Goal: Task Accomplishment & Management: Manage account settings

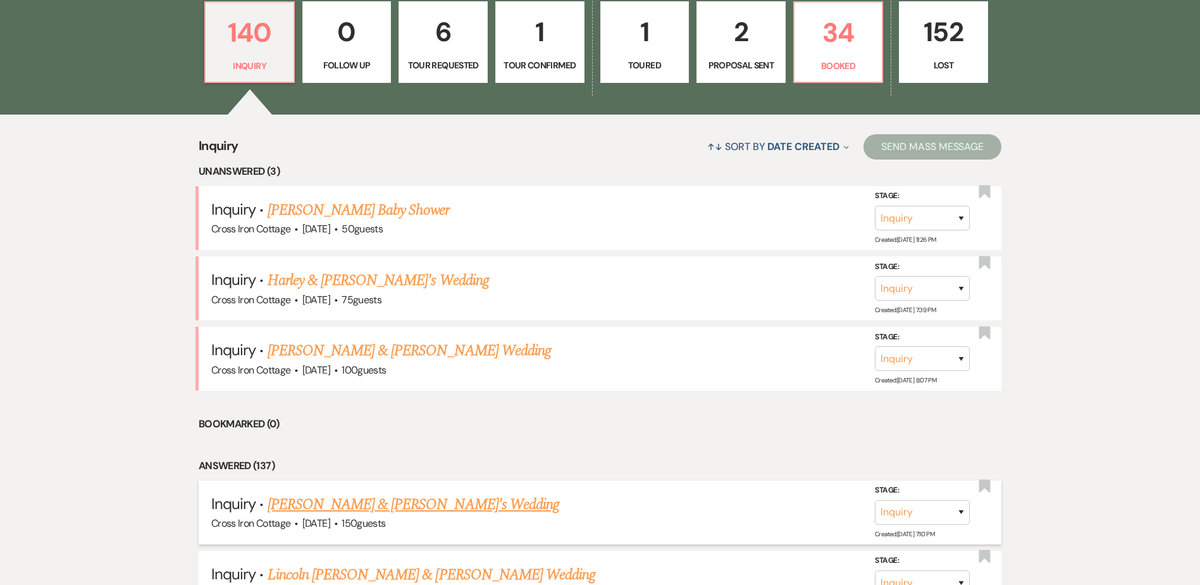
scroll to position [380, 0]
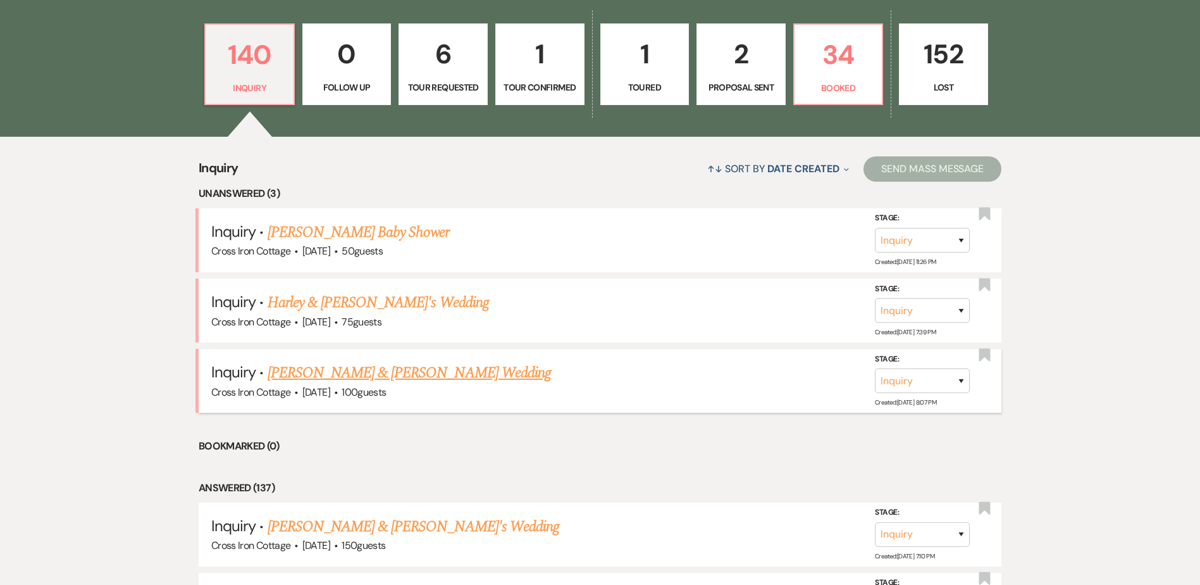
click at [337, 374] on link "[PERSON_NAME] & [PERSON_NAME] Wedding" at bounding box center [409, 372] width 283 height 23
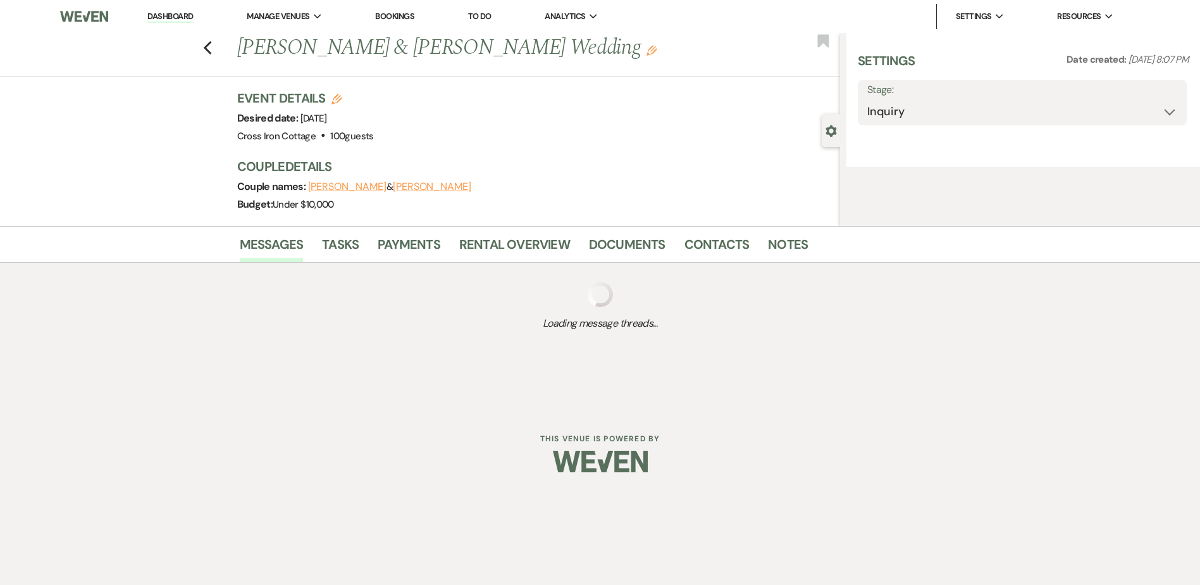
select select "5"
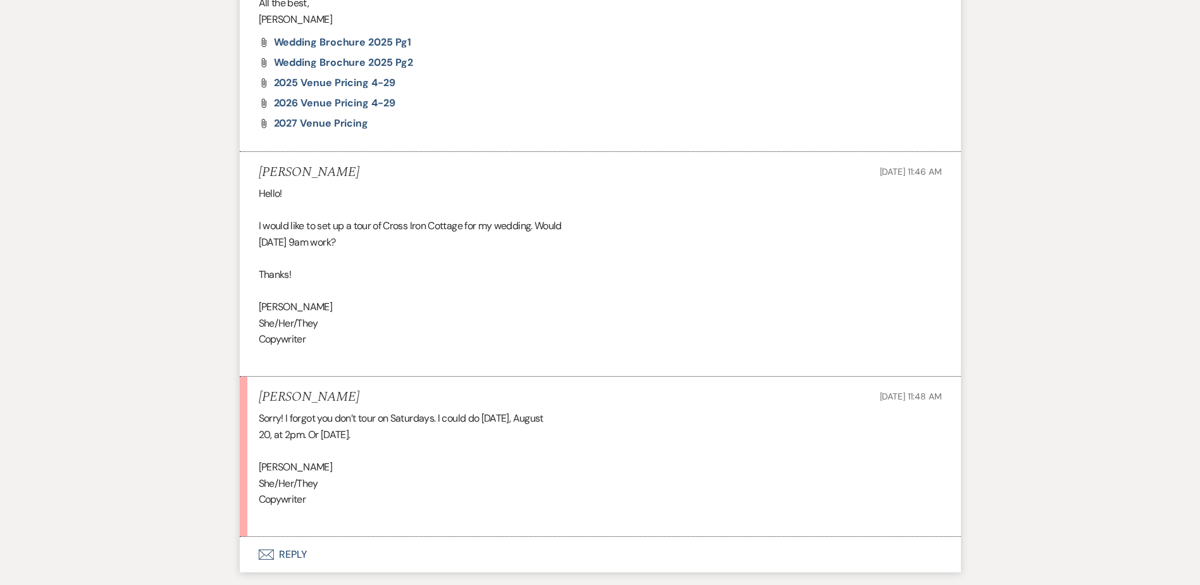
scroll to position [987, 0]
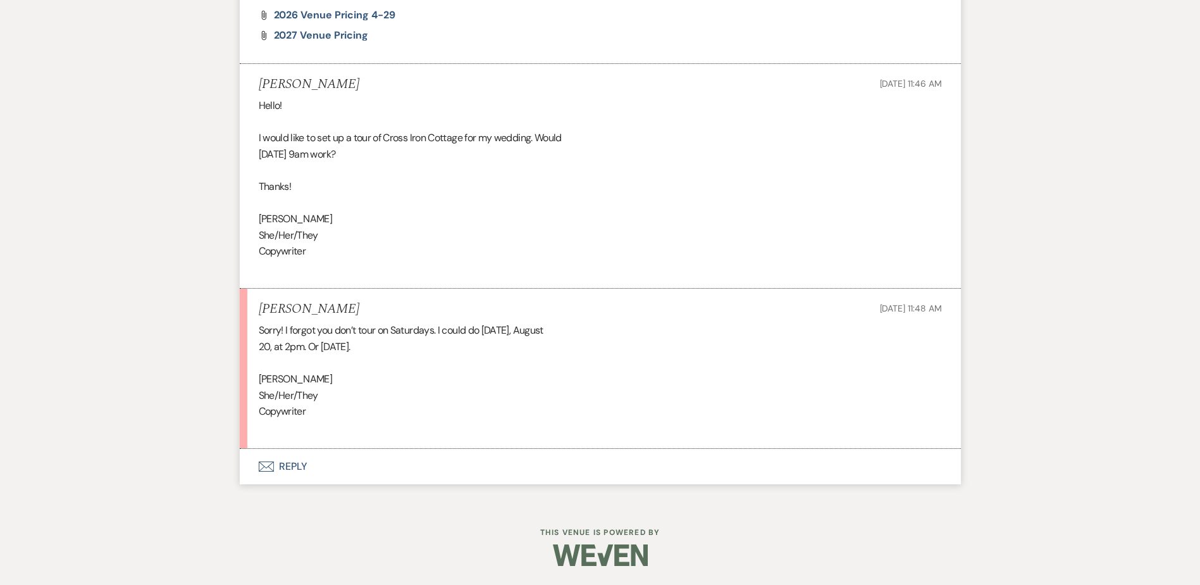
click at [375, 472] on button "Envelope Reply" at bounding box center [600, 466] width 721 height 35
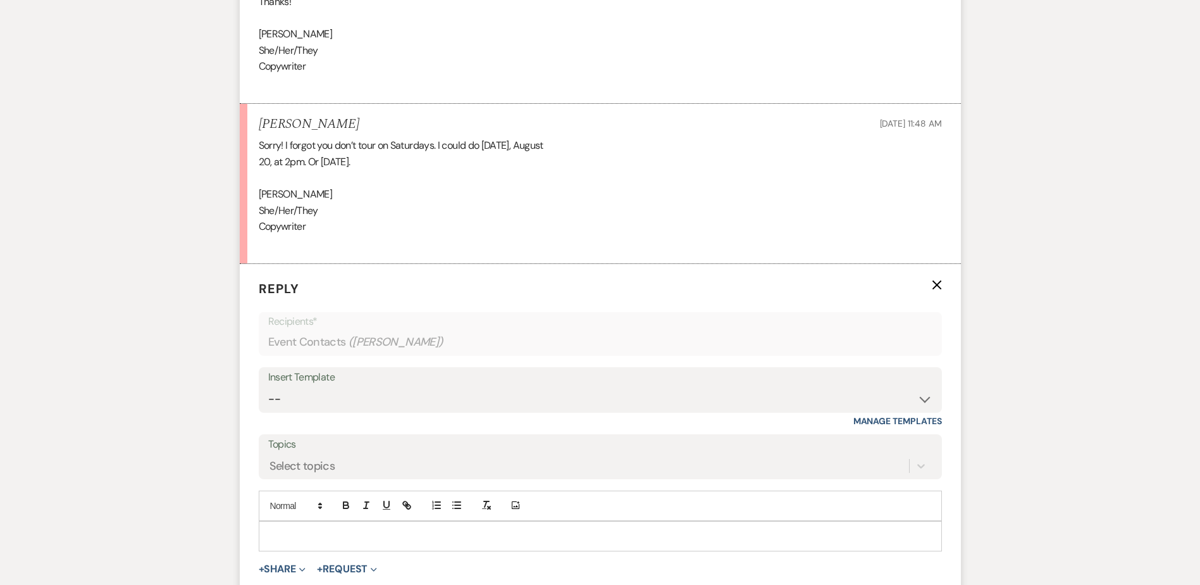
scroll to position [1229, 0]
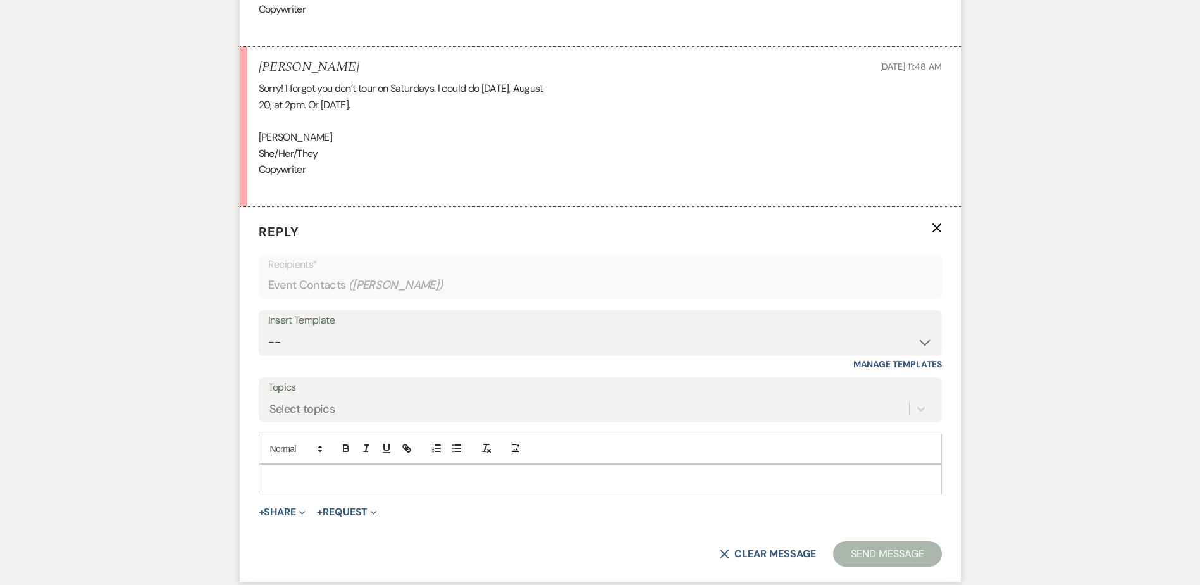
click at [320, 324] on div "Insert Template" at bounding box center [600, 320] width 664 height 18
click at [927, 335] on select "-- Weven Planning Portal Introduction (Booked Events) Initial Inquiry Response …" at bounding box center [600, 342] width 664 height 25
click at [268, 330] on select "-- Weven Planning Portal Introduction (Booked Events) Initial Inquiry Response …" at bounding box center [600, 342] width 664 height 25
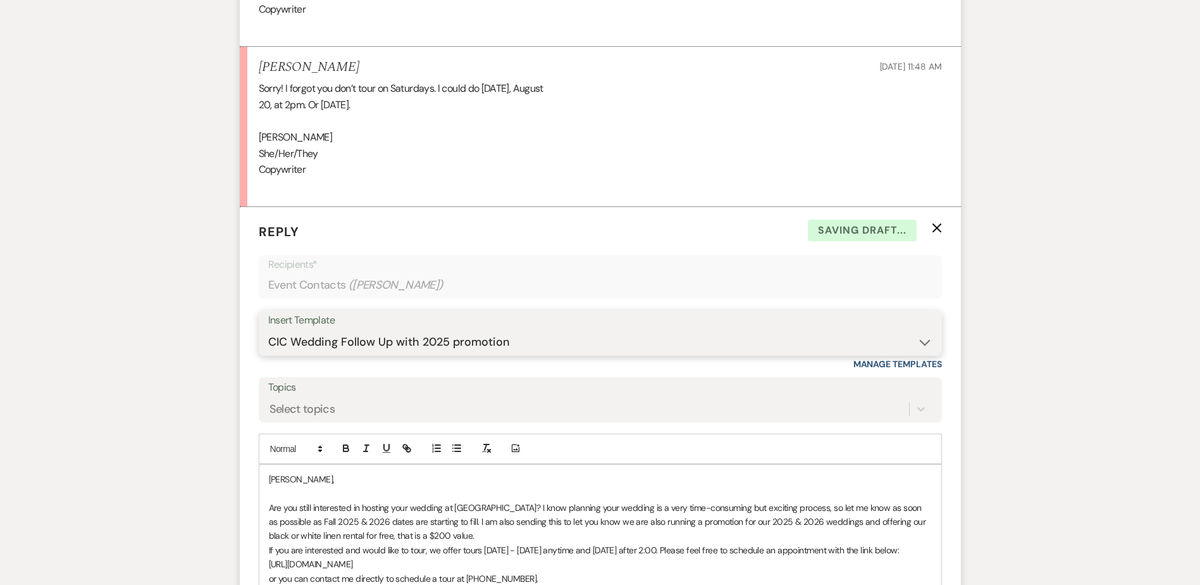
click at [914, 344] on select "-- Weven Planning Portal Introduction (Booked Events) Initial Inquiry Response …" at bounding box center [600, 342] width 664 height 25
select select "6069"
click at [268, 330] on select "-- Weven Planning Portal Introduction (Booked Events) Initial Inquiry Response …" at bounding box center [600, 342] width 664 height 25
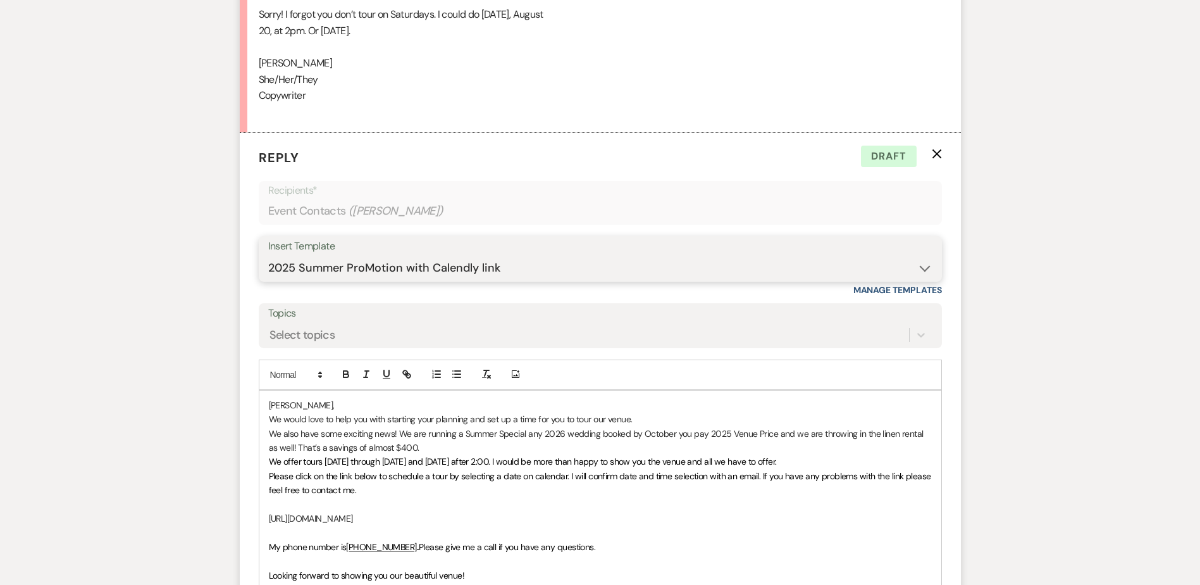
scroll to position [1419, 0]
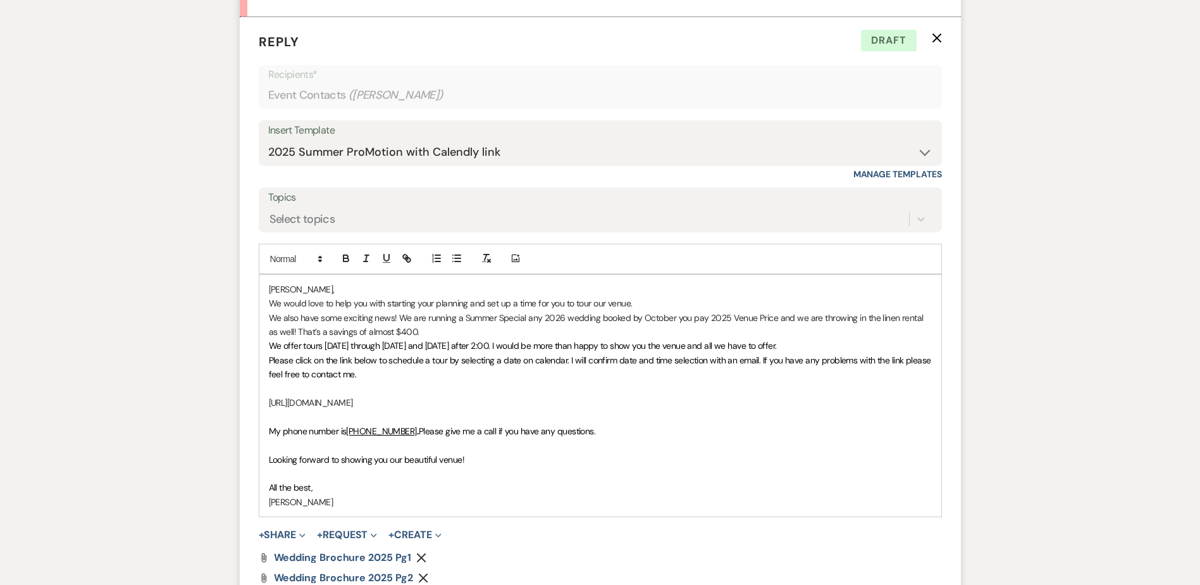
click at [661, 303] on p "We would love to help you with starting your planning and set up a time for you…" at bounding box center [600, 303] width 663 height 14
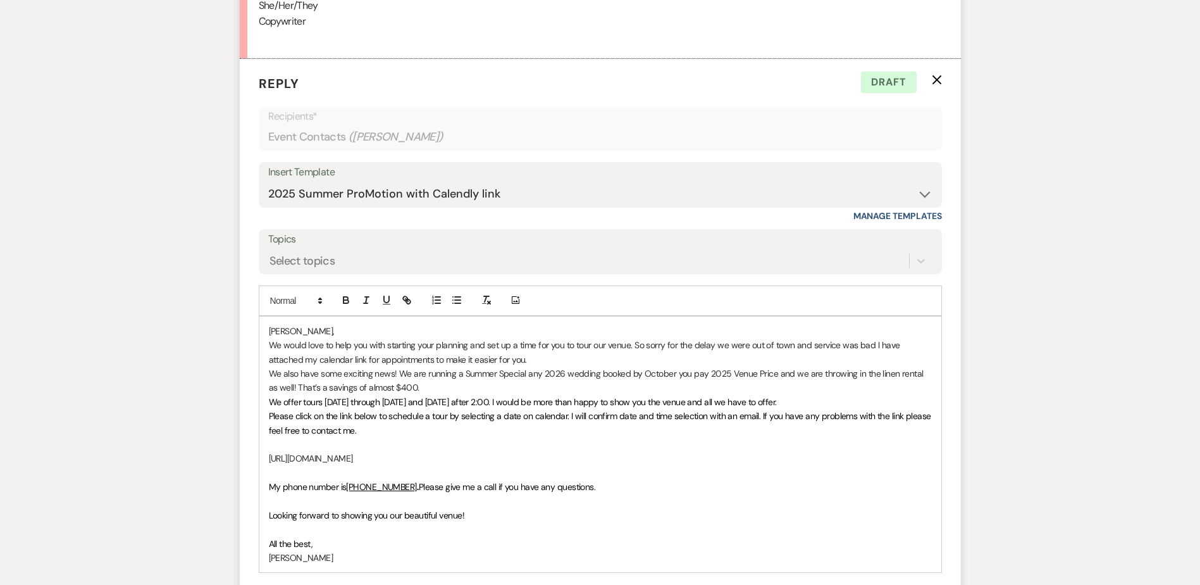
scroll to position [1609, 0]
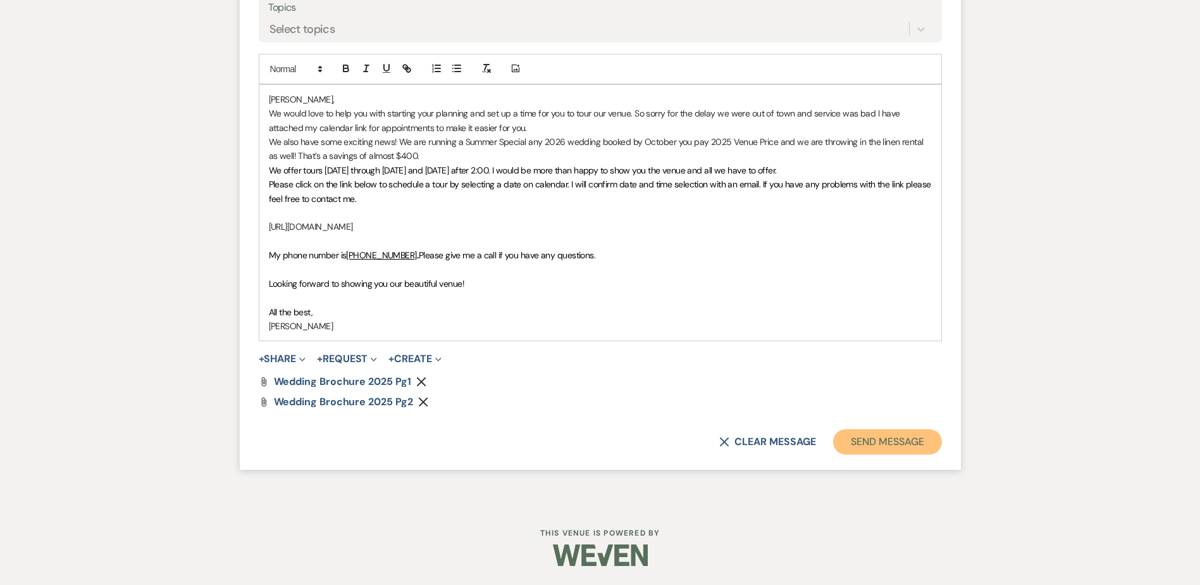
click at [868, 441] on button "Send Message" at bounding box center [887, 441] width 108 height 25
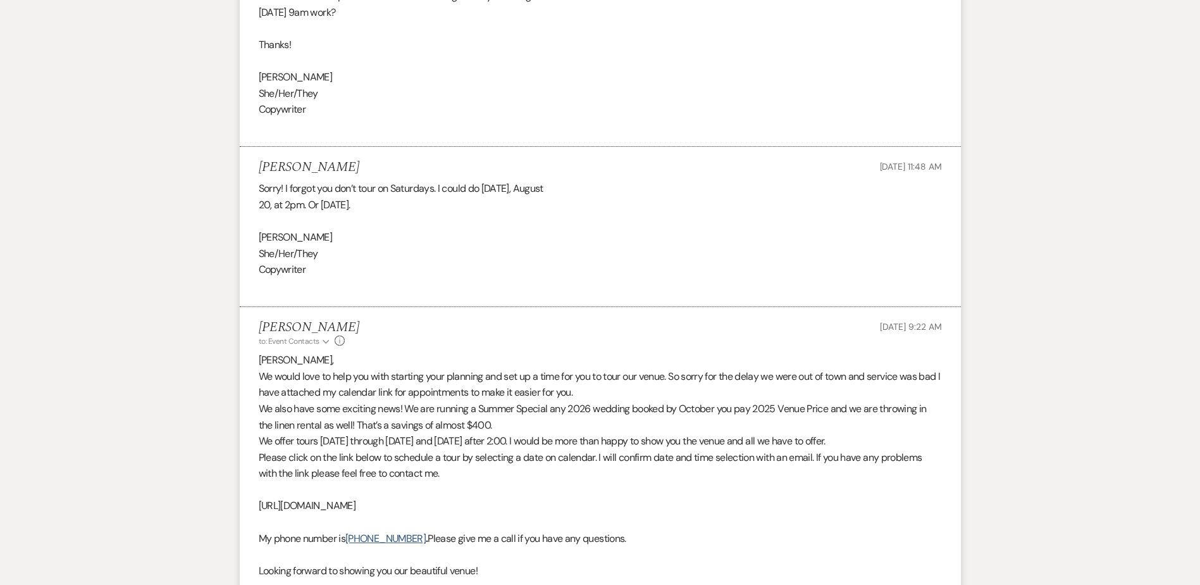
scroll to position [1118, 0]
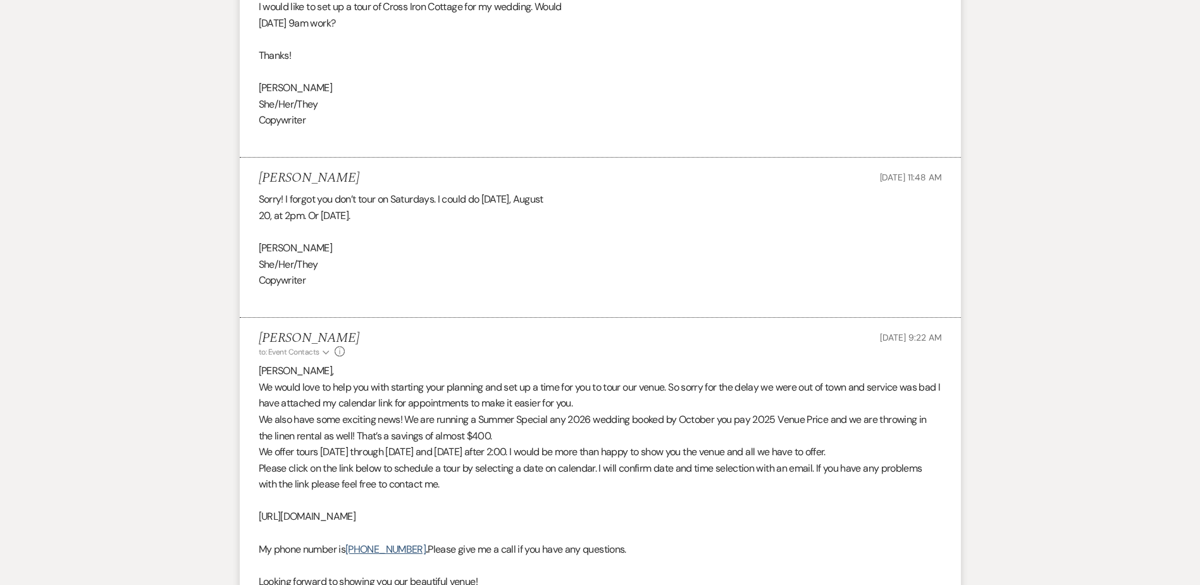
click at [580, 364] on p "Sarah," at bounding box center [600, 371] width 683 height 16
click at [282, 369] on p "Sarah," at bounding box center [600, 371] width 683 height 16
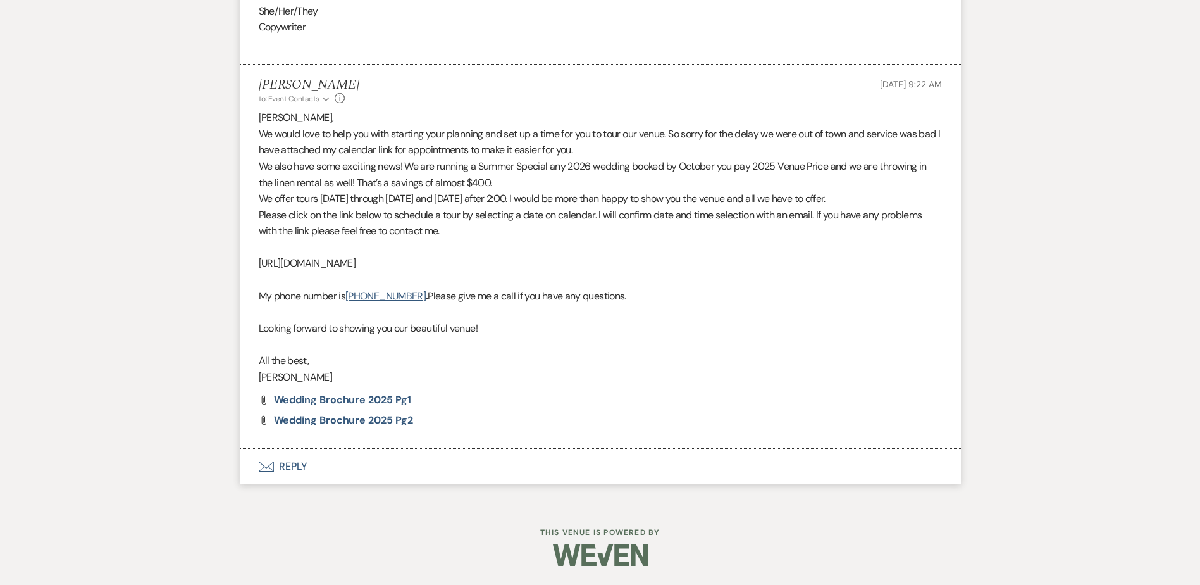
click at [381, 470] on button "Envelope Reply" at bounding box center [600, 466] width 721 height 35
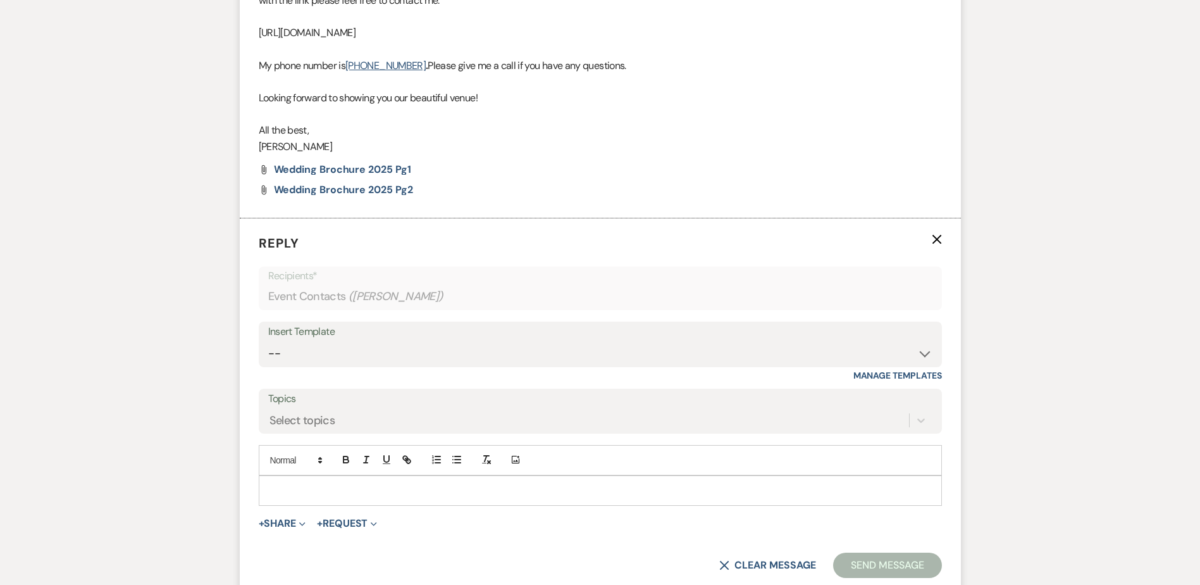
scroll to position [1716, 0]
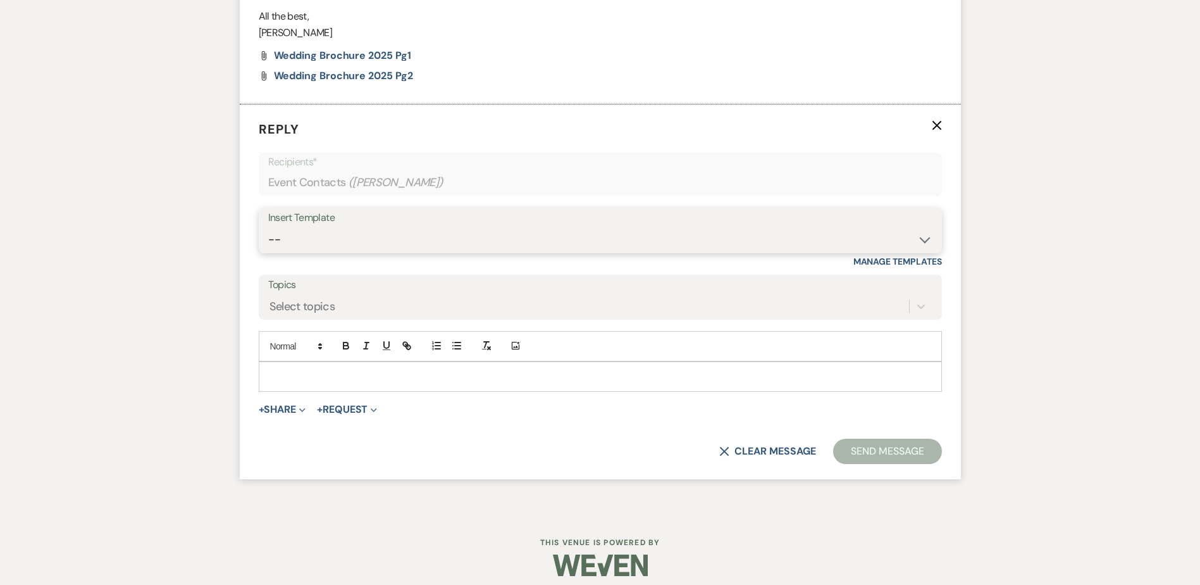
click at [800, 228] on select "-- Weven Planning Portal Introduction (Booked Events) Initial Inquiry Response …" at bounding box center [600, 239] width 664 height 25
select select "6069"
click at [268, 227] on select "-- Weven Planning Portal Introduction (Booked Events) Initial Inquiry Response …" at bounding box center [600, 239] width 664 height 25
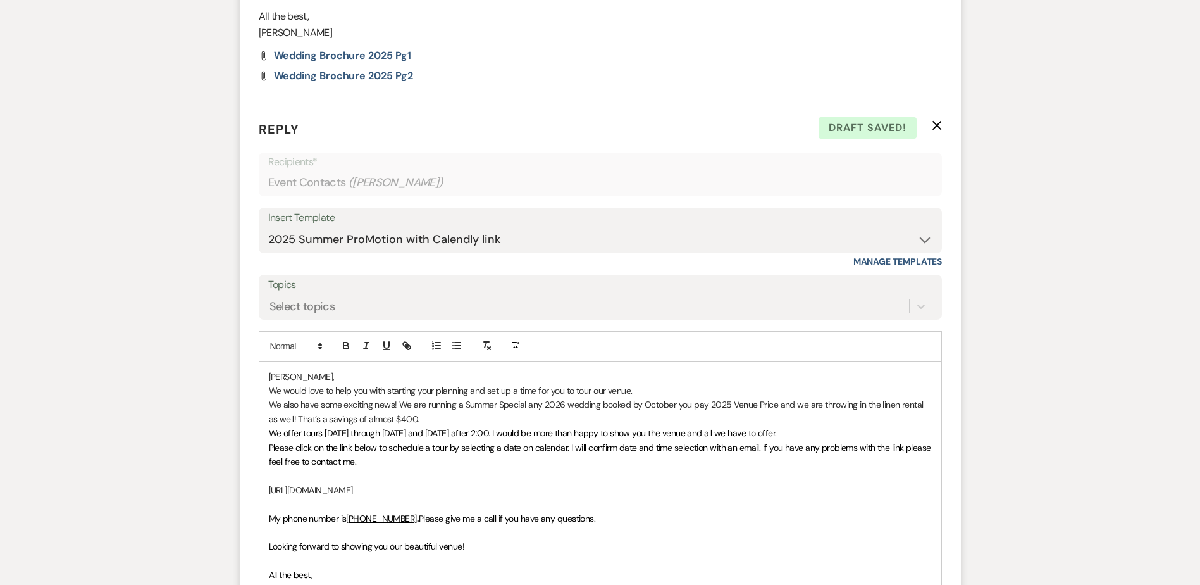
click at [934, 130] on icon "X" at bounding box center [937, 125] width 10 height 10
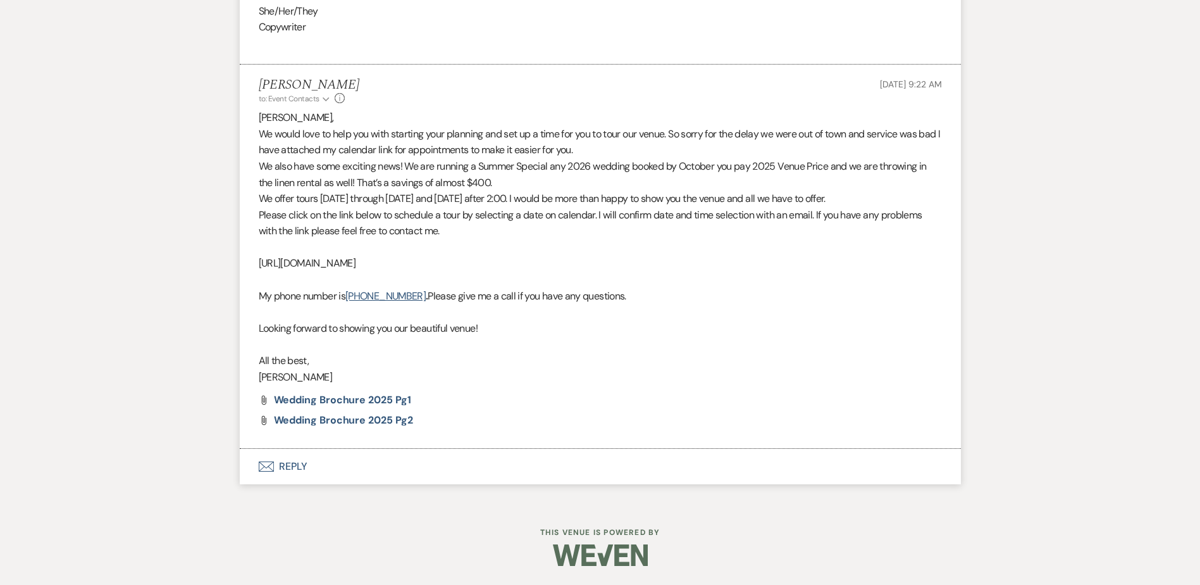
scroll to position [1371, 0]
click at [409, 467] on button "Envelope Reply" at bounding box center [600, 466] width 721 height 35
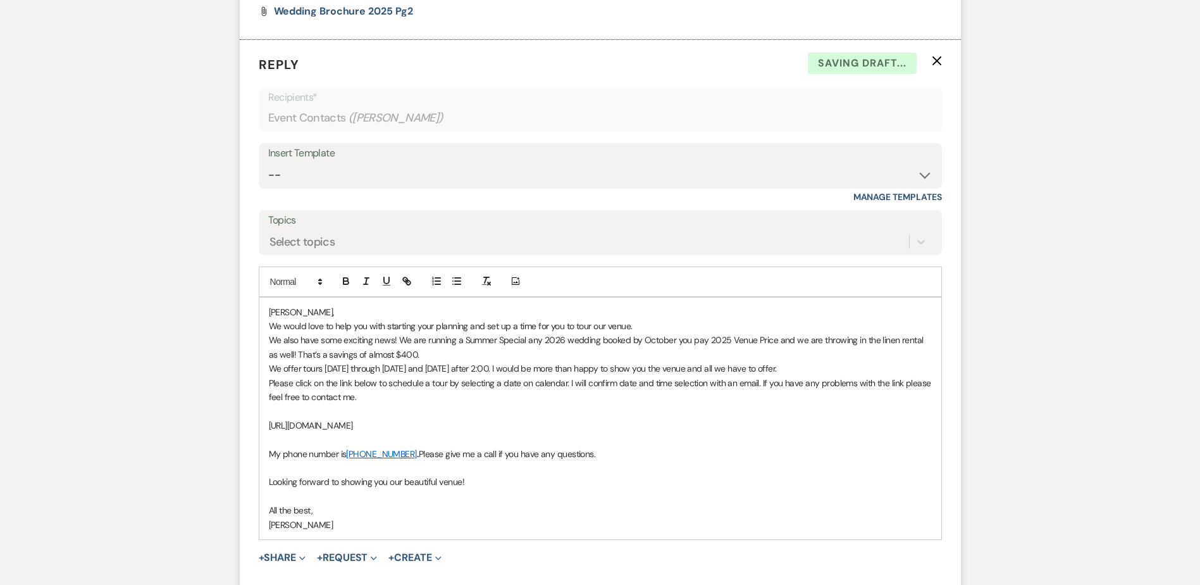
scroll to position [1822, 0]
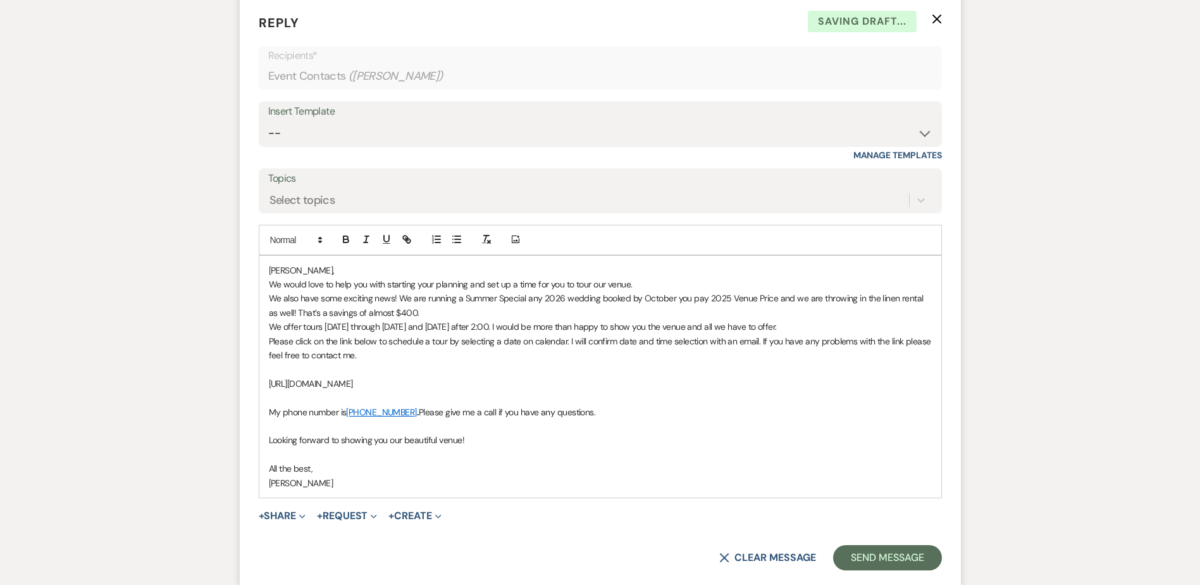
click at [573, 120] on div "Insert Template" at bounding box center [600, 112] width 664 height 18
click at [933, 130] on div "Insert Template -- Weven Planning Portal Introduction (Booked Events) Initial I…" at bounding box center [600, 124] width 683 height 46
click at [926, 137] on select "-- Weven Planning Portal Introduction (Booked Events) Initial Inquiry Response …" at bounding box center [600, 133] width 664 height 25
select select "6069"
click at [268, 121] on select "-- Weven Planning Portal Introduction (Booked Events) Initial Inquiry Response …" at bounding box center [600, 133] width 664 height 25
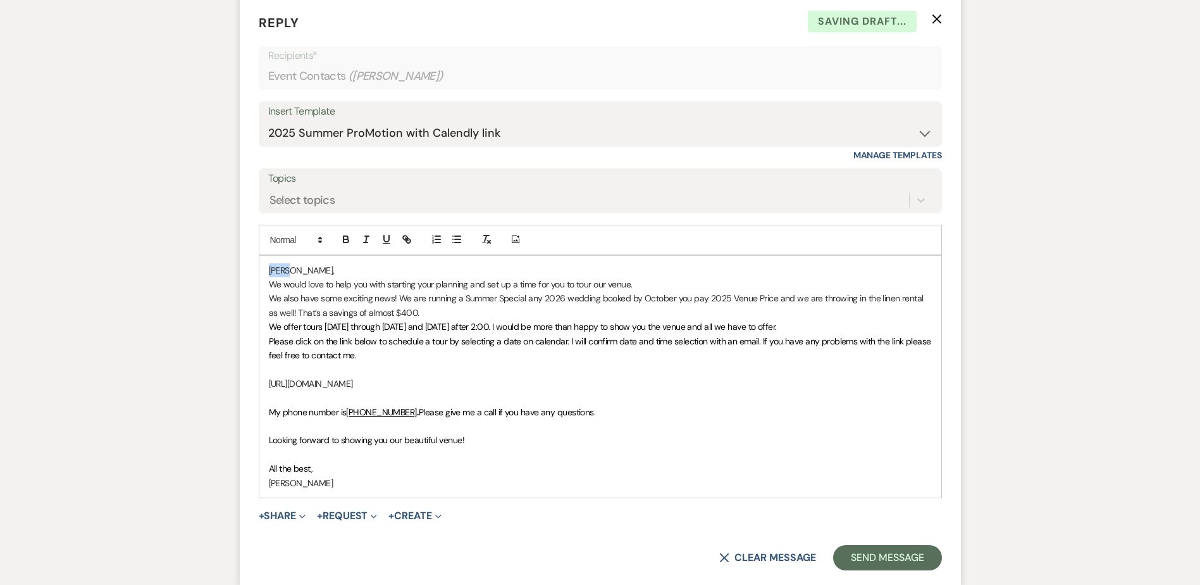
drag, startPoint x: 290, startPoint y: 275, endPoint x: 256, endPoint y: 278, distance: 34.3
click at [259, 277] on div "Sarah, We would love to help you with starting your planning and set up a time …" at bounding box center [600, 377] width 682 height 242
click at [662, 283] on p "We would love to help you with starting your planning and set up a time for you…" at bounding box center [600, 284] width 663 height 14
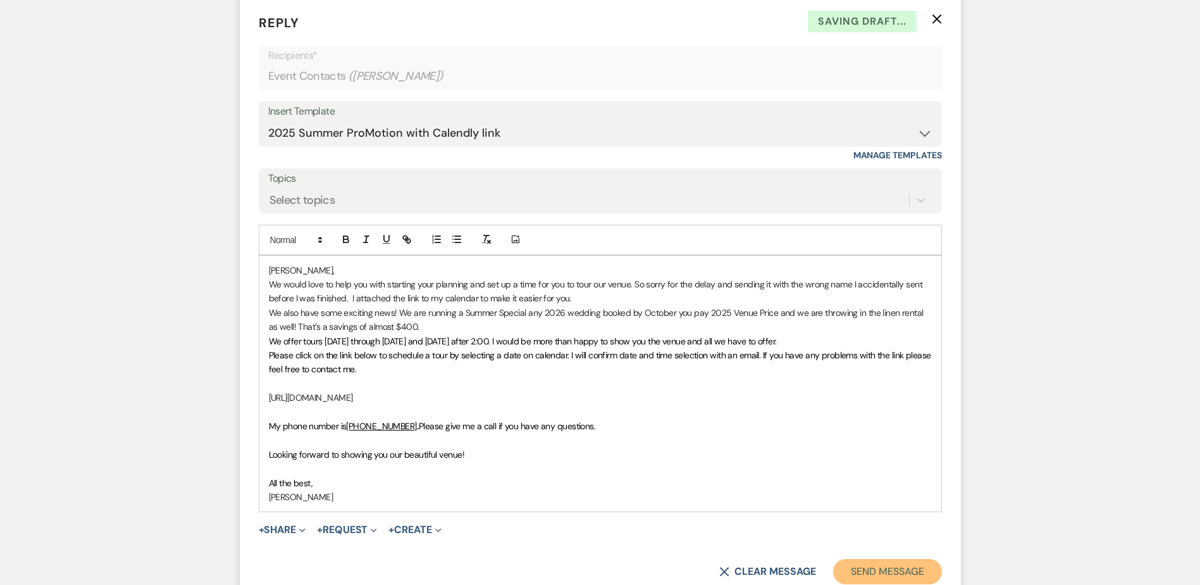
click at [904, 576] on button "Send Message" at bounding box center [887, 571] width 108 height 25
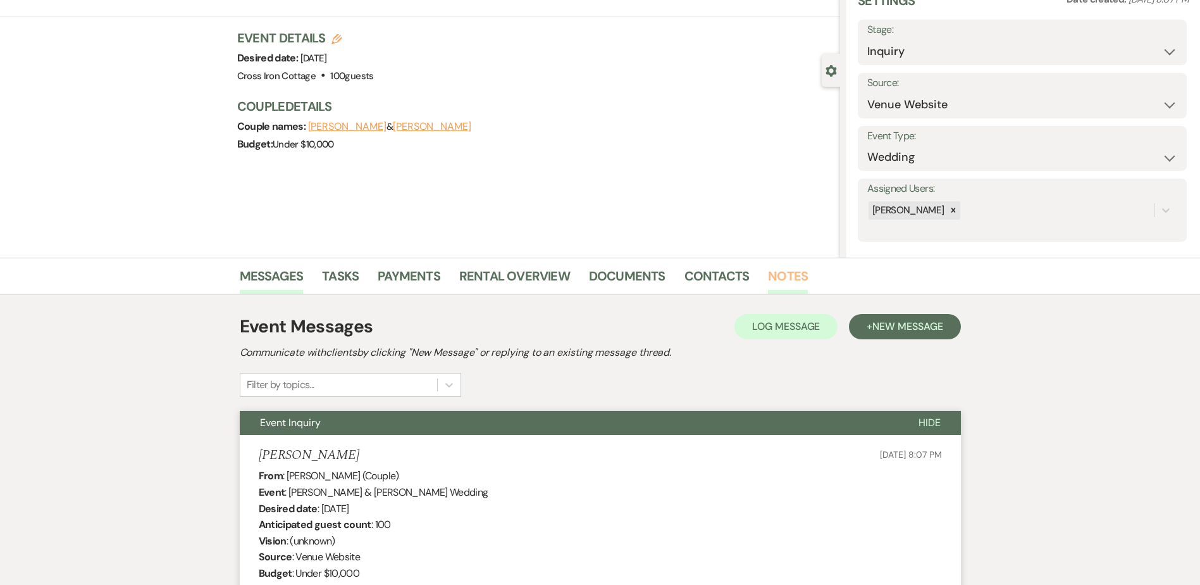
scroll to position [0, 0]
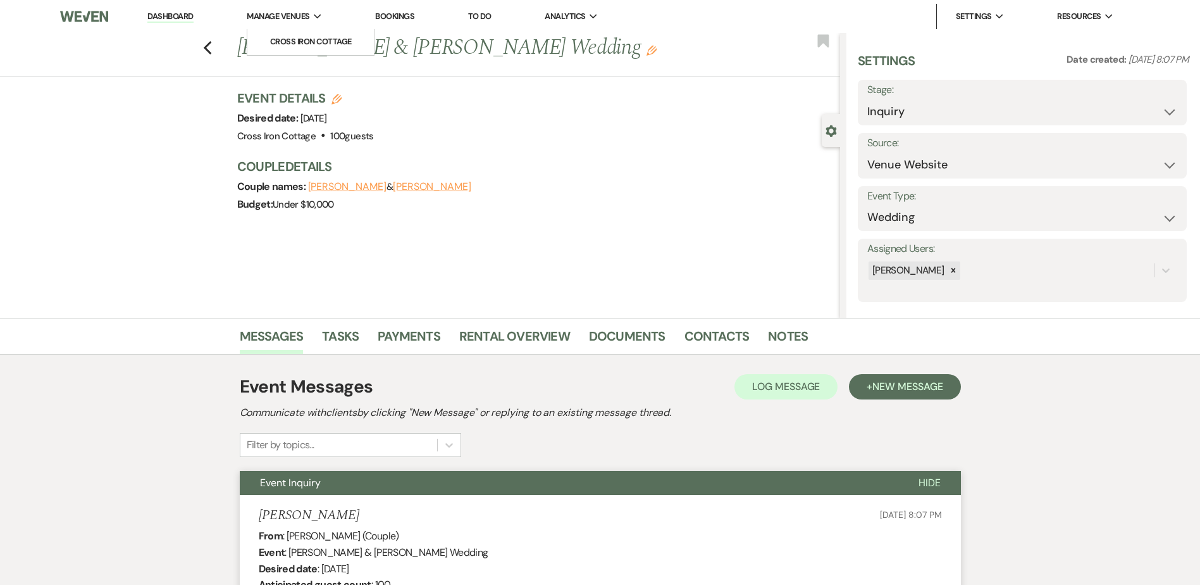
click at [255, 13] on span "Manage Venues" at bounding box center [278, 16] width 63 height 13
click at [293, 33] on link "Cross Iron Cottage" at bounding box center [310, 41] width 127 height 25
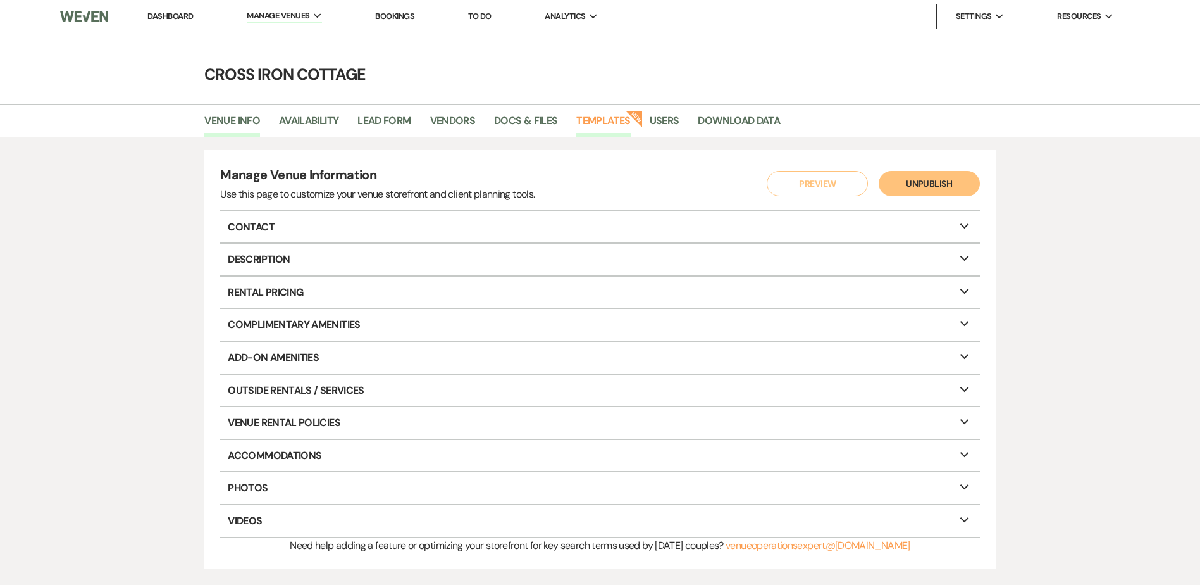
click at [616, 123] on link "Templates" at bounding box center [603, 125] width 54 height 24
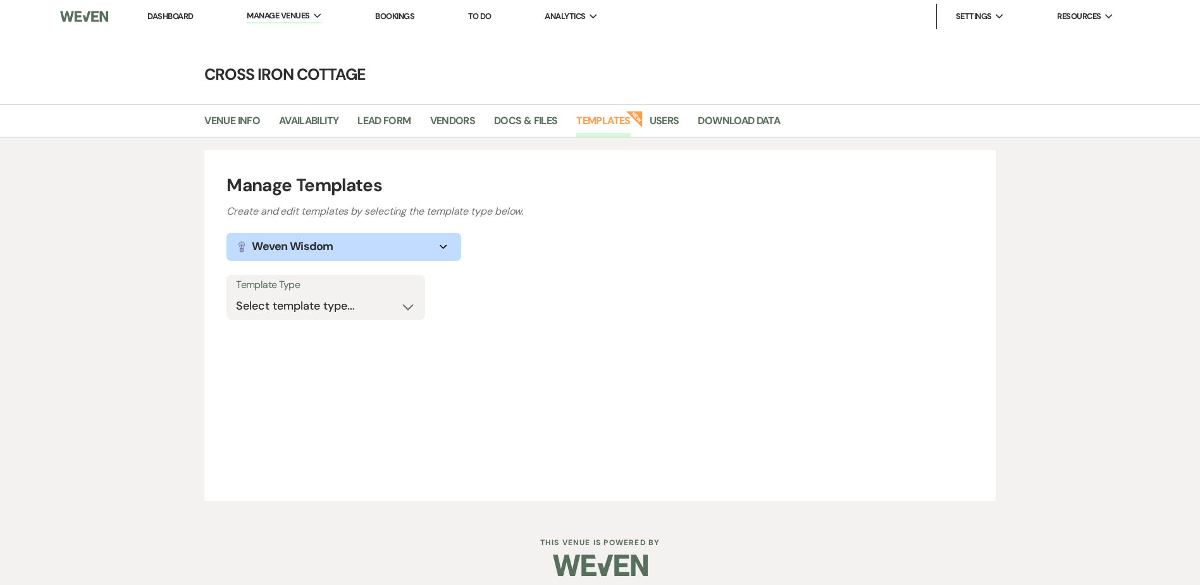
click at [401, 289] on label "Template Type" at bounding box center [326, 285] width 180 height 18
click at [409, 311] on select "Select template type... Task List Message Templates Payment Plan Inventory Item…" at bounding box center [326, 306] width 180 height 25
select select "Message Templates"
click at [236, 294] on select "Select template type... Task List Message Templates Payment Plan Inventory Item…" at bounding box center [326, 306] width 180 height 25
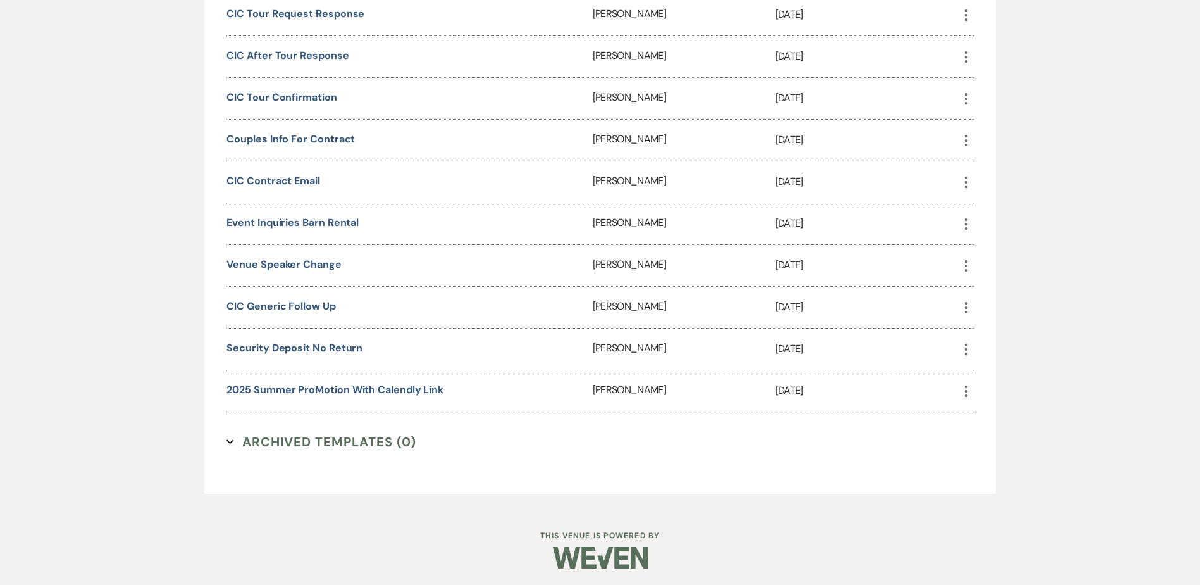
scroll to position [793, 0]
click at [399, 389] on link "2025 Summer ProMotion with Calendly link" at bounding box center [335, 386] width 217 height 13
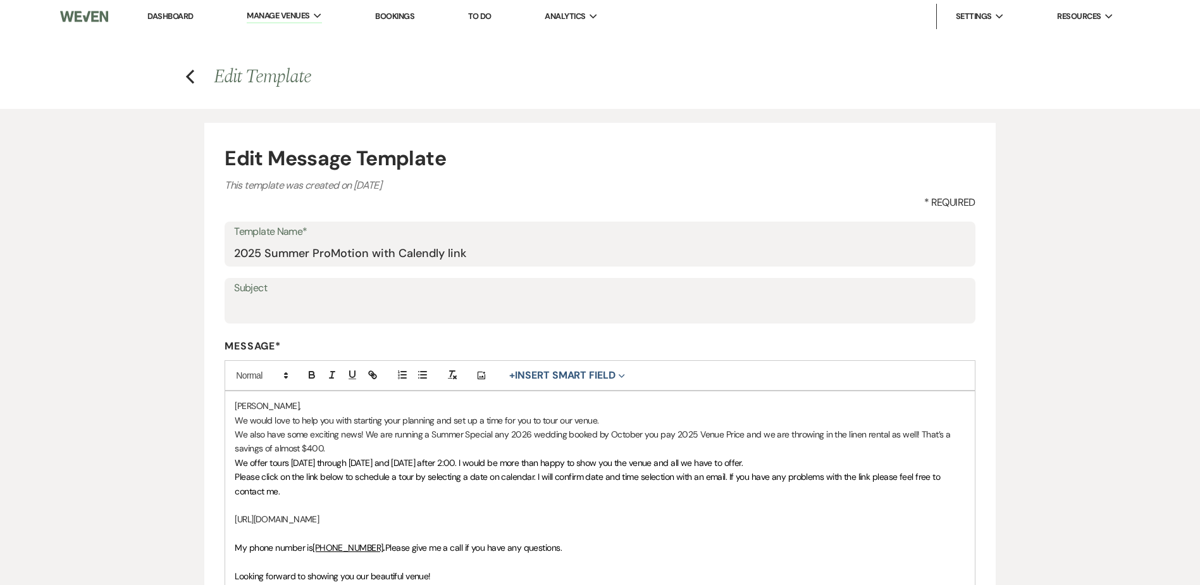
click at [258, 407] on p "Sarah," at bounding box center [600, 406] width 730 height 14
click at [537, 380] on button "+ Insert Smart Field Expand" at bounding box center [567, 375] width 124 height 15
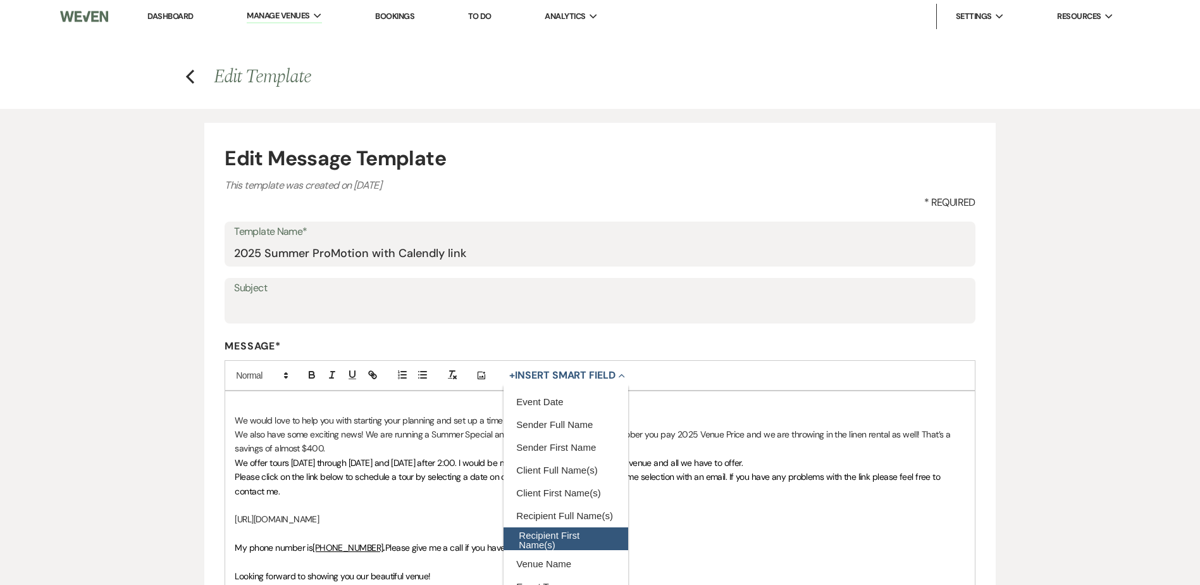
click at [580, 531] on button "Recipient First Name(s)" at bounding box center [566, 538] width 124 height 23
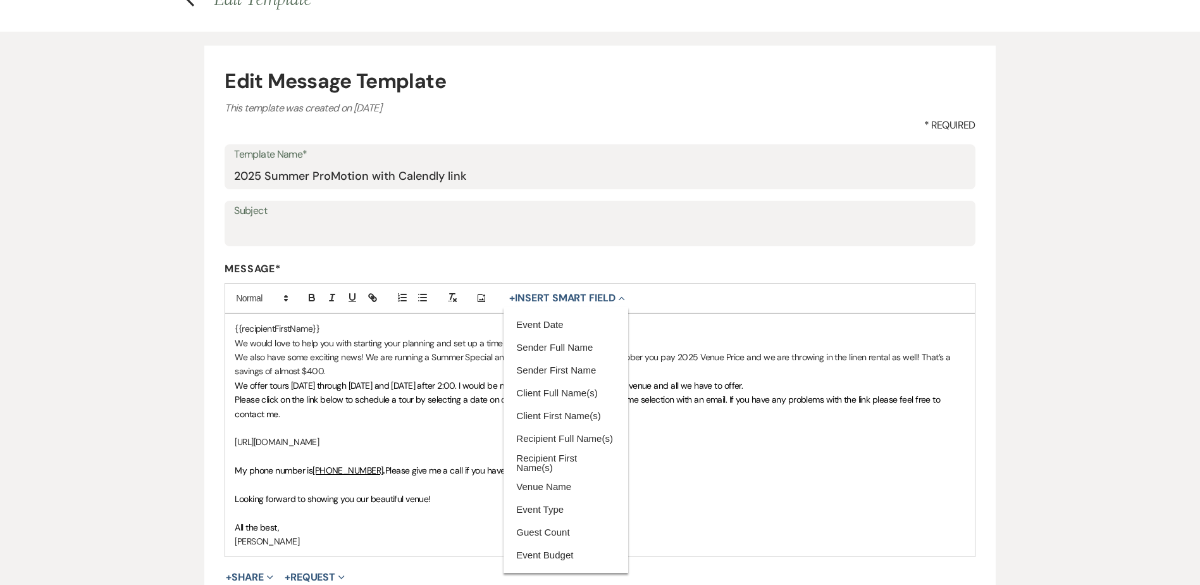
scroll to position [253, 0]
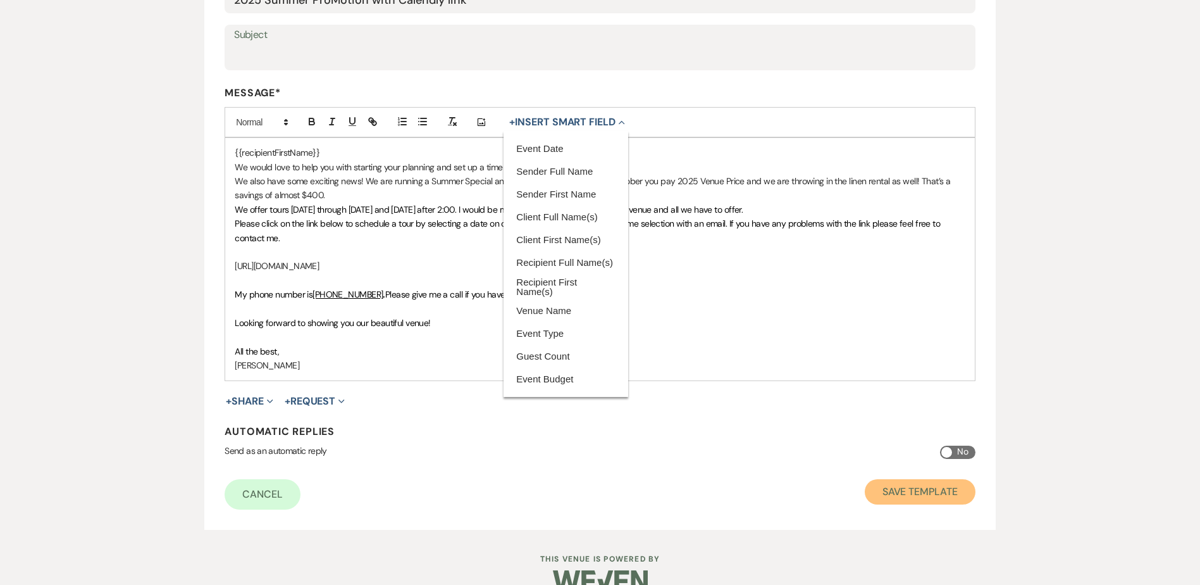
click at [925, 488] on button "Save Template" at bounding box center [920, 491] width 111 height 25
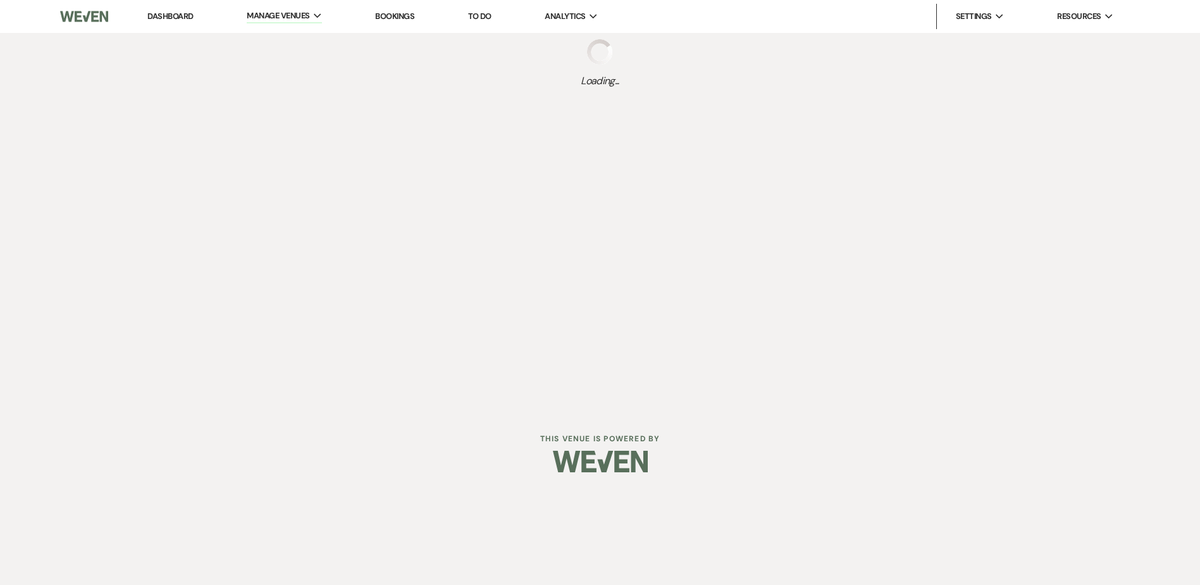
select select "Message Templates"
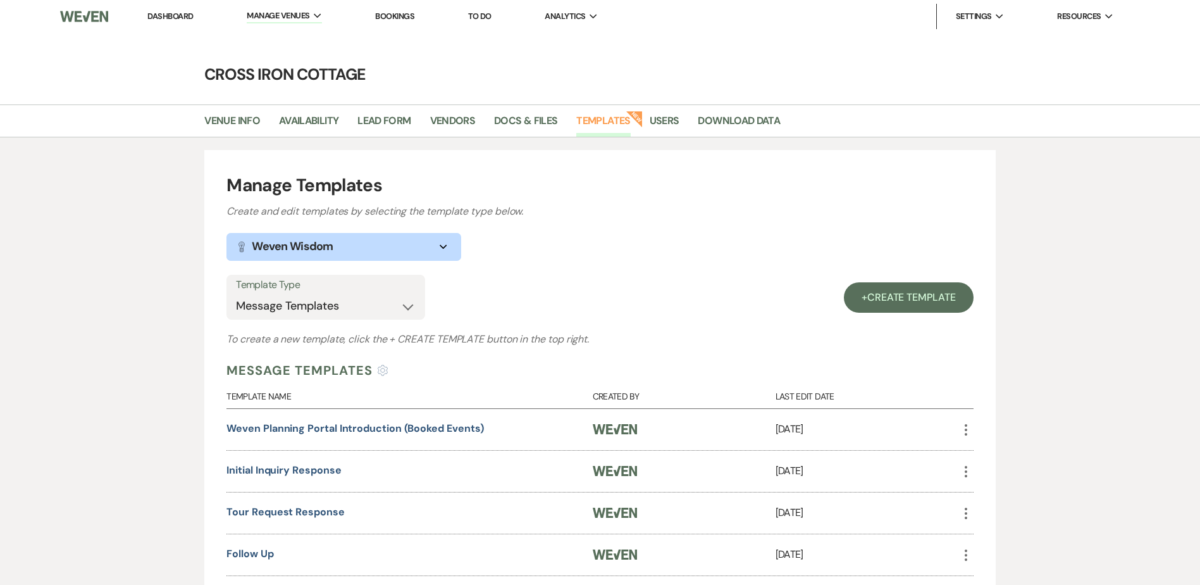
click at [178, 18] on link "Dashboard" at bounding box center [170, 16] width 46 height 11
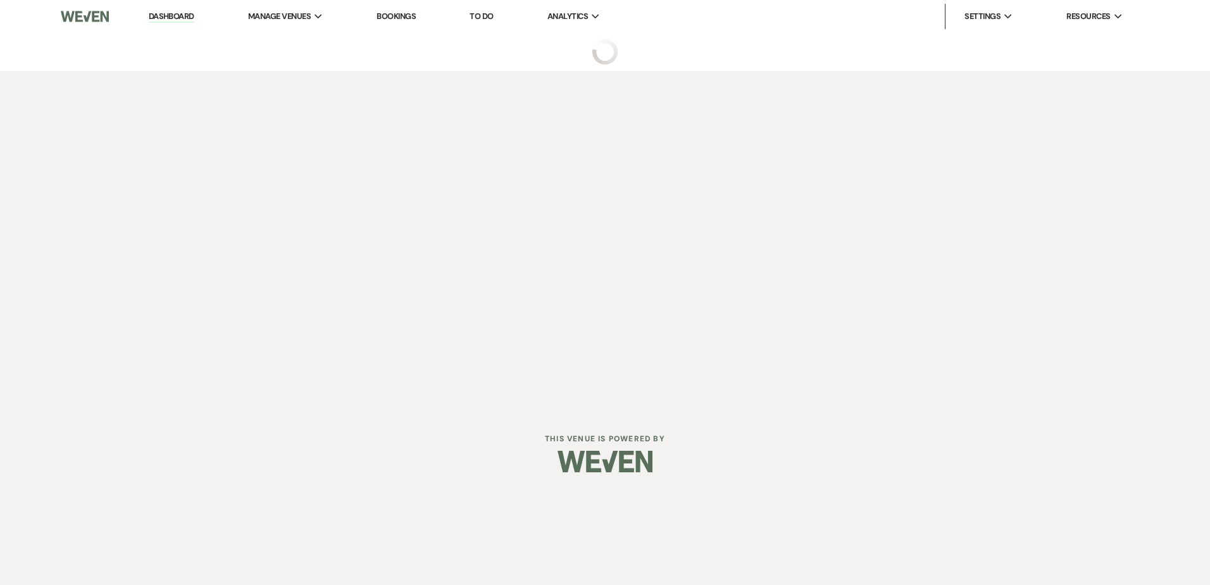
select select "5"
select select "3"
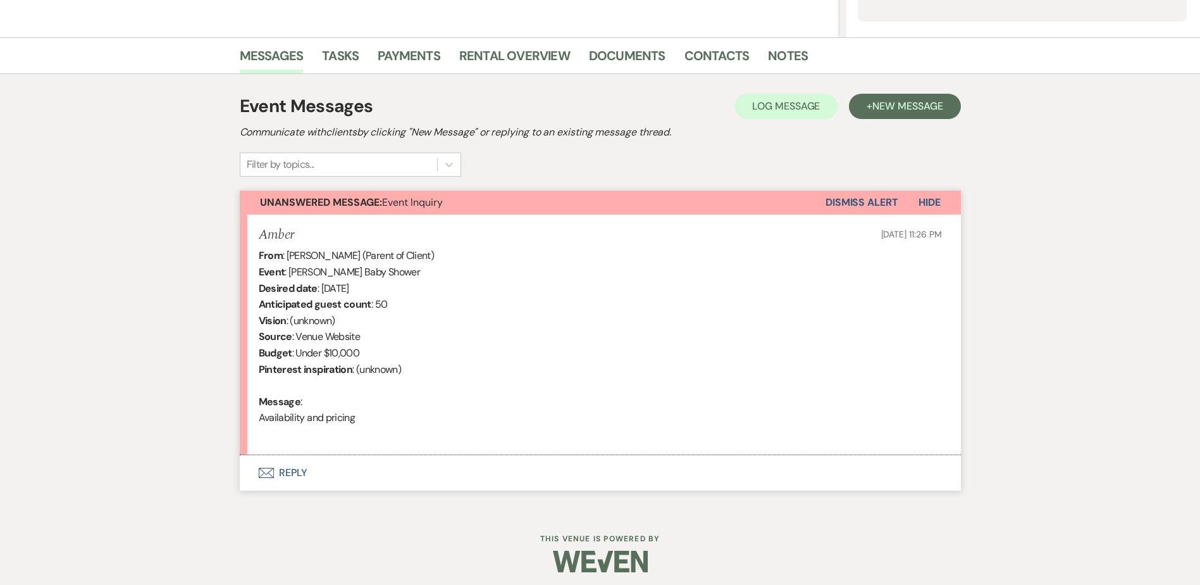
scroll to position [287, 0]
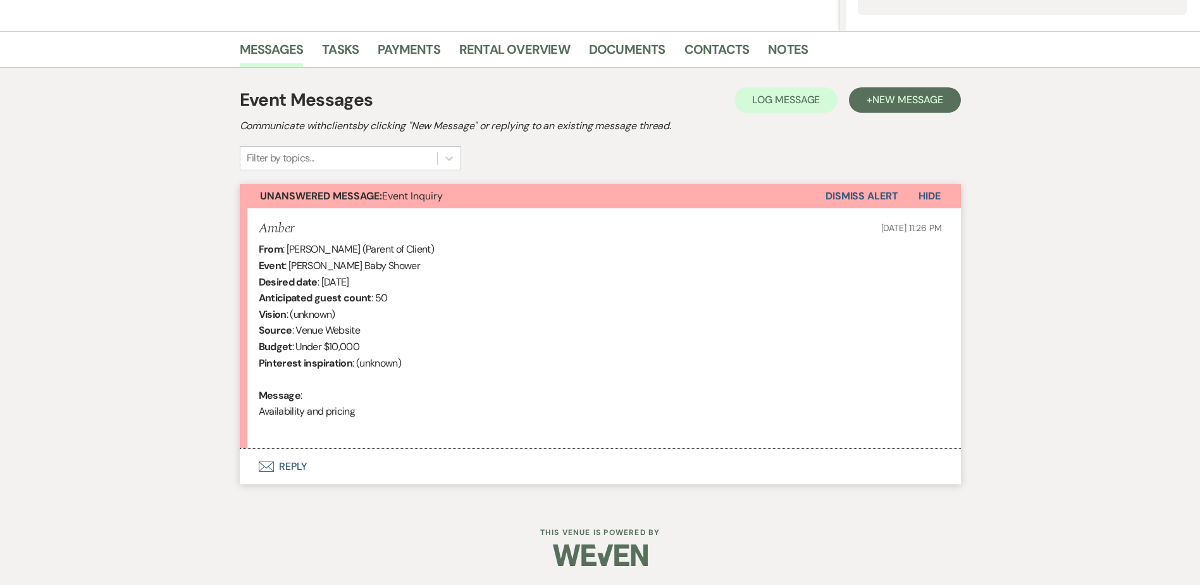
click at [299, 470] on button "Envelope Reply" at bounding box center [600, 466] width 721 height 35
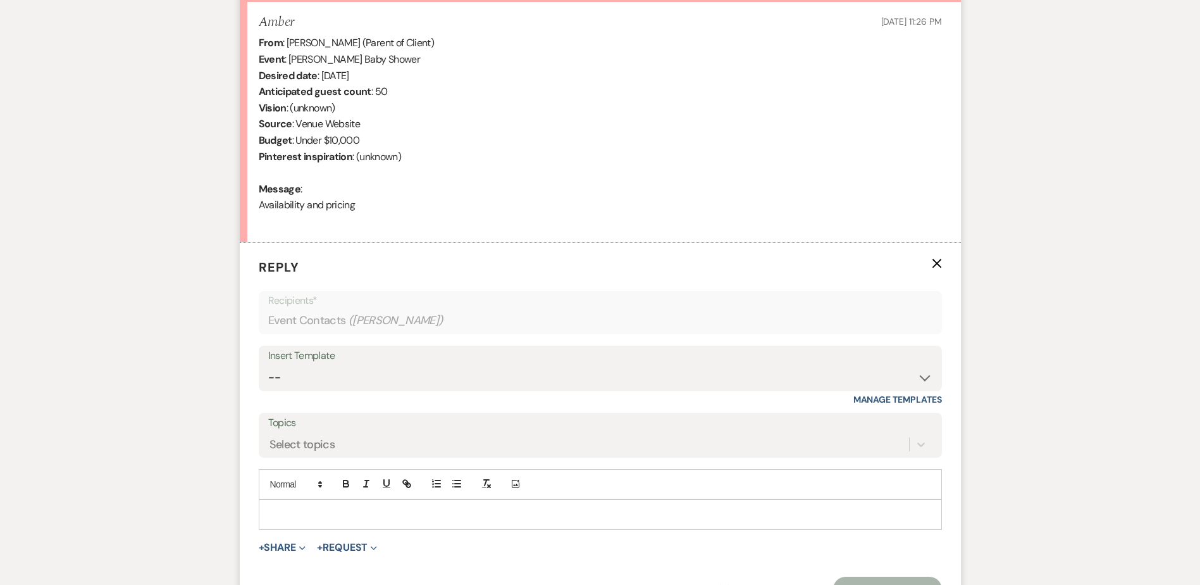
scroll to position [631, 0]
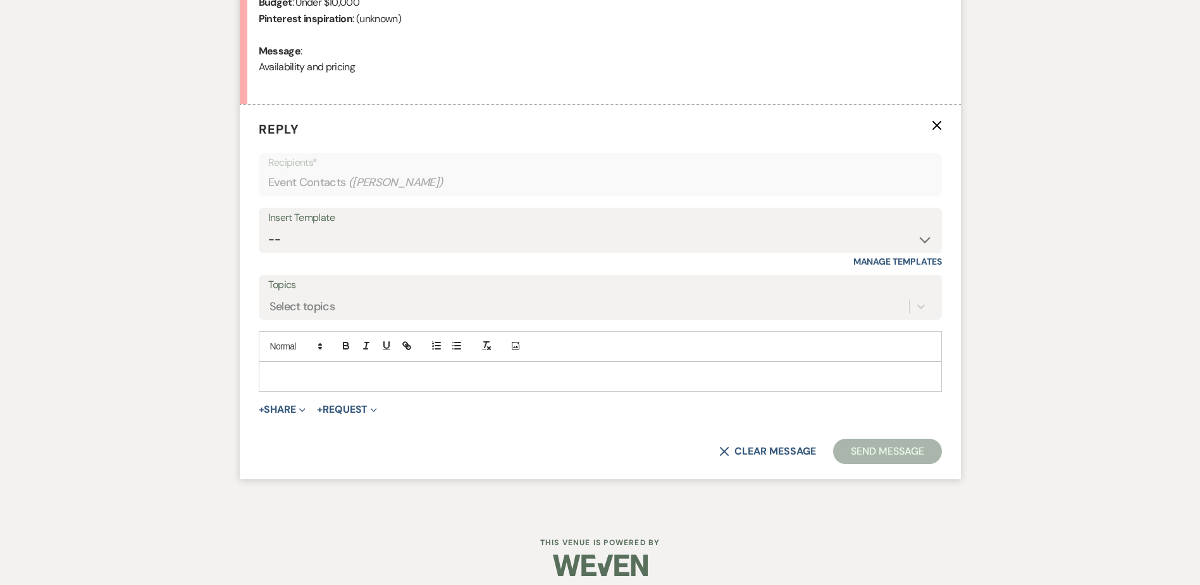
click at [340, 376] on p at bounding box center [600, 377] width 663 height 14
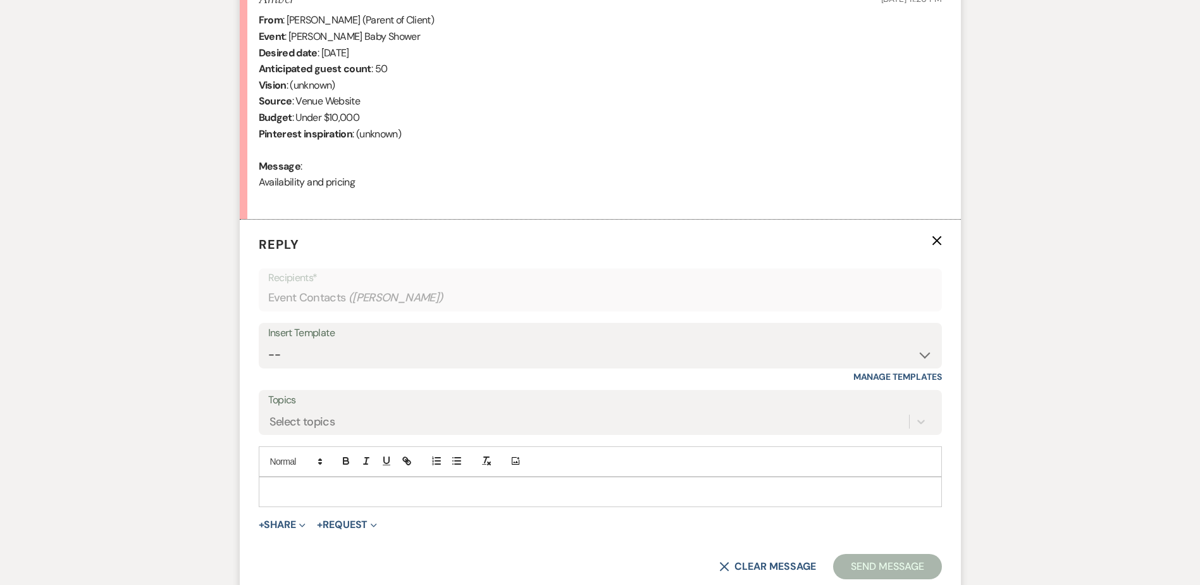
scroll to position [504, 0]
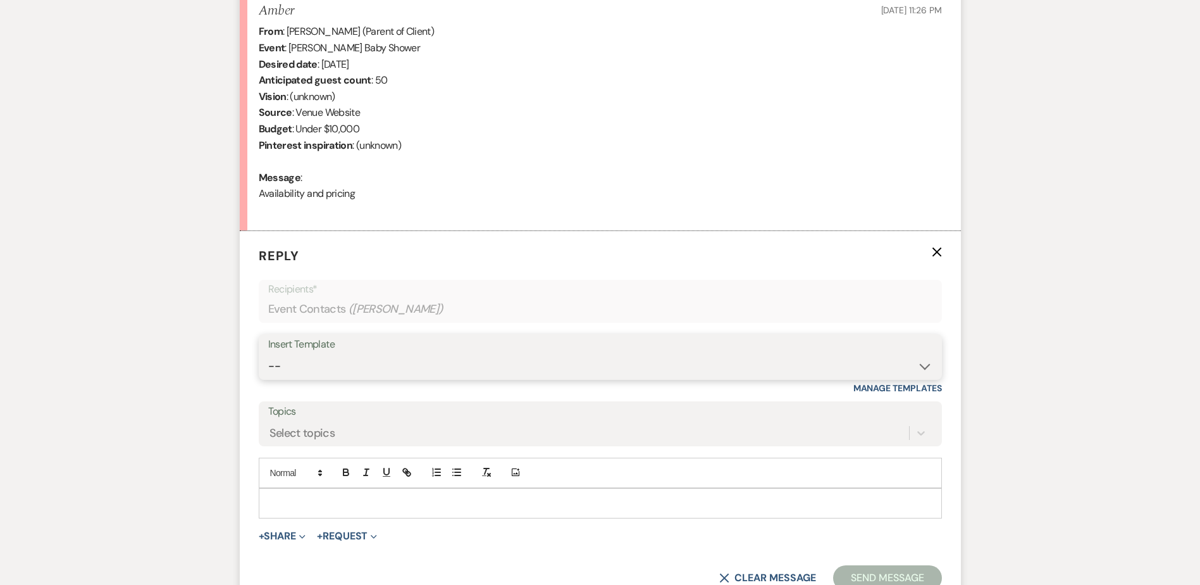
click at [925, 371] on select "-- Weven Planning Portal Introduction (Booked Events) Initial Inquiry Response …" at bounding box center [600, 366] width 664 height 25
select select "5203"
click at [268, 354] on select "-- Weven Planning Portal Introduction (Booked Events) Initial Inquiry Response …" at bounding box center [600, 366] width 664 height 25
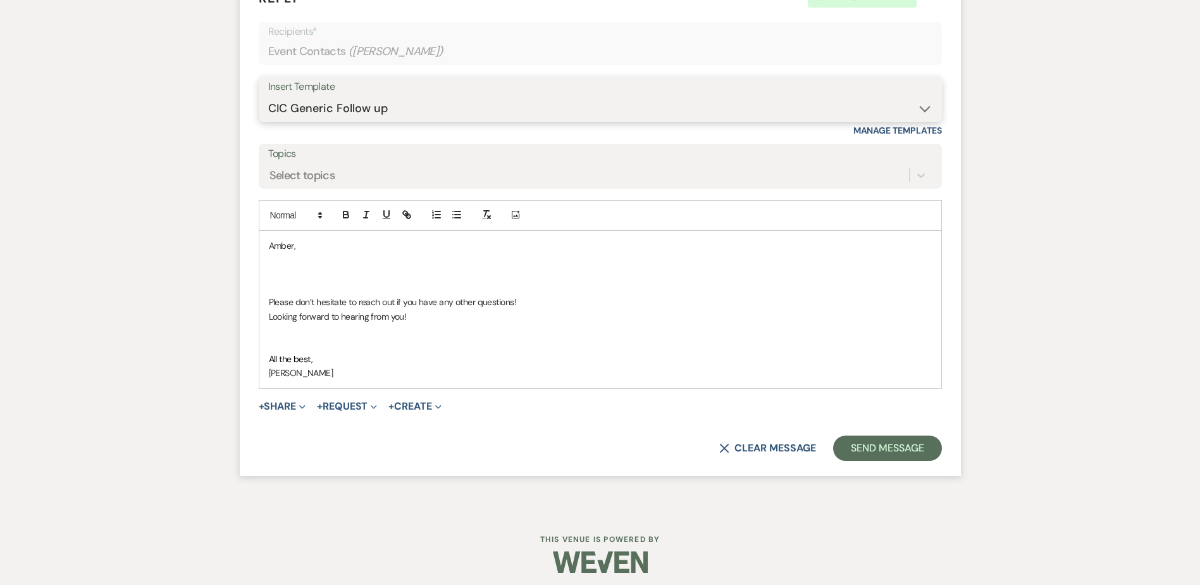
scroll to position [769, 0]
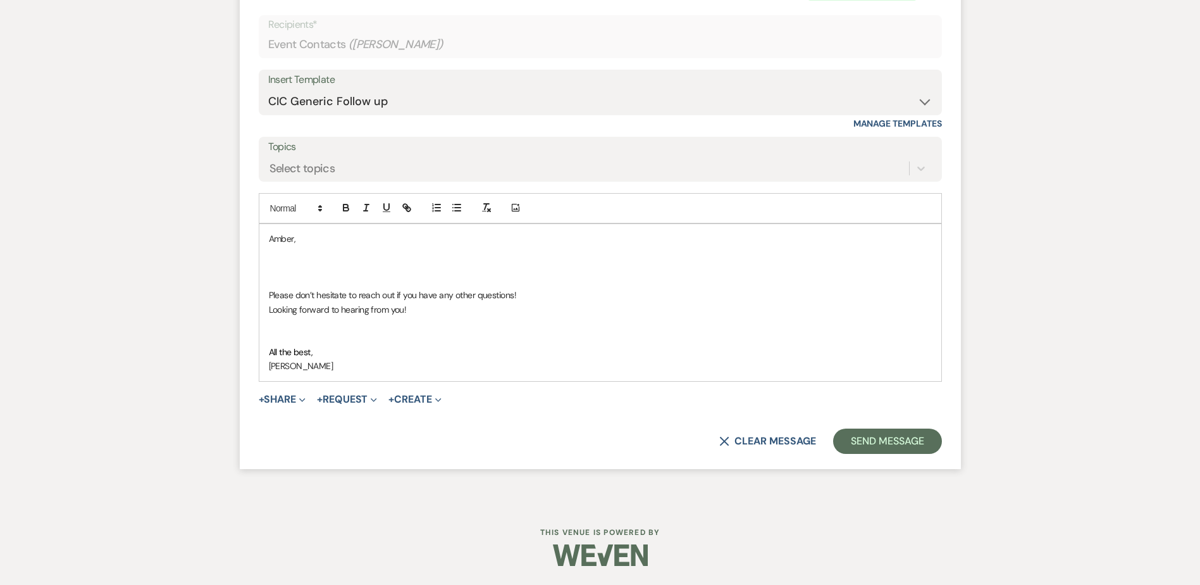
click at [309, 260] on p at bounding box center [600, 267] width 663 height 14
click at [533, 252] on p "Hello, Unfortunately we are booked out for the month of September" at bounding box center [600, 253] width 663 height 14
drag, startPoint x: 326, startPoint y: 248, endPoint x: 218, endPoint y: 291, distance: 116.5
click at [218, 291] on div "Messages Tasks Payments Rental Overview Documents Contacts Notes Event Messages…" at bounding box center [600, 26] width 1200 height 954
click at [544, 255] on p "Hello, Unfortunately we are booked out for the month of September." at bounding box center [600, 253] width 663 height 14
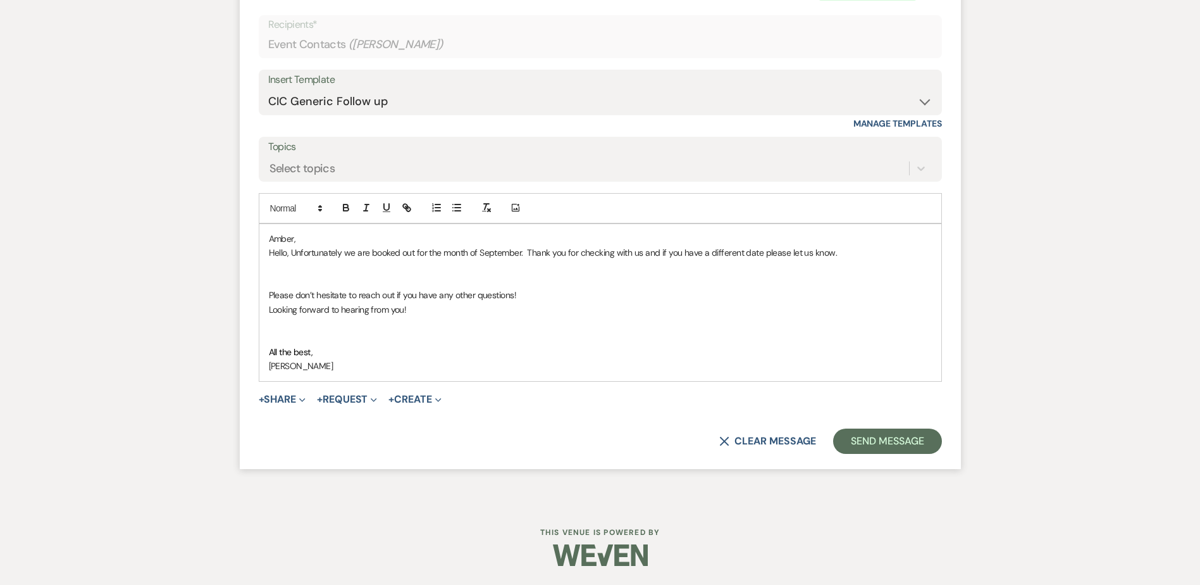
click at [420, 310] on p "Looking forward to hearing from you!" at bounding box center [600, 309] width 663 height 14
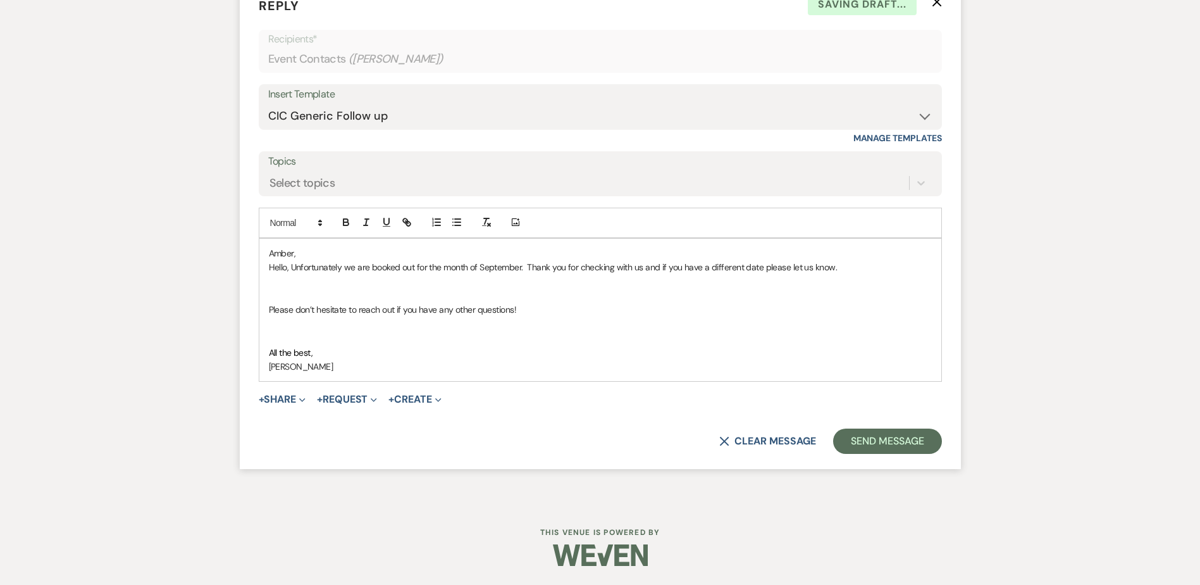
scroll to position [740, 0]
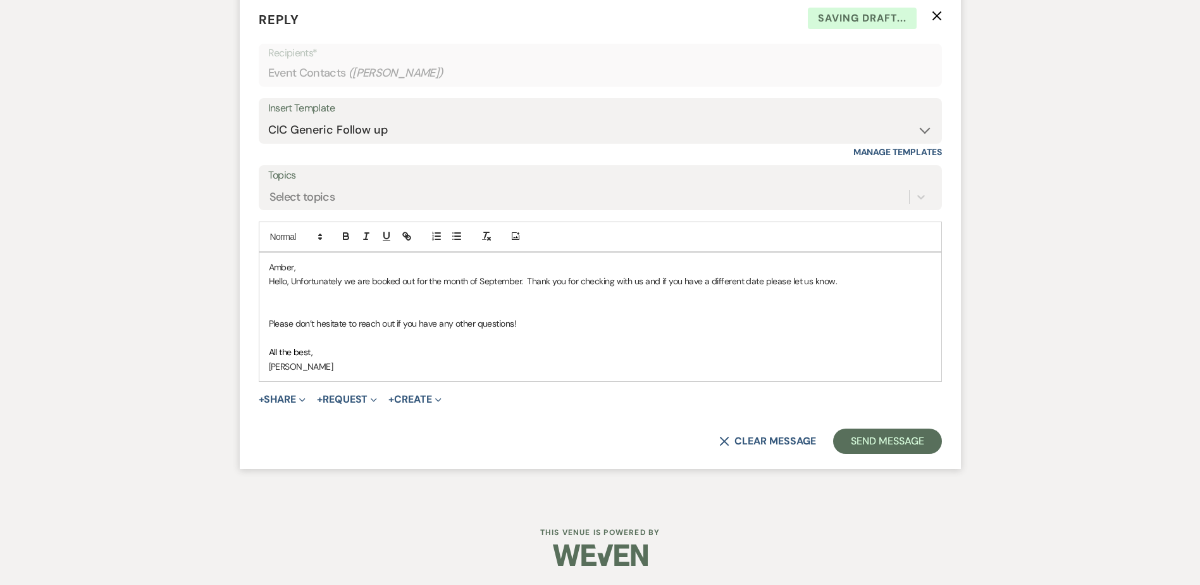
click at [420, 310] on p at bounding box center [600, 309] width 663 height 14
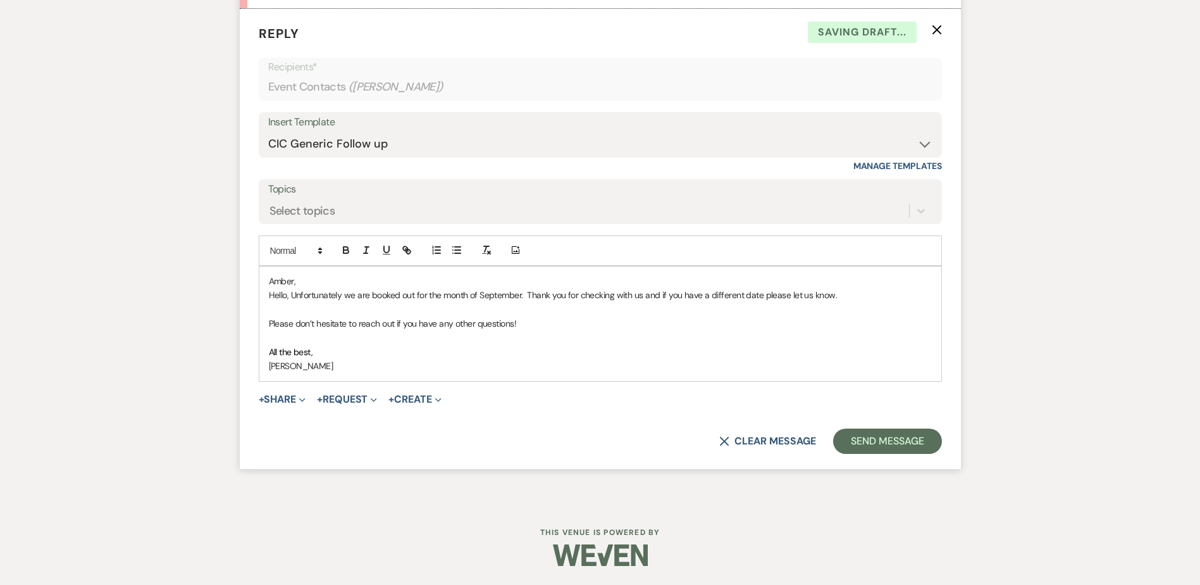
scroll to position [712, 0]
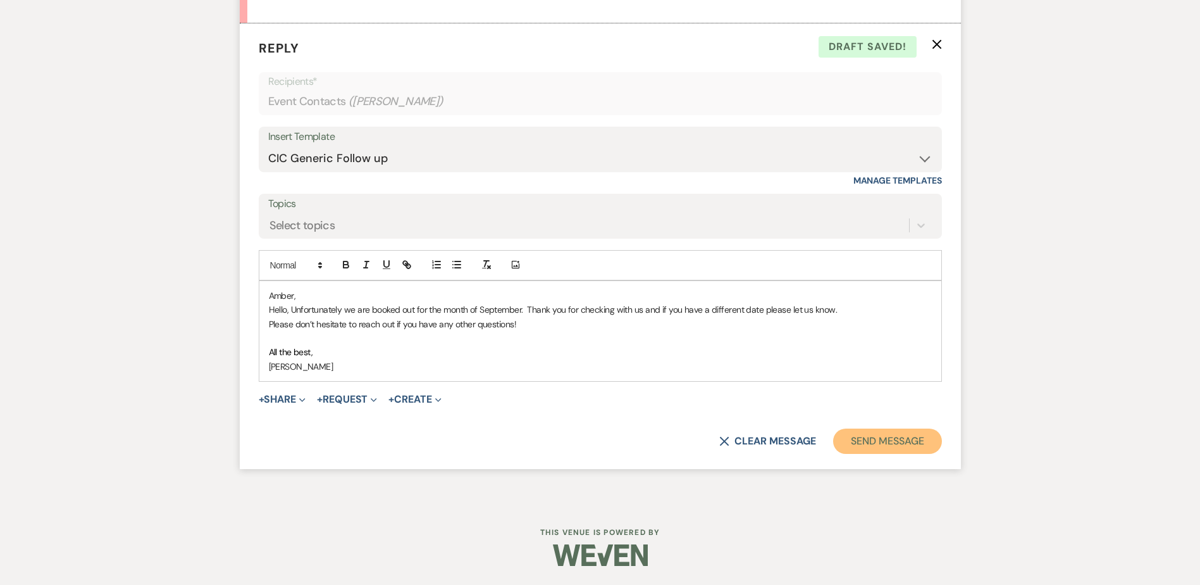
click at [883, 439] on button "Send Message" at bounding box center [887, 440] width 108 height 25
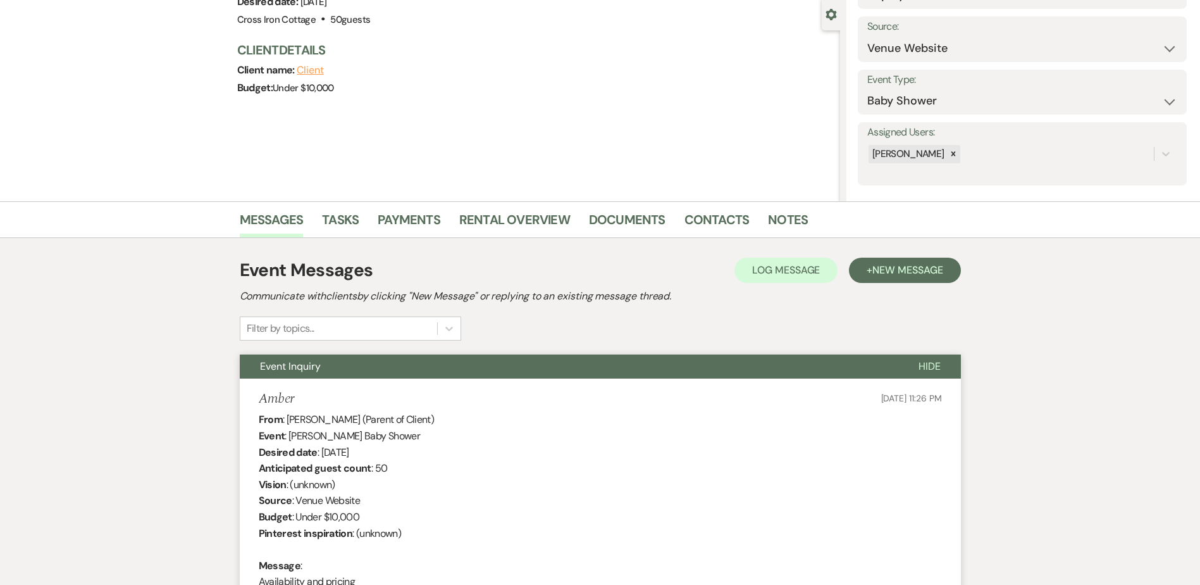
scroll to position [0, 0]
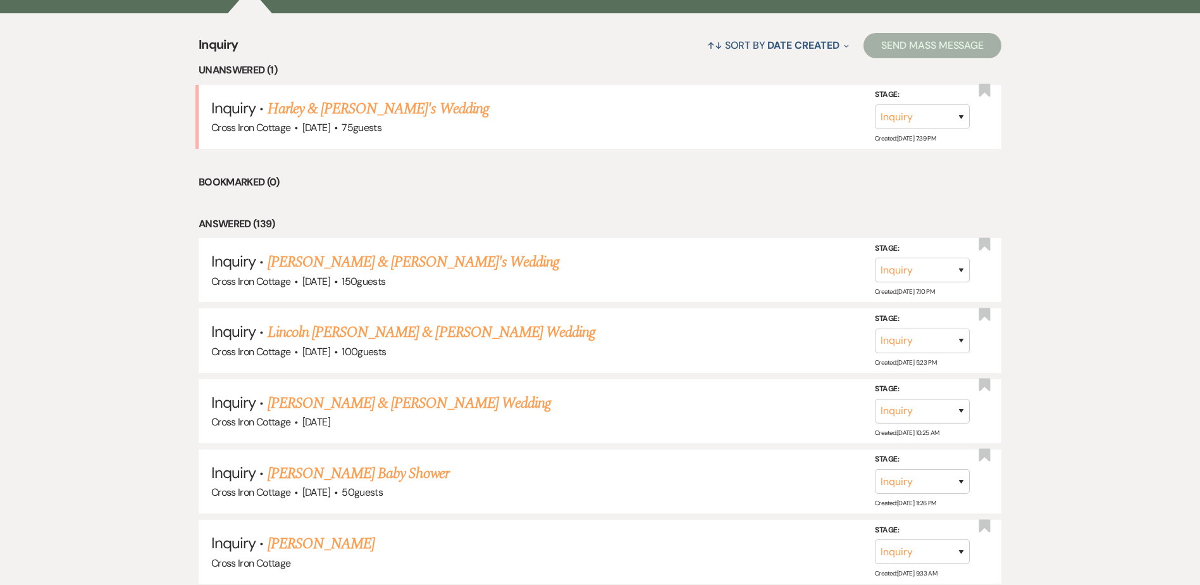
scroll to position [481, 0]
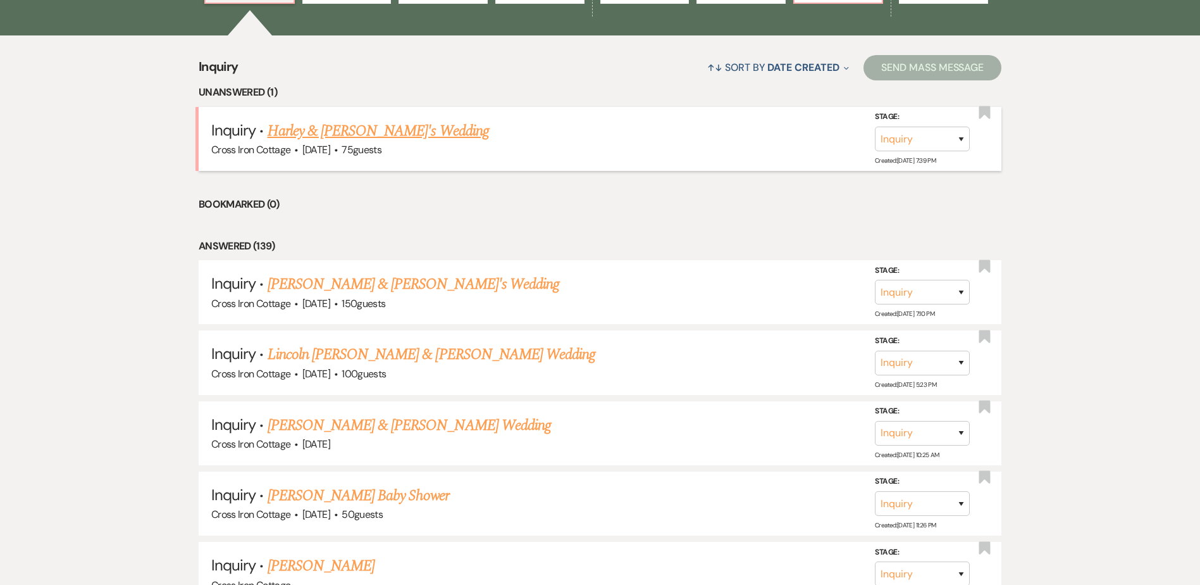
click at [330, 133] on link "Harley & [PERSON_NAME]'s Wedding" at bounding box center [378, 131] width 221 height 23
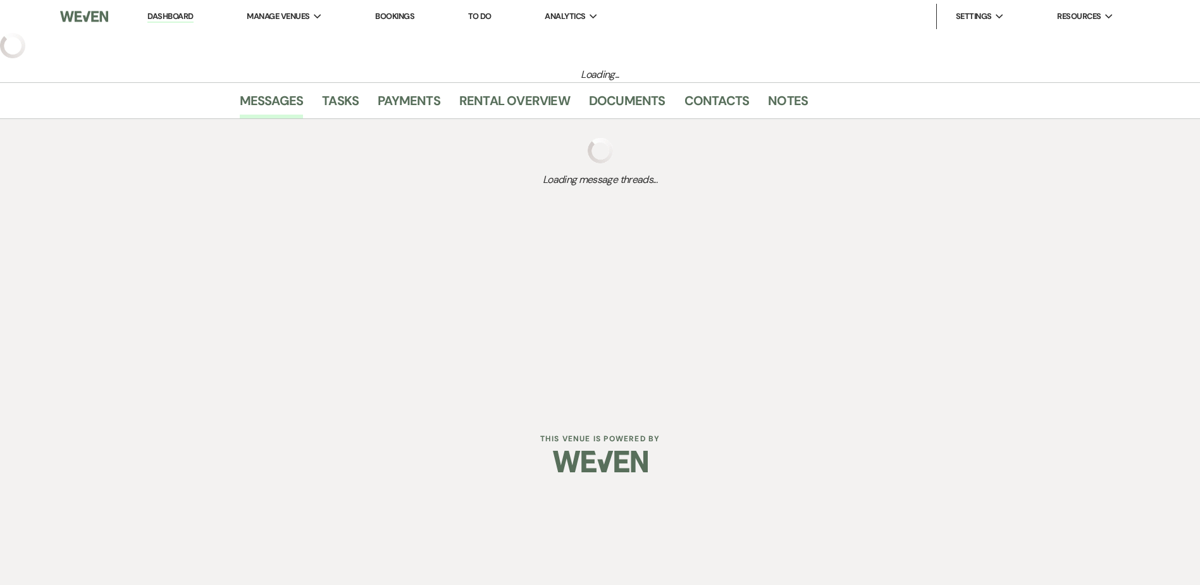
select select "5"
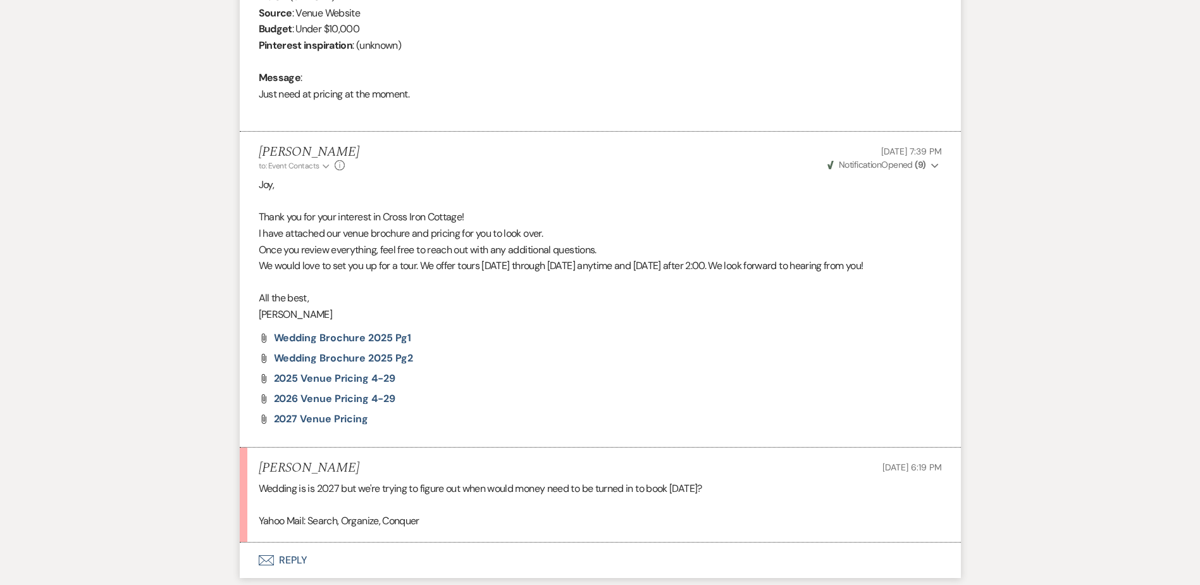
scroll to position [857, 0]
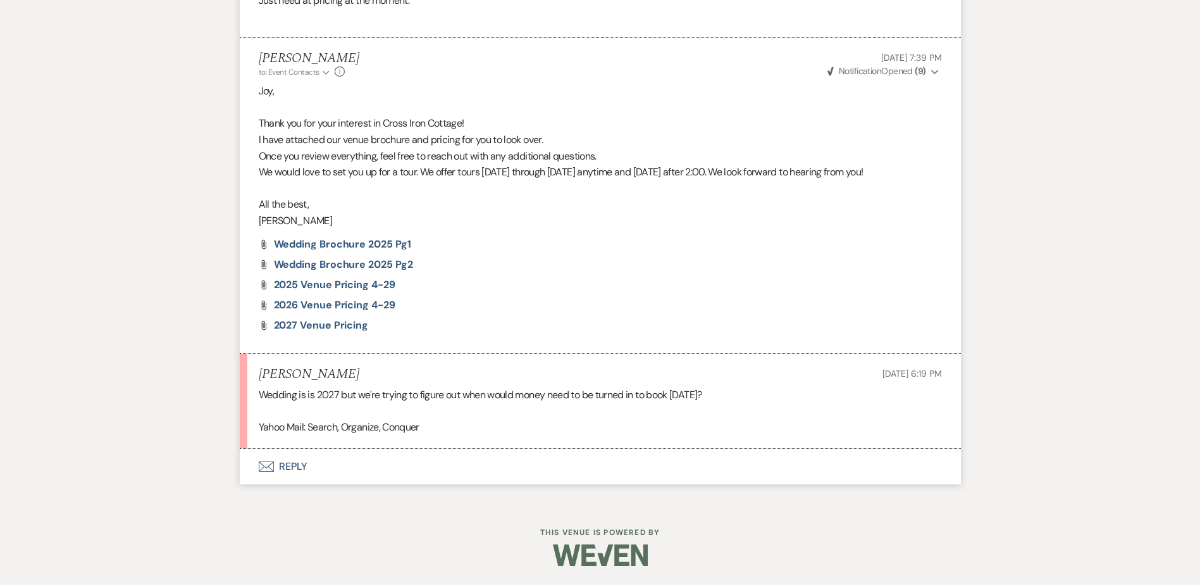
click at [358, 475] on button "Envelope Reply" at bounding box center [600, 466] width 721 height 35
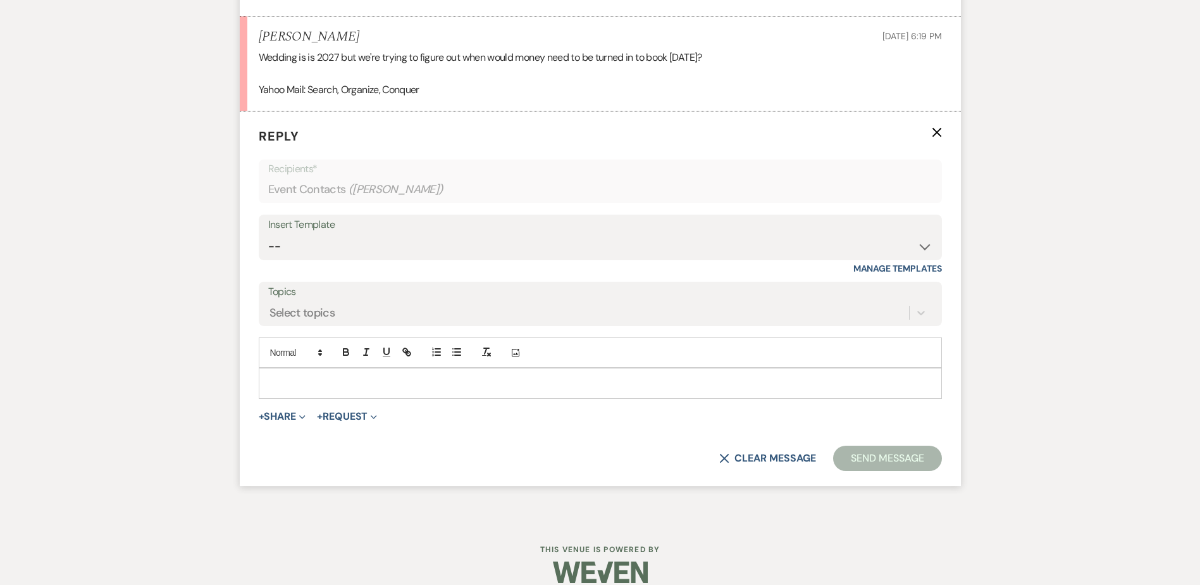
scroll to position [1201, 0]
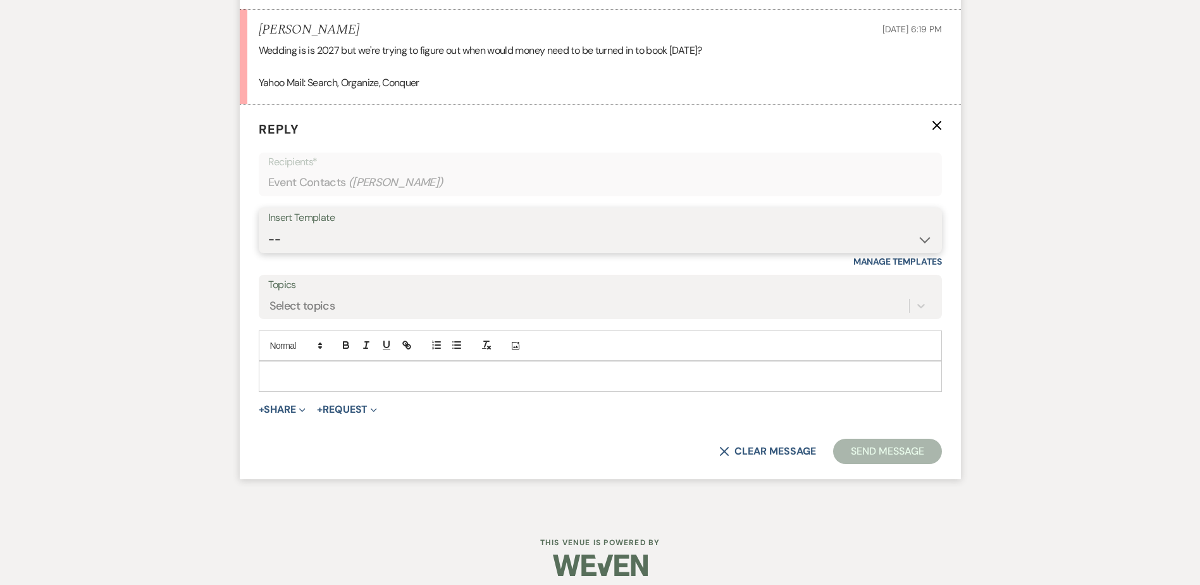
click at [930, 239] on select "-- Weven Planning Portal Introduction (Booked Events) Initial Inquiry Response …" at bounding box center [600, 239] width 664 height 25
select select "5203"
click at [268, 227] on select "-- Weven Planning Portal Introduction (Booked Events) Initial Inquiry Response …" at bounding box center [600, 239] width 664 height 25
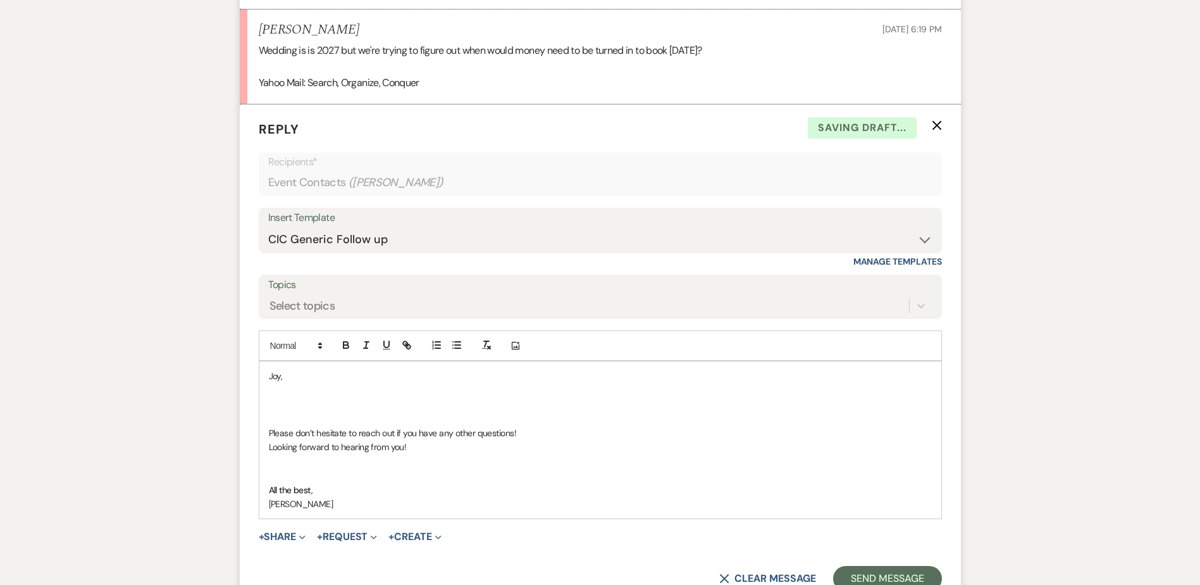
click at [277, 391] on p at bounding box center [600, 390] width 663 height 14
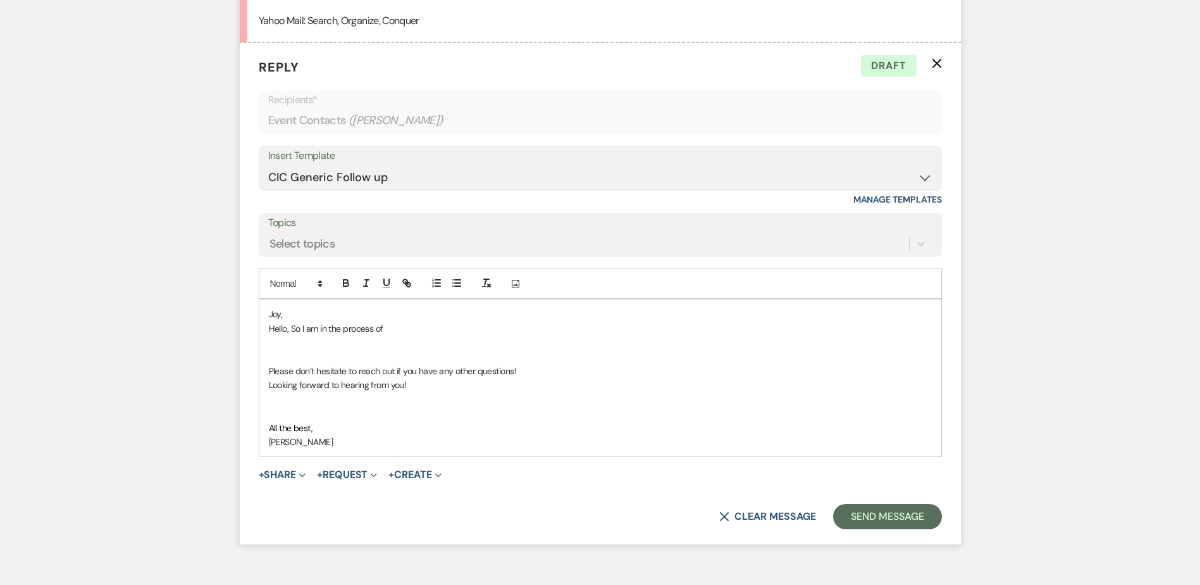
scroll to position [1338, 0]
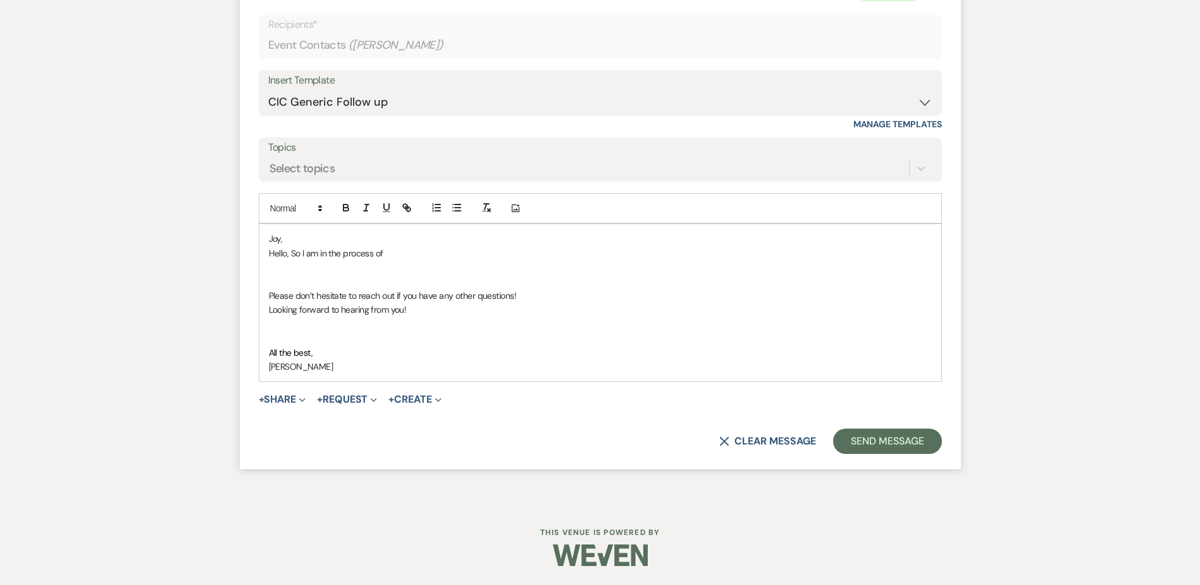
click at [406, 266] on p at bounding box center [600, 267] width 663 height 14
click at [442, 252] on p "Hello, So I am in the process of" at bounding box center [600, 253] width 663 height 14
click at [818, 251] on p "Hello, So if you know that you want to use us as your venue and guarantee your …" at bounding box center [600, 253] width 663 height 14
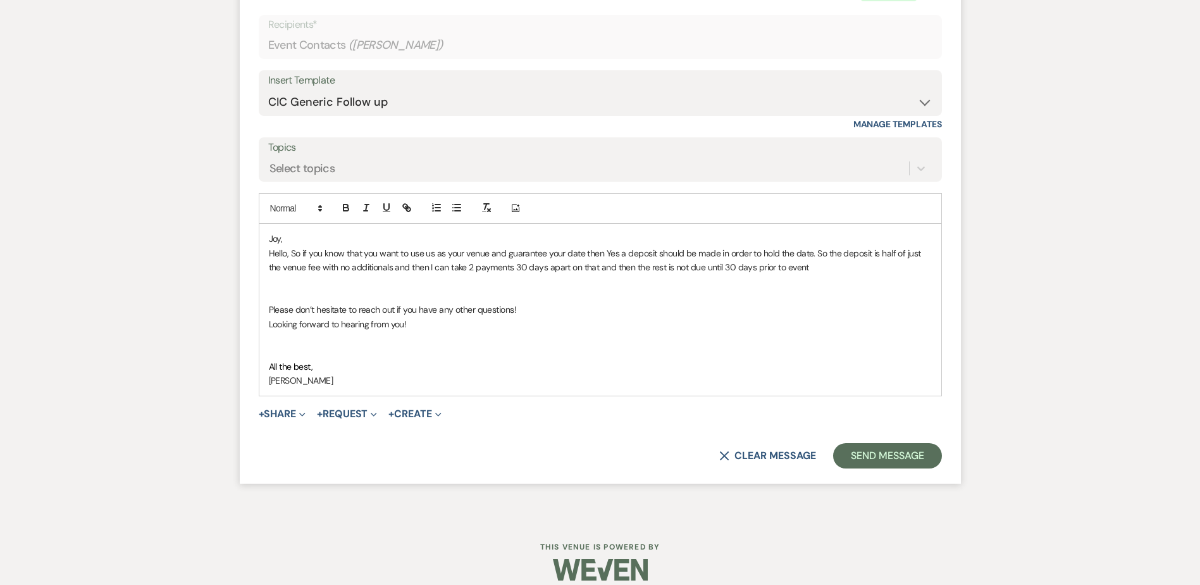
click at [816, 270] on p "Hello, So if you know that you want to use us as your venue and guarantee your …" at bounding box center [600, 260] width 663 height 28
click at [325, 296] on p at bounding box center [600, 296] width 663 height 14
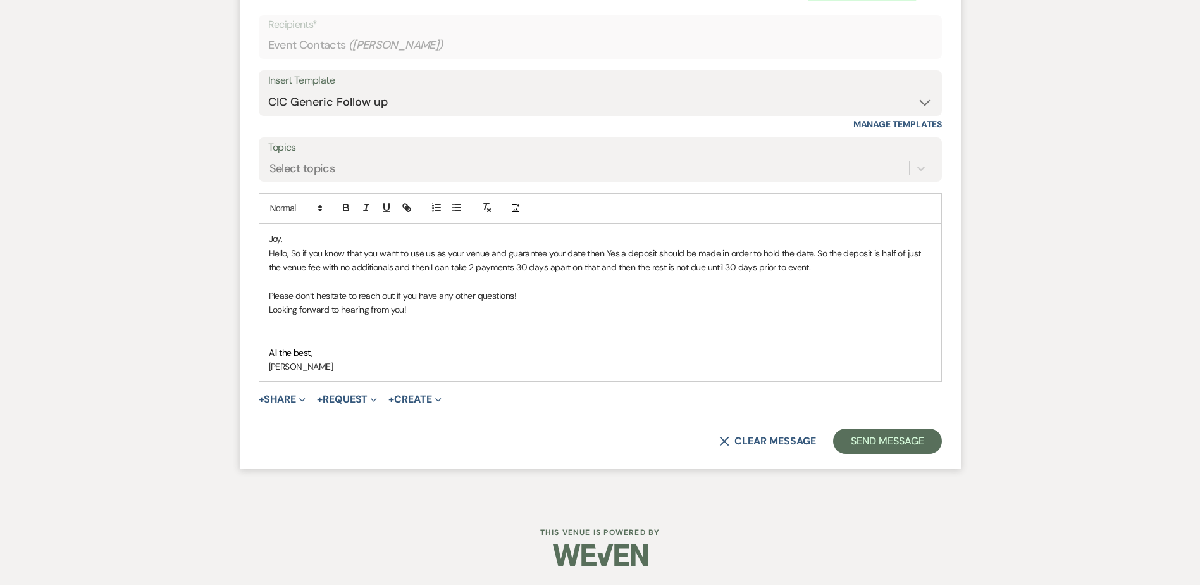
scroll to position [1324, 0]
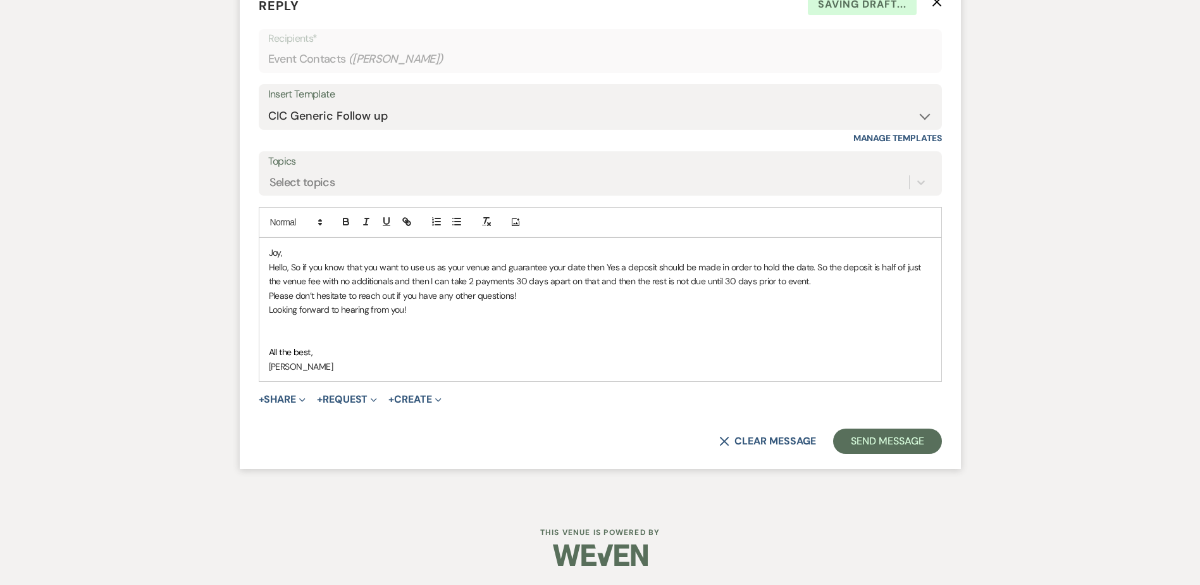
click at [542, 296] on p "Please don’t hesitate to reach out if you have any other questions!" at bounding box center [600, 296] width 663 height 14
click at [296, 342] on p at bounding box center [600, 338] width 663 height 14
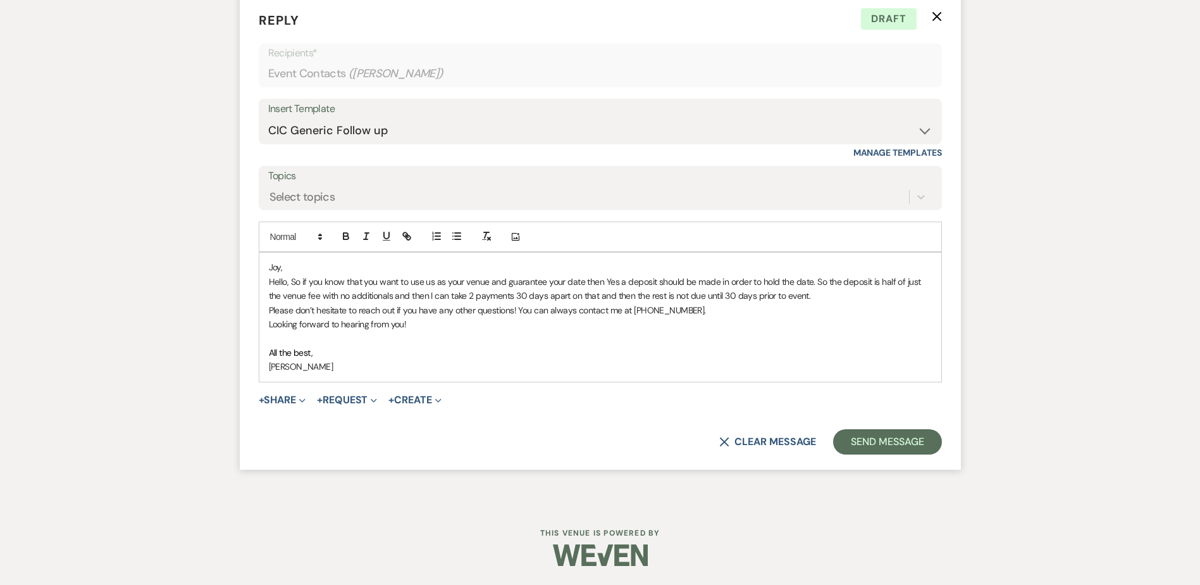
click at [569, 296] on p "Hello, So if you know that you want to use us as your venue and guarantee your …" at bounding box center [600, 289] width 663 height 28
click at [885, 437] on button "Send Message" at bounding box center [887, 441] width 108 height 25
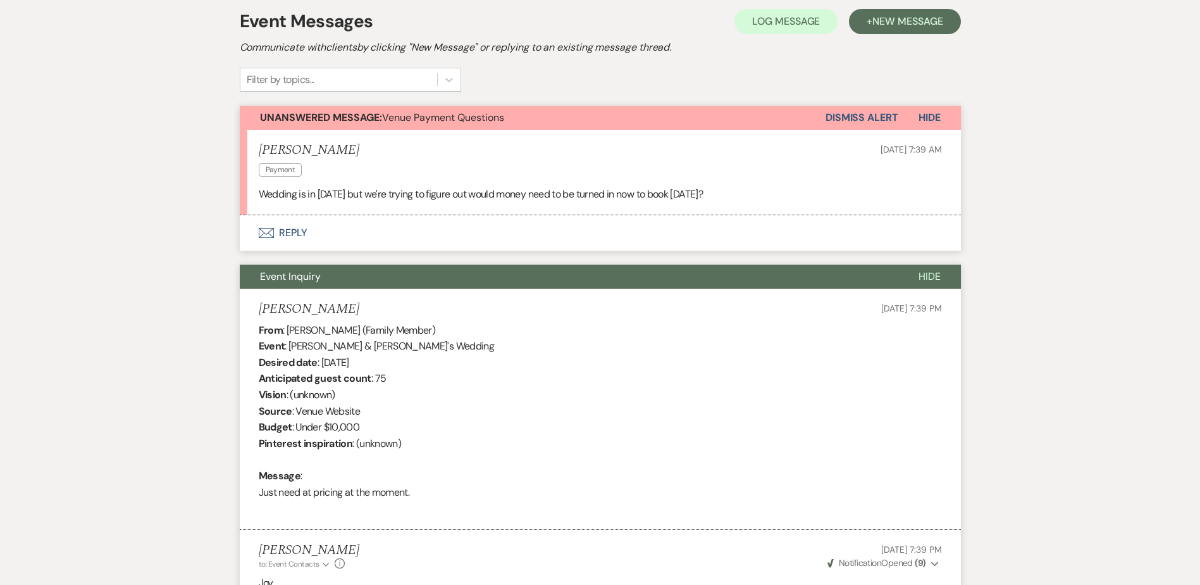
scroll to position [364, 0]
click at [873, 119] on button "Dismiss Alert" at bounding box center [862, 118] width 73 height 24
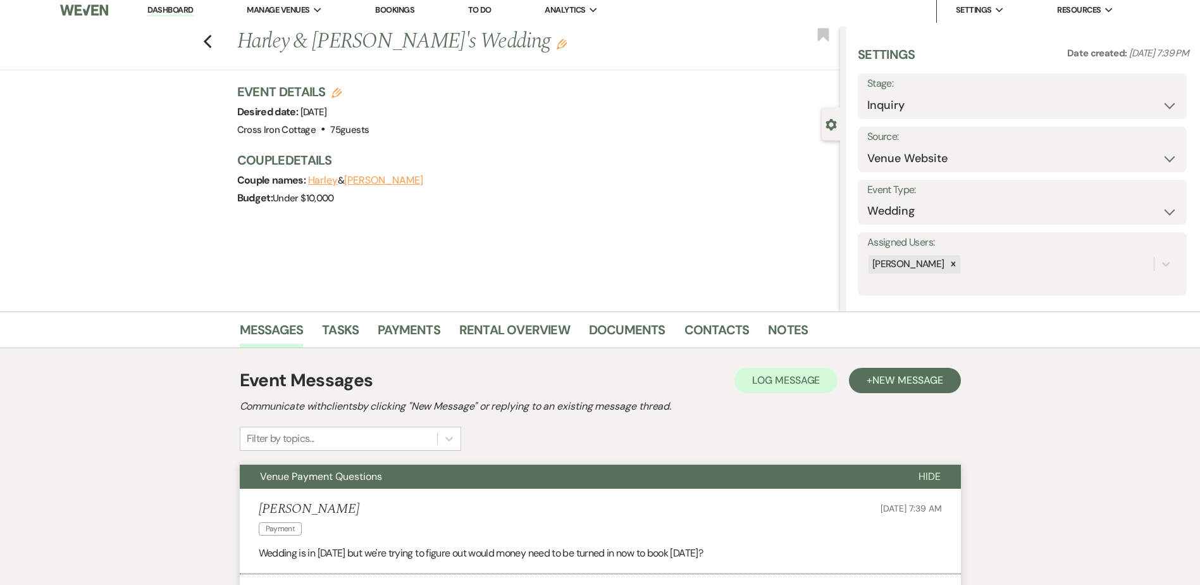
scroll to position [0, 0]
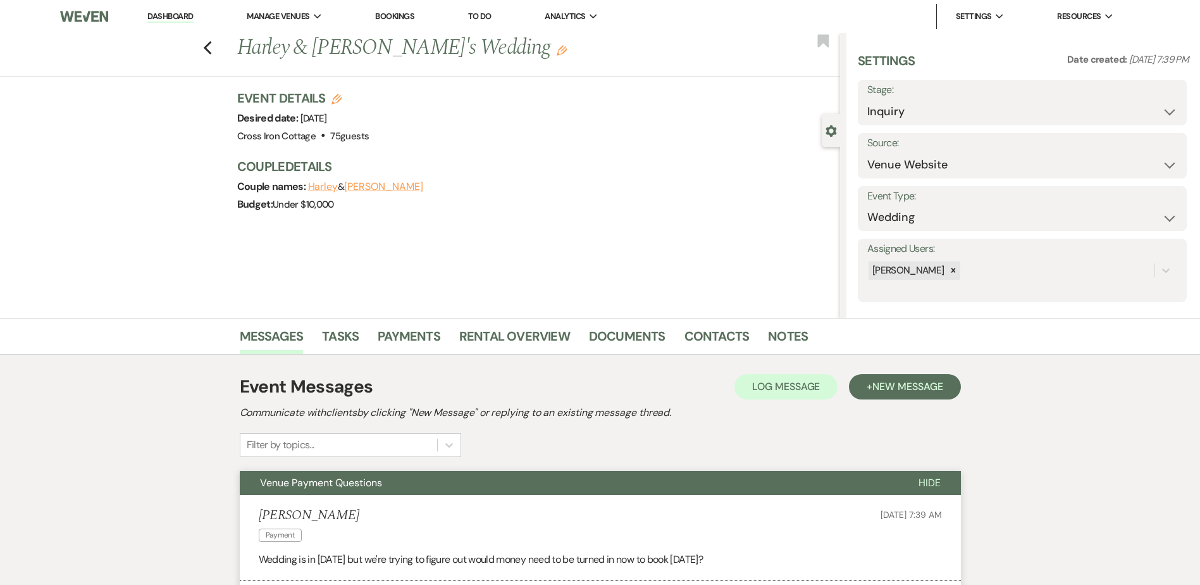
click at [182, 19] on link "Dashboard" at bounding box center [170, 17] width 46 height 12
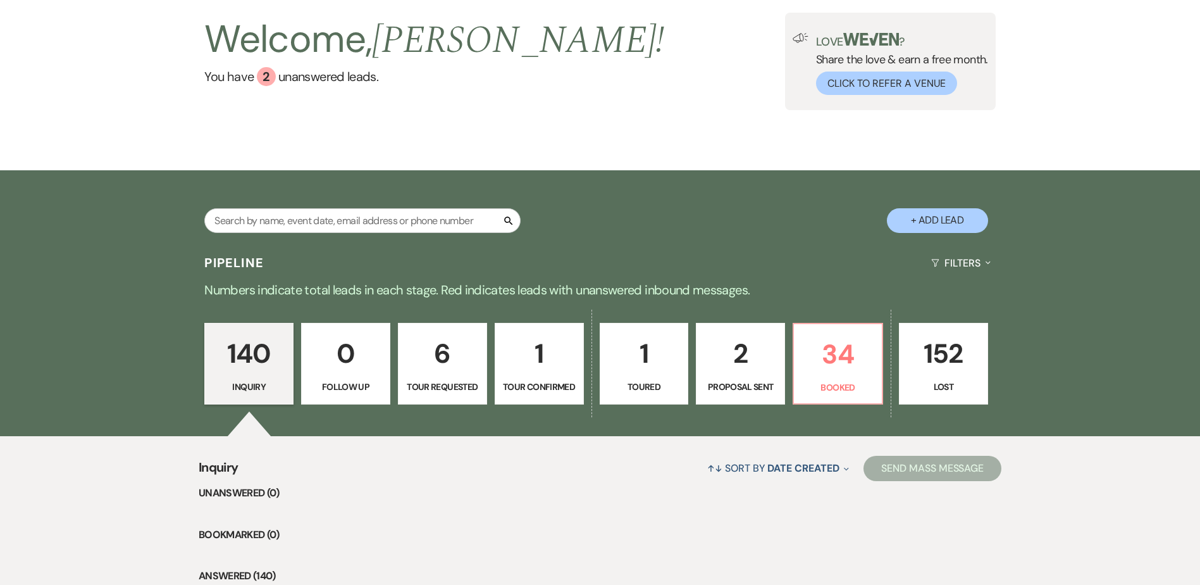
scroll to position [253, 0]
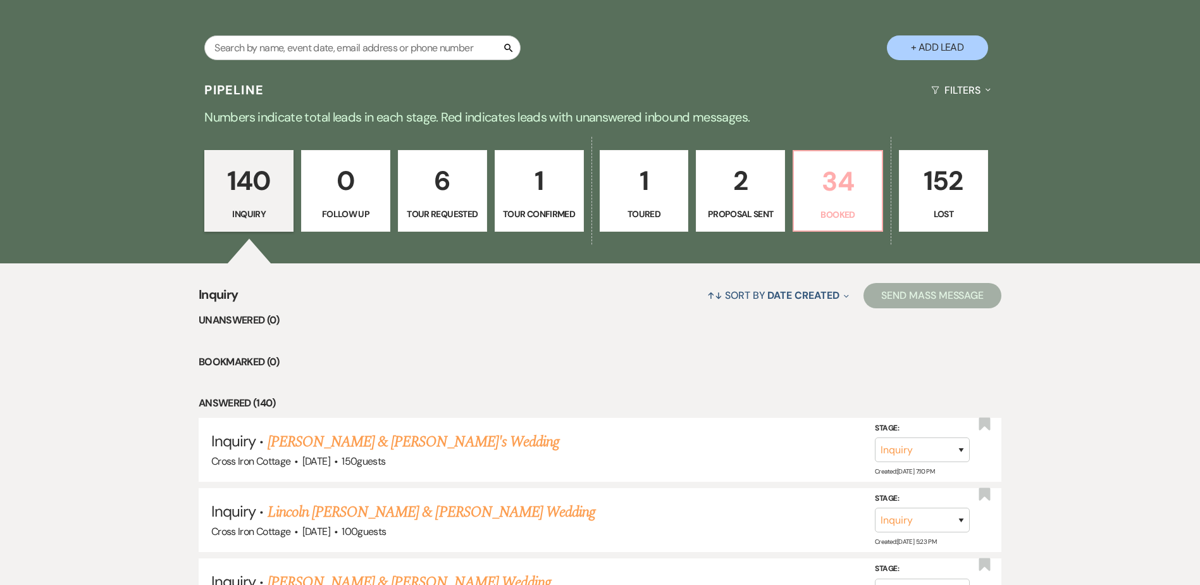
click at [843, 201] on p "34" at bounding box center [838, 181] width 73 height 42
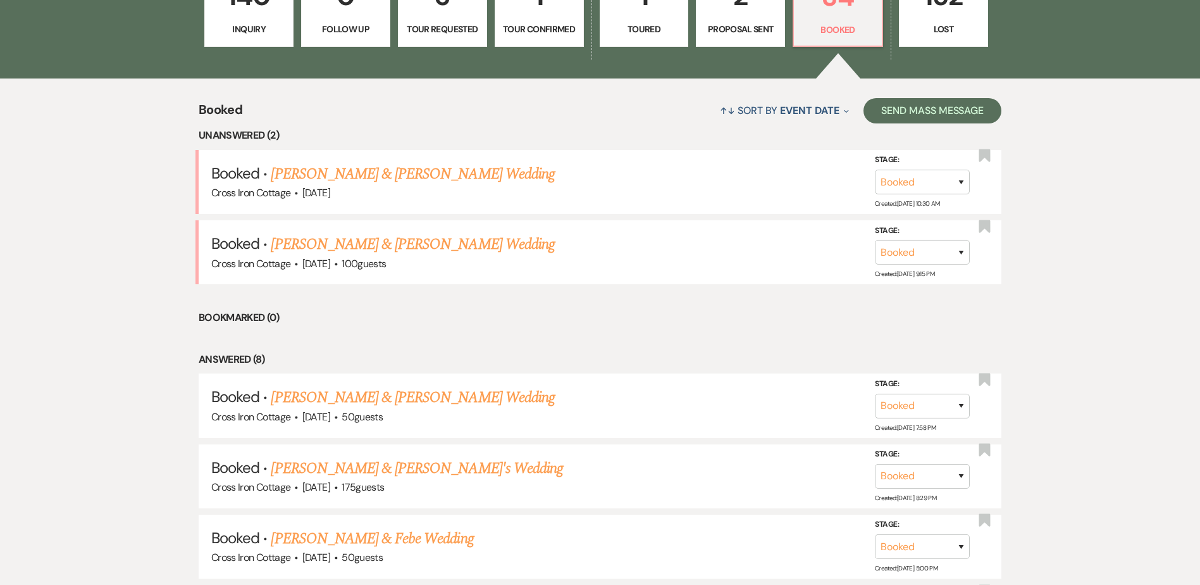
scroll to position [443, 0]
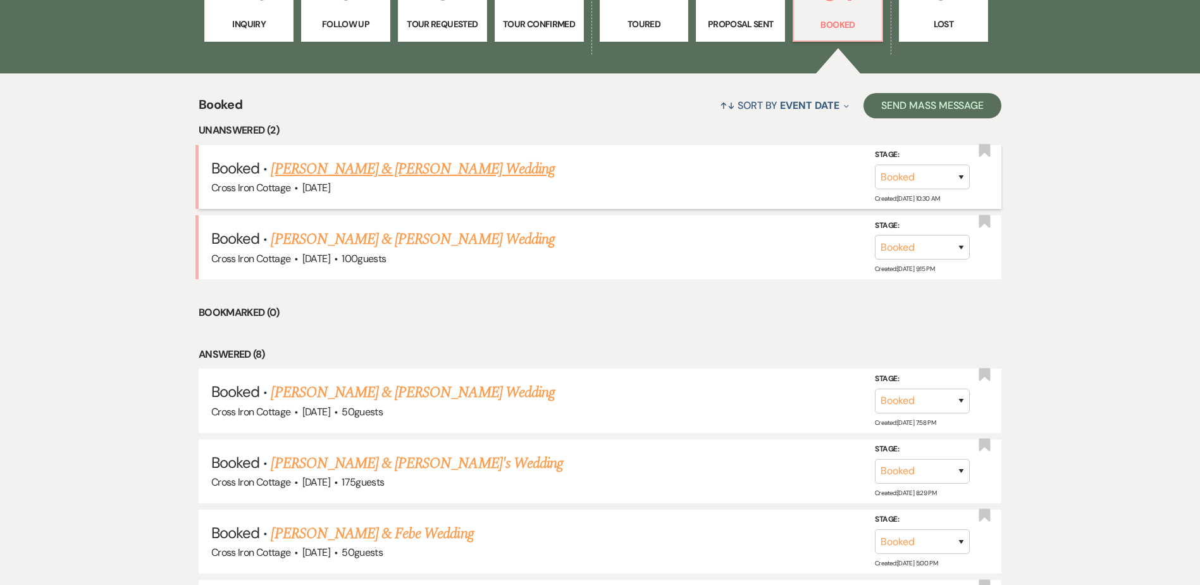
click at [396, 173] on link "Aubree Smith & Nathan Orr's Wedding" at bounding box center [412, 169] width 283 height 23
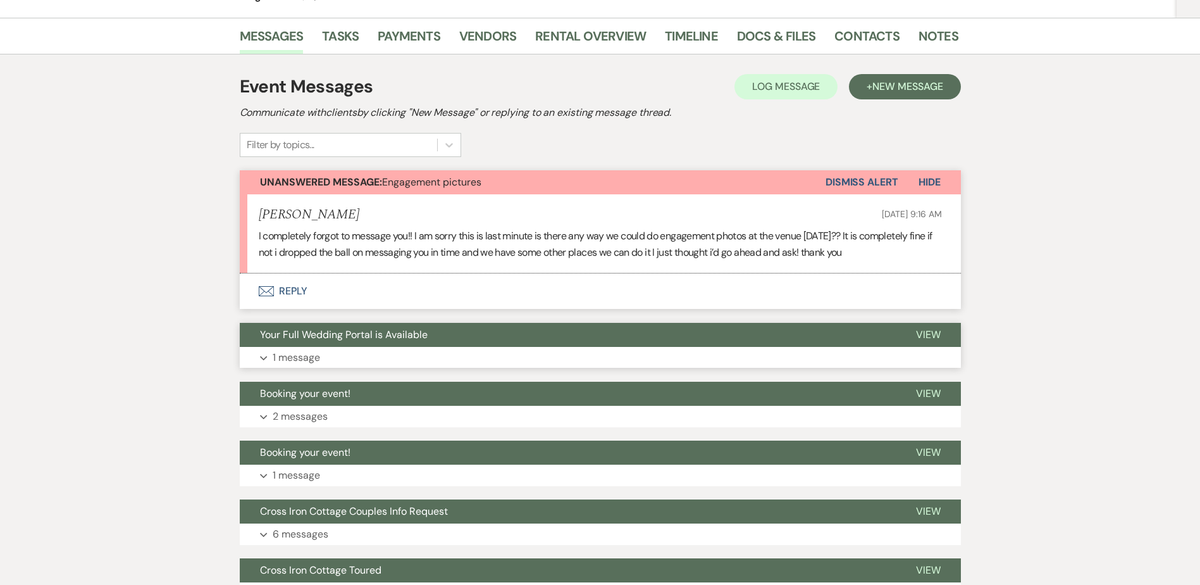
scroll to position [253, 0]
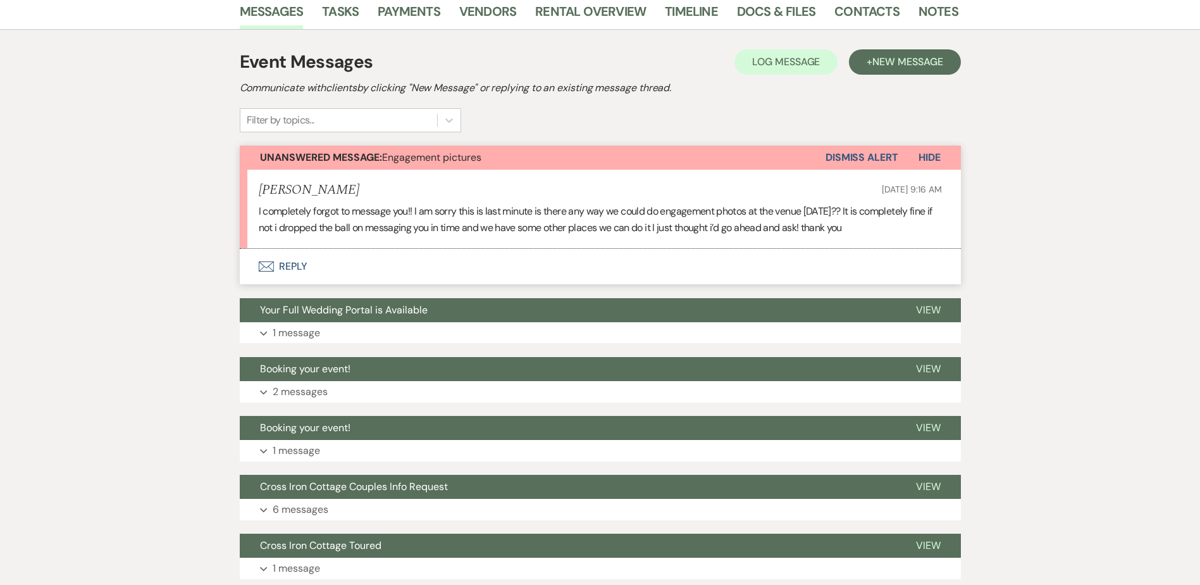
click at [320, 266] on button "Envelope Reply" at bounding box center [600, 266] width 721 height 35
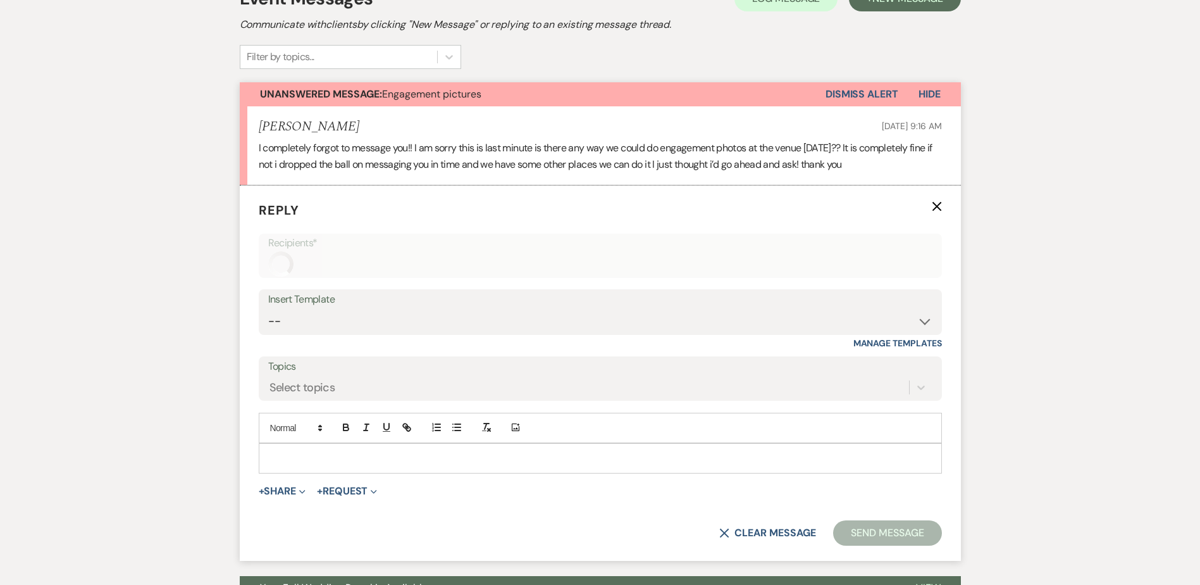
scroll to position [397, 0]
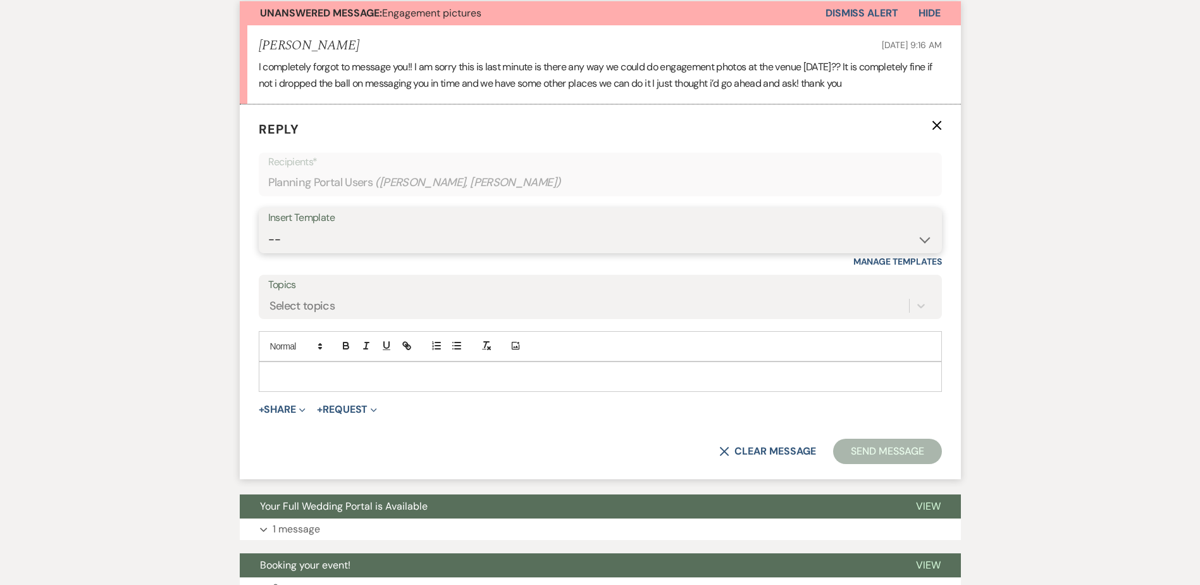
click at [932, 241] on select "-- Weven Planning Portal Introduction (Booked Events) Initial Inquiry Response …" at bounding box center [600, 239] width 664 height 25
select select "5203"
click at [268, 227] on select "-- Weven Planning Portal Introduction (Booked Events) Initial Inquiry Response …" at bounding box center [600, 239] width 664 height 25
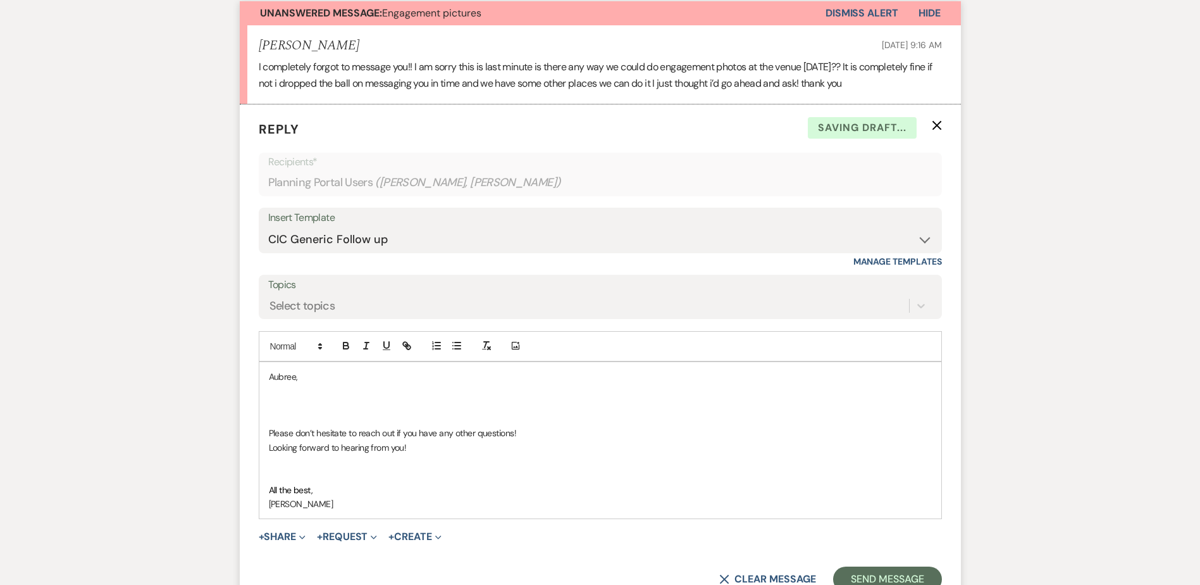
click at [282, 399] on p at bounding box center [600, 404] width 663 height 14
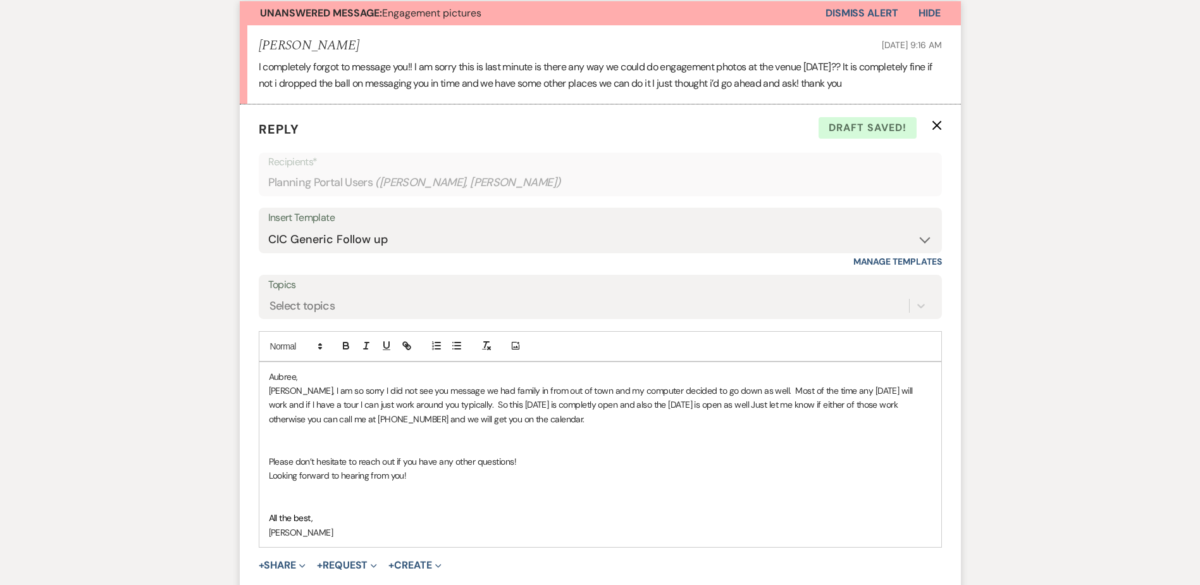
drag, startPoint x: 282, startPoint y: 390, endPoint x: 325, endPoint y: 378, distance: 44.1
click at [325, 378] on p "Aubree," at bounding box center [600, 377] width 663 height 14
click at [369, 447] on p at bounding box center [600, 447] width 663 height 14
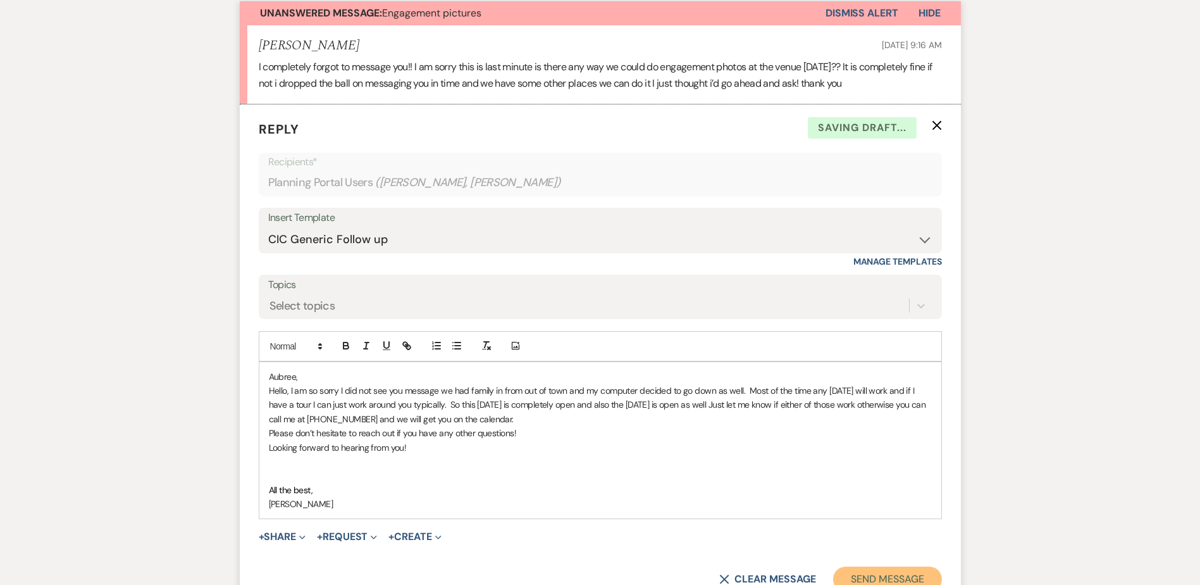
click at [887, 573] on button "Send Message" at bounding box center [887, 578] width 108 height 25
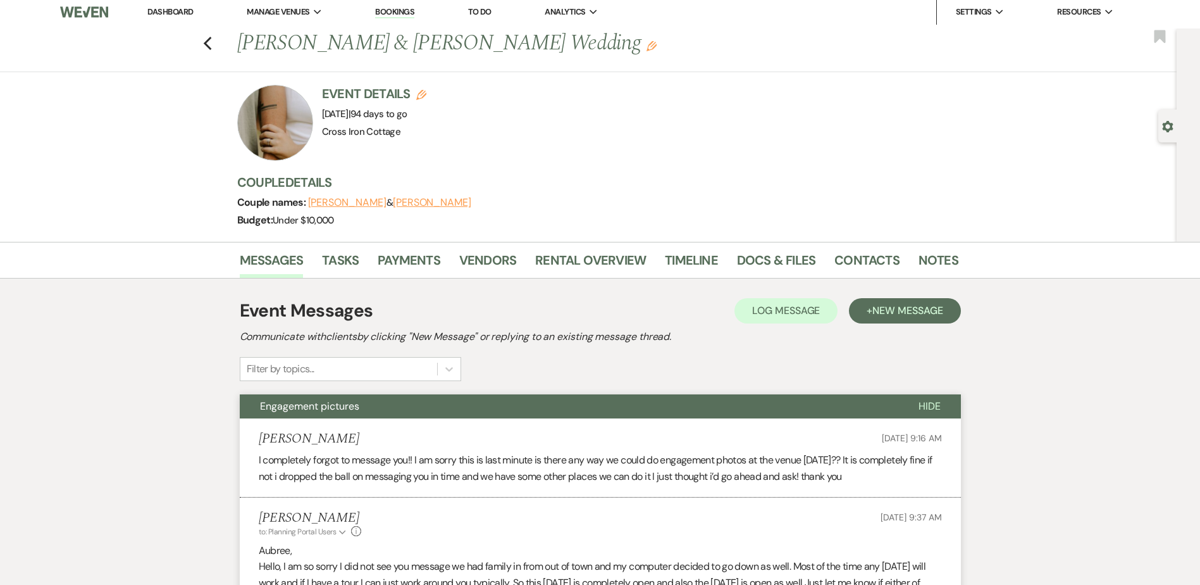
scroll to position [0, 0]
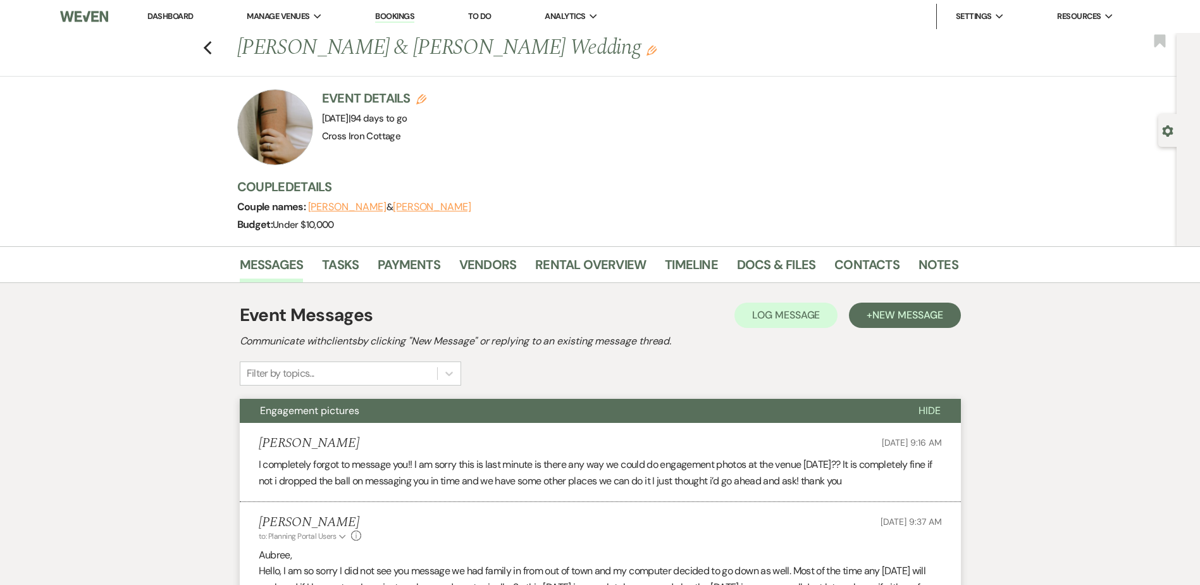
click at [168, 18] on link "Dashboard" at bounding box center [170, 16] width 46 height 11
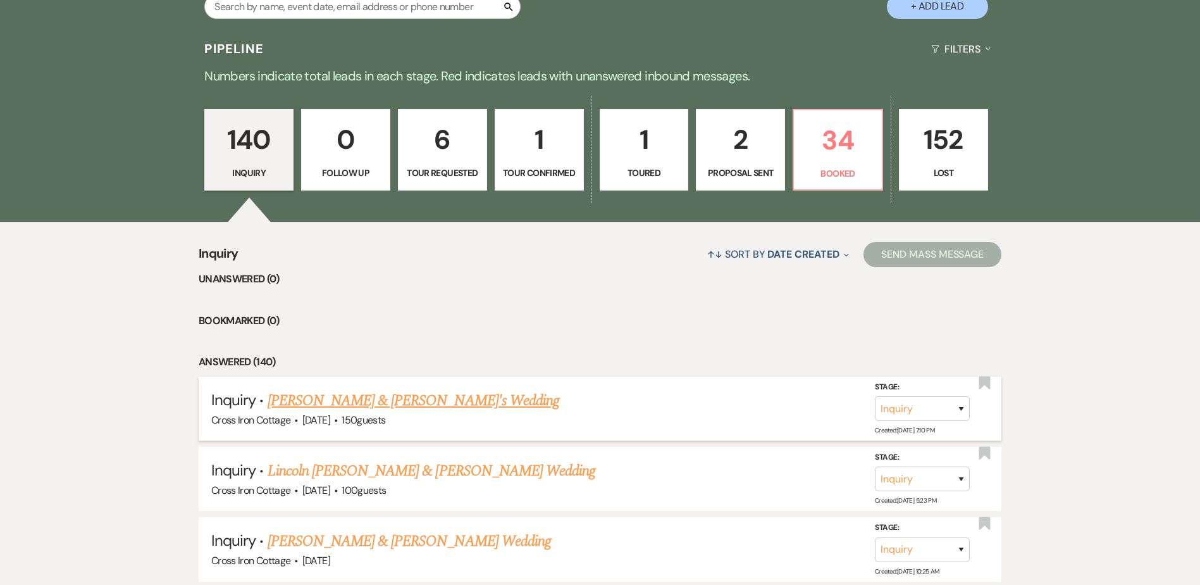
scroll to position [316, 0]
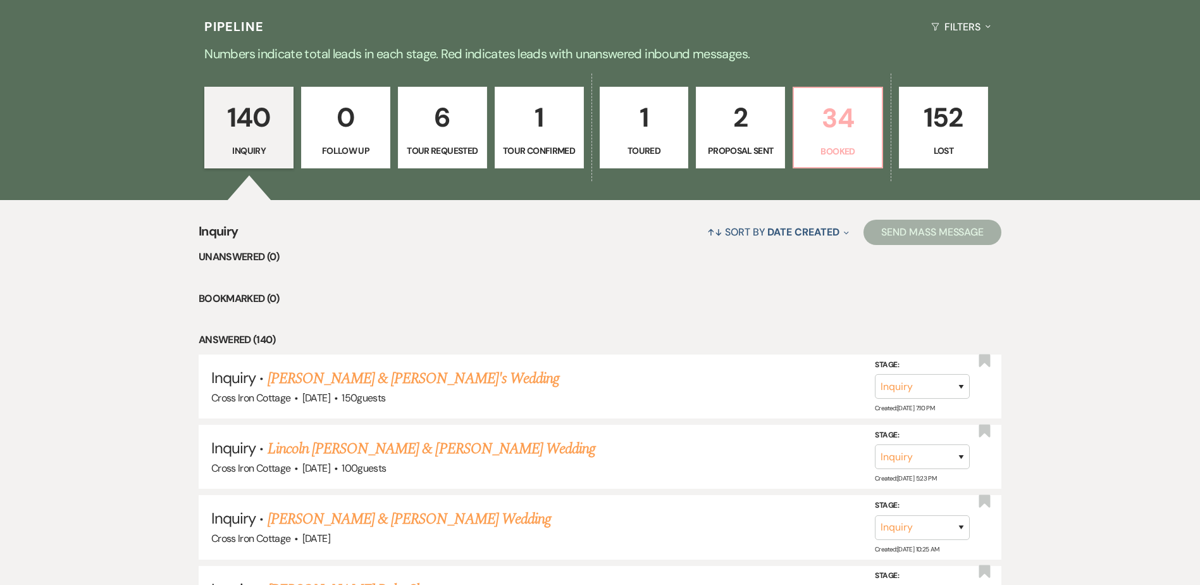
click at [828, 134] on p "34" at bounding box center [838, 118] width 73 height 42
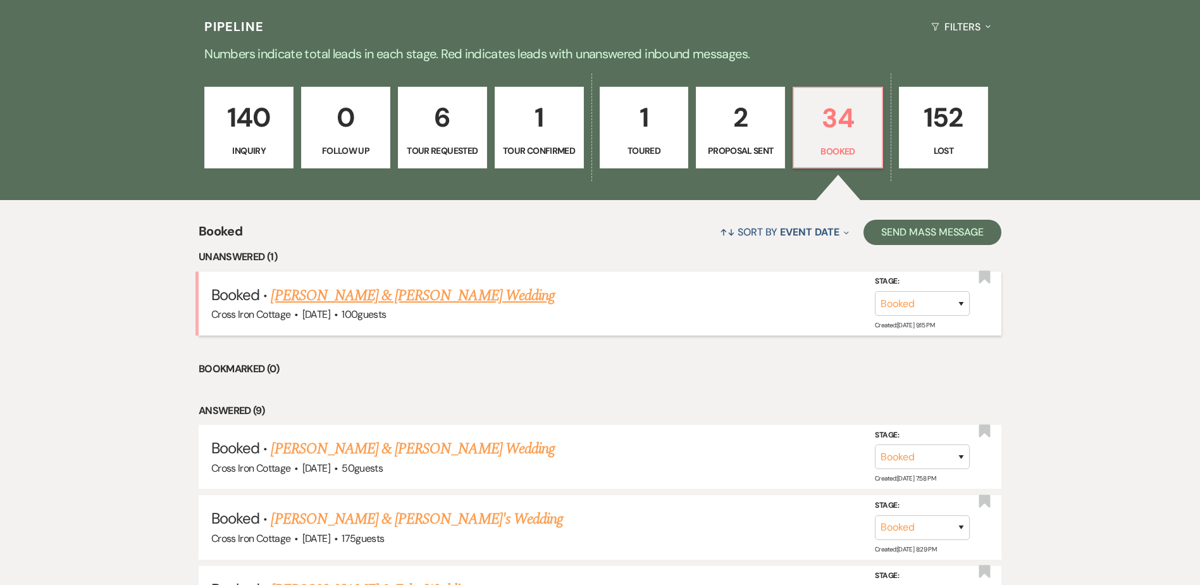
click at [317, 290] on link "Harrison Scroggins & Kelsey Fritzius's Wedding" at bounding box center [412, 295] width 283 height 23
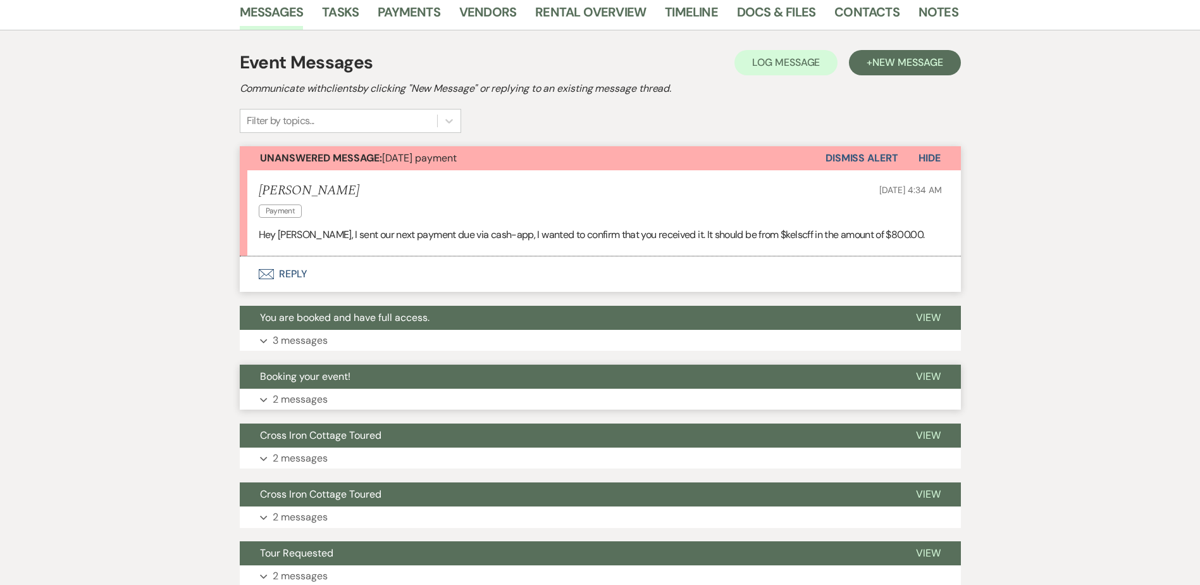
scroll to position [253, 0]
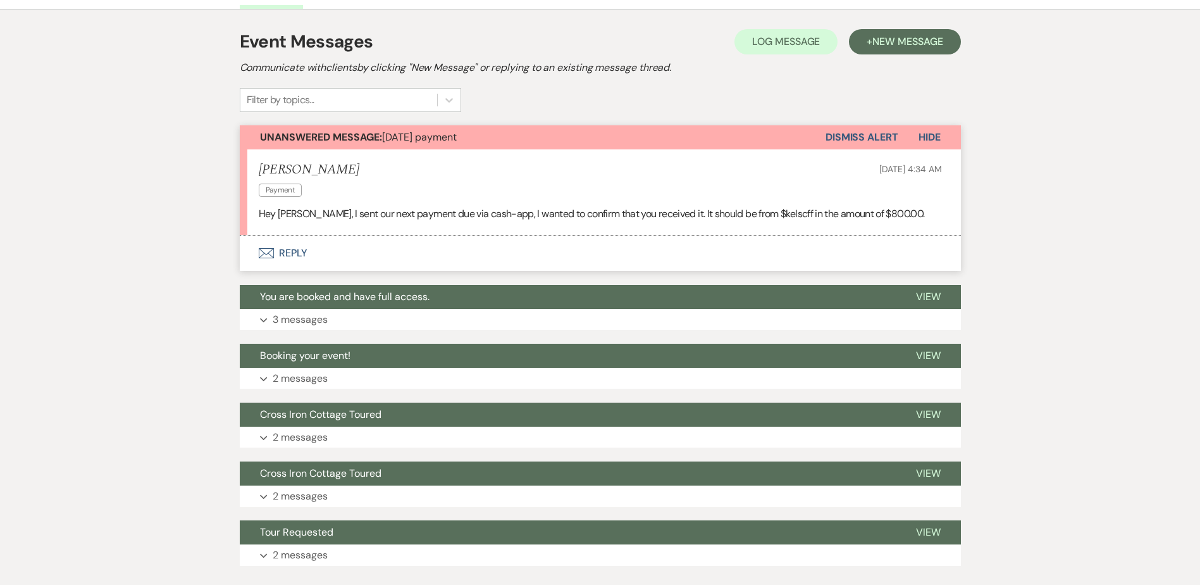
click at [849, 136] on button "Dismiss Alert" at bounding box center [862, 137] width 73 height 24
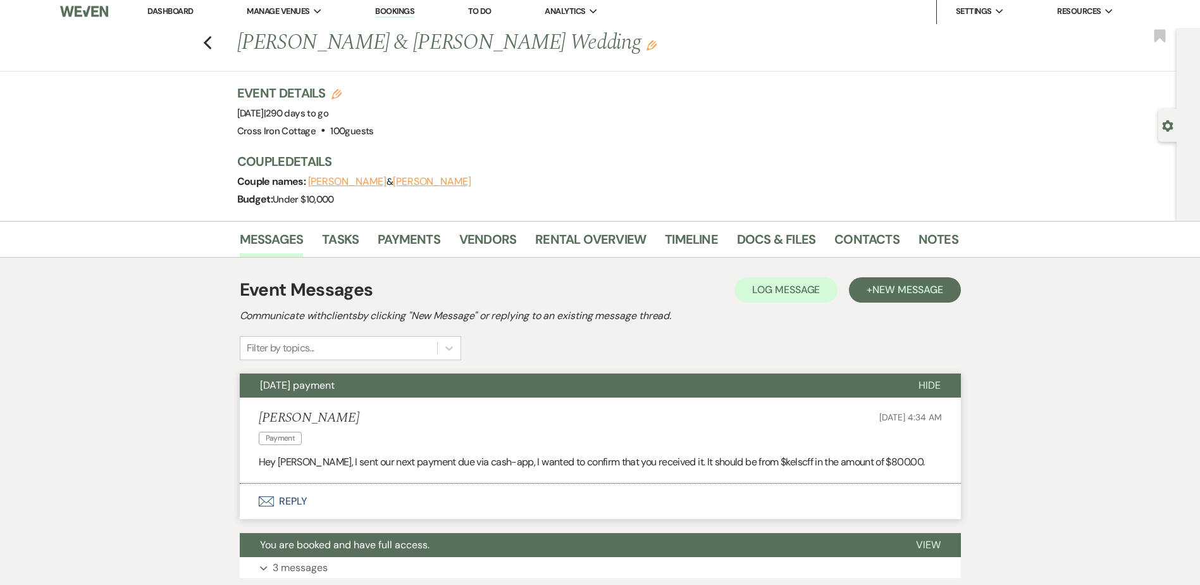
scroll to position [0, 0]
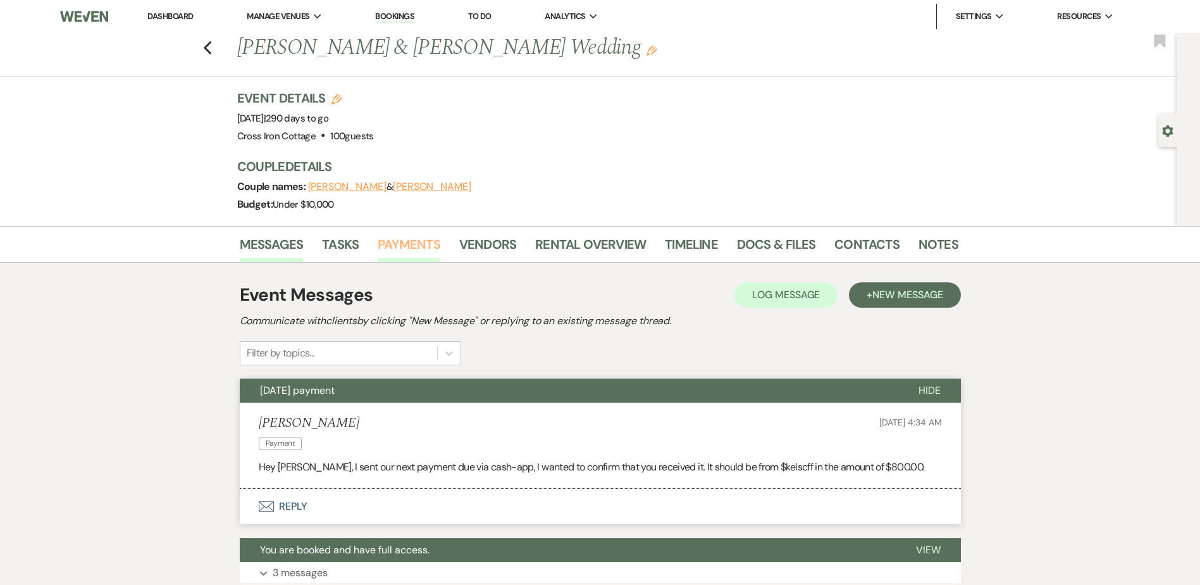
click at [394, 245] on link "Payments" at bounding box center [409, 248] width 63 height 28
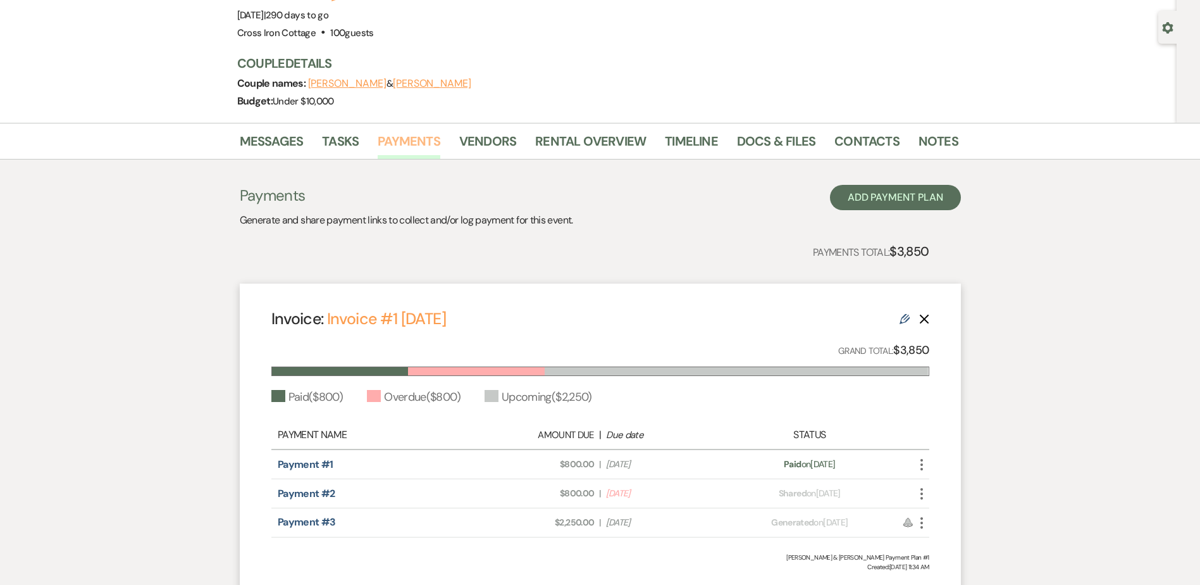
scroll to position [208, 0]
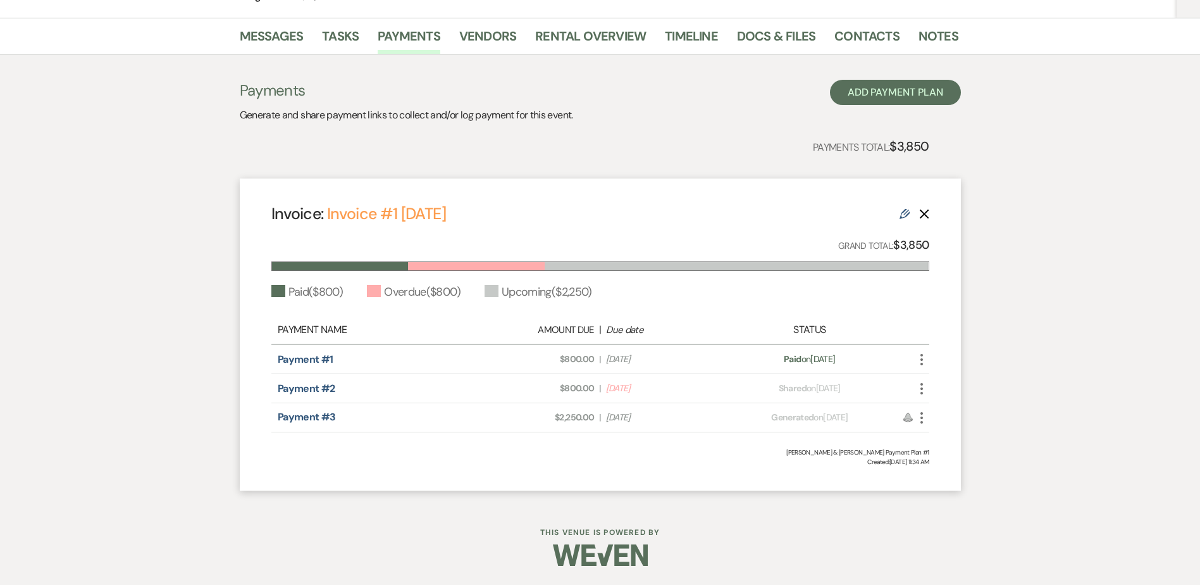
click at [923, 388] on use "button" at bounding box center [922, 388] width 3 height 11
click at [977, 458] on button "Check Mark Mark as Paid" at bounding box center [978, 457] width 128 height 22
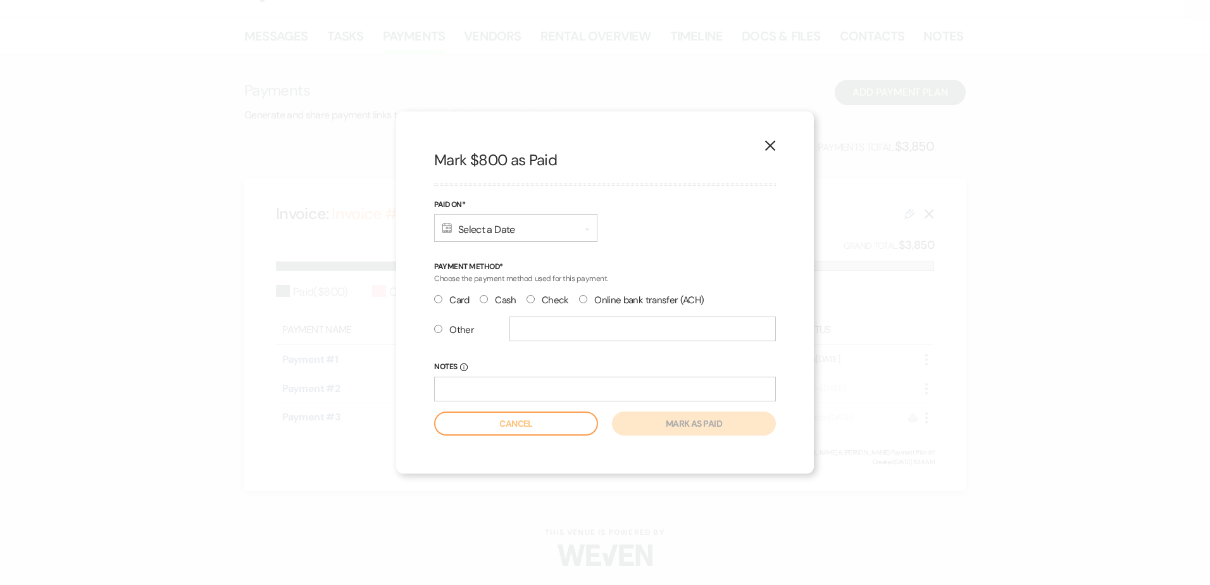
click at [435, 332] on input "Other" at bounding box center [438, 329] width 8 height 8
radio input "true"
click at [544, 329] on input "text" at bounding box center [642, 328] width 266 height 25
type input "Cash App Kelseyf"
click at [576, 227] on div "Calendar Select a Date Expand" at bounding box center [515, 228] width 163 height 28
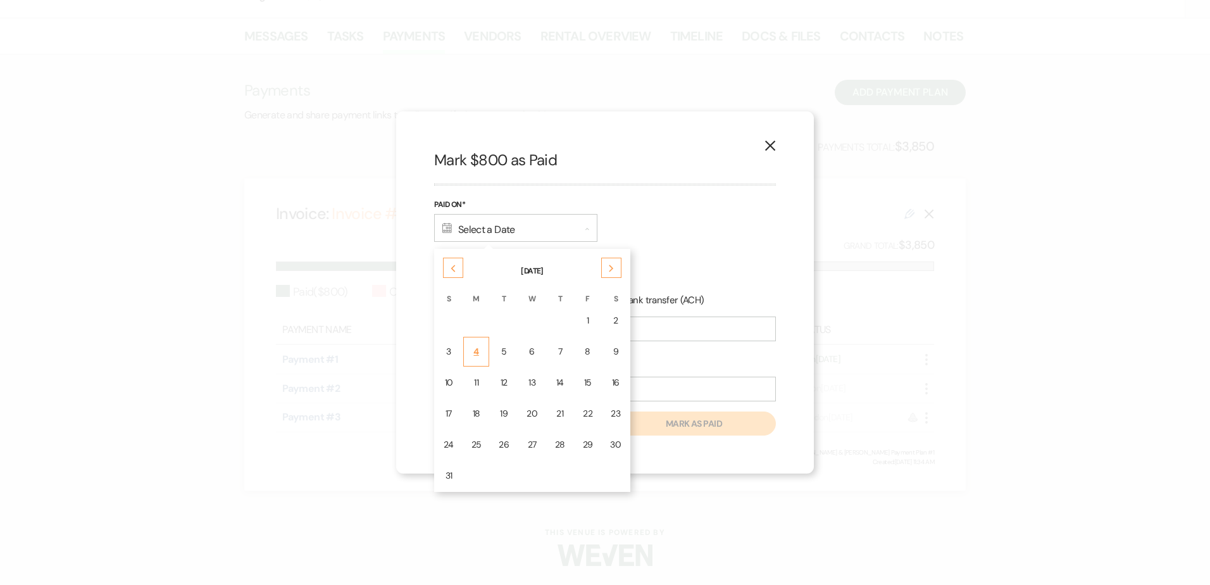
click at [479, 351] on div "4" at bounding box center [476, 351] width 10 height 13
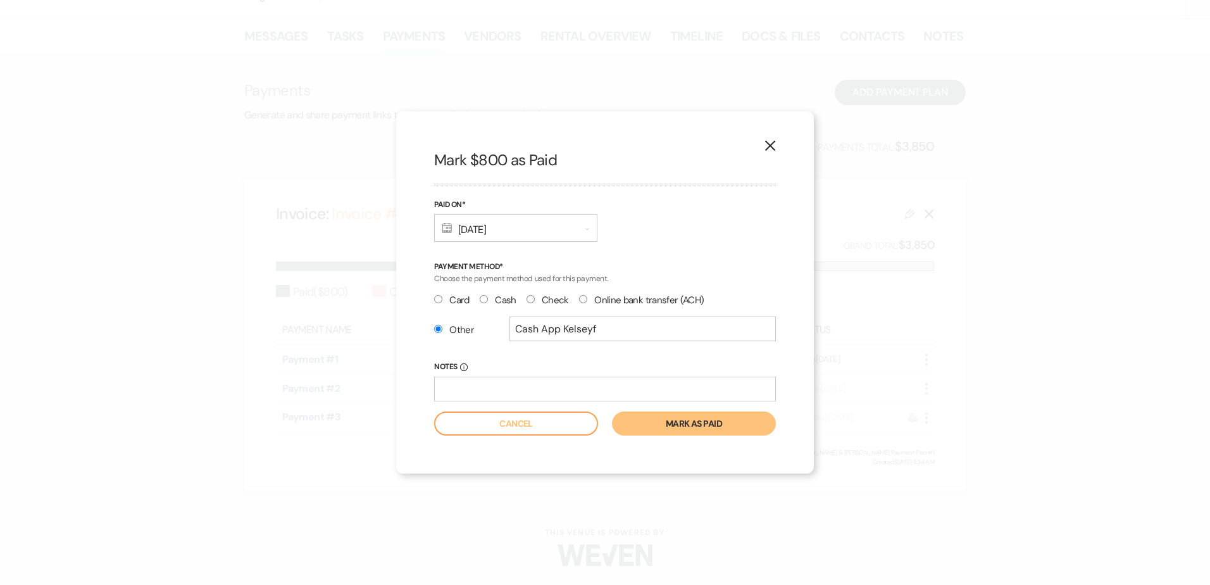
click at [704, 430] on button "Mark as paid" at bounding box center [694, 423] width 164 height 24
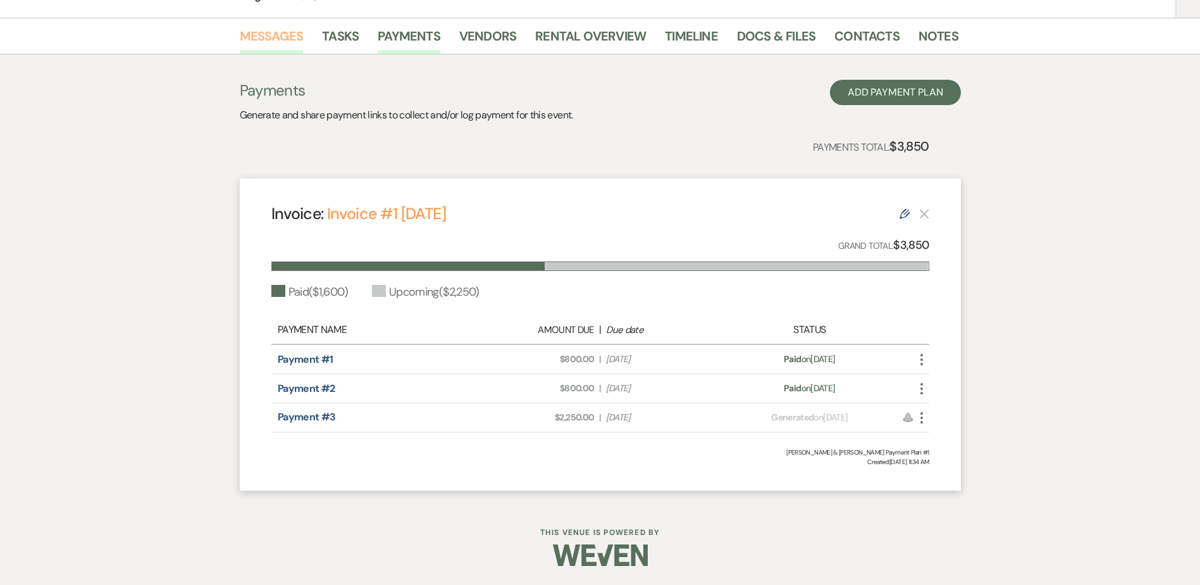
click at [282, 37] on link "Messages" at bounding box center [272, 40] width 64 height 28
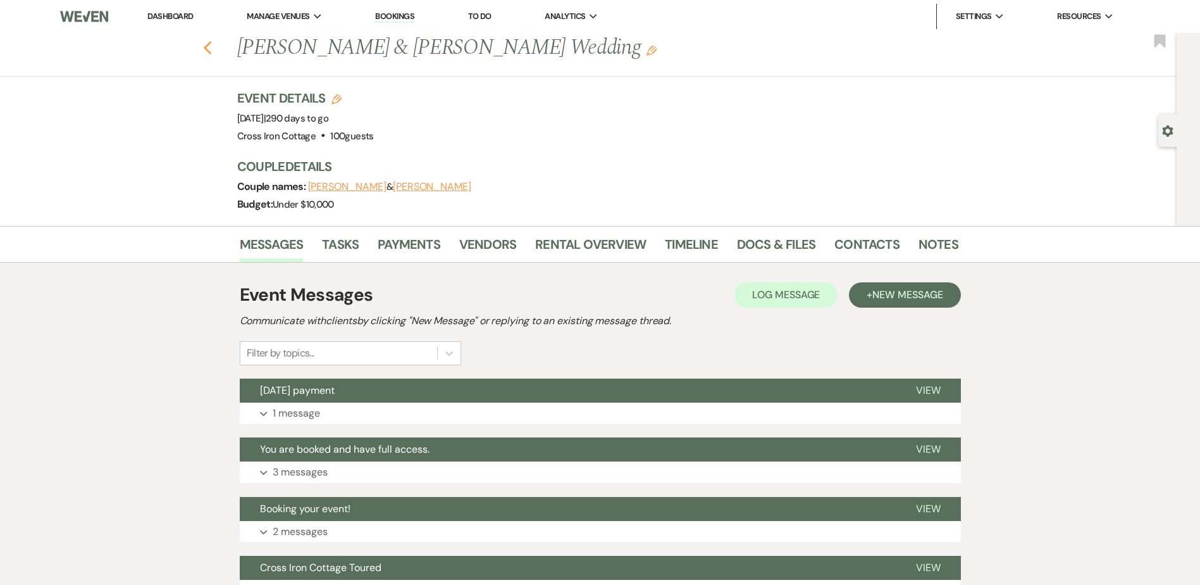
click at [209, 53] on icon "Previous" at bounding box center [207, 47] width 9 height 15
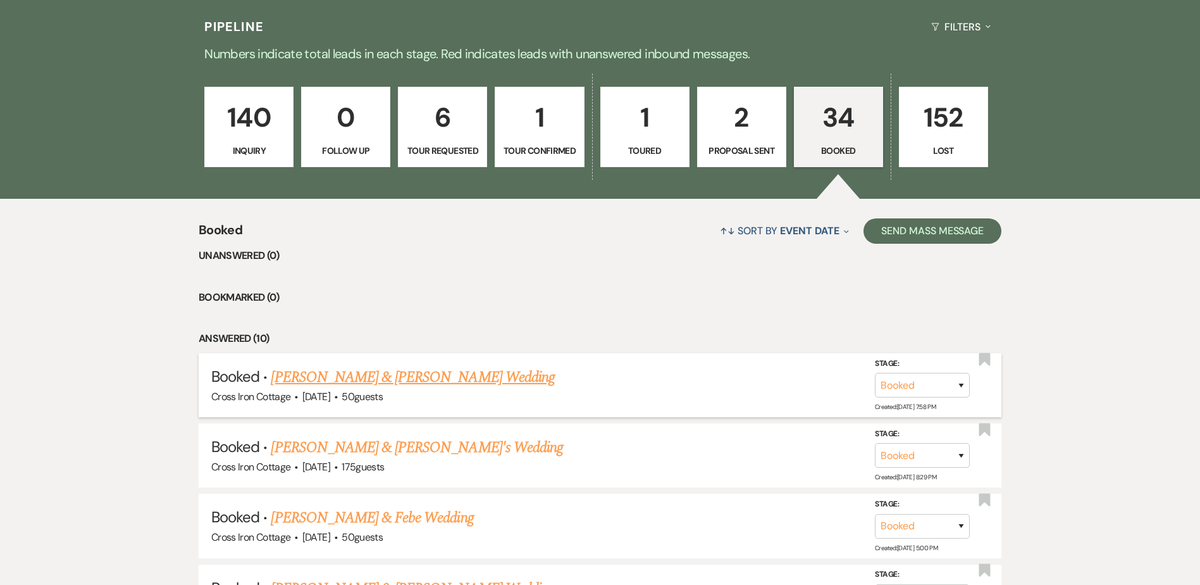
click at [427, 380] on link "Ryan Schumann & Tuya Ebert's Wedding" at bounding box center [412, 377] width 283 height 23
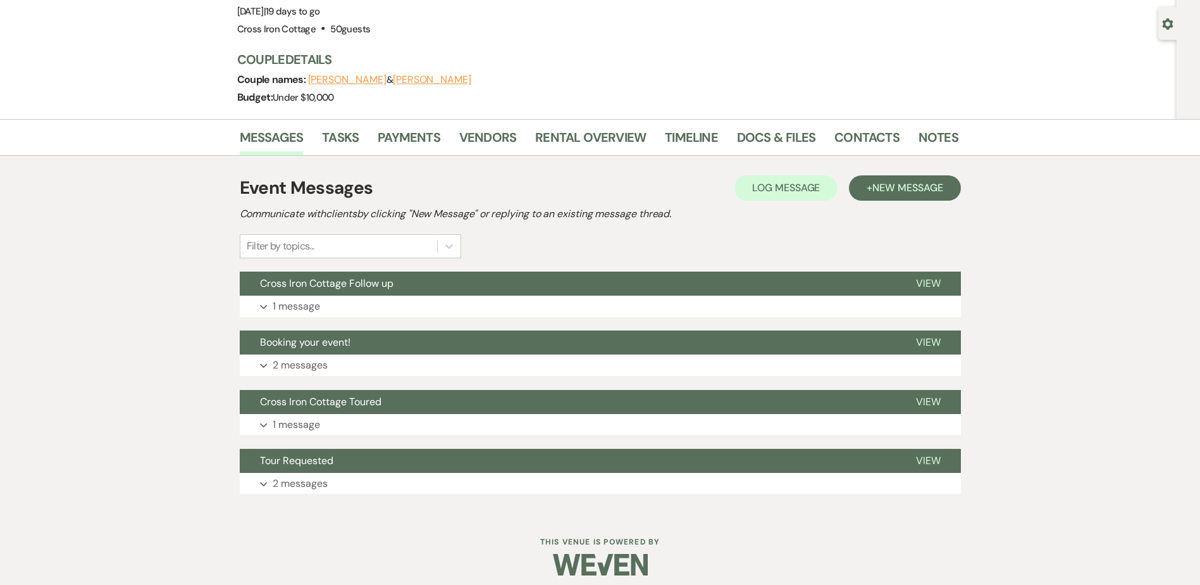
scroll to position [116, 0]
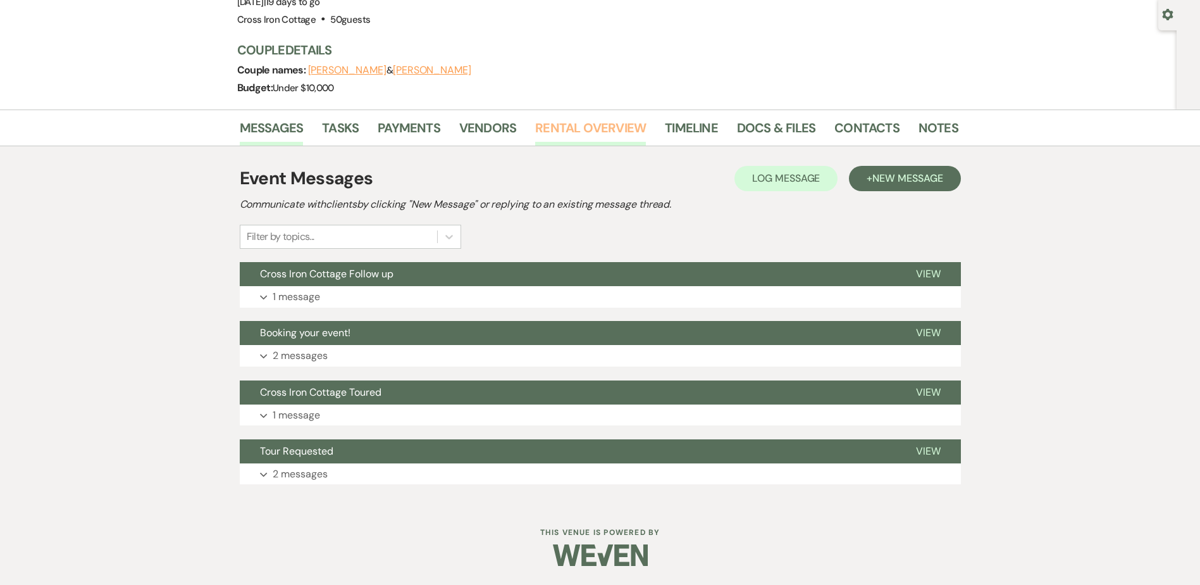
click at [607, 127] on link "Rental Overview" at bounding box center [590, 132] width 111 height 28
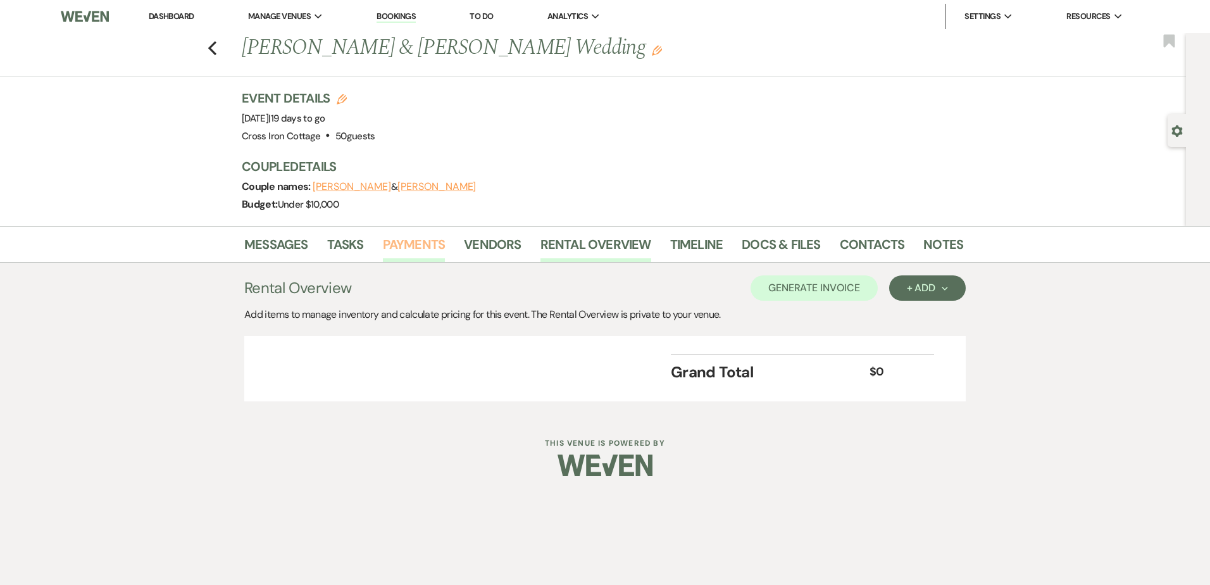
click at [410, 248] on link "Payments" at bounding box center [414, 248] width 63 height 28
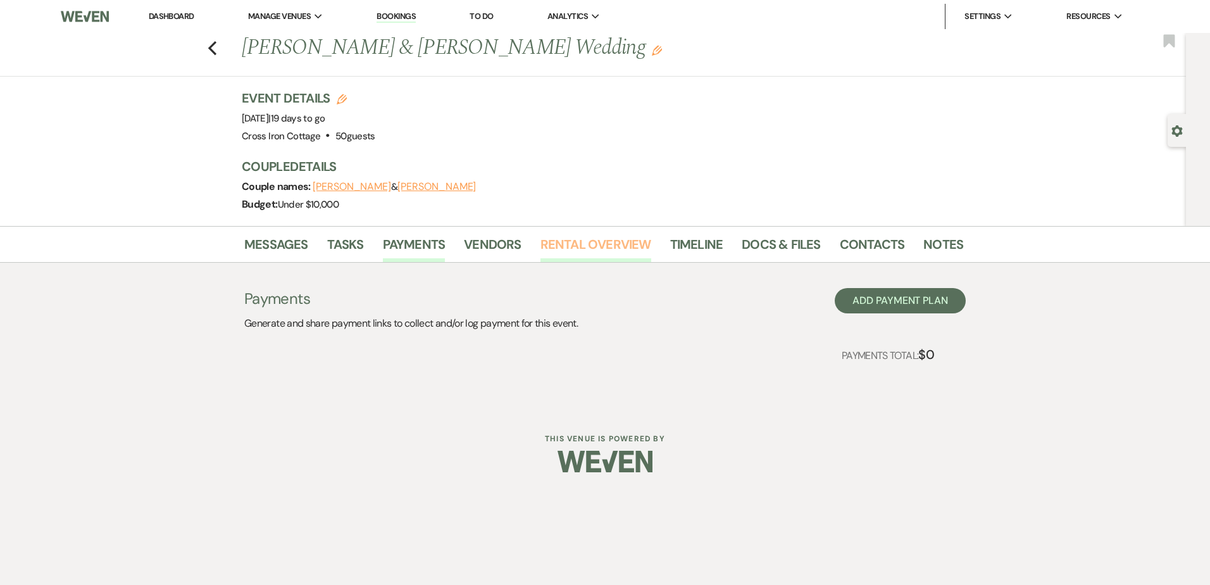
click at [609, 247] on link "Rental Overview" at bounding box center [595, 248] width 111 height 28
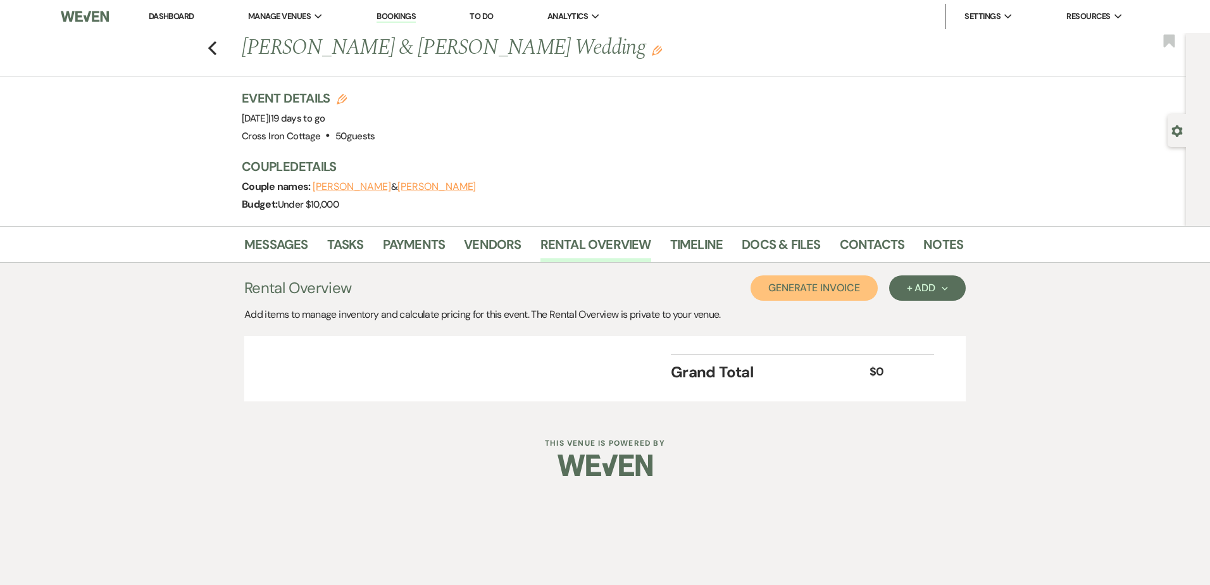
click at [826, 292] on button "Generate Invoice" at bounding box center [813, 287] width 127 height 25
click at [869, 290] on button "Cancel" at bounding box center [857, 287] width 76 height 25
click at [927, 289] on div "+ Add Next" at bounding box center [927, 288] width 41 height 10
click at [921, 311] on button "Item" at bounding box center [921, 317] width 64 height 20
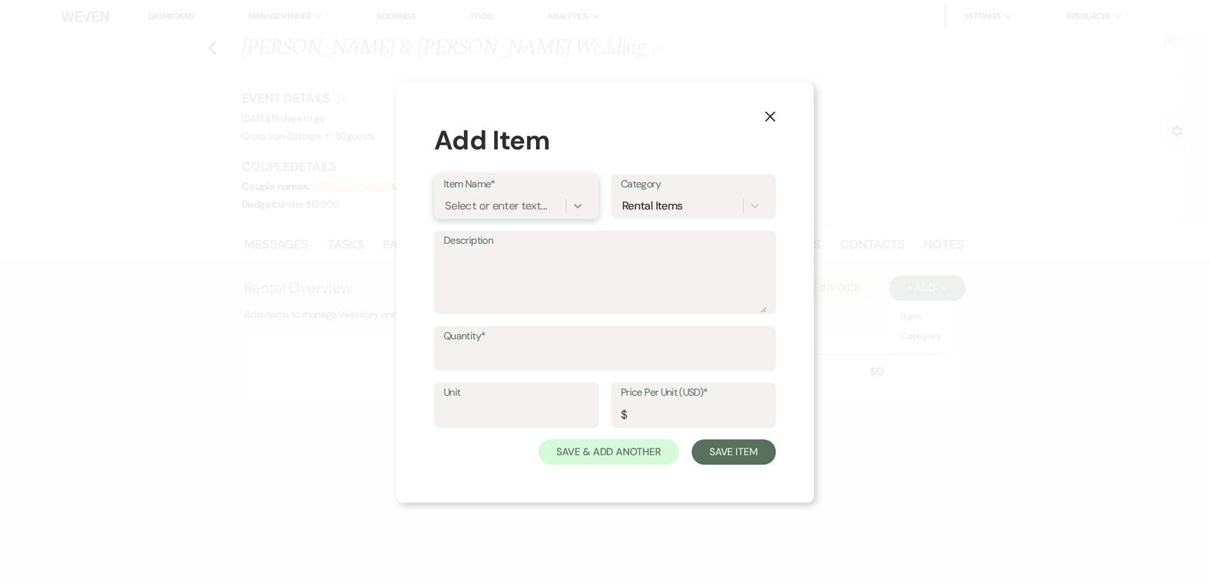
click at [581, 209] on icon at bounding box center [577, 205] width 13 height 13
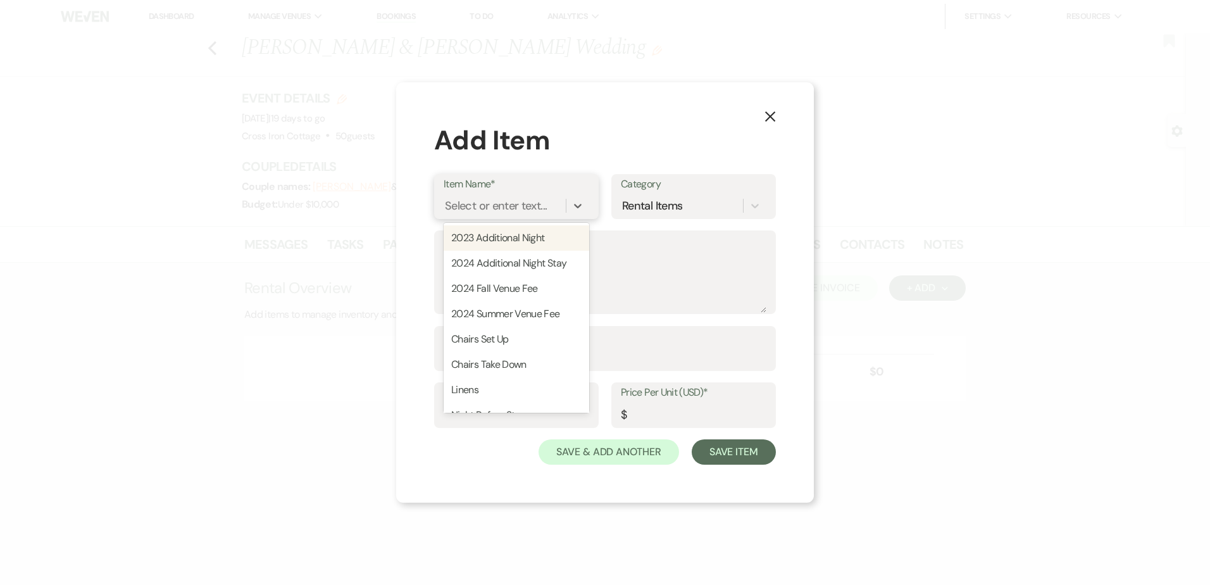
click at [517, 240] on div "2023 Additional Night" at bounding box center [517, 237] width 146 height 25
type textarea "Additional night stay"
type input "150"
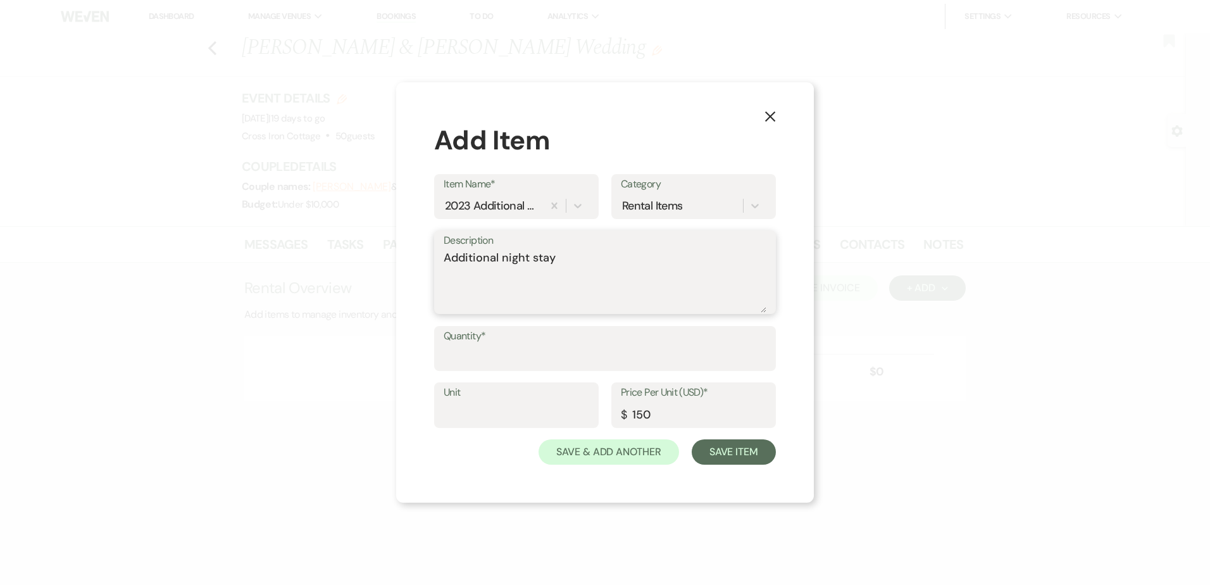
click at [585, 262] on textarea "Additional night stay" at bounding box center [605, 280] width 323 height 63
type textarea "Additional night stay Friday night already paid for the Decor day for Saturday …"
click at [594, 362] on input "Quantity*" at bounding box center [605, 357] width 323 height 25
type input "1"
click at [751, 461] on button "Save Item" at bounding box center [734, 451] width 84 height 25
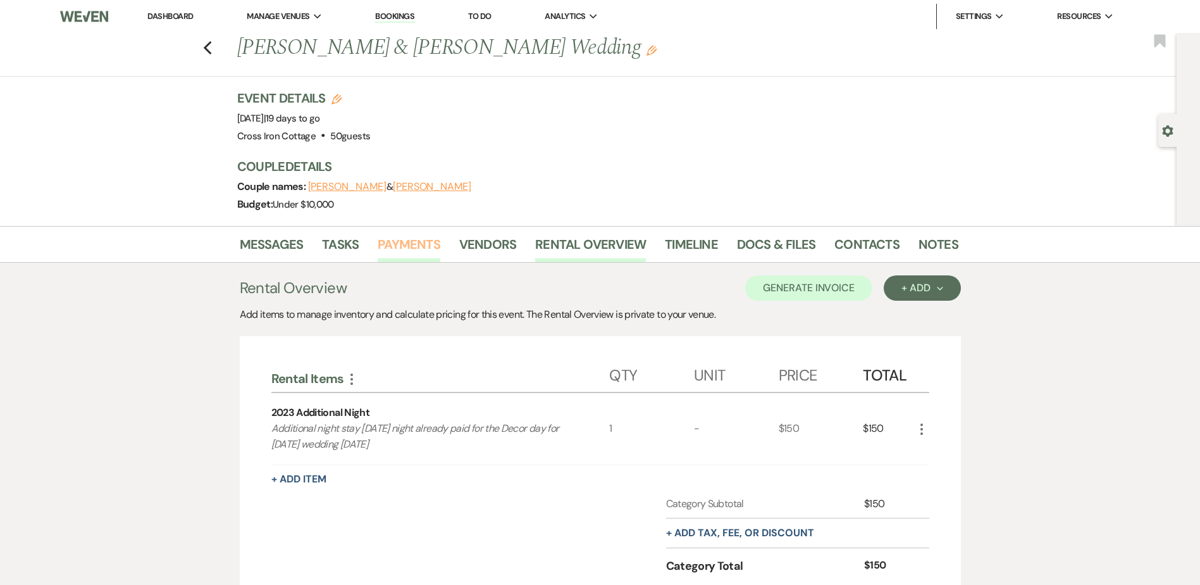
click at [417, 249] on link "Payments" at bounding box center [409, 248] width 63 height 28
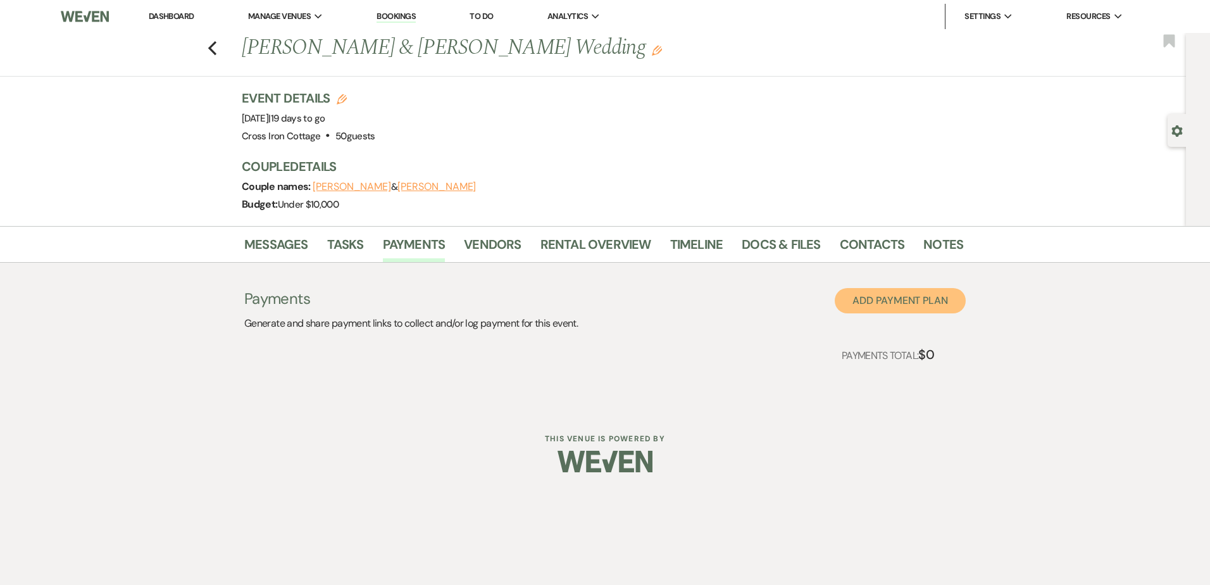
click at [909, 301] on button "Add Payment Plan" at bounding box center [900, 300] width 131 height 25
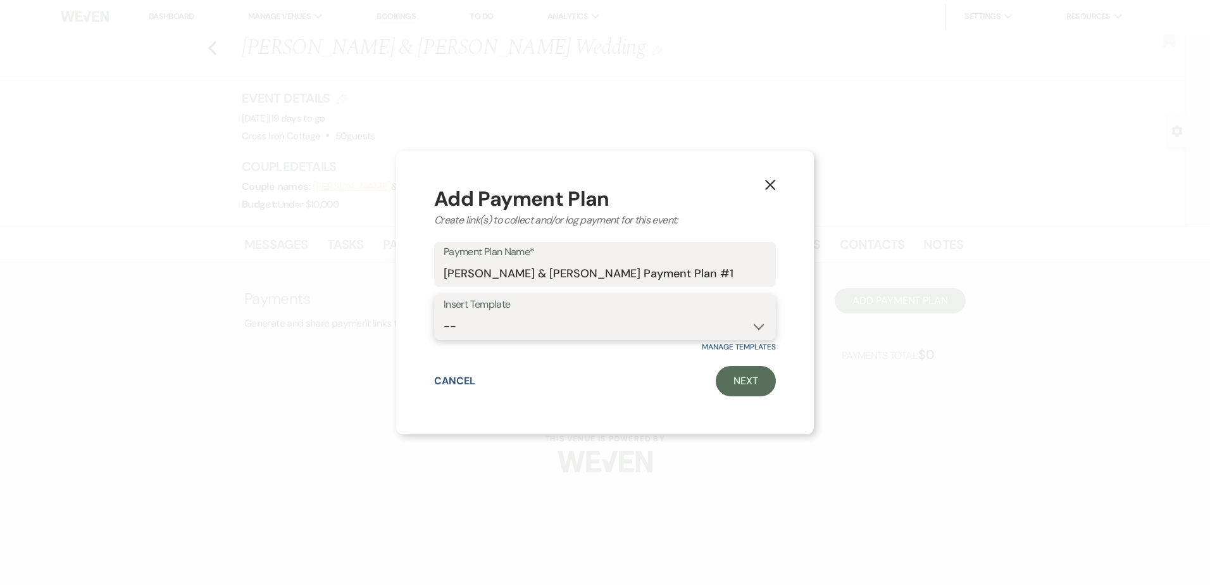
click at [712, 326] on select "-- Full Deposit Paid" at bounding box center [605, 326] width 323 height 25
click at [568, 321] on select "-- Full Deposit Paid" at bounding box center [605, 326] width 323 height 25
click at [736, 370] on link "Next" at bounding box center [746, 381] width 60 height 30
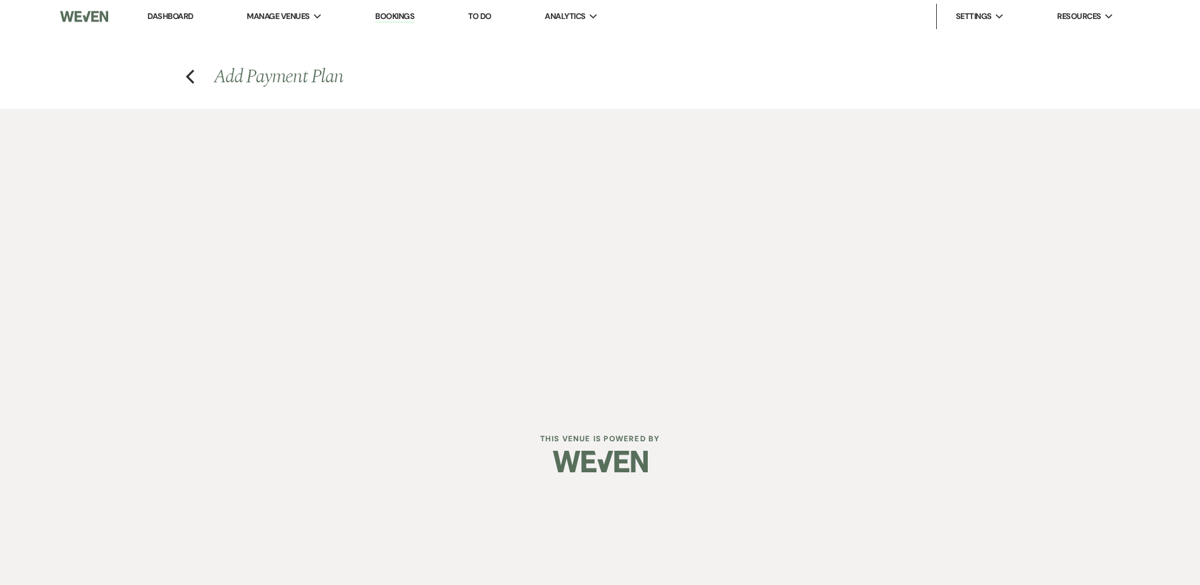
select select "2"
select select "percentage"
select select "true"
select select "client"
select select "weeks"
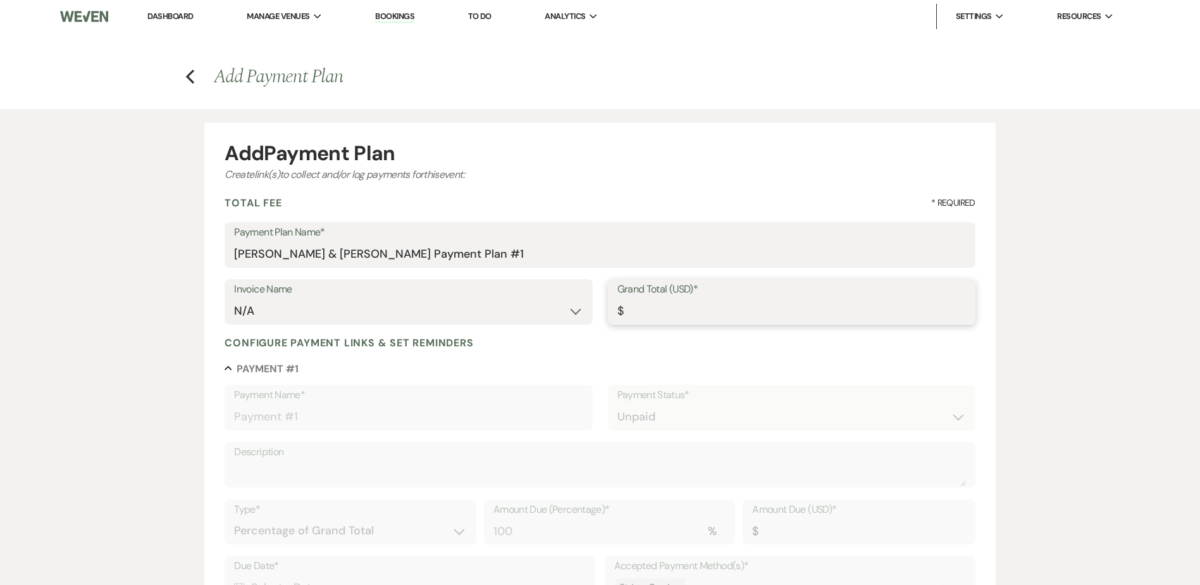
click at [678, 309] on input "Grand Total (USD)*" at bounding box center [792, 311] width 349 height 25
type input "1"
type input "1.00"
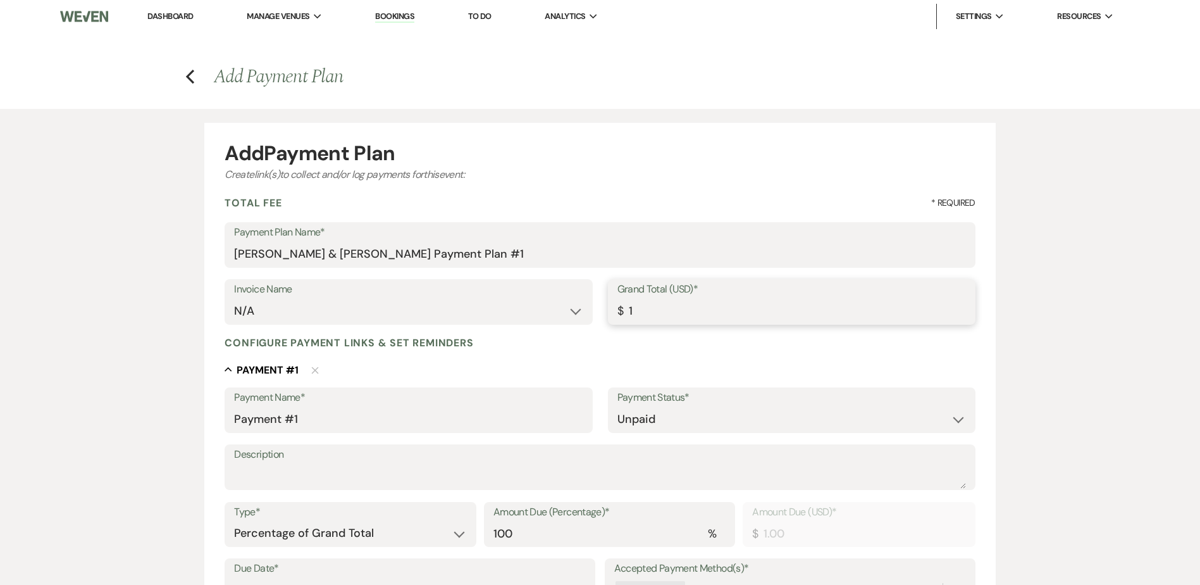
type input "15"
type input "15.00"
type input "150"
type input "150.00"
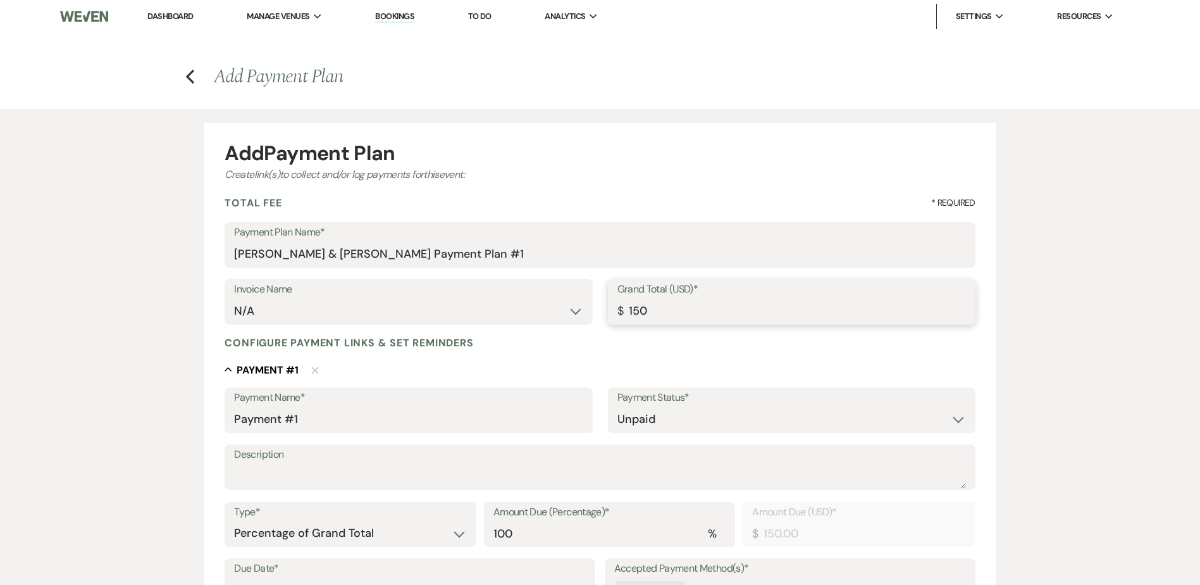
type input "150.00"
click at [355, 420] on input "Payment #1" at bounding box center [408, 419] width 349 height 25
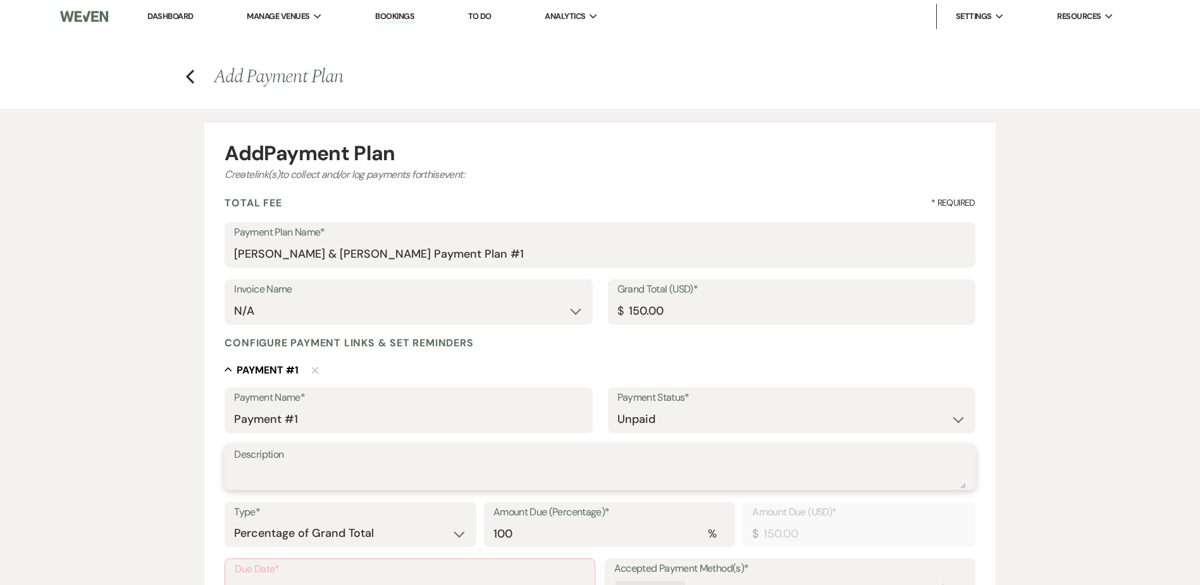
click at [341, 466] on textarea "Description" at bounding box center [600, 475] width 732 height 25
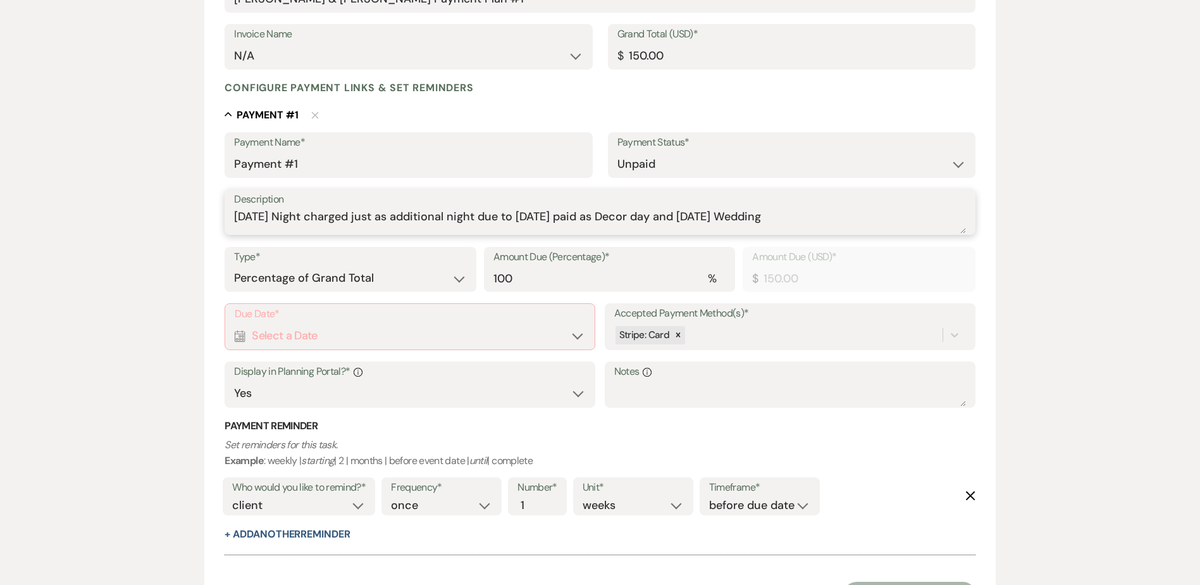
scroll to position [278, 0]
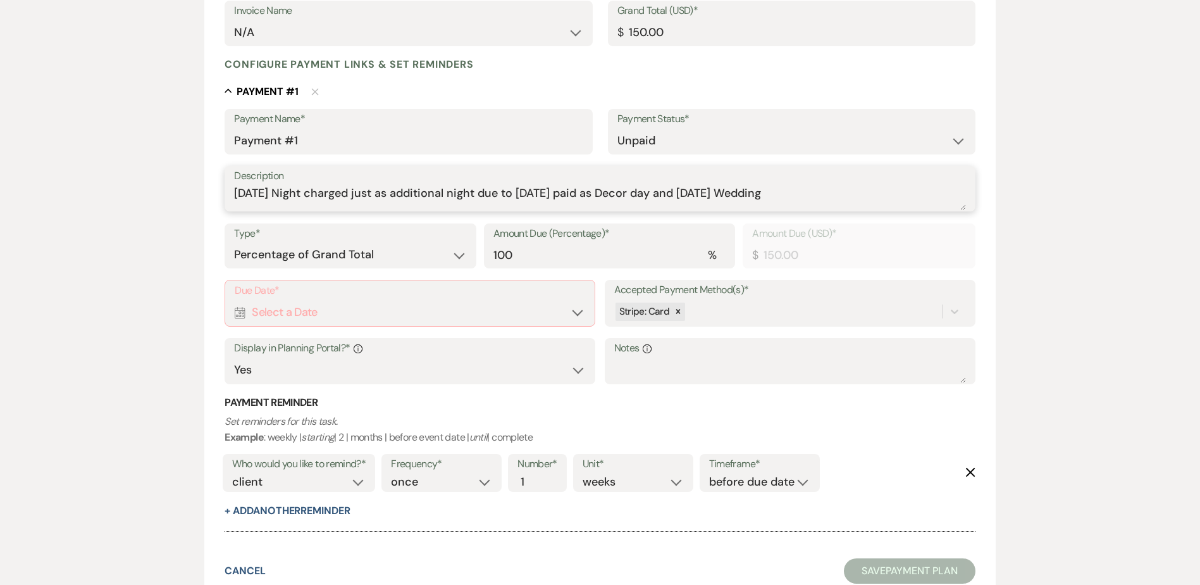
type textarea "Friday Night charged just as additional night due to Saturday paid as Decor day…"
click at [373, 324] on div "Calendar Select a Date Expand" at bounding box center [410, 312] width 351 height 25
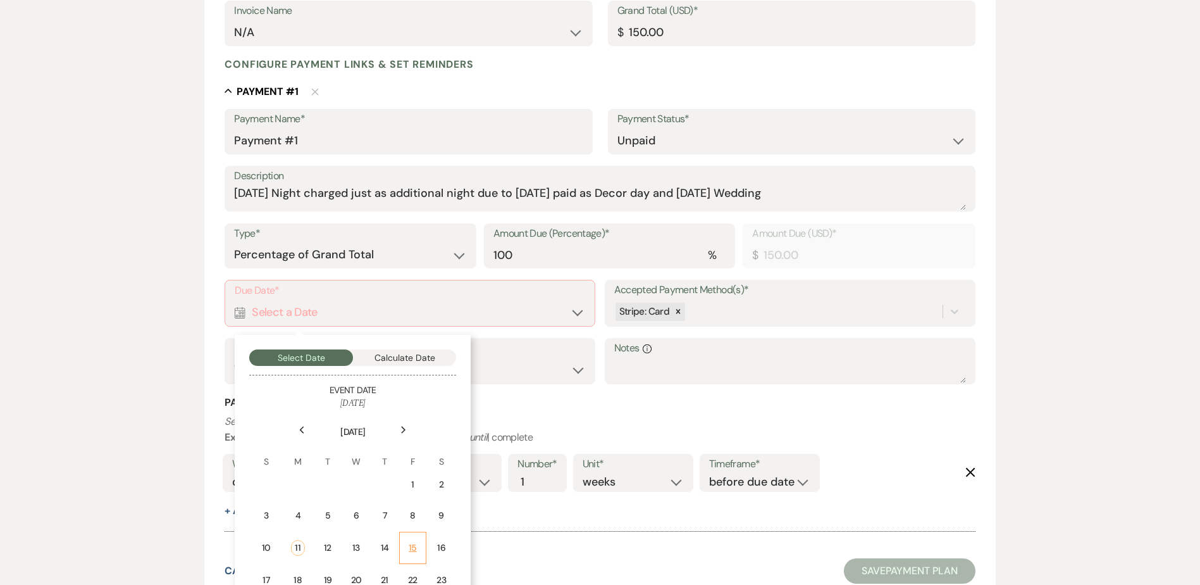
click at [413, 545] on div "15" at bounding box center [413, 547] width 11 height 13
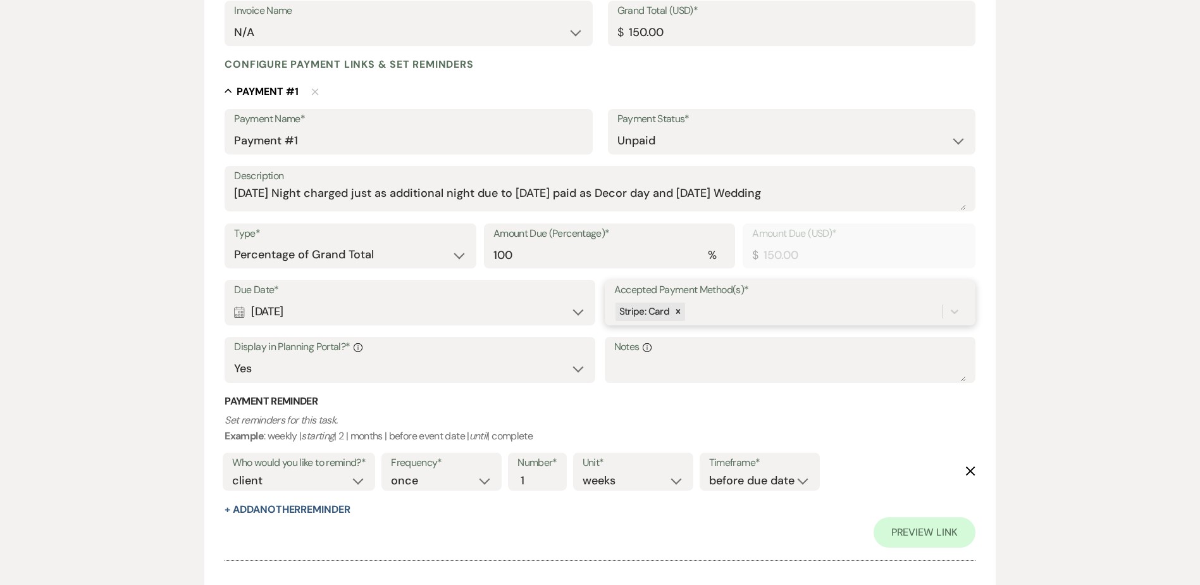
click at [866, 302] on div "Stripe: Card" at bounding box center [778, 312] width 328 height 22
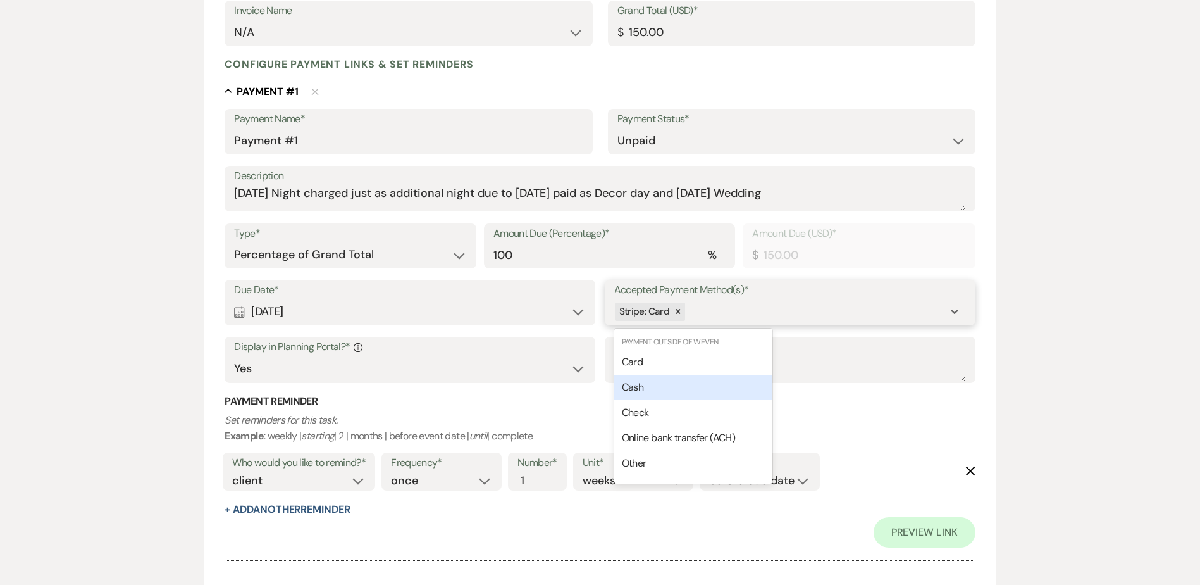
click at [657, 382] on div "Cash" at bounding box center [693, 387] width 158 height 25
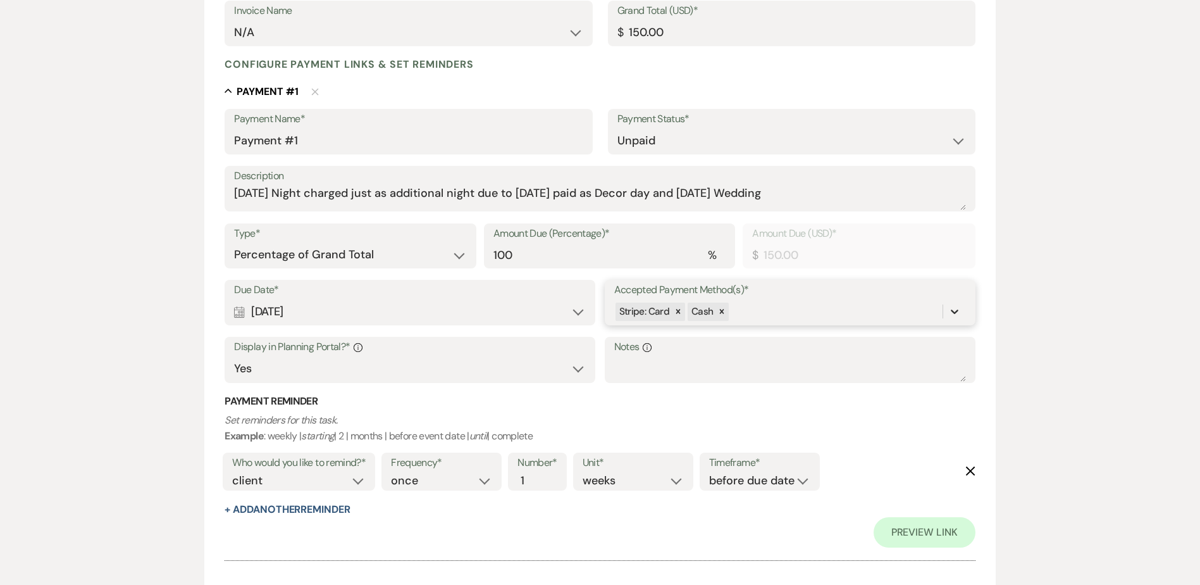
click at [962, 308] on div at bounding box center [954, 311] width 23 height 23
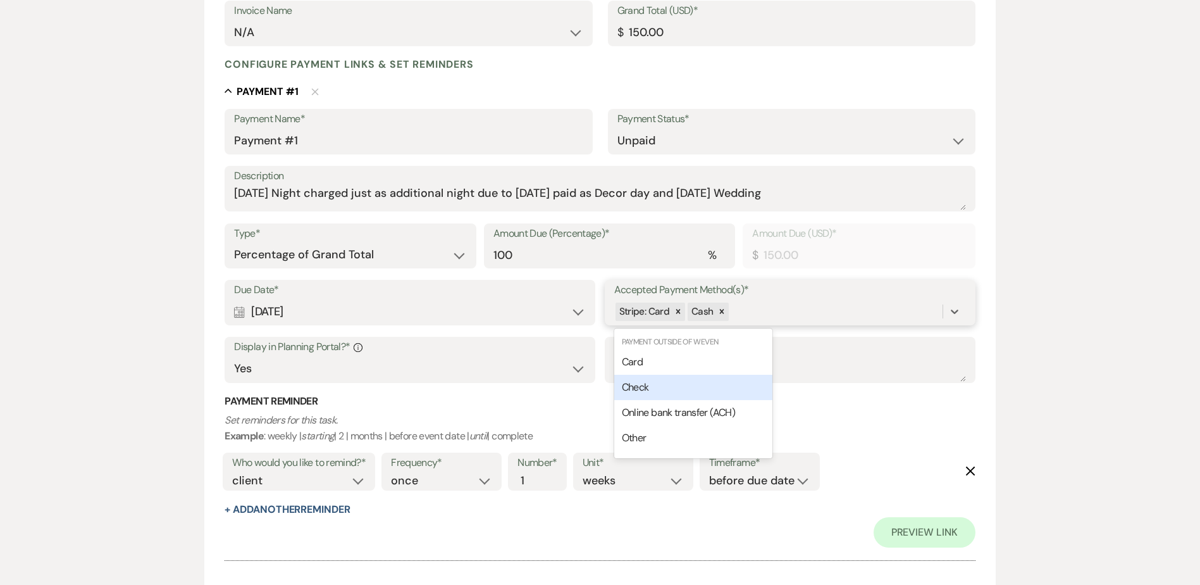
click at [657, 382] on div "Check" at bounding box center [693, 387] width 158 height 25
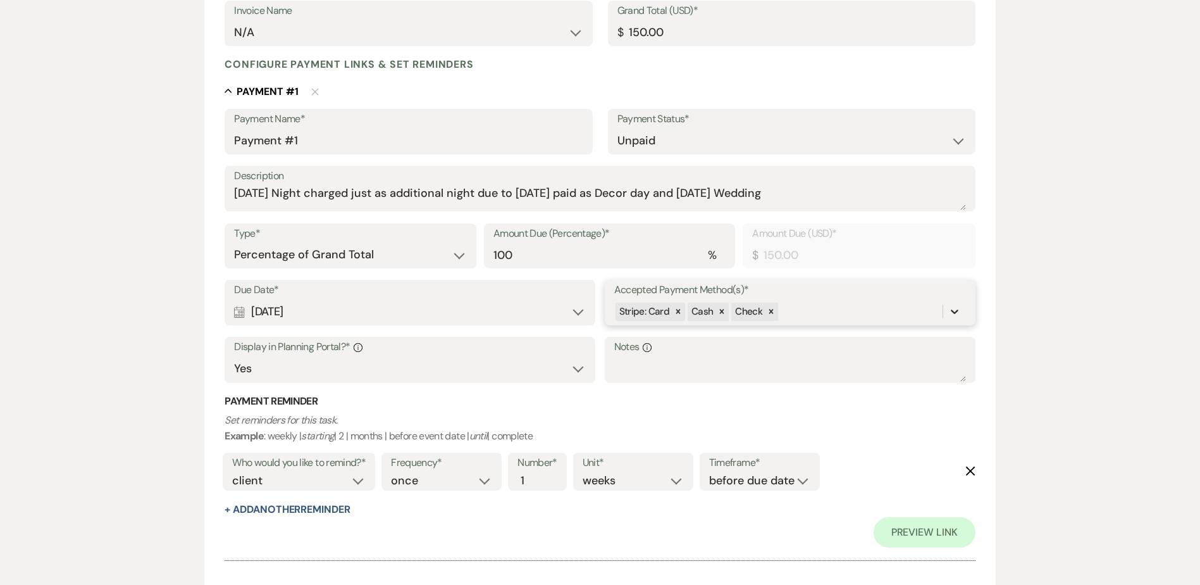
click at [963, 315] on div at bounding box center [954, 311] width 23 height 23
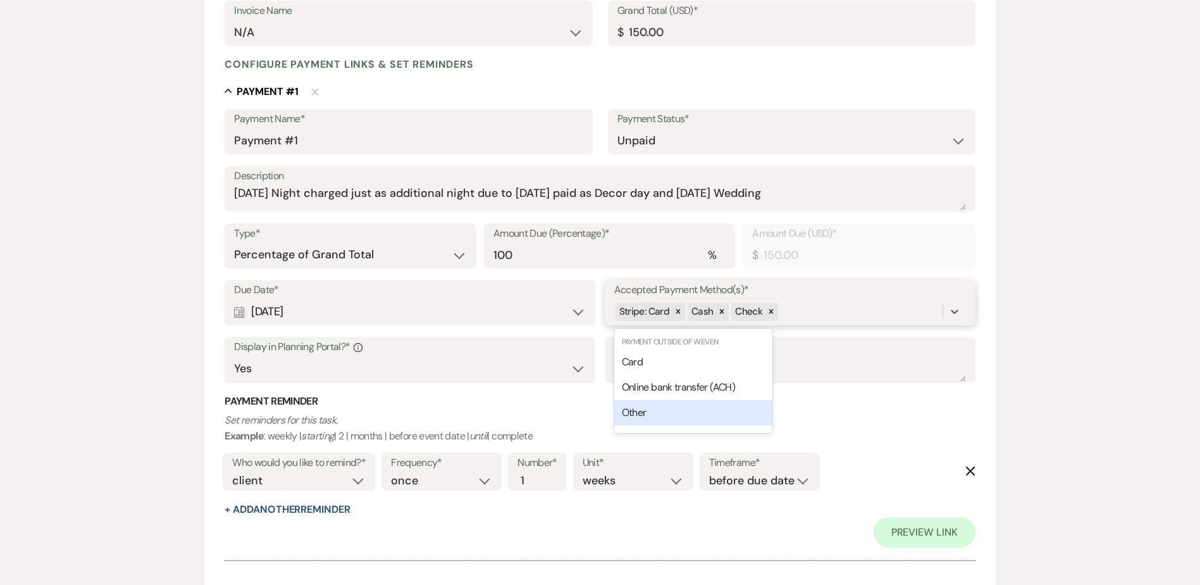
click at [725, 408] on div "Other" at bounding box center [693, 412] width 158 height 25
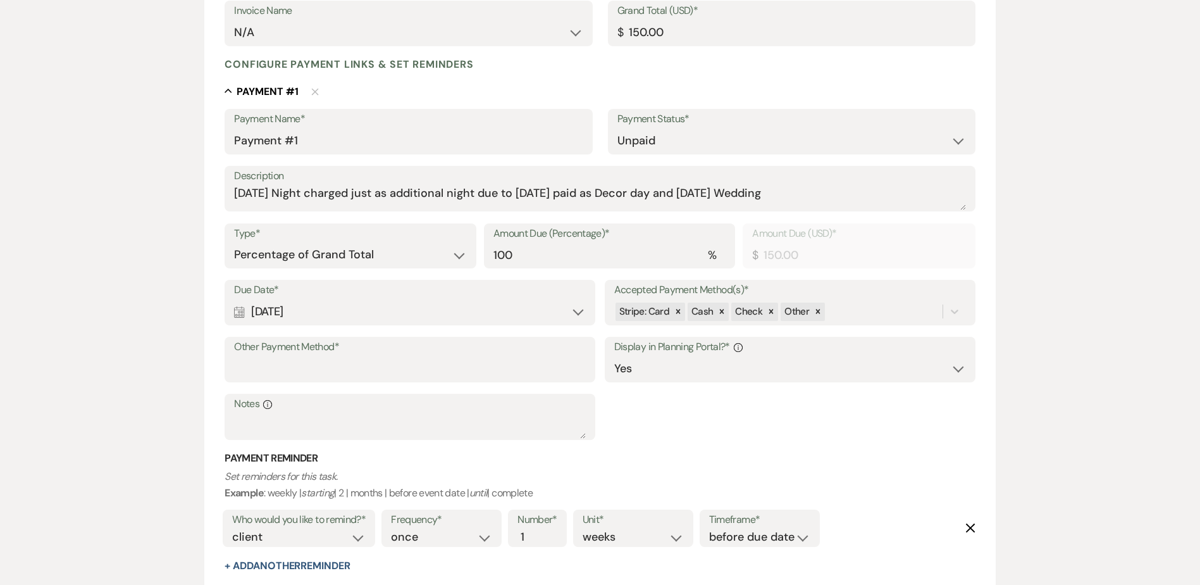
click at [349, 350] on label "Other Payment Method*" at bounding box center [410, 347] width 352 height 18
click at [349, 356] on input "Other Payment Method*" at bounding box center [410, 368] width 352 height 25
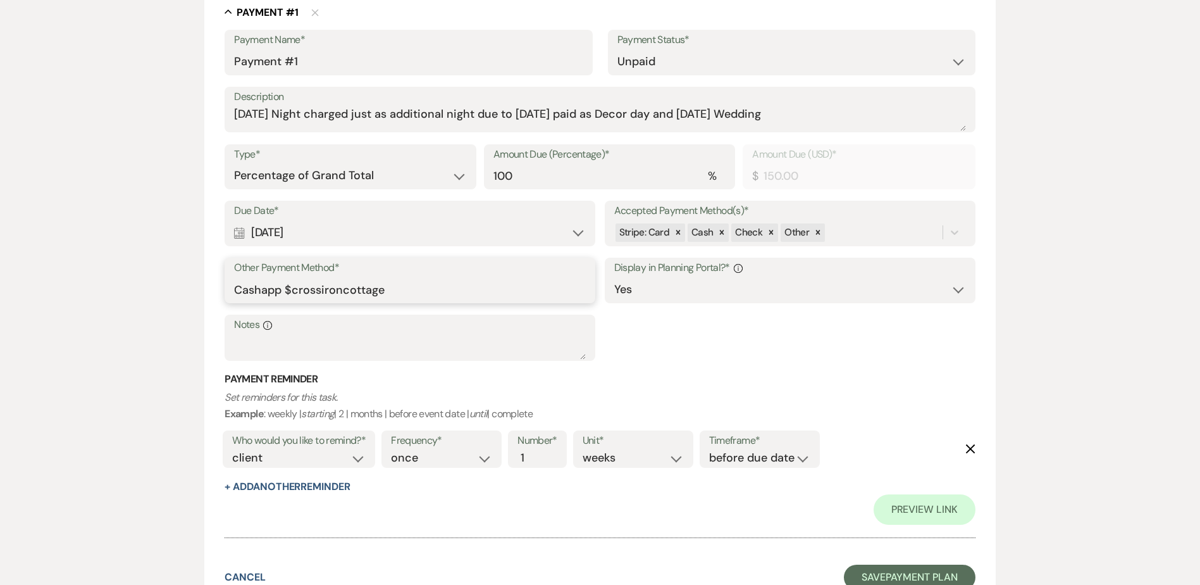
scroll to position [464, 0]
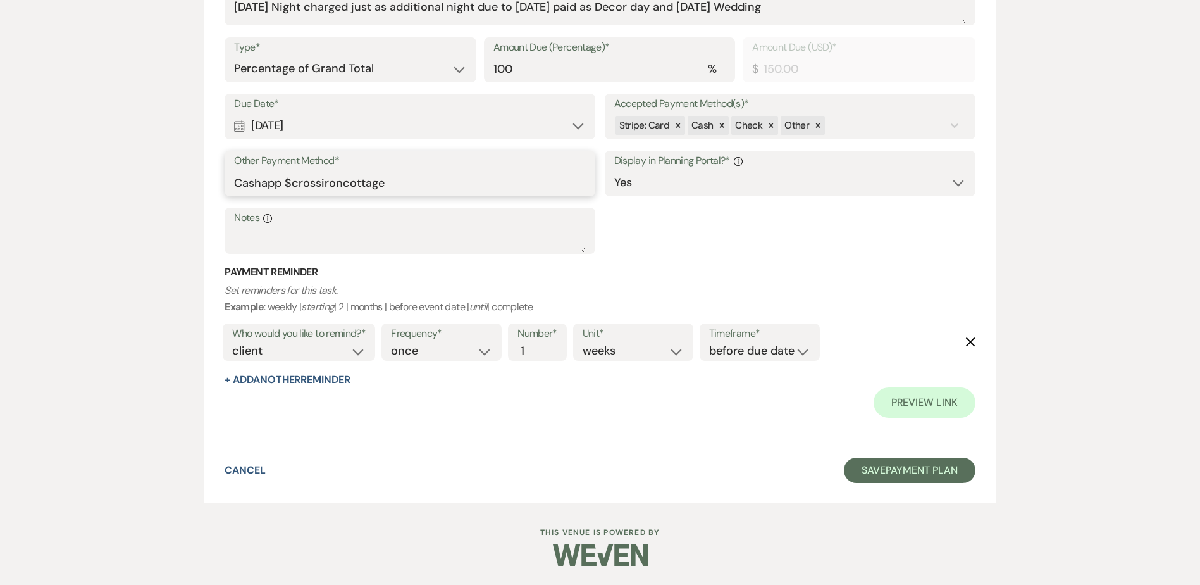
type input "Cashapp $crossironcottage"
click at [674, 351] on select "days weeks months" at bounding box center [633, 350] width 101 height 17
select select "days"
click at [585, 342] on select "days weeks months" at bounding box center [633, 350] width 101 height 17
click at [544, 352] on input "1" at bounding box center [531, 350] width 27 height 17
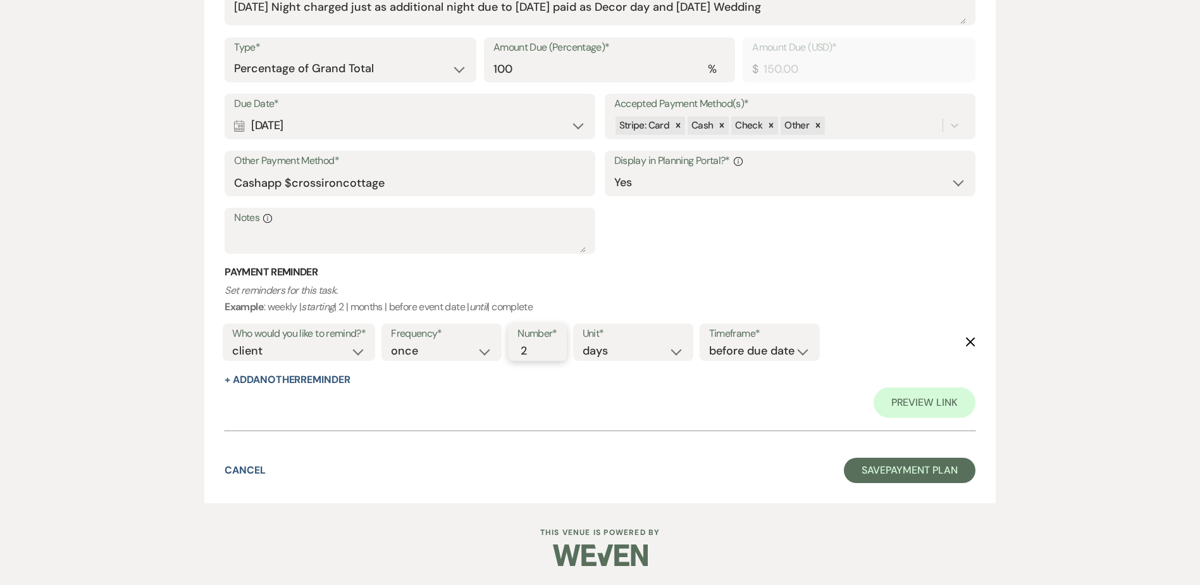
type input "2"
click at [538, 350] on input "2" at bounding box center [531, 350] width 27 height 17
click at [931, 470] on button "Save Payment Plan" at bounding box center [910, 470] width 132 height 25
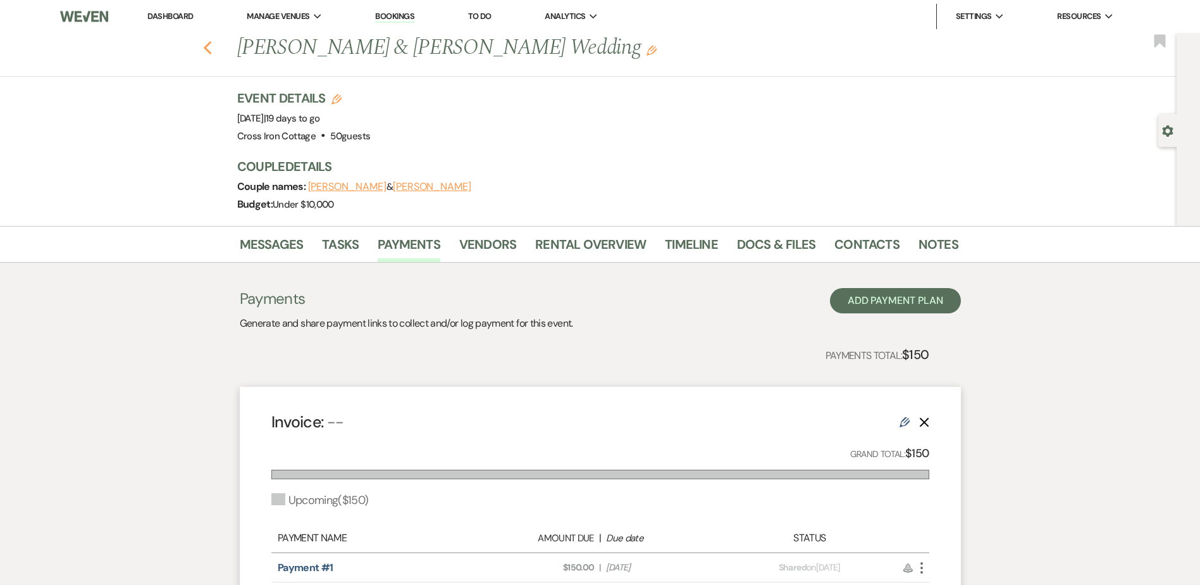
click at [211, 40] on icon "Previous" at bounding box center [207, 47] width 9 height 15
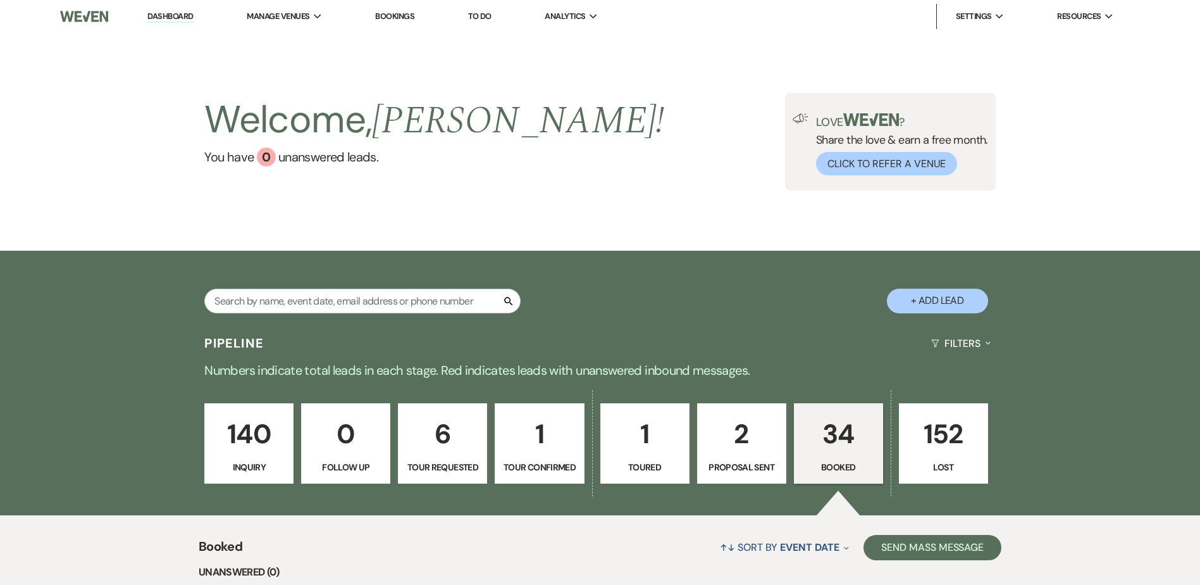
click at [736, 439] on p "2" at bounding box center [742, 434] width 73 height 42
select select "6"
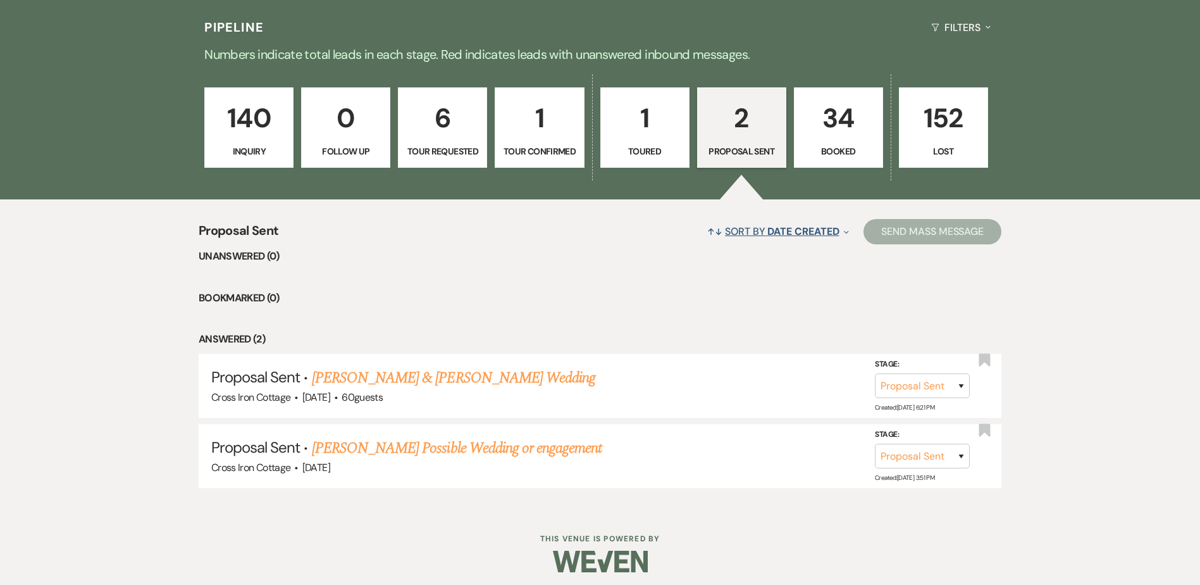
scroll to position [316, 0]
click at [387, 382] on link "[PERSON_NAME] & [PERSON_NAME] Wedding" at bounding box center [453, 377] width 283 height 23
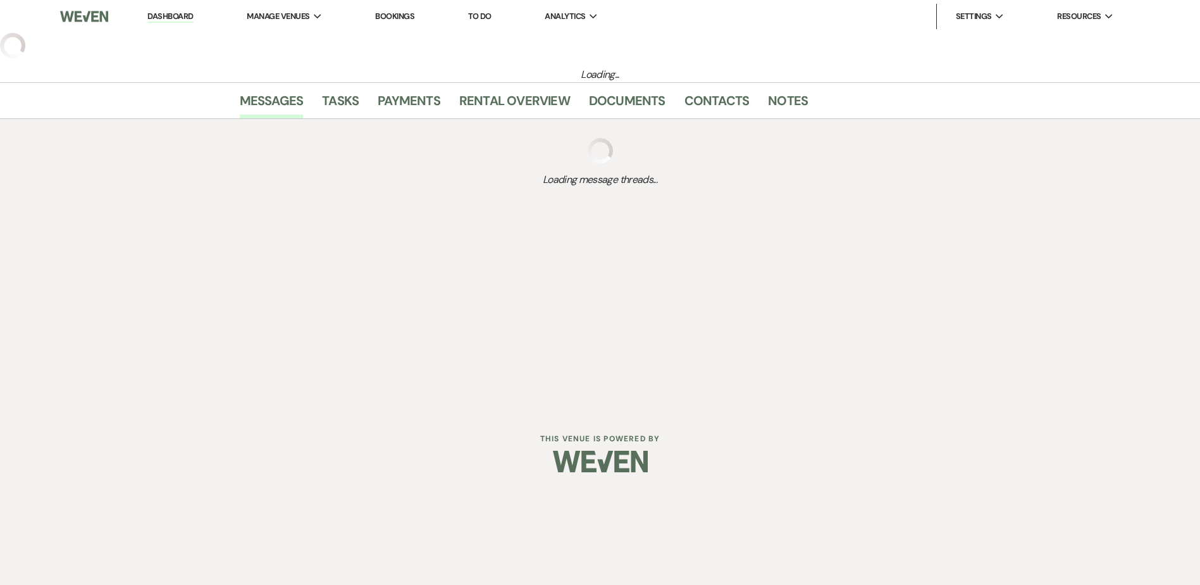
select select "6"
select select "5"
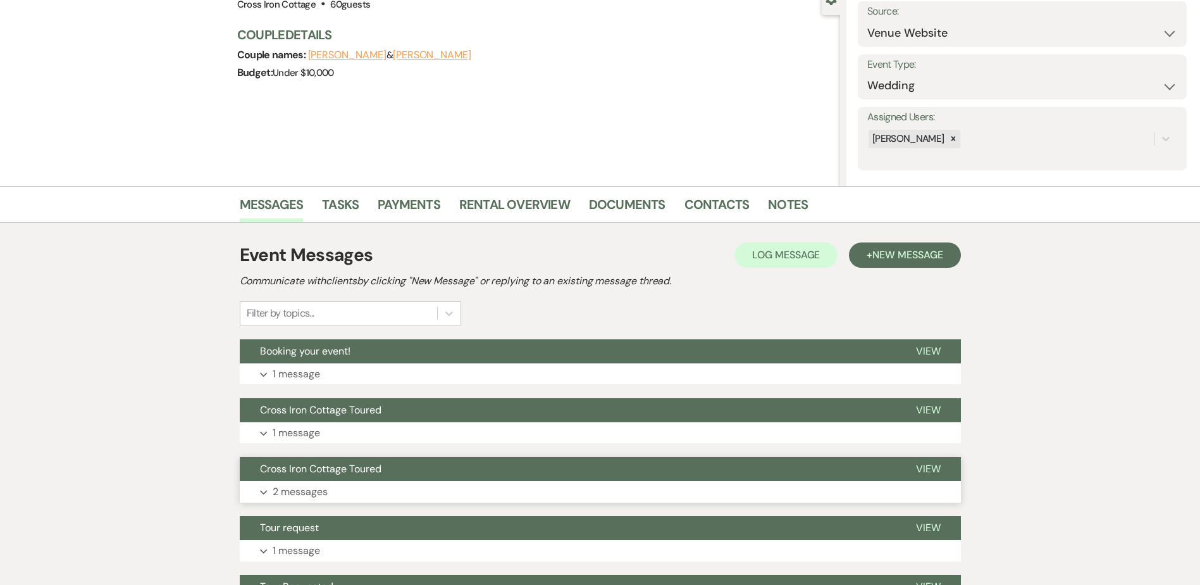
scroll to position [253, 0]
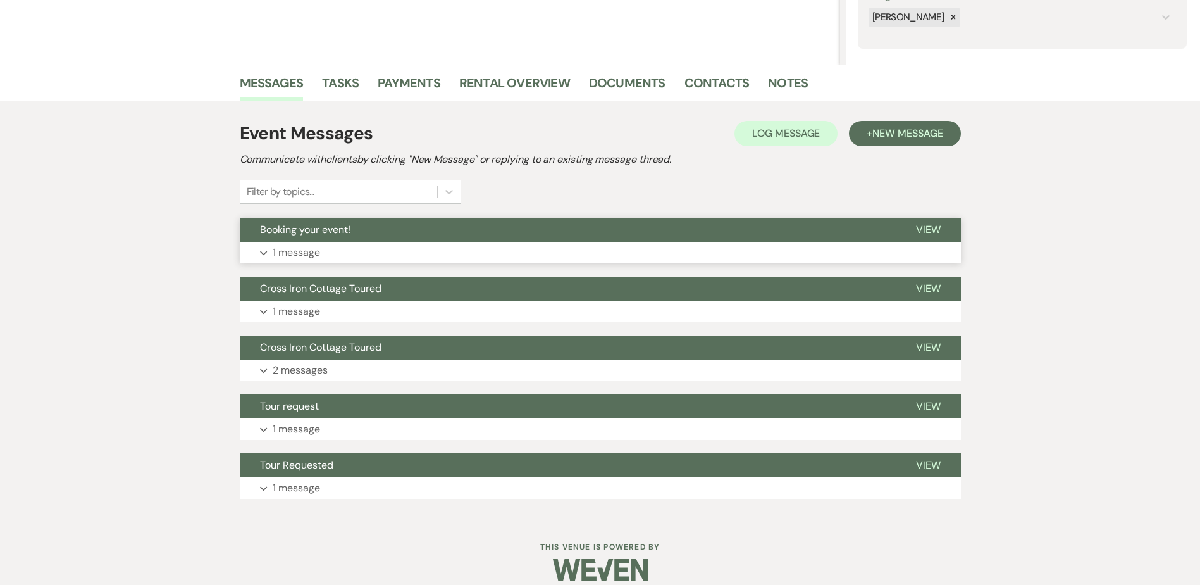
click at [311, 256] on p "1 message" at bounding box center [296, 252] width 47 height 16
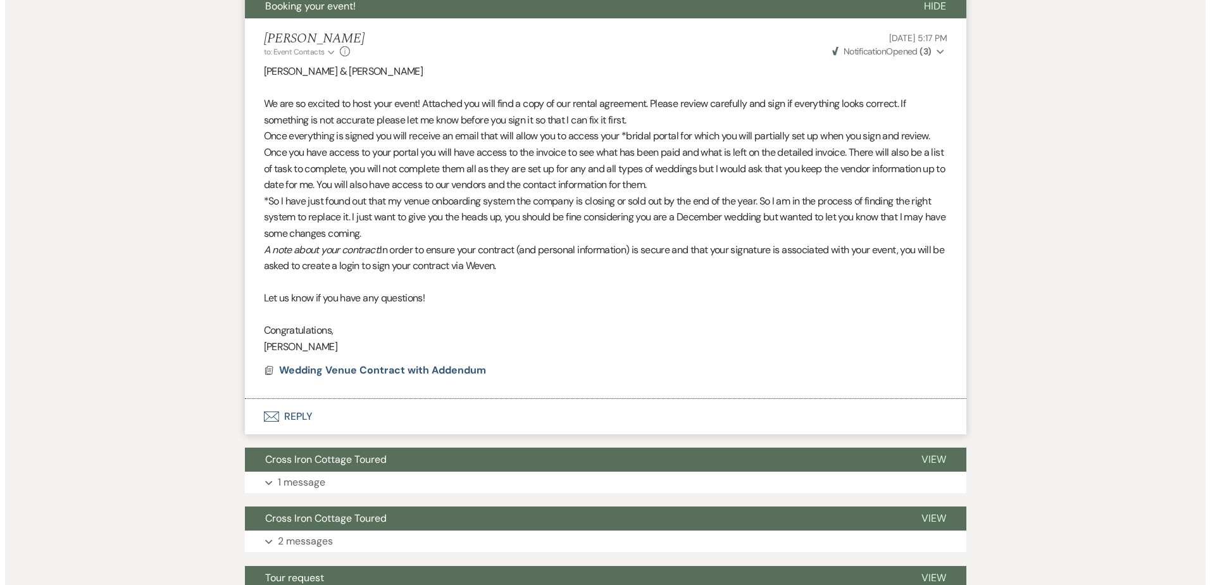
scroll to position [633, 0]
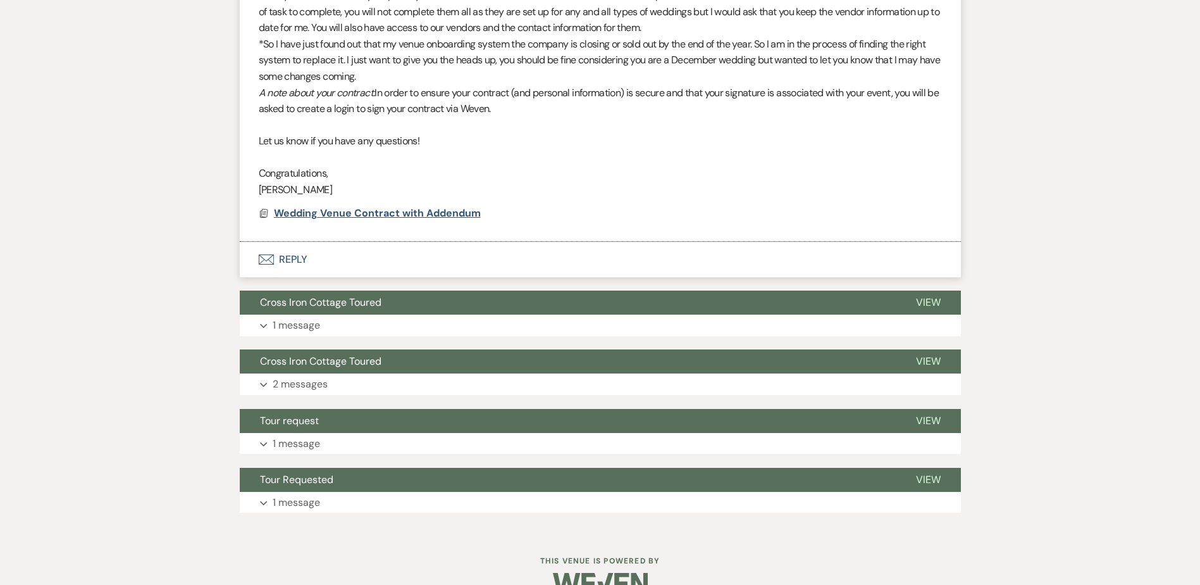
click at [382, 215] on span "Wedding Venue Contract with Addendum" at bounding box center [377, 212] width 207 height 13
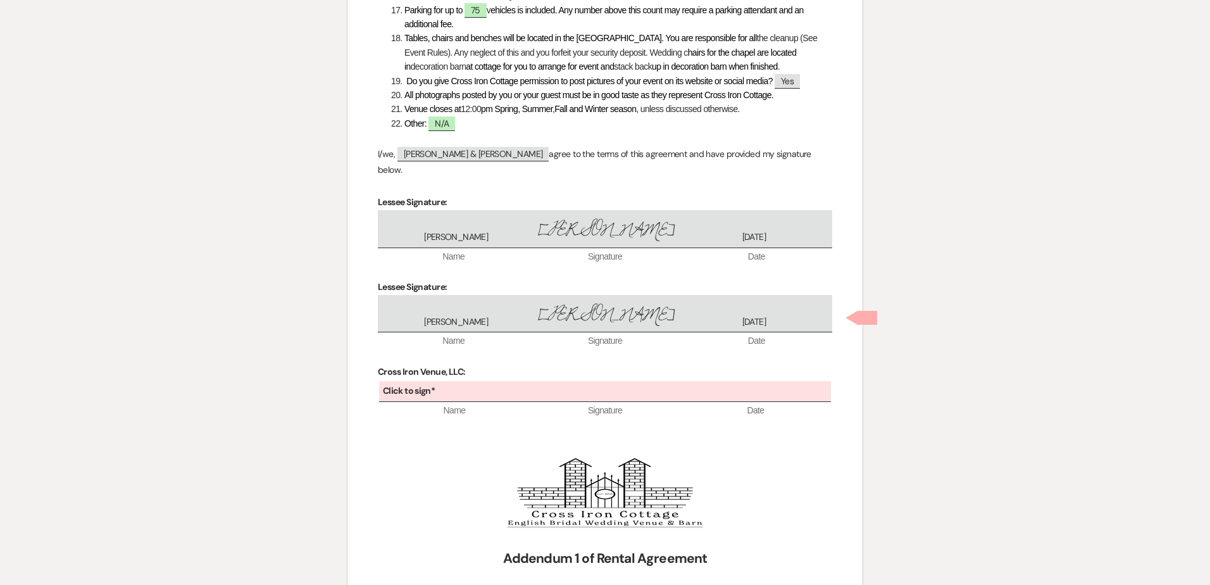
scroll to position [1435, 0]
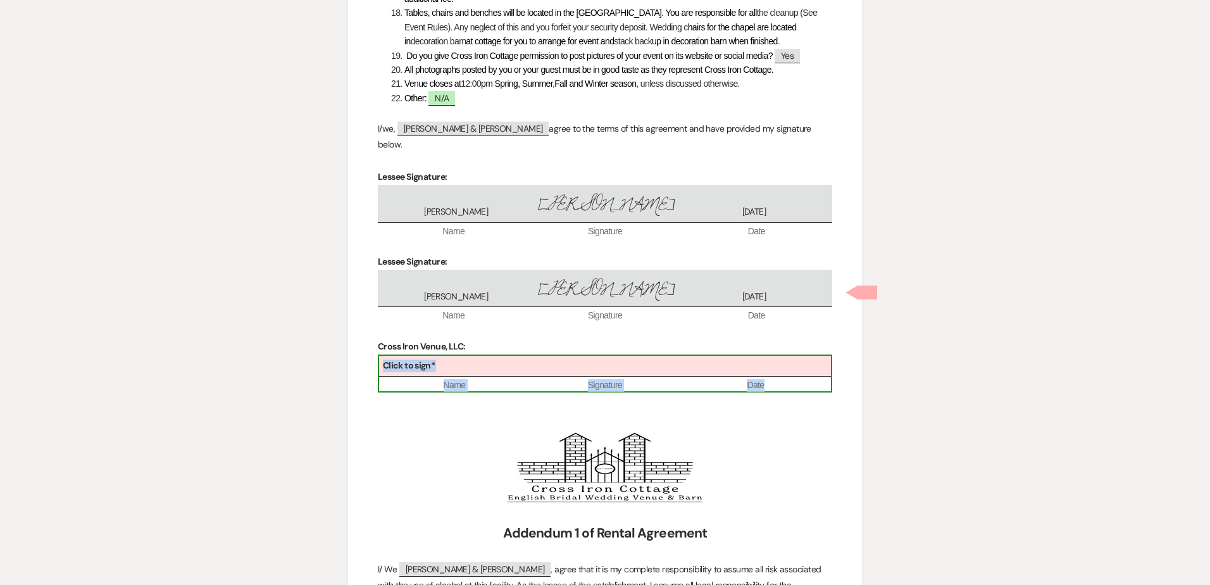
click at [489, 356] on div "Click to sign*" at bounding box center [605, 366] width 452 height 21
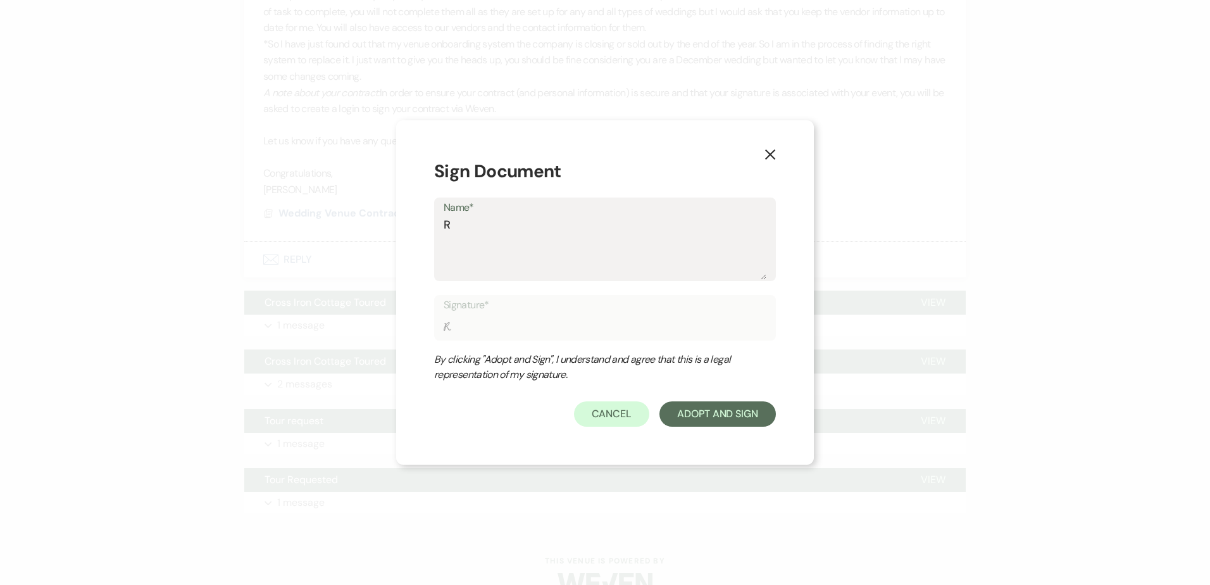
type textarea "R"
type input "R"
type textarea "Ra"
type input "Ra"
type textarea "Rac"
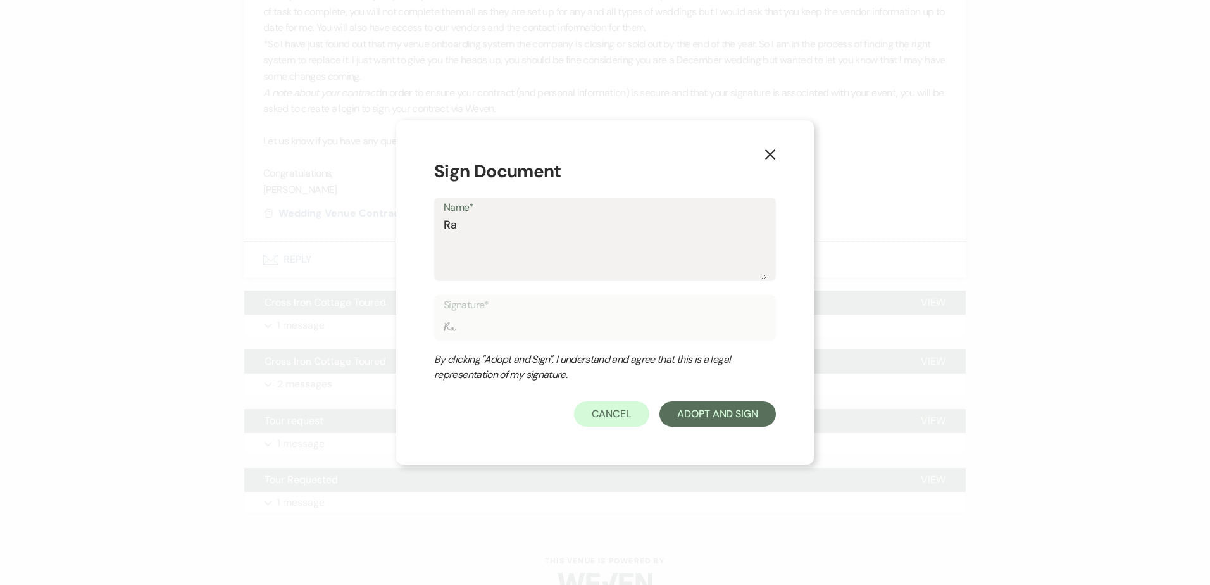
type input "Rac"
type textarea "Rach"
type input "Rach"
type textarea "Rache"
type input "Rache"
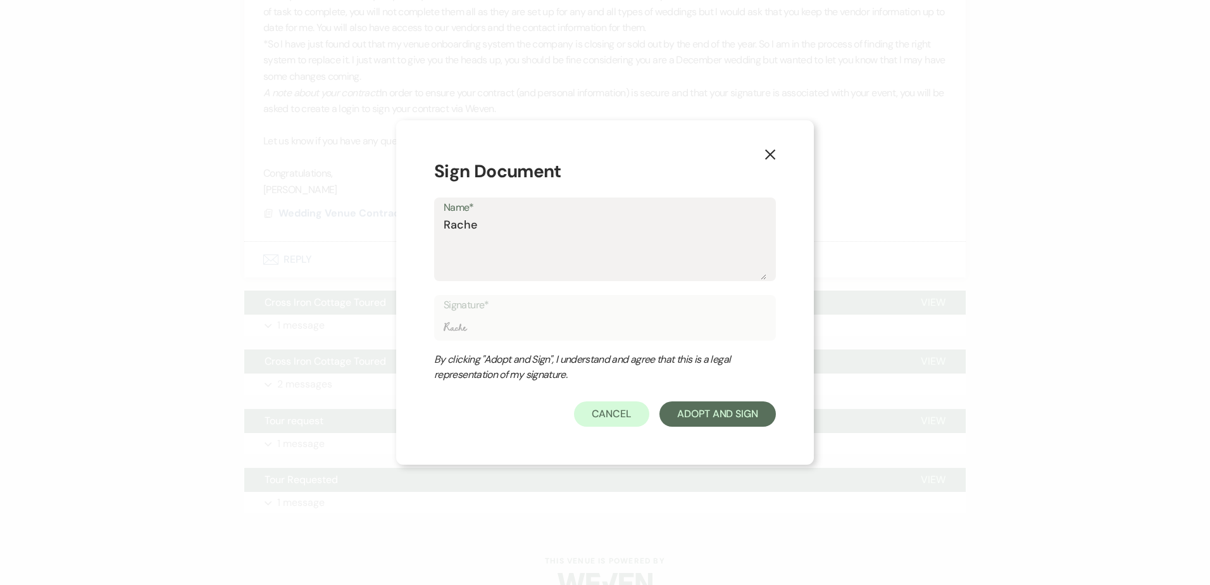
type textarea "[PERSON_NAME]"
type input "[PERSON_NAME]"
type textarea "[PERSON_NAME]"
type input "[PERSON_NAME]"
type textarea "Rachel M"
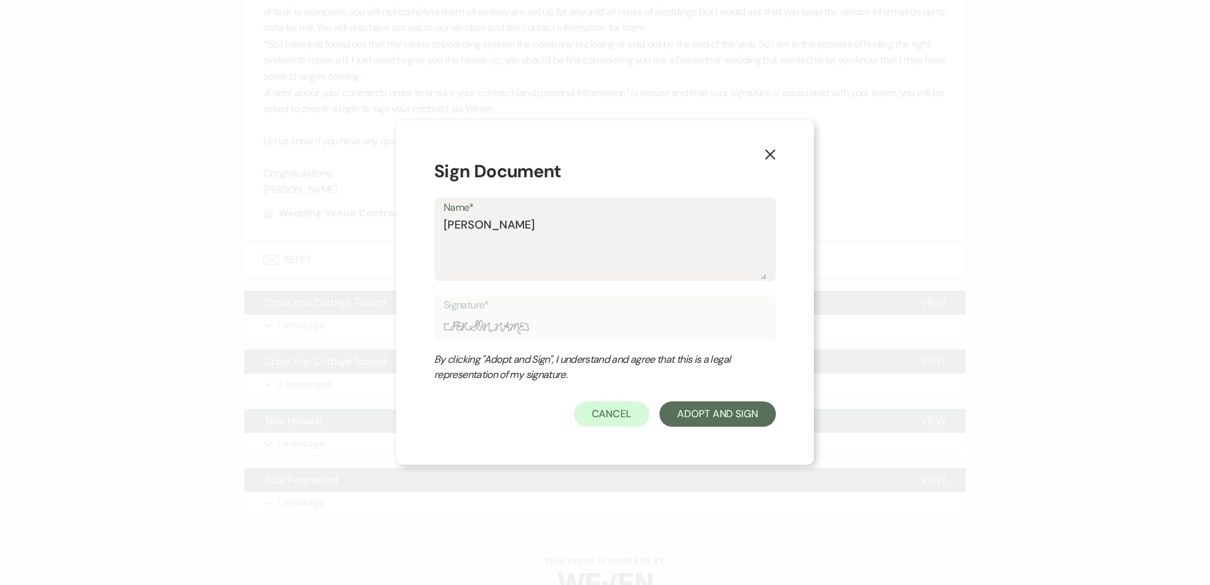
type input "Rachel M"
type textarea "Rachel Me"
type input "Rachel Me"
type textarea "Rachel Men"
type input "Rachel Men"
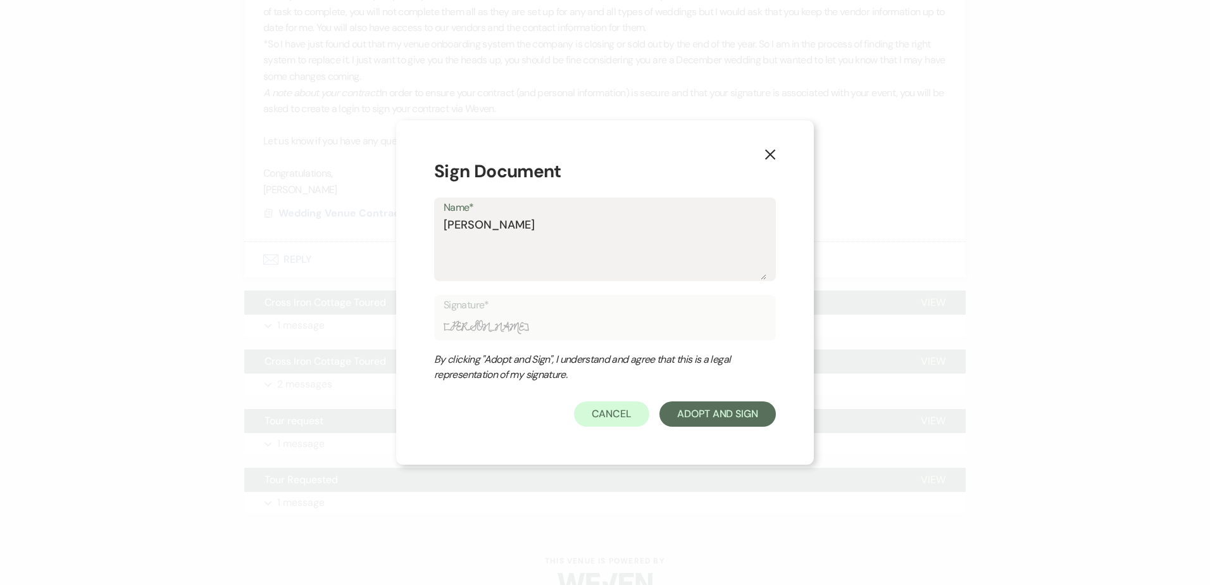
type textarea "Rachel Menz"
type input "Rachel Menz"
type textarea "Rachel Menzi"
type input "Rachel Menzi"
type textarea "Rachel Menzie"
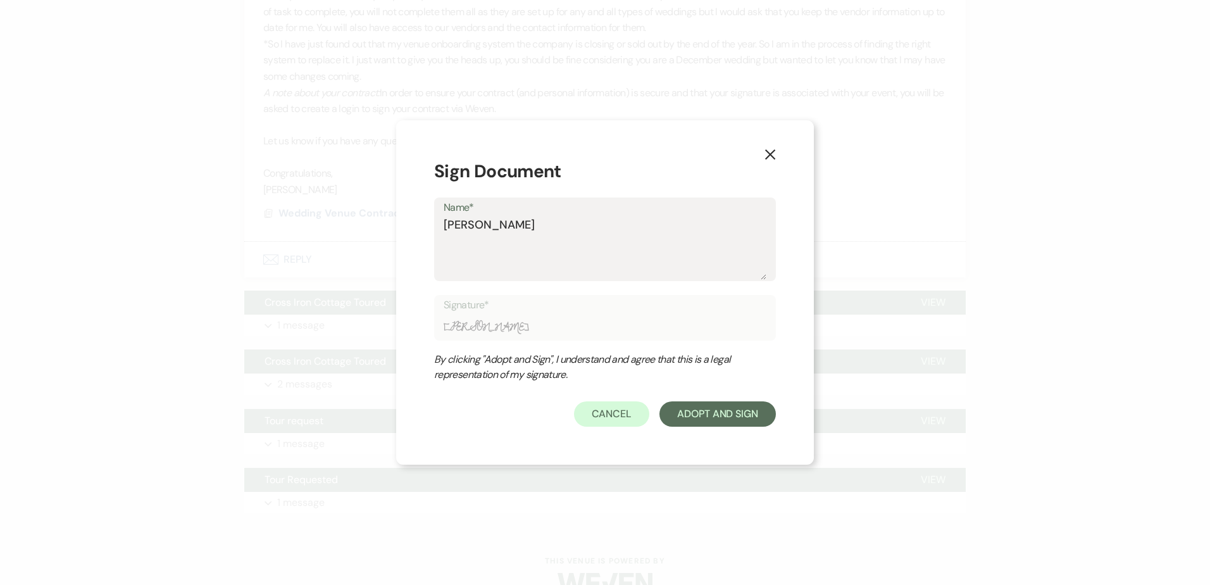
type input "Rachel Menzie"
type textarea "[PERSON_NAME]"
type input "[PERSON_NAME]"
type textarea "[PERSON_NAME]"
click at [706, 414] on button "Adopt And Sign" at bounding box center [717, 413] width 116 height 25
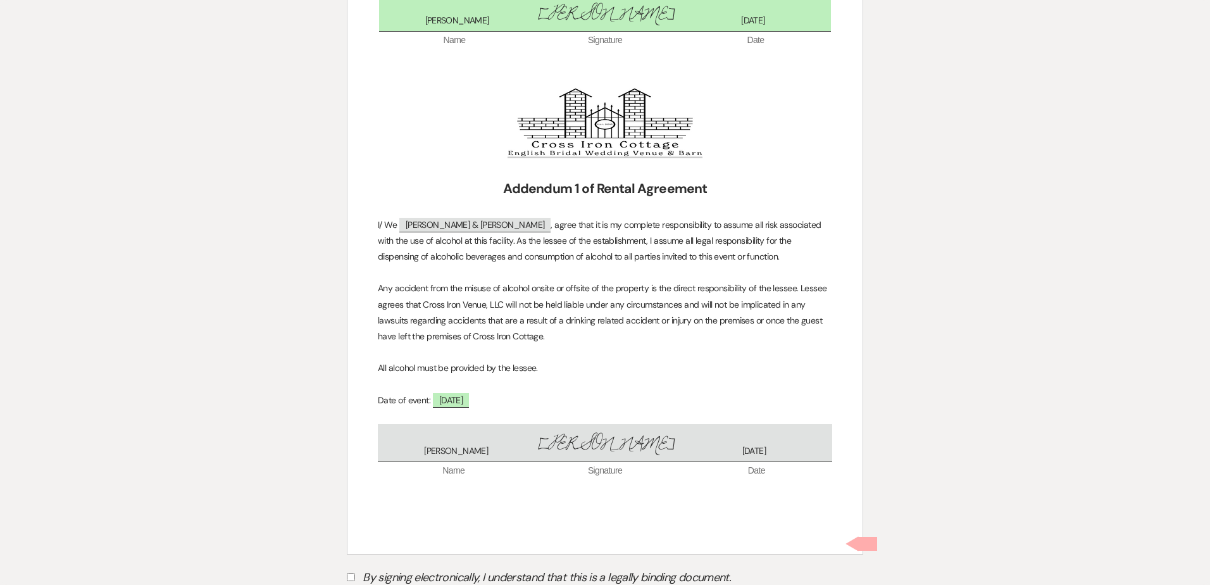
scroll to position [1810, 0]
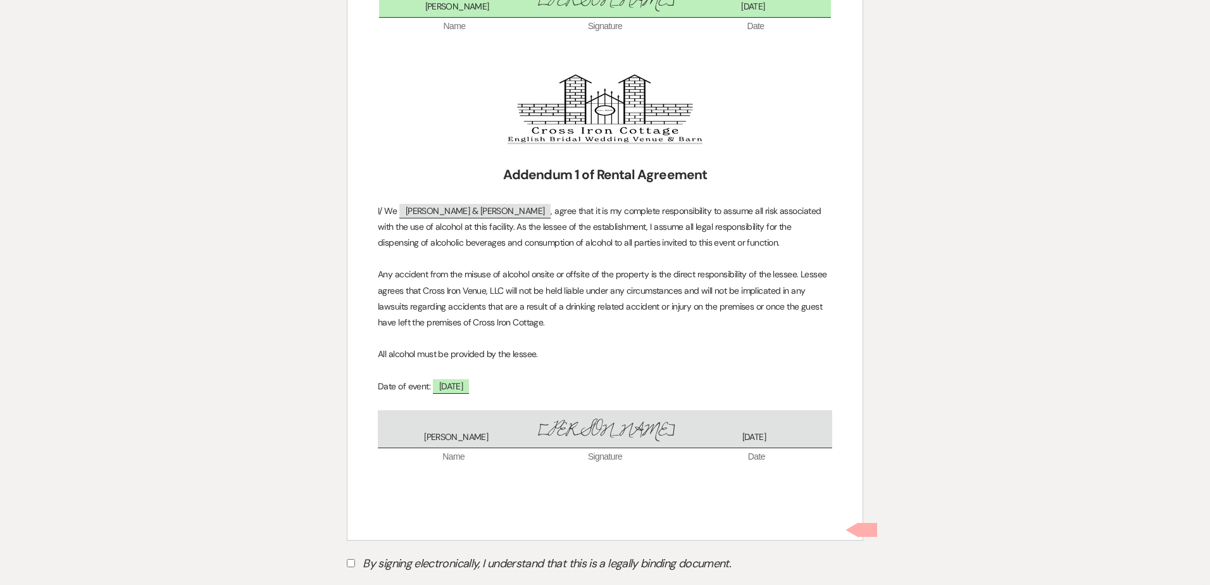
click at [355, 553] on label "By signing electronically, I understand that this is a legally binding document." at bounding box center [605, 565] width 516 height 24
click at [355, 559] on input "By signing electronically, I understand that this is a legally binding document." at bounding box center [351, 563] width 8 height 8
checkbox input "true"
click at [368, 583] on button "Submit" at bounding box center [391, 594] width 89 height 23
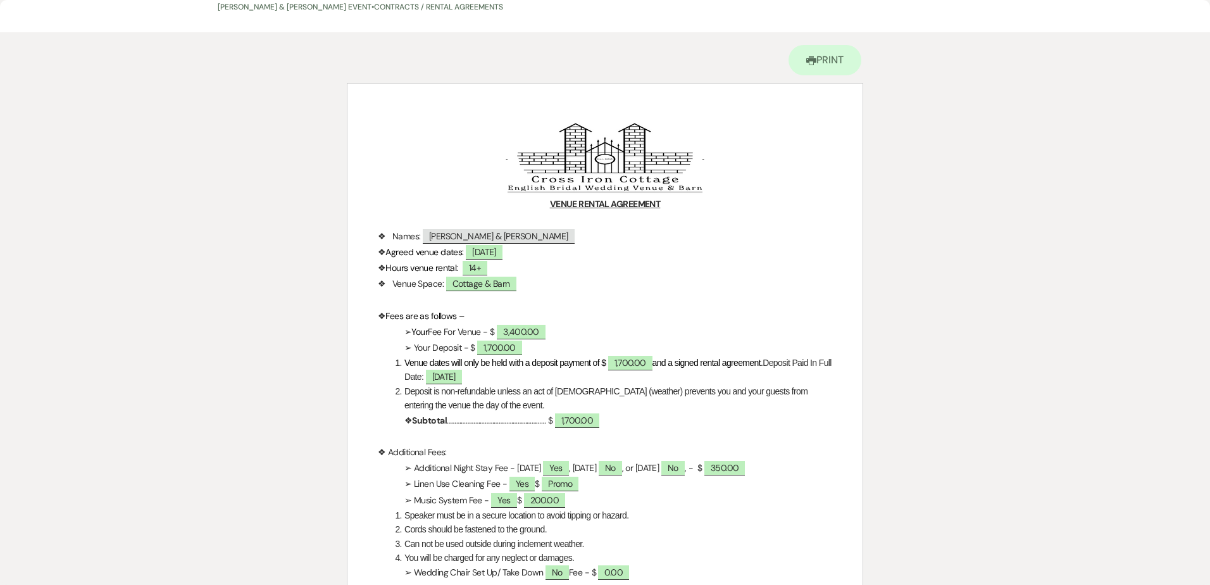
scroll to position [0, 0]
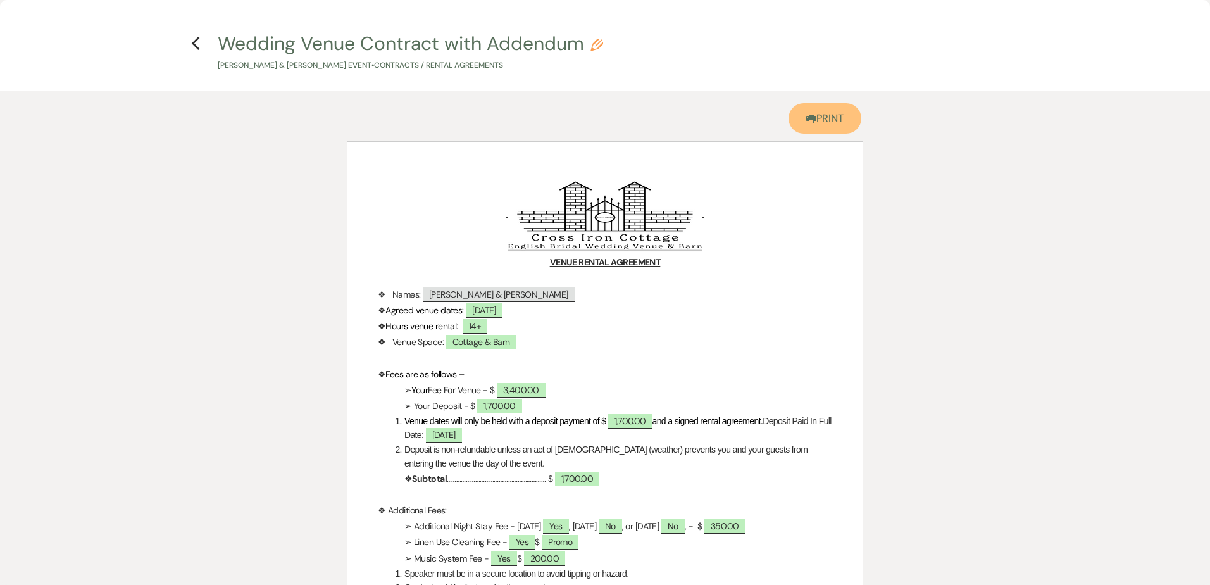
click at [806, 109] on link "Printer Print" at bounding box center [824, 118] width 73 height 30
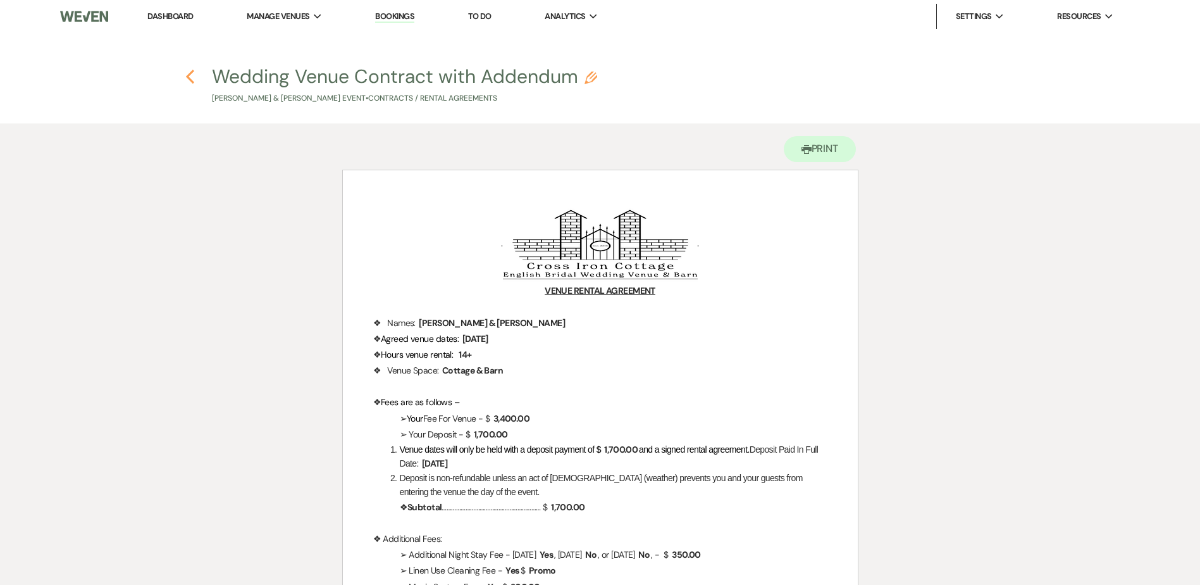
click at [189, 73] on icon "Previous" at bounding box center [189, 76] width 9 height 15
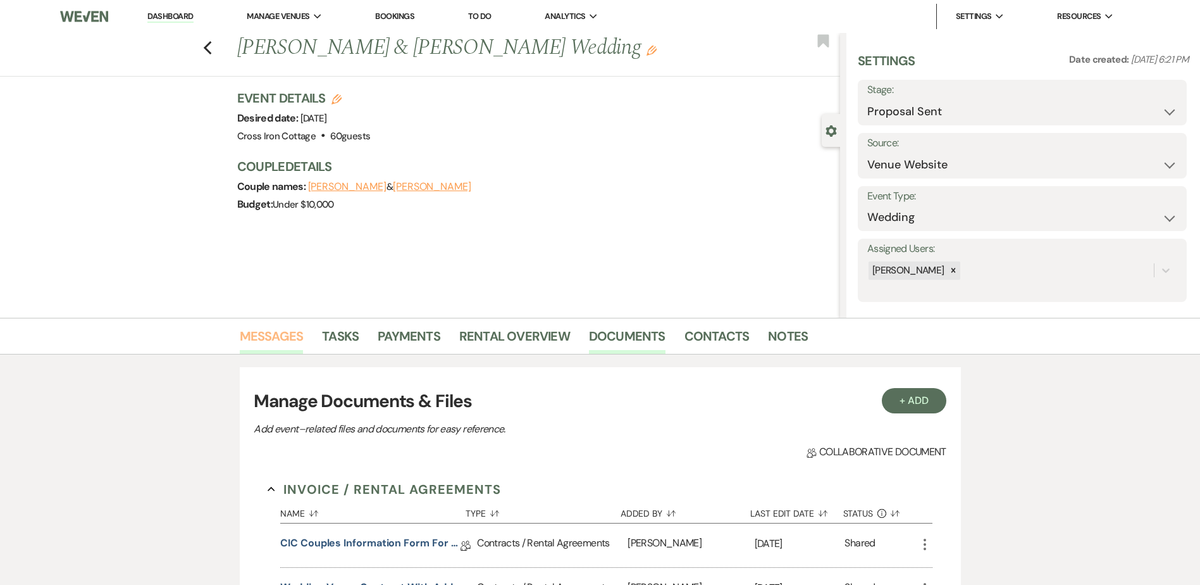
click at [296, 335] on link "Messages" at bounding box center [272, 340] width 64 height 28
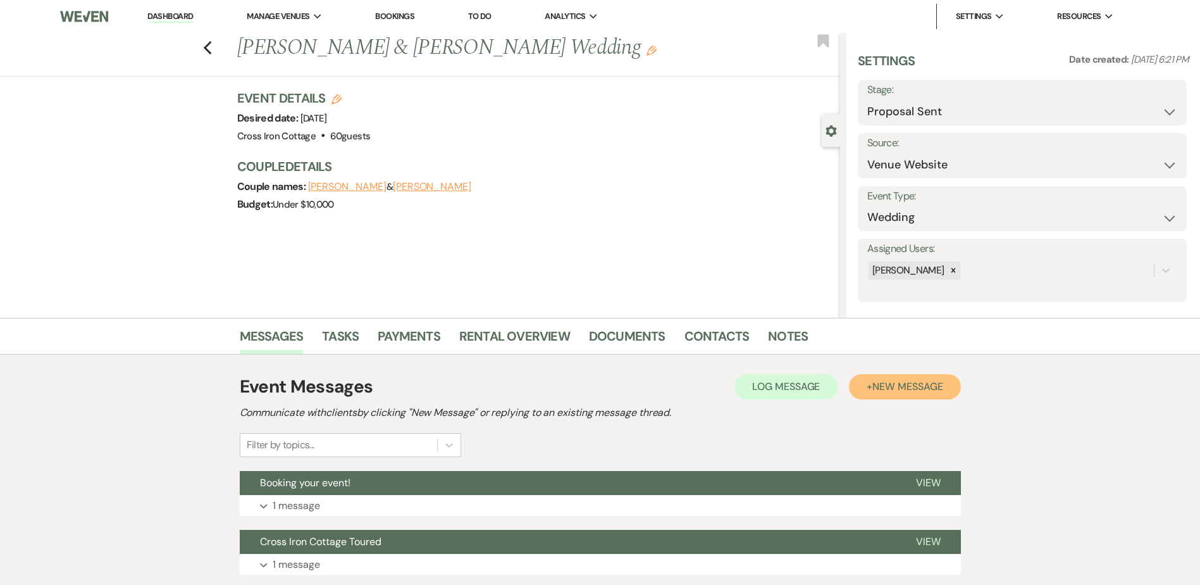
click at [861, 390] on button "+ New Message" at bounding box center [904, 386] width 111 height 25
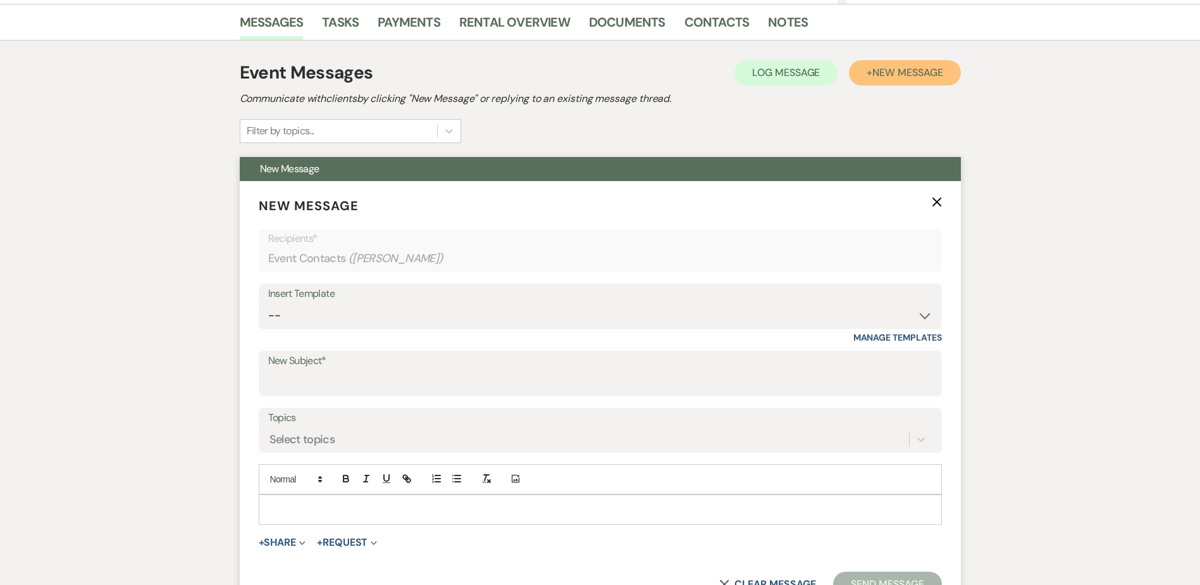
scroll to position [316, 0]
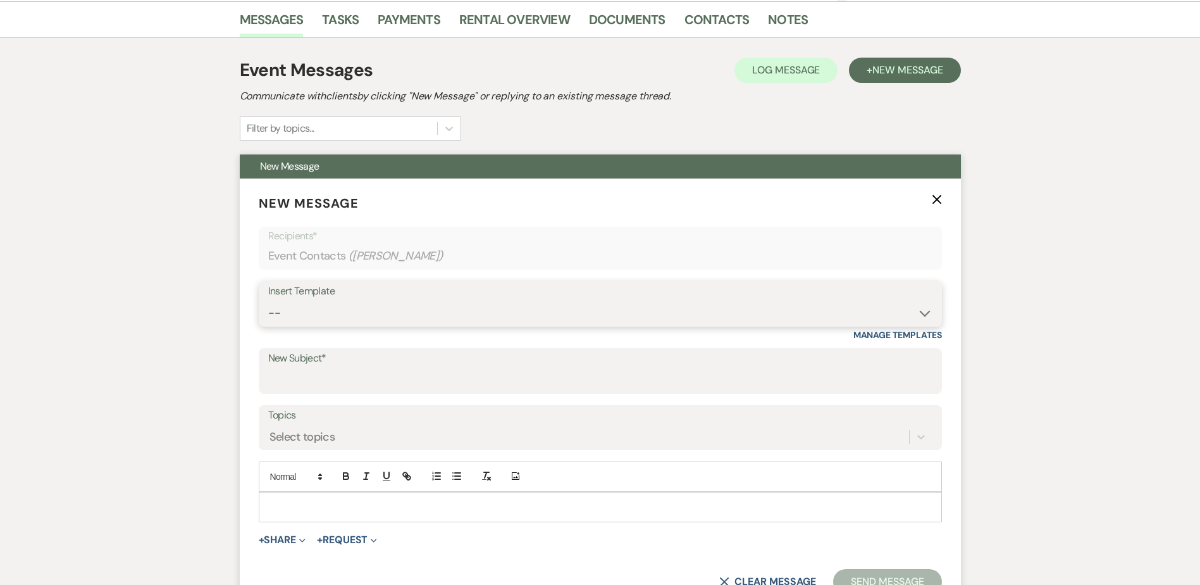
click at [907, 309] on select "-- Weven Planning Portal Introduction (Booked Events) Initial Inquiry Response …" at bounding box center [600, 313] width 664 height 25
select select "5203"
click at [268, 301] on select "-- Weven Planning Portal Introduction (Booked Events) Initial Inquiry Response …" at bounding box center [600, 313] width 664 height 25
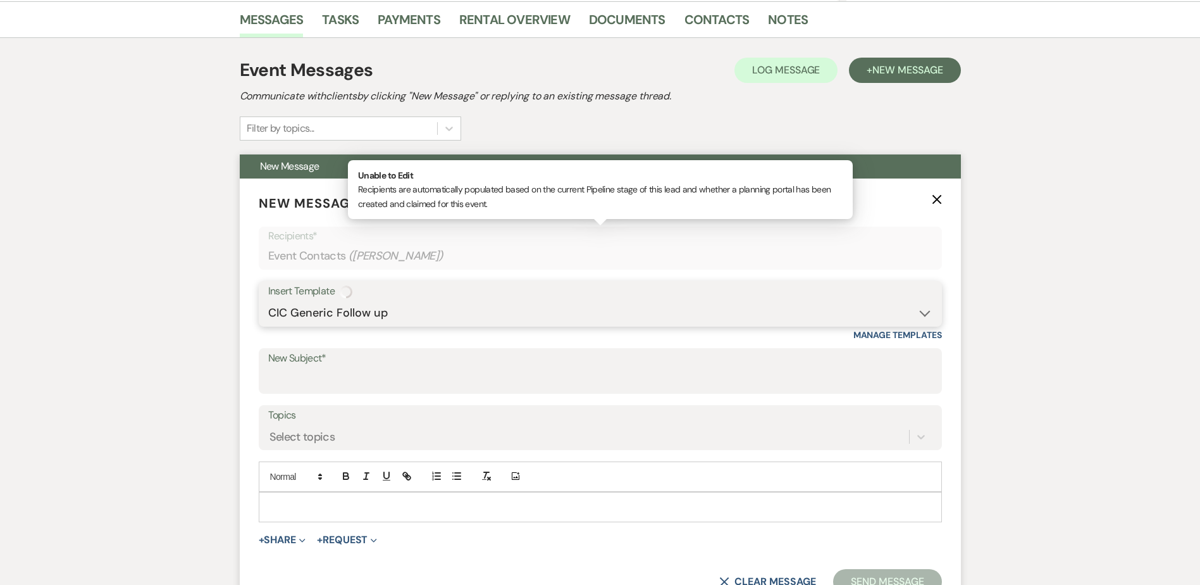
type input "Cross Iron Cottage Follow up"
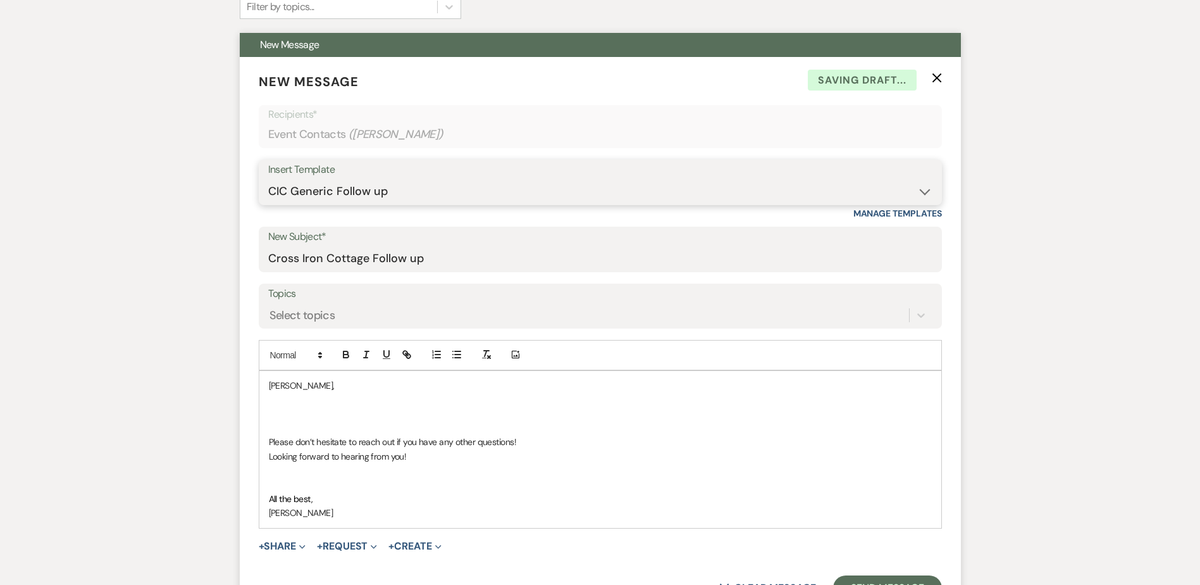
scroll to position [633, 0]
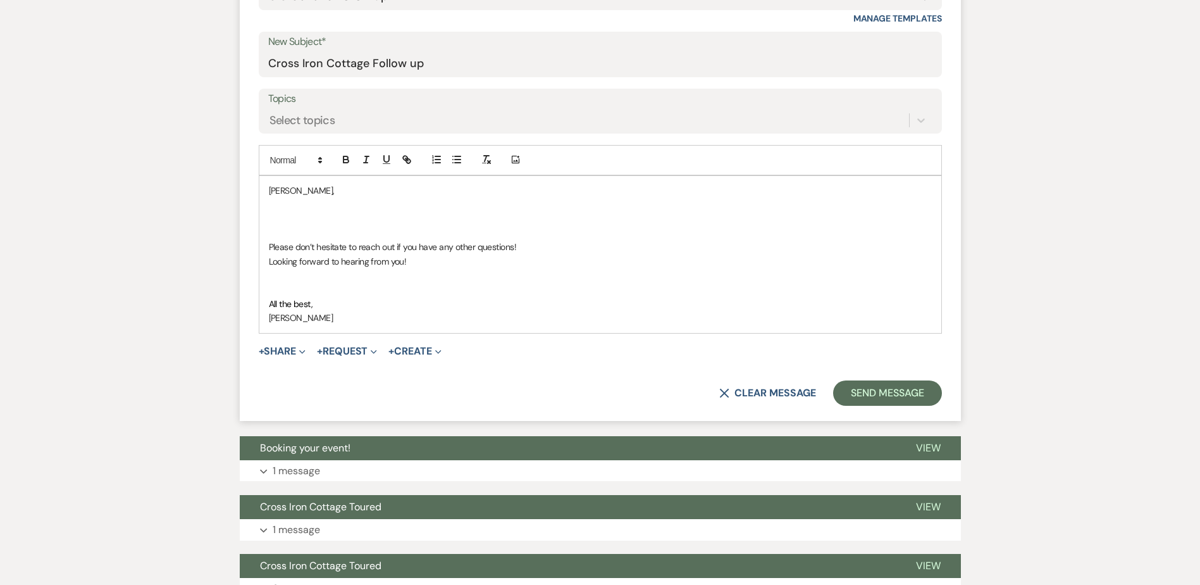
click at [318, 209] on p at bounding box center [600, 204] width 663 height 14
click at [282, 228] on p at bounding box center [600, 233] width 663 height 14
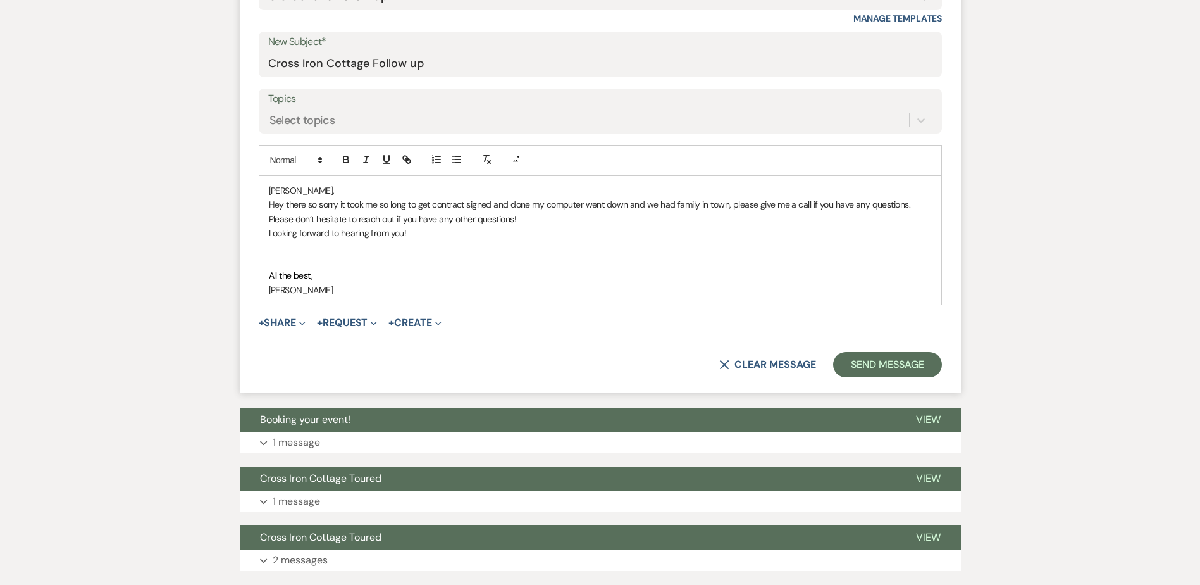
click at [532, 219] on p "Please don’t hesitate to reach out if you have any other questions!" at bounding box center [600, 219] width 663 height 14
click at [513, 220] on span "Please don’t hesitate to reach out if you have any other questions!" at bounding box center [392, 218] width 247 height 11
click at [494, 204] on p "Hey there so sorry it took me so long to get contract signed and done my comput…" at bounding box center [600, 204] width 663 height 14
click at [530, 205] on p "Hey there so sorry it took me so long to get contract signed and done my comput…" at bounding box center [600, 204] width 663 height 14
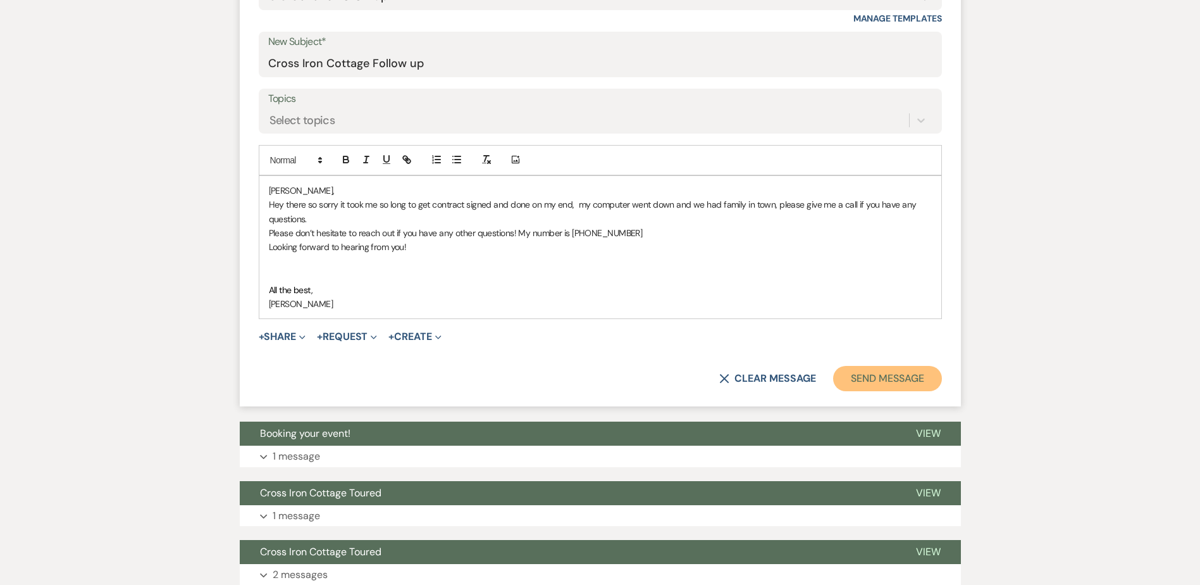
click at [925, 379] on button "Send Message" at bounding box center [887, 378] width 108 height 25
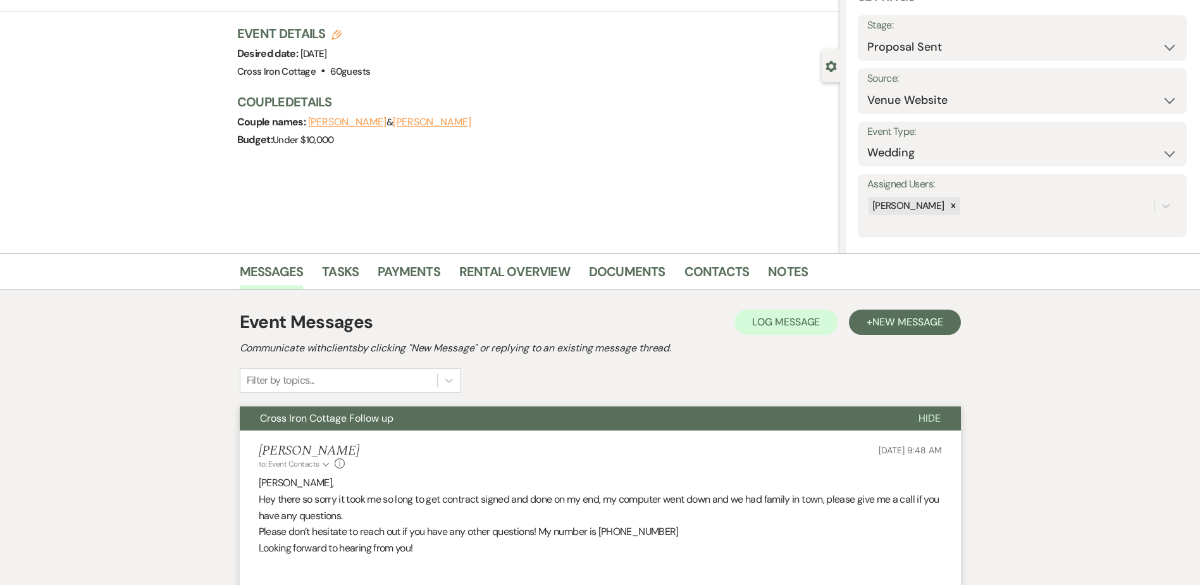
scroll to position [190, 0]
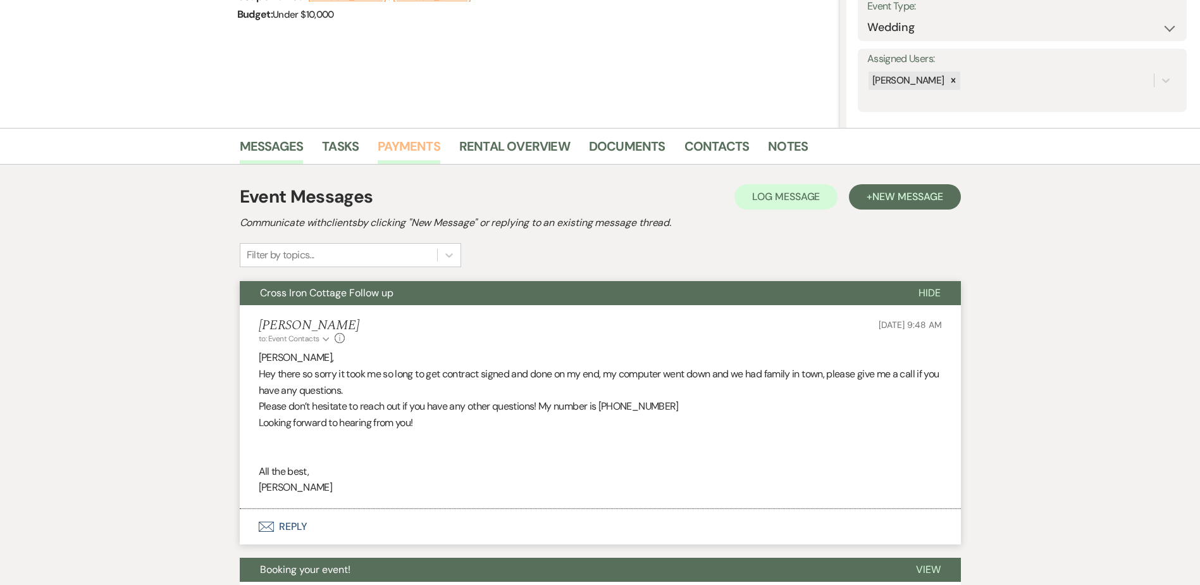
click at [398, 144] on link "Payments" at bounding box center [409, 150] width 63 height 28
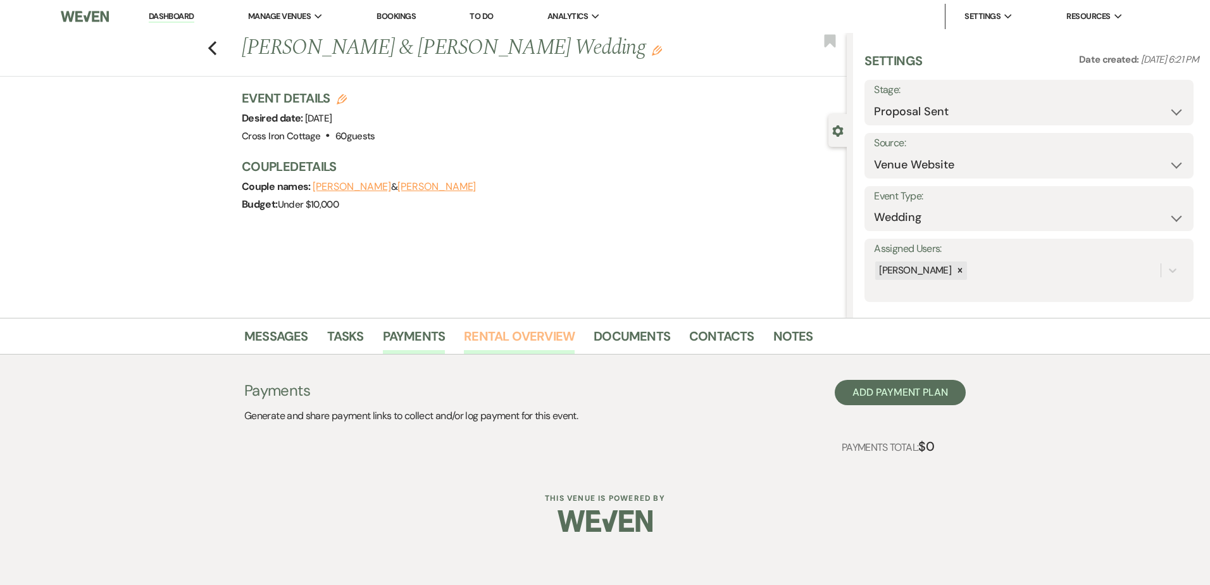
click at [518, 335] on link "Rental Overview" at bounding box center [519, 340] width 111 height 28
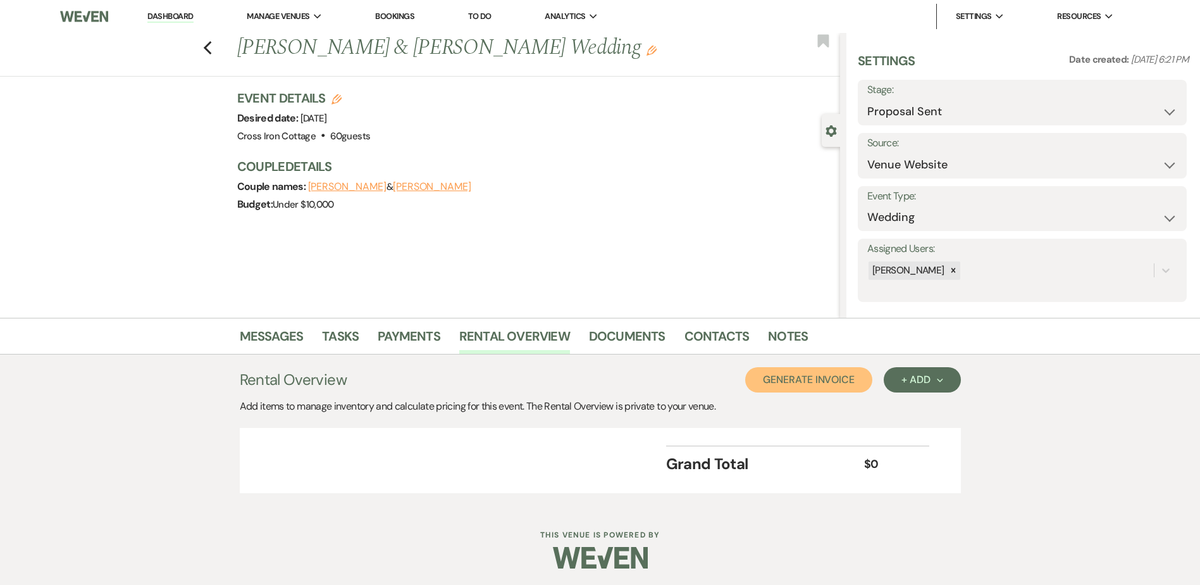
click at [853, 390] on button "Generate Invoice" at bounding box center [808, 379] width 127 height 25
click at [926, 379] on button "Save" at bounding box center [931, 379] width 59 height 25
click at [861, 385] on button "Cancel" at bounding box center [852, 379] width 76 height 25
click at [938, 380] on icon "Next" at bounding box center [940, 380] width 6 height 6
click at [922, 404] on button "Item" at bounding box center [916, 409] width 64 height 20
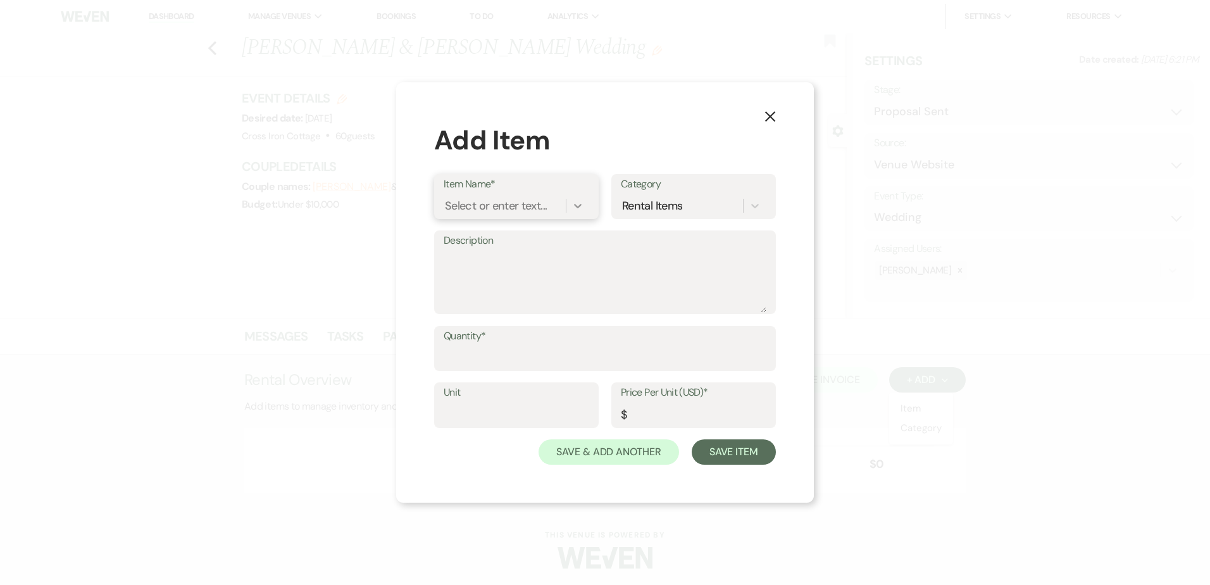
click at [582, 206] on icon at bounding box center [577, 205] width 13 height 13
type input "2025 Venue Fee"
click at [497, 244] on label "Description" at bounding box center [605, 241] width 323 height 18
click at [497, 249] on textarea "Description" at bounding box center [605, 280] width 323 height 63
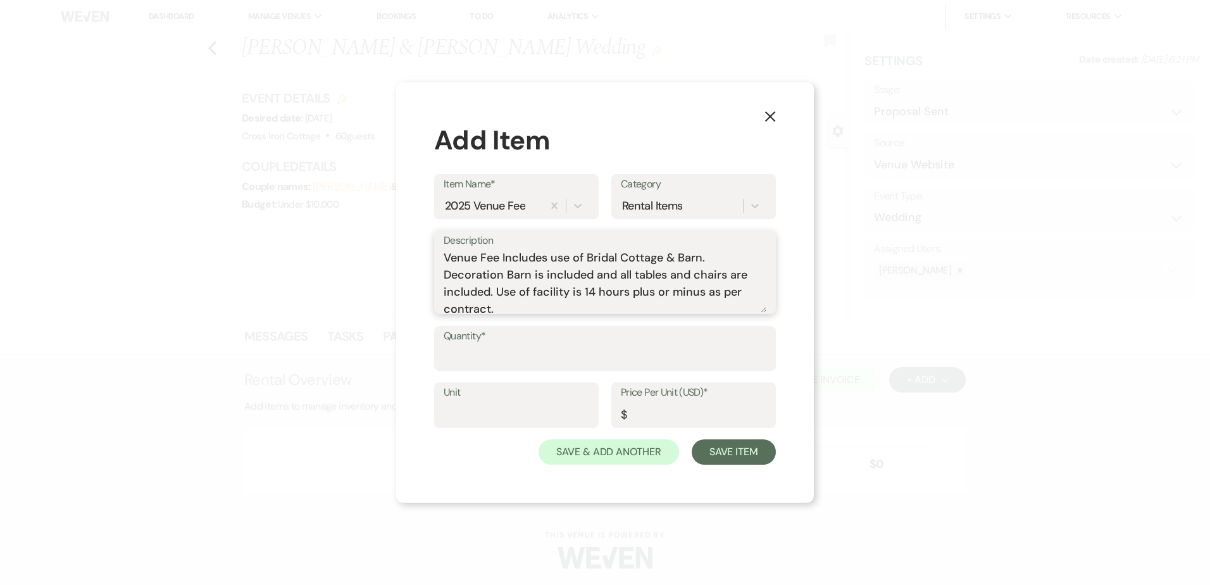
click at [678, 260] on textarea "Venue Fee Includes use of Bridal Cottage & Barn. Decoration Barn is included an…" at bounding box center [605, 280] width 323 height 63
type textarea "Venue Fee Includes use of Bridal Cottage & Reception Barn. Decoration Barn is i…"
click at [468, 354] on input "Quantity*" at bounding box center [605, 357] width 323 height 25
type input "1"
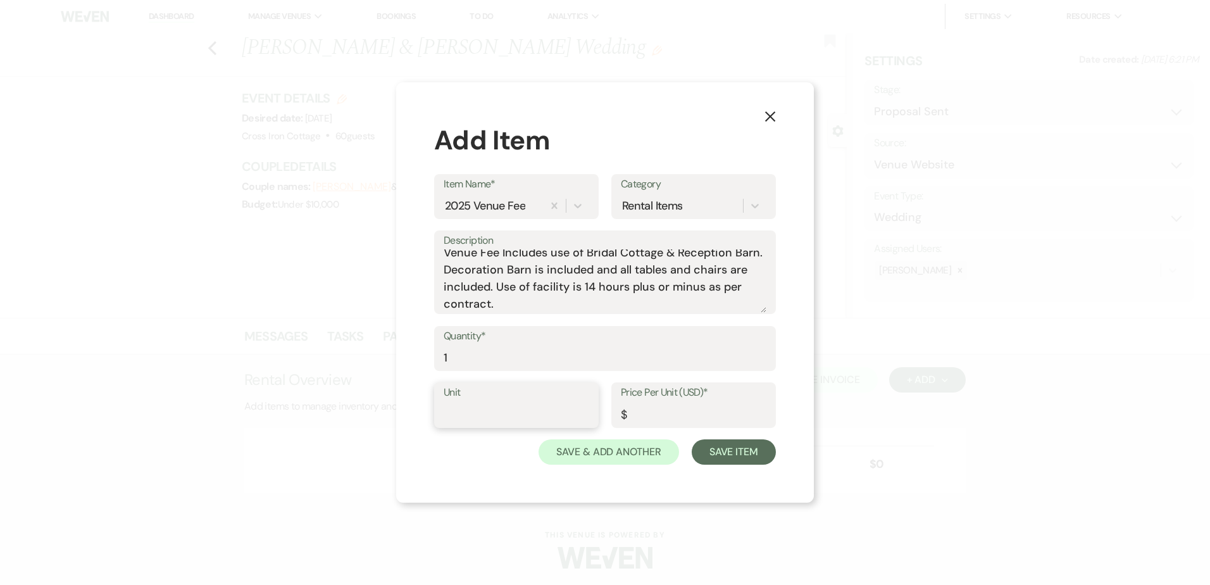
click at [485, 410] on input "Unit" at bounding box center [517, 414] width 146 height 25
type input "1"
click at [684, 416] on input "Price Per Unit (USD)*" at bounding box center [694, 414] width 146 height 25
type input "3400.00"
click at [600, 459] on button "Save & Add Another" at bounding box center [609, 451] width 140 height 25
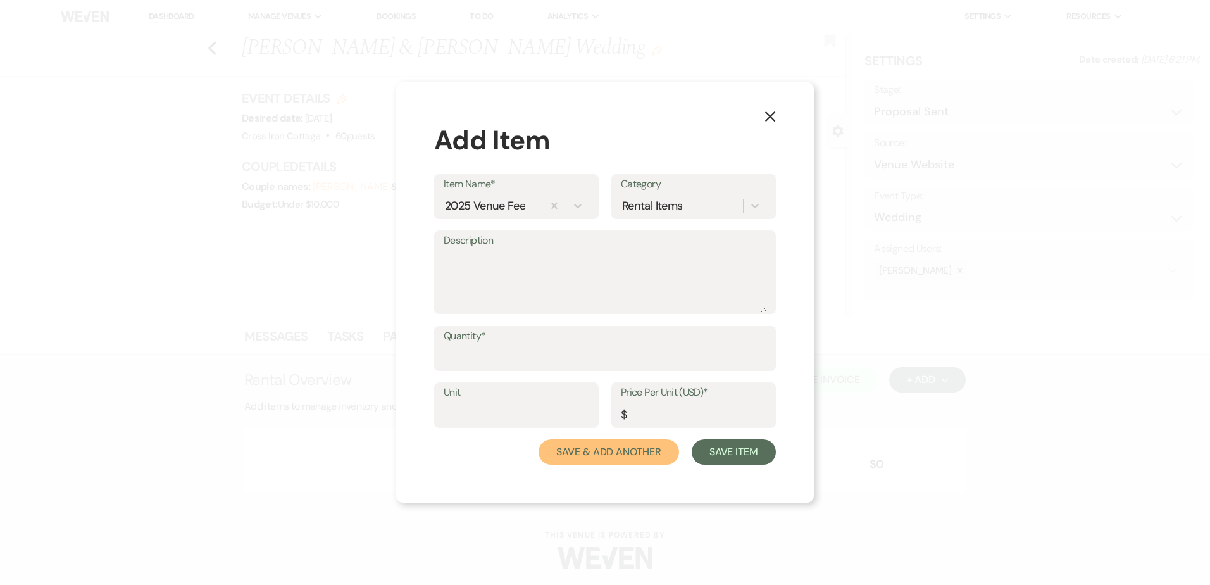
scroll to position [0, 0]
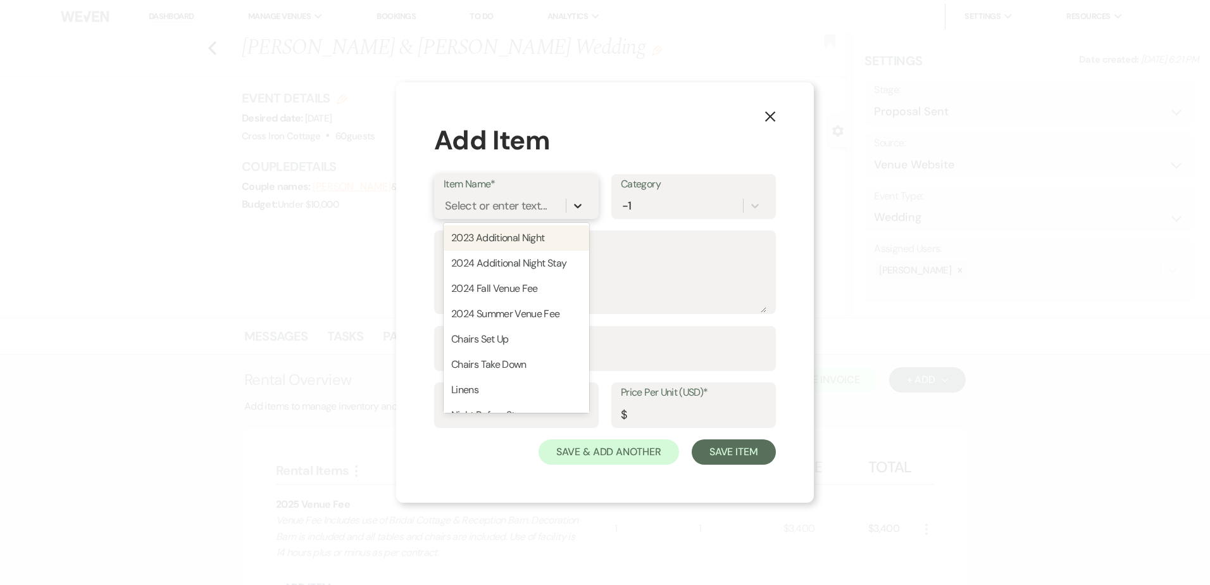
click at [573, 207] on icon at bounding box center [577, 205] width 13 height 13
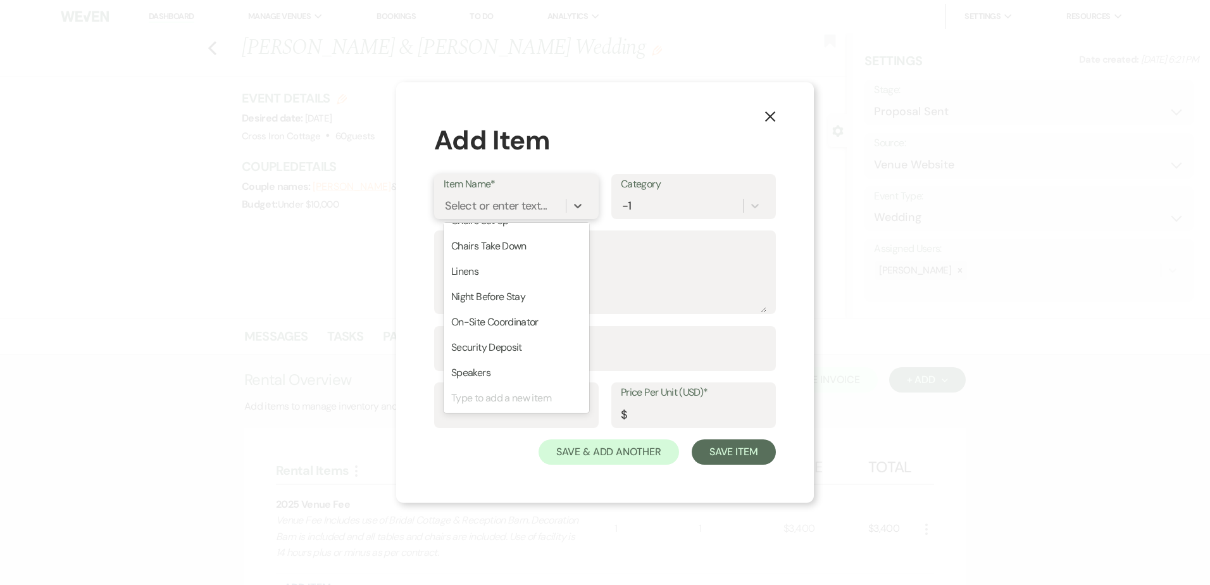
scroll to position [119, 0]
click at [514, 296] on div "Night Before Stay" at bounding box center [517, 295] width 146 height 25
type textarea "Decorating and Rehearsal day."
type input "1"
type input "350"
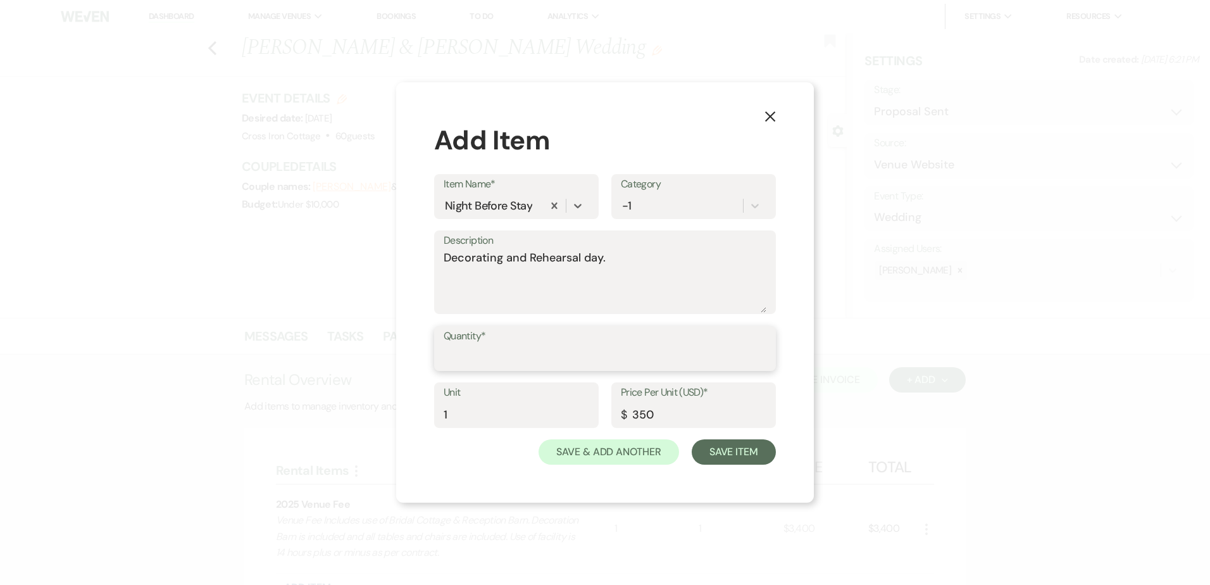
click at [540, 355] on input "Quantity*" at bounding box center [605, 357] width 323 height 25
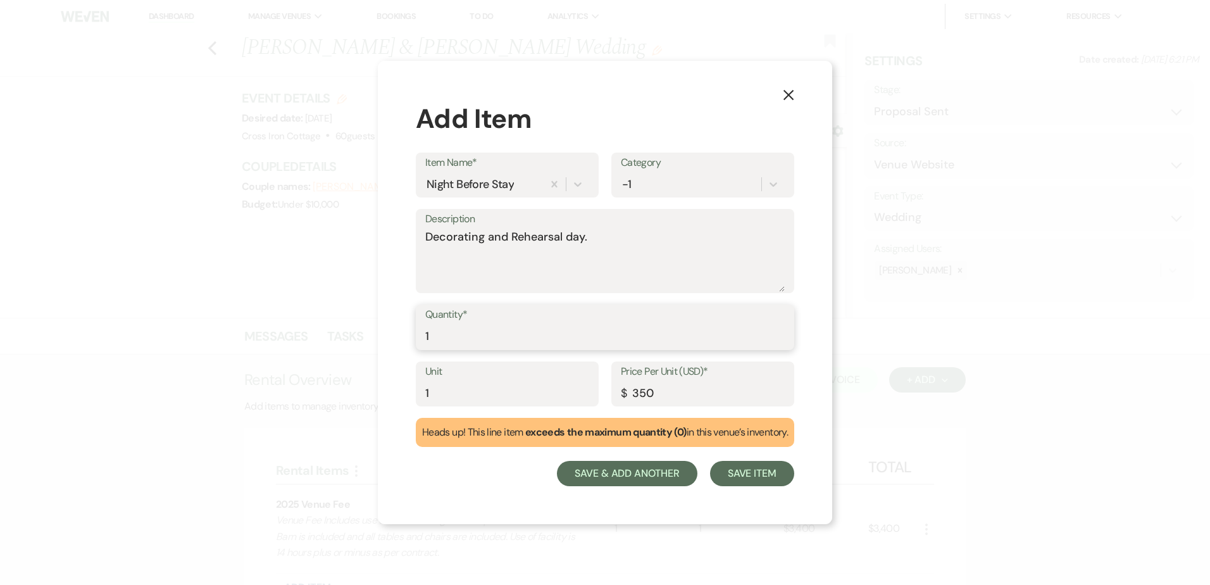
type input "1"
click at [661, 479] on button "Save & Add Another" at bounding box center [627, 473] width 140 height 25
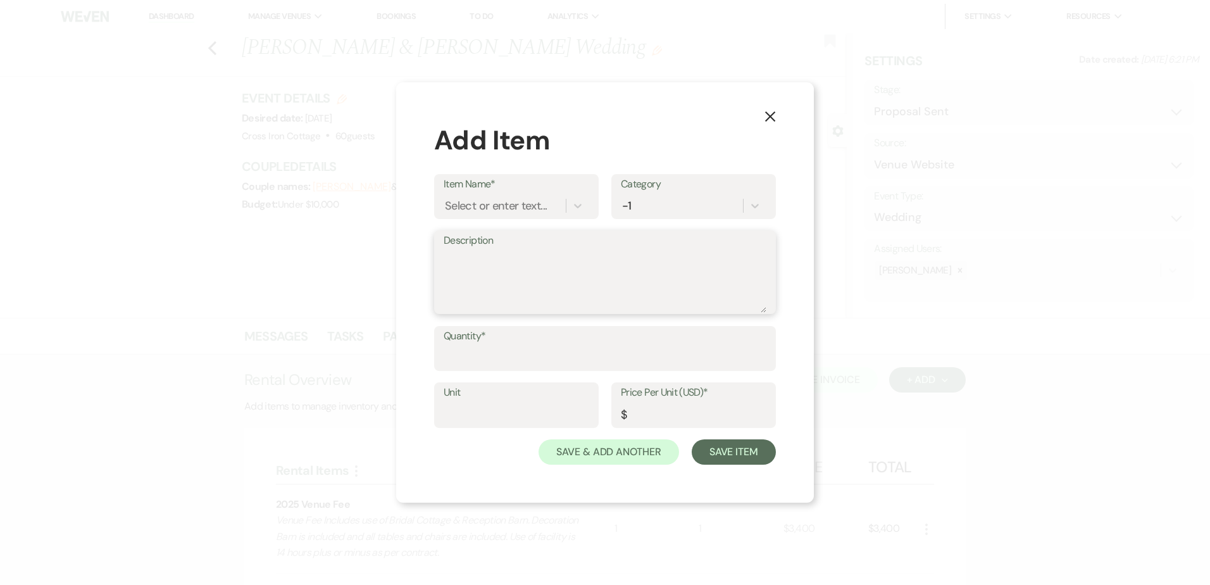
click at [501, 251] on textarea "Description" at bounding box center [605, 280] width 323 height 63
click at [578, 205] on icon at bounding box center [577, 205] width 13 height 13
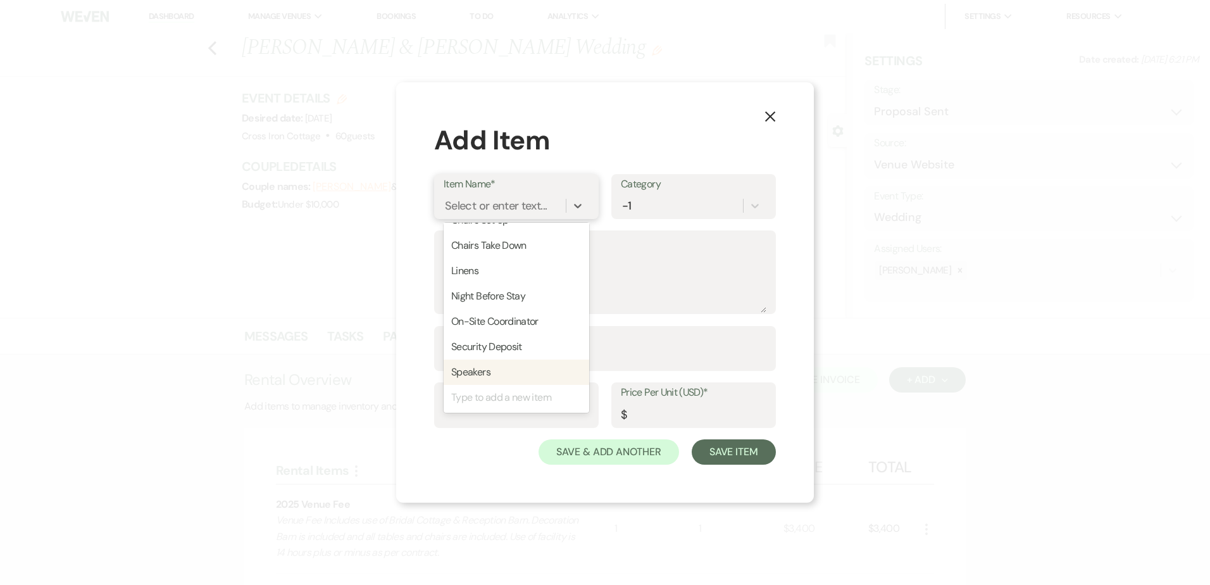
click at [503, 364] on div "Speakers" at bounding box center [517, 371] width 146 height 25
type textarea "Two rechargeable speakers with stands. Bluetooth, plug and play or usb accessib…"
type input "1"
type input "100"
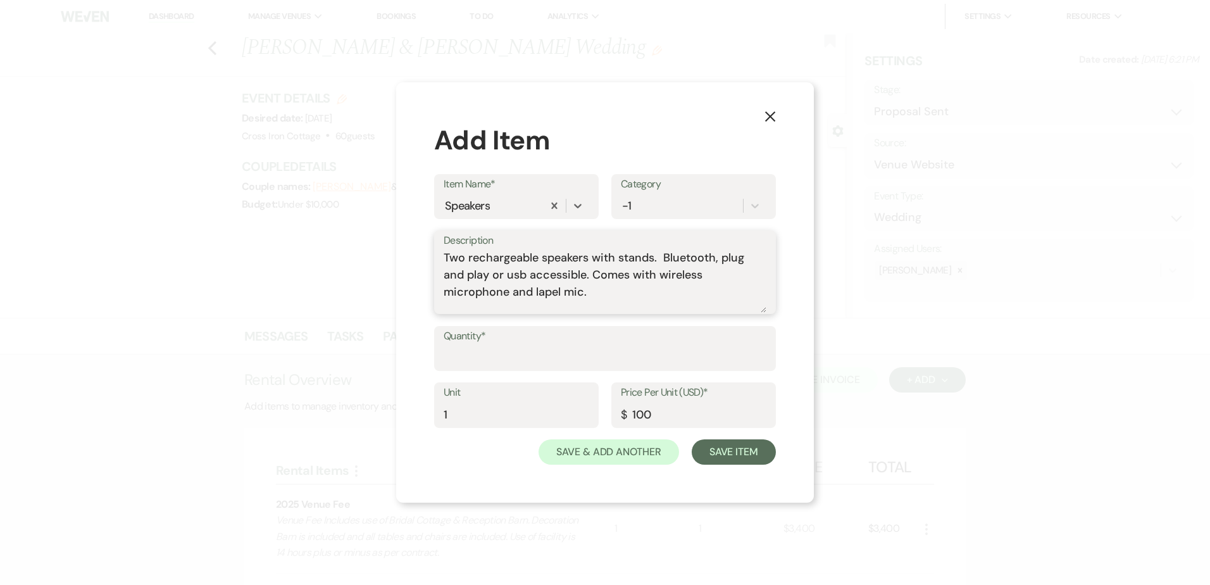
click at [535, 259] on textarea "Two rechargeable speakers with stands. Bluetooth, plug and play or usb accessib…" at bounding box center [605, 280] width 323 height 63
type textarea "Two speaker set up. One at [GEOGRAPHIC_DATA] and One at [GEOGRAPHIC_DATA]. Blue…"
click at [543, 355] on input "Quantity*" at bounding box center [605, 357] width 323 height 25
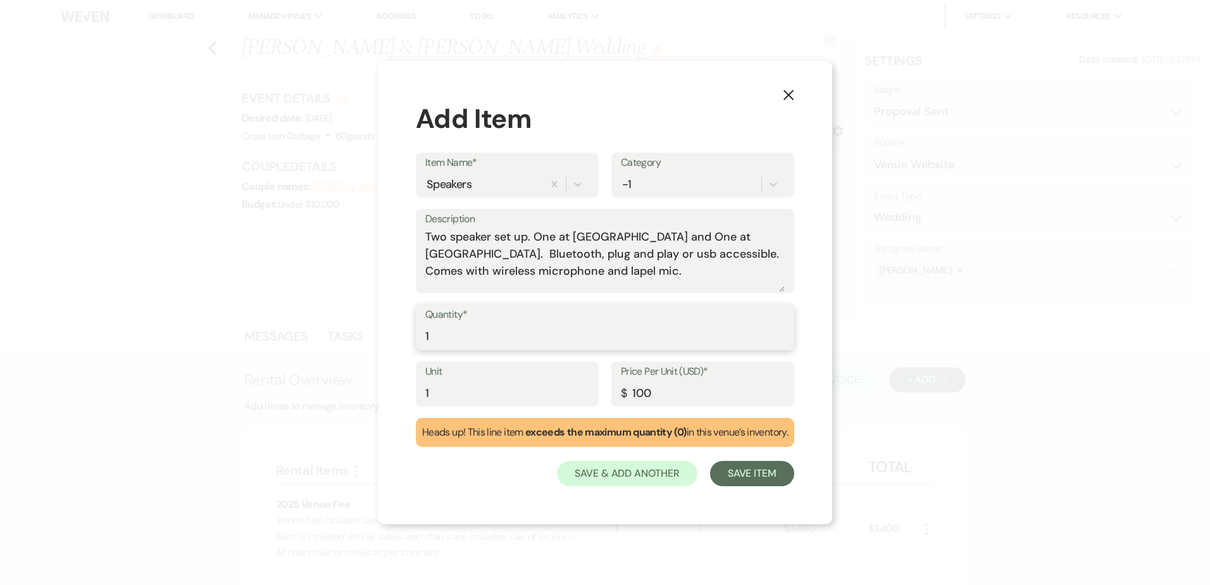
type input "1"
click at [654, 390] on input "100" at bounding box center [703, 392] width 164 height 25
type input "1"
type input "200.00"
click at [643, 472] on button "Save & Add Another" at bounding box center [627, 473] width 140 height 25
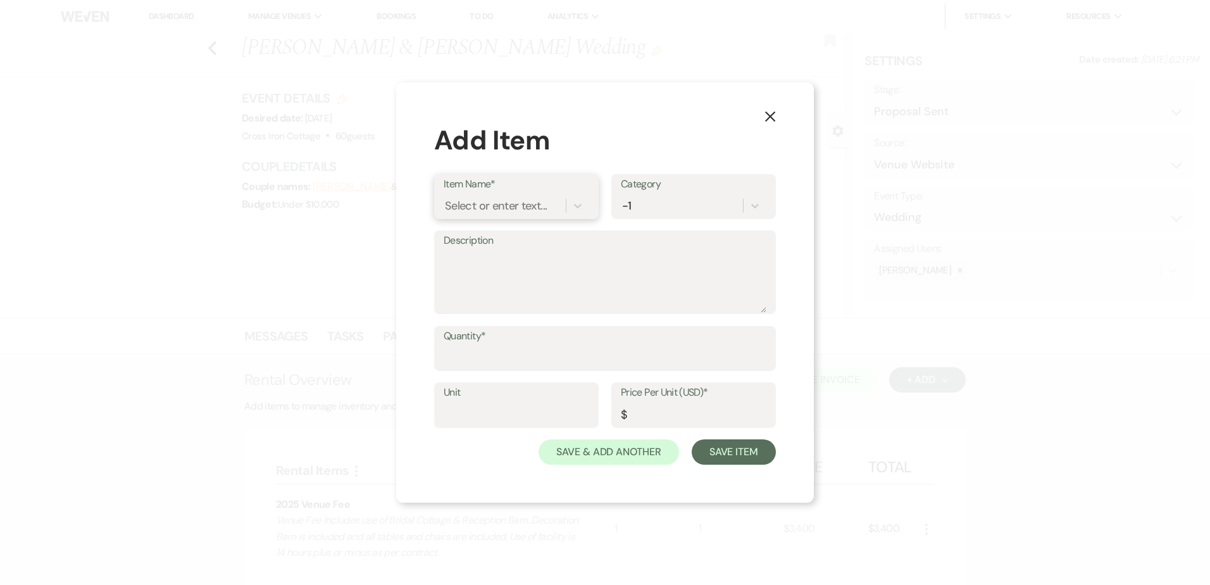
click at [539, 200] on div "Select or enter text..." at bounding box center [496, 205] width 102 height 17
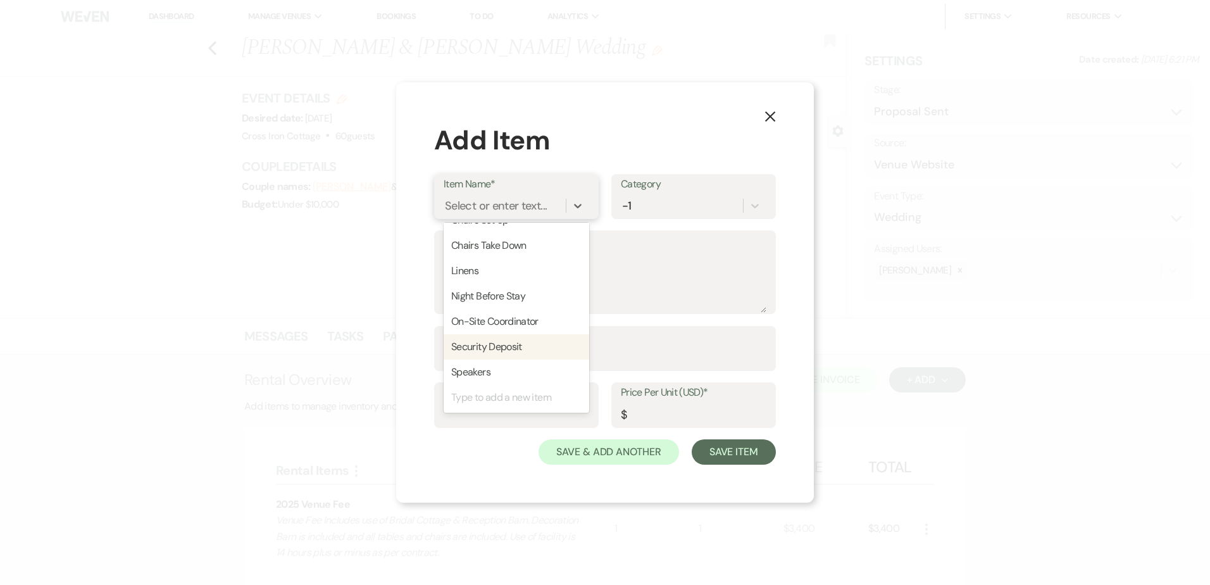
click at [508, 349] on div "Security Deposit" at bounding box center [517, 346] width 146 height 25
type textarea "Security Deposit hold. Returned after venue is left in good condition. If venue…"
type input "200"
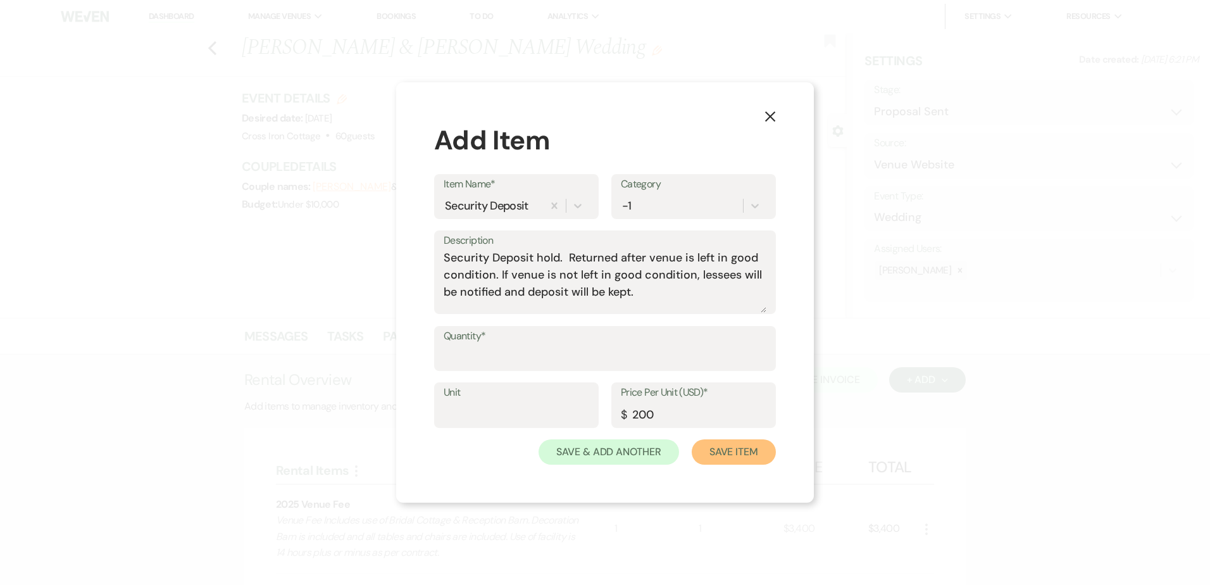
click at [732, 452] on button "Save Item" at bounding box center [734, 451] width 84 height 25
click at [596, 363] on input "Quantity*" at bounding box center [604, 357] width 321 height 25
type input "1"
click at [744, 459] on button "Save Item" at bounding box center [734, 451] width 84 height 25
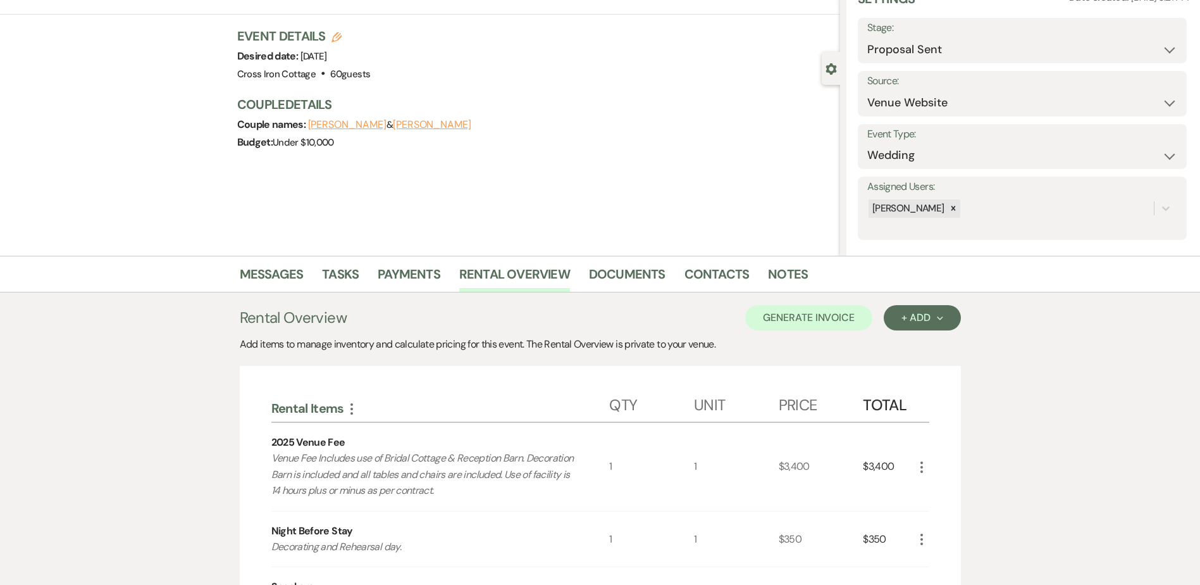
scroll to position [61, 0]
click at [945, 316] on button "+ Add Next" at bounding box center [922, 318] width 77 height 25
click at [906, 345] on button "Item" at bounding box center [916, 347] width 64 height 20
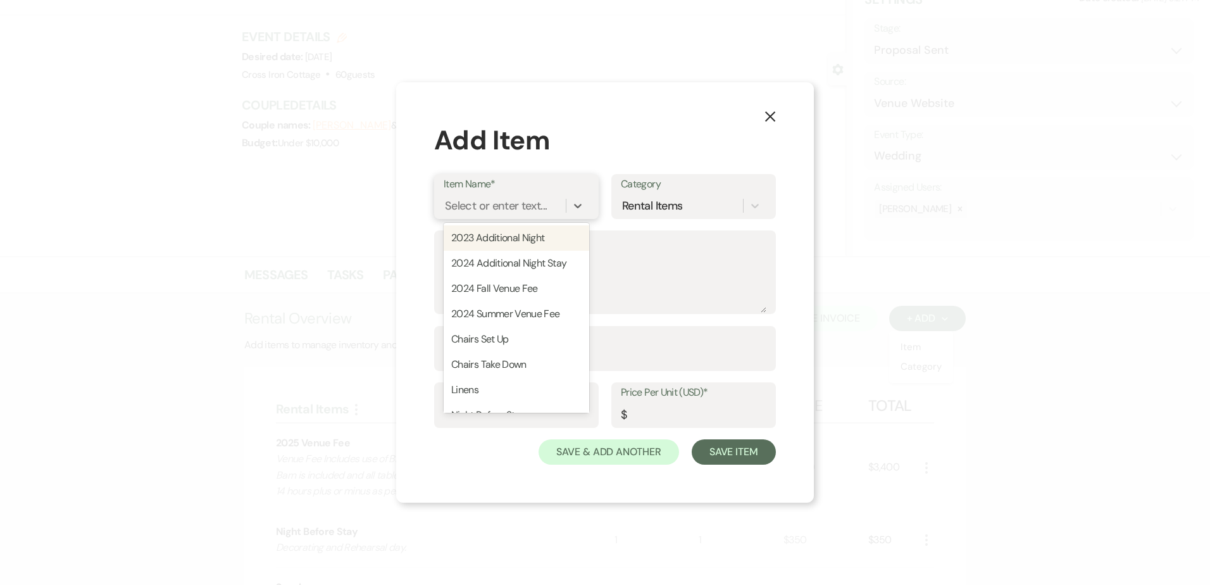
click at [552, 213] on div "Select or enter text..." at bounding box center [505, 205] width 122 height 22
click at [490, 391] on div "Linens" at bounding box center [517, 389] width 146 height 25
type textarea "White or Black Linens in variety of sizes for both wedding and reception."
type input "1"
type input "150"
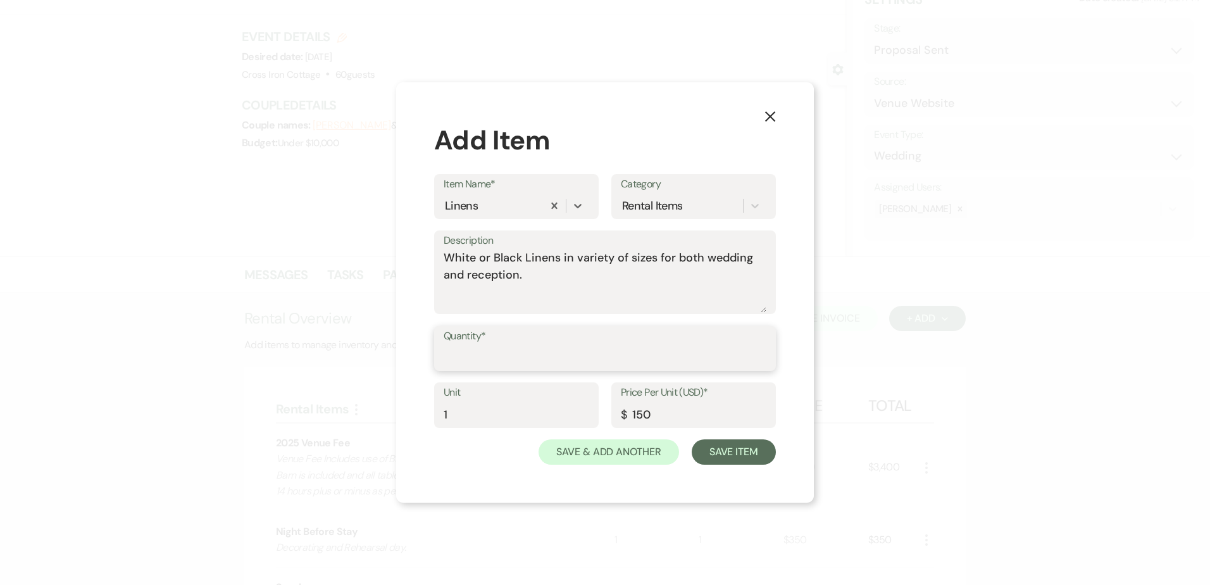
click at [539, 358] on input "Quantity*" at bounding box center [605, 357] width 323 height 25
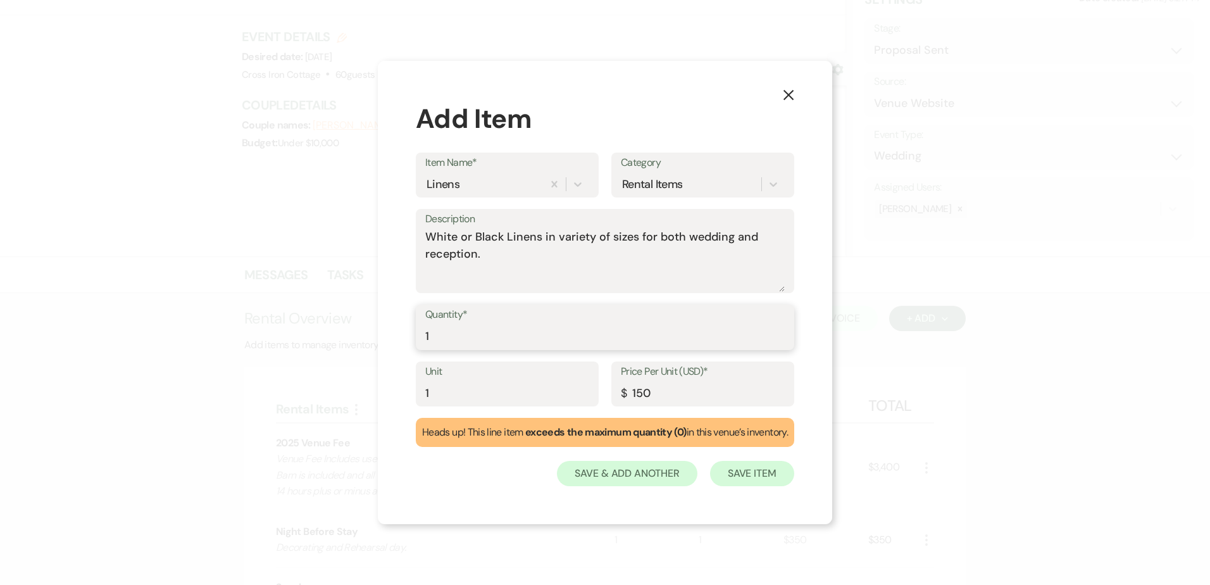
type input "1"
click at [749, 475] on button "Save Item" at bounding box center [752, 473] width 84 height 25
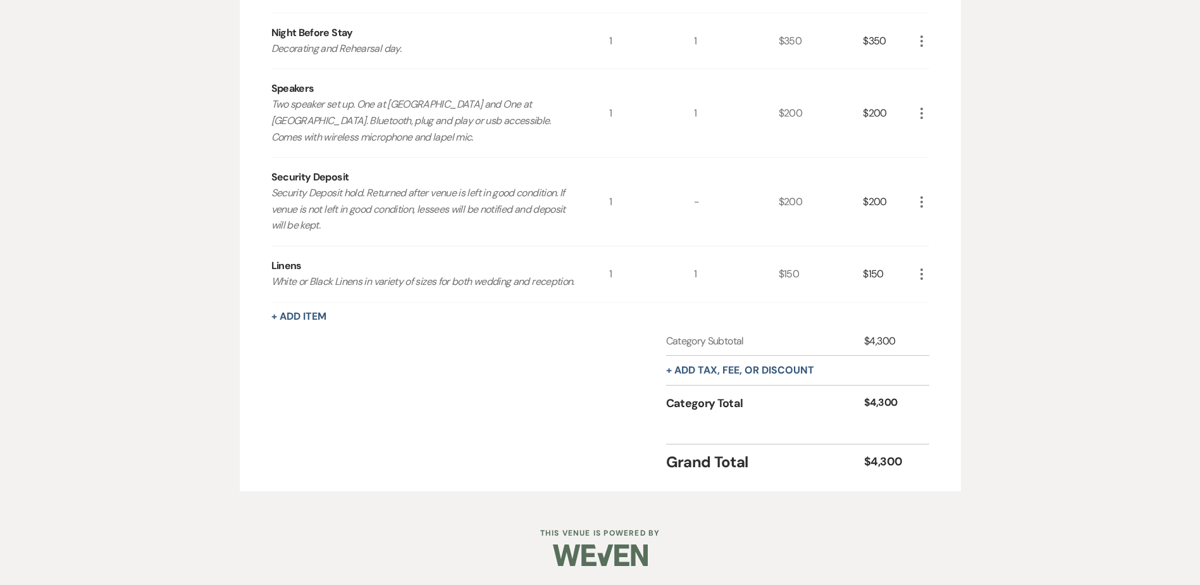
scroll to position [568, 0]
click at [761, 375] on button "+ Add tax, fee, or discount" at bounding box center [740, 370] width 148 height 10
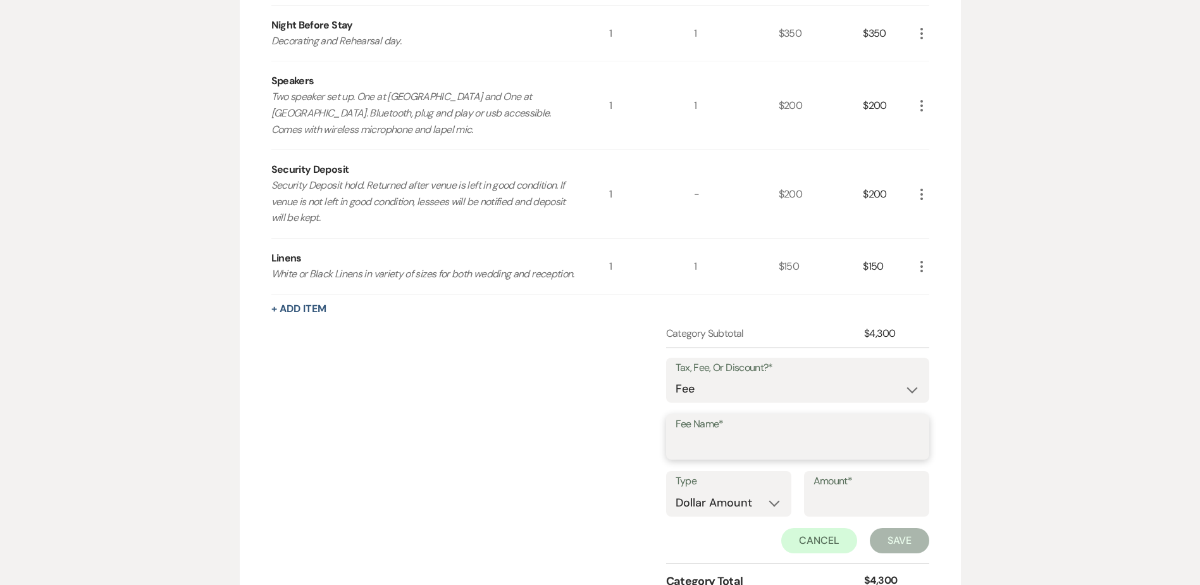
click at [736, 458] on input "Fee Name*" at bounding box center [798, 445] width 244 height 25
type input "p"
type input "2025 Linen Promotion"
click at [841, 515] on input "Amount*" at bounding box center [867, 502] width 106 height 25
type input "150"
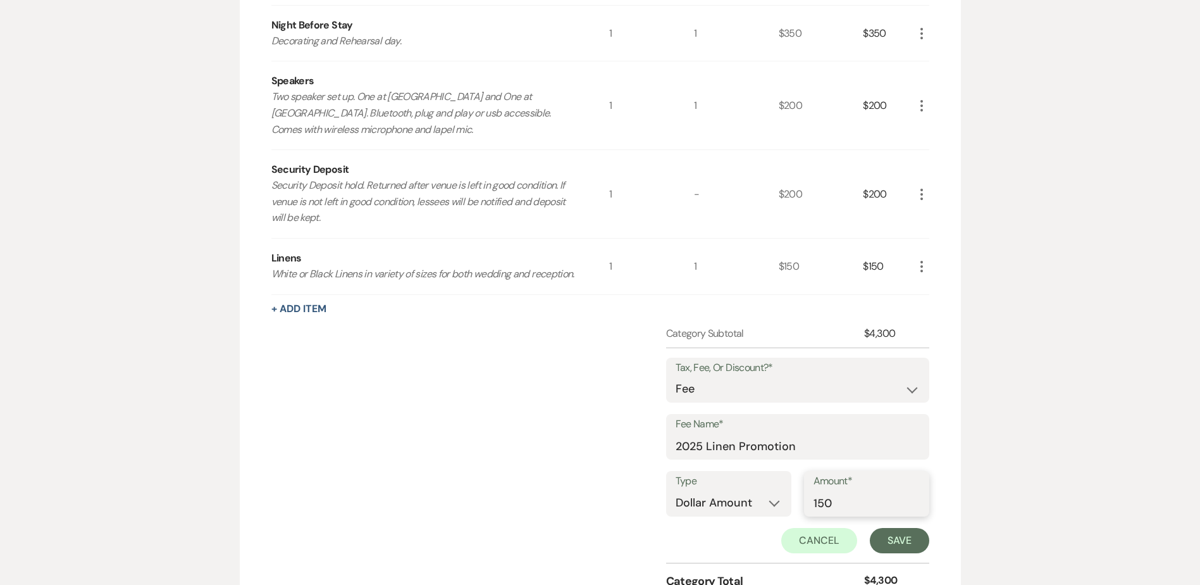
click at [874, 515] on input "150" at bounding box center [867, 502] width 106 height 25
type input "150.00"
click at [894, 553] on button "Save" at bounding box center [899, 540] width 59 height 25
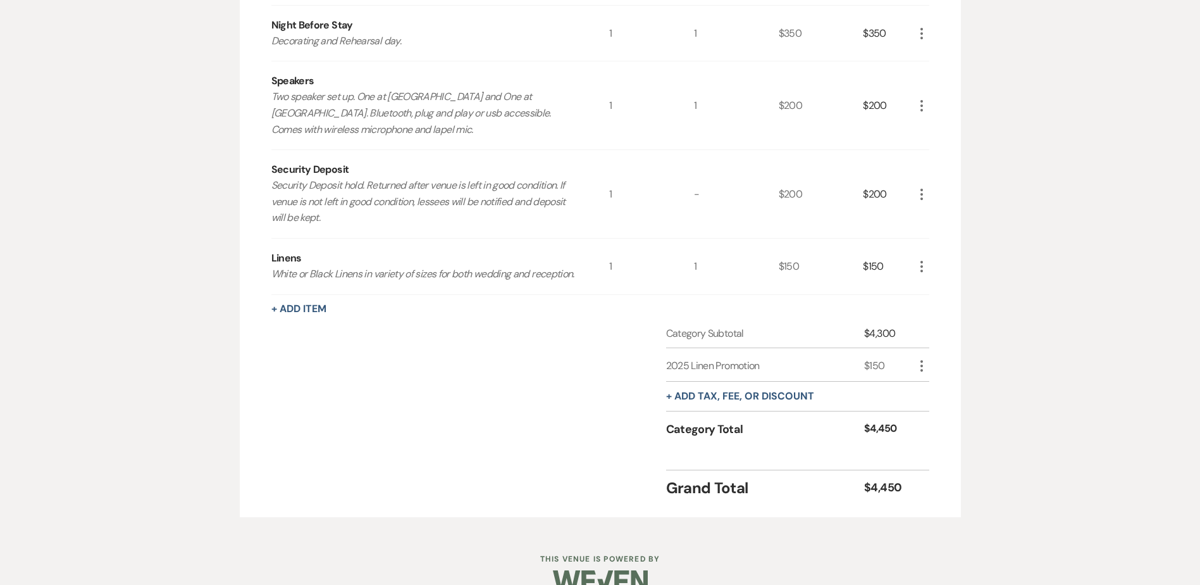
click at [778, 373] on div "2025 Linen Promotion" at bounding box center [765, 365] width 199 height 15
click at [922, 373] on icon "More" at bounding box center [921, 365] width 15 height 15
click at [954, 400] on button "Pencil Edit" at bounding box center [947, 391] width 66 height 20
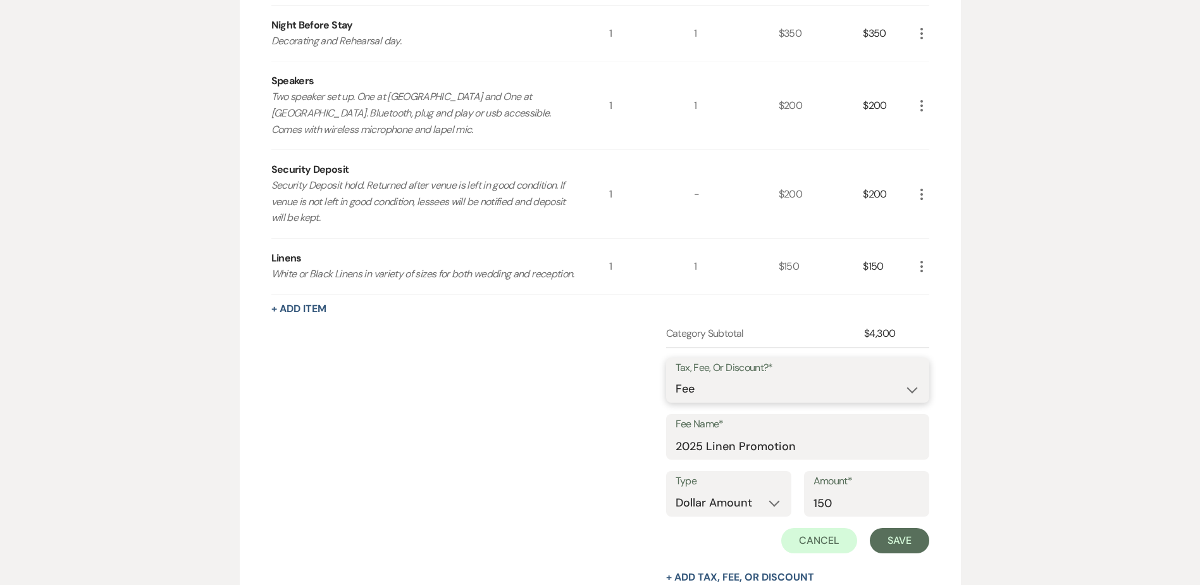
click at [916, 401] on select "Fee Discount Tax" at bounding box center [798, 389] width 244 height 25
select select "2"
click at [685, 392] on select "Fee Discount Tax" at bounding box center [798, 389] width 244 height 25
click at [901, 553] on button "Save" at bounding box center [899, 540] width 59 height 25
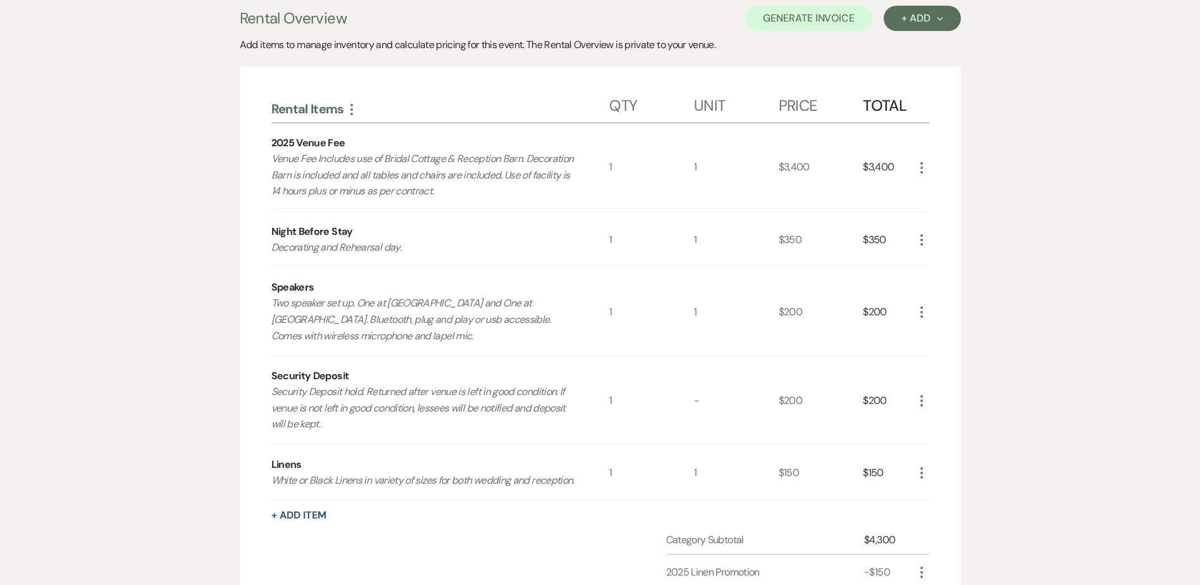
scroll to position [314, 0]
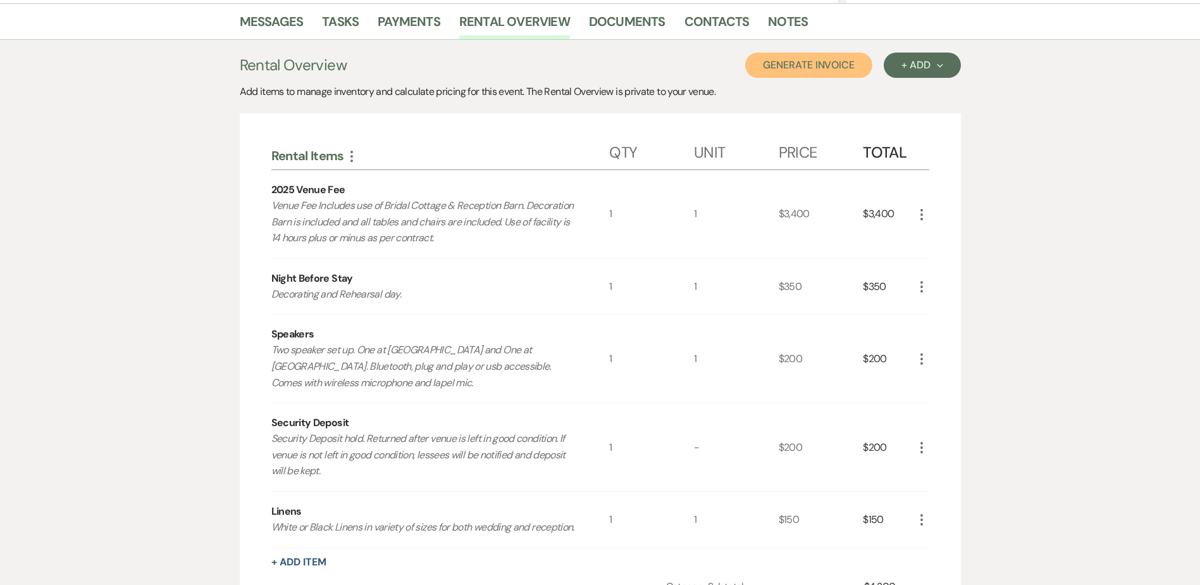
click at [790, 64] on button "Generate Invoice" at bounding box center [808, 65] width 127 height 25
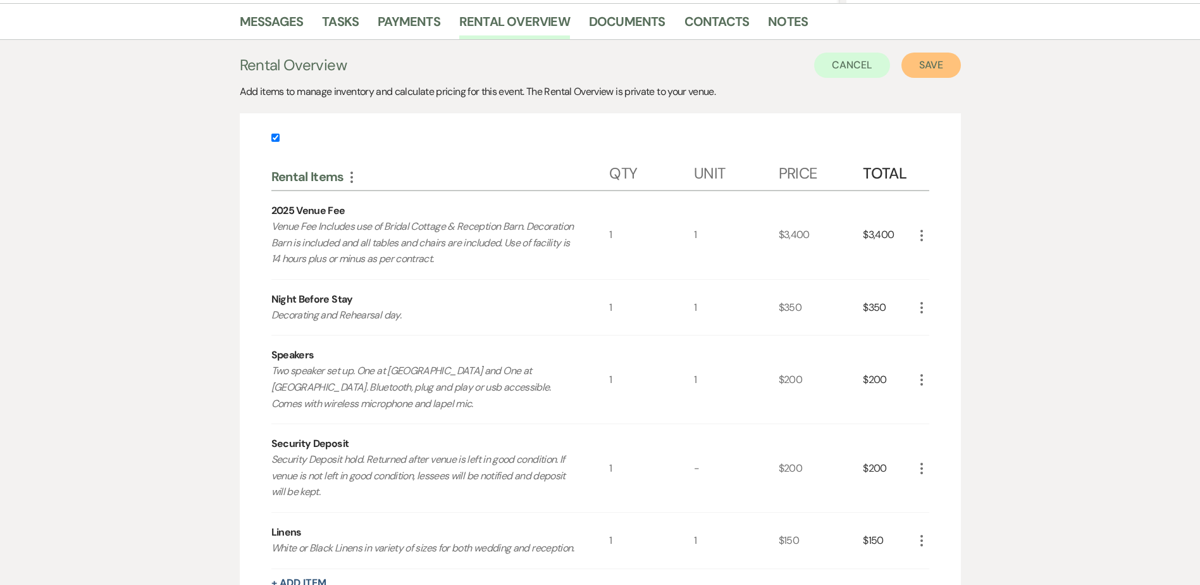
click at [938, 59] on button "Save" at bounding box center [931, 65] width 59 height 25
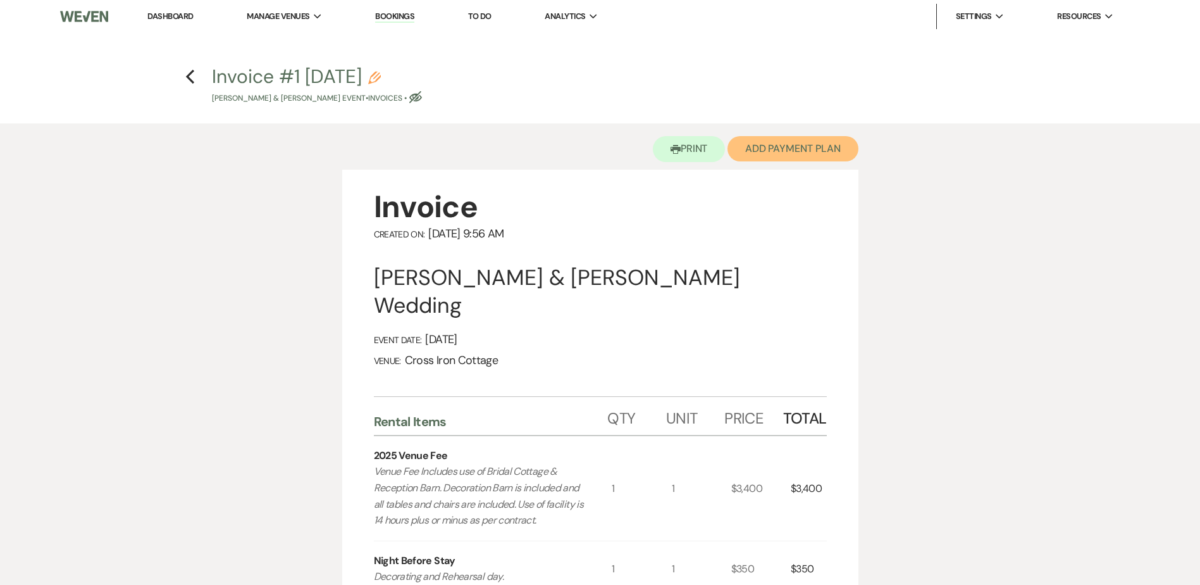
click at [810, 152] on button "Add Payment Plan" at bounding box center [793, 148] width 131 height 25
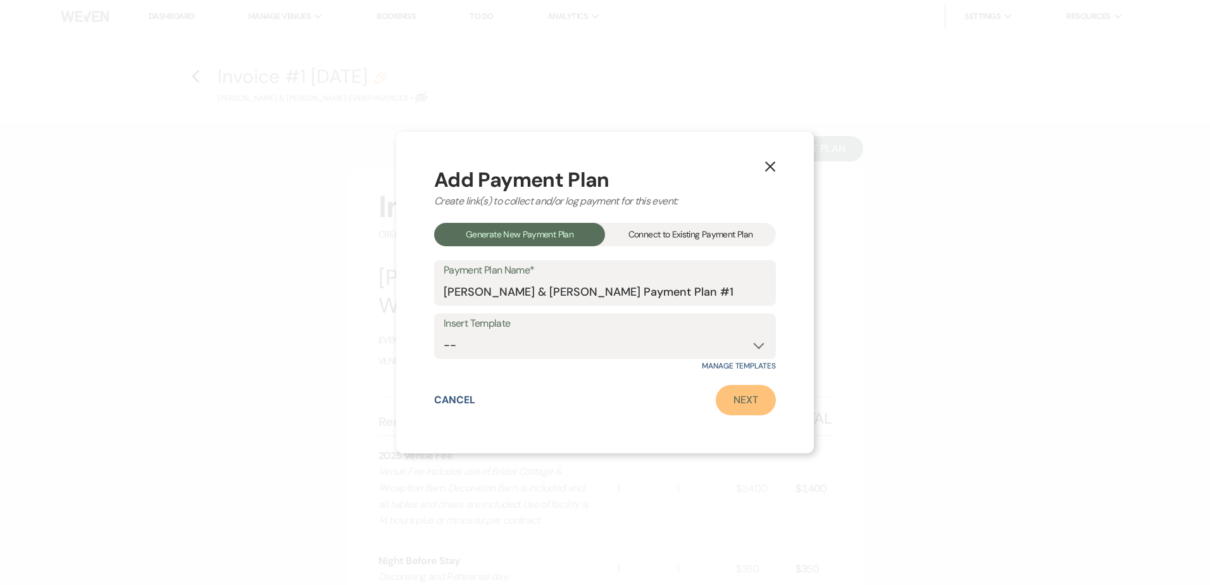
click at [765, 400] on link "Next" at bounding box center [746, 400] width 60 height 30
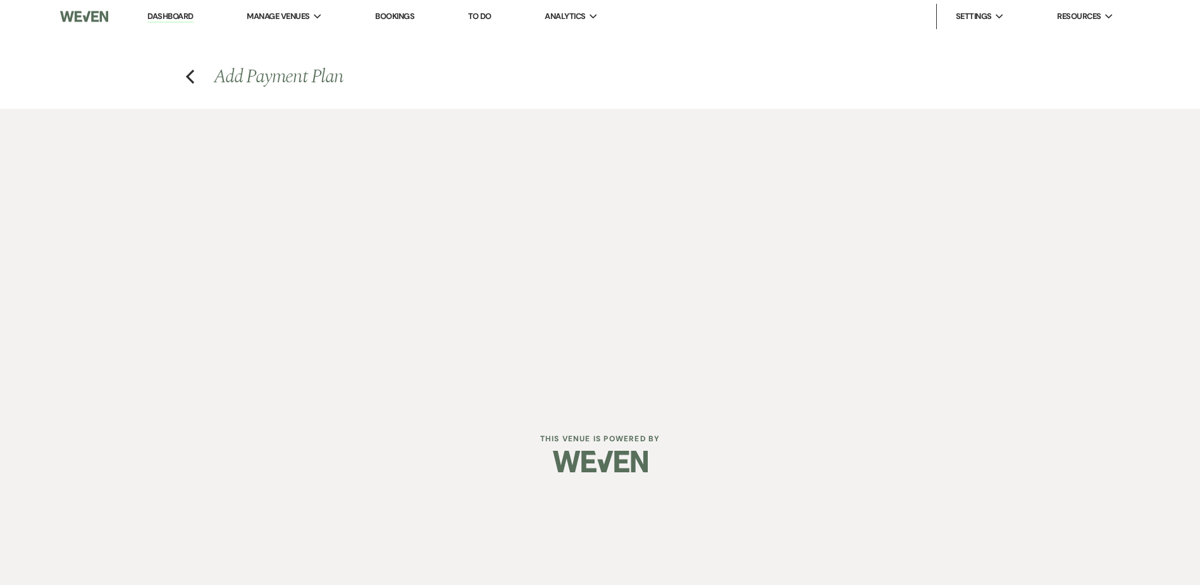
select select "27190"
select select "2"
select select "percentage"
select select "false"
select select "client"
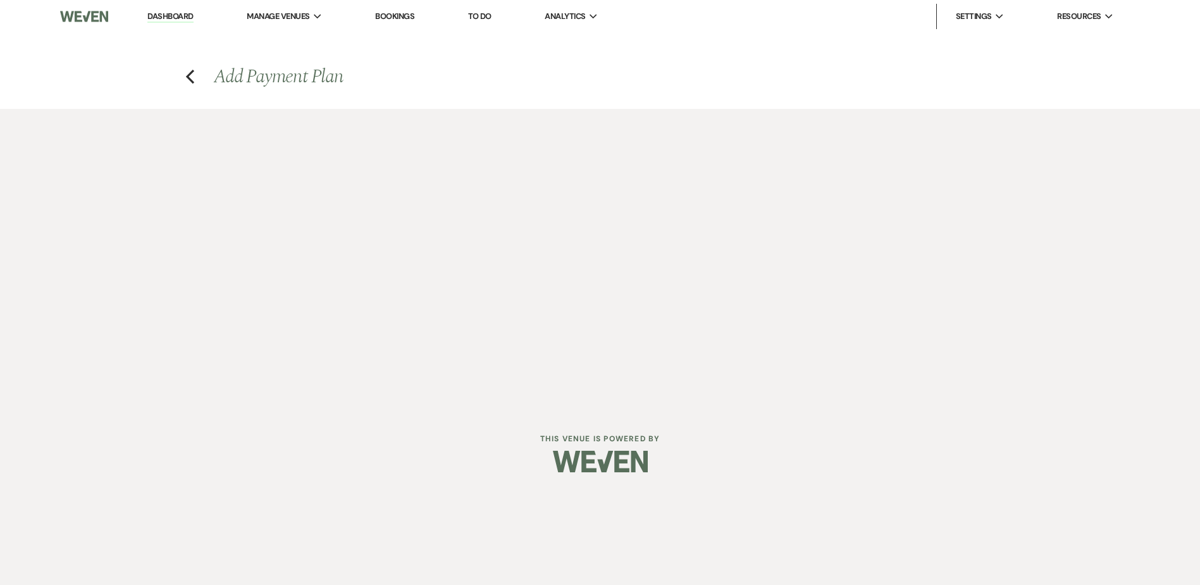
select select "weeks"
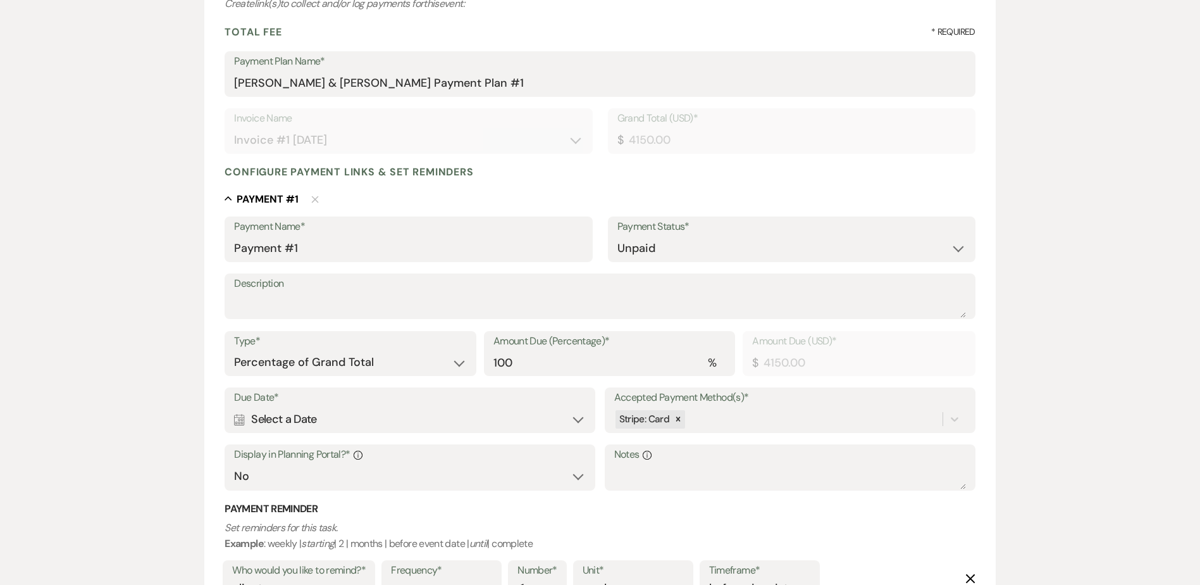
scroll to position [190, 0]
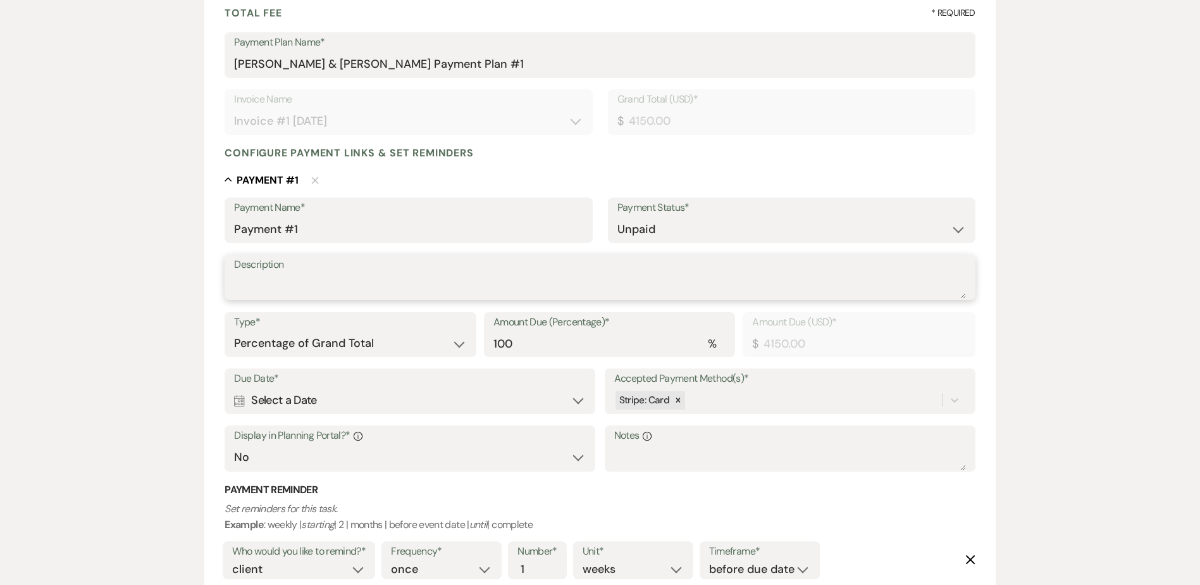
click at [432, 286] on textarea "Description" at bounding box center [600, 285] width 732 height 25
type textarea "Deposit"
click at [439, 350] on select "Dollar Amount Percentage of Grand Total" at bounding box center [350, 343] width 232 height 25
select select "flat"
click at [234, 331] on select "Dollar Amount Percentage of Grand Total" at bounding box center [350, 343] width 232 height 25
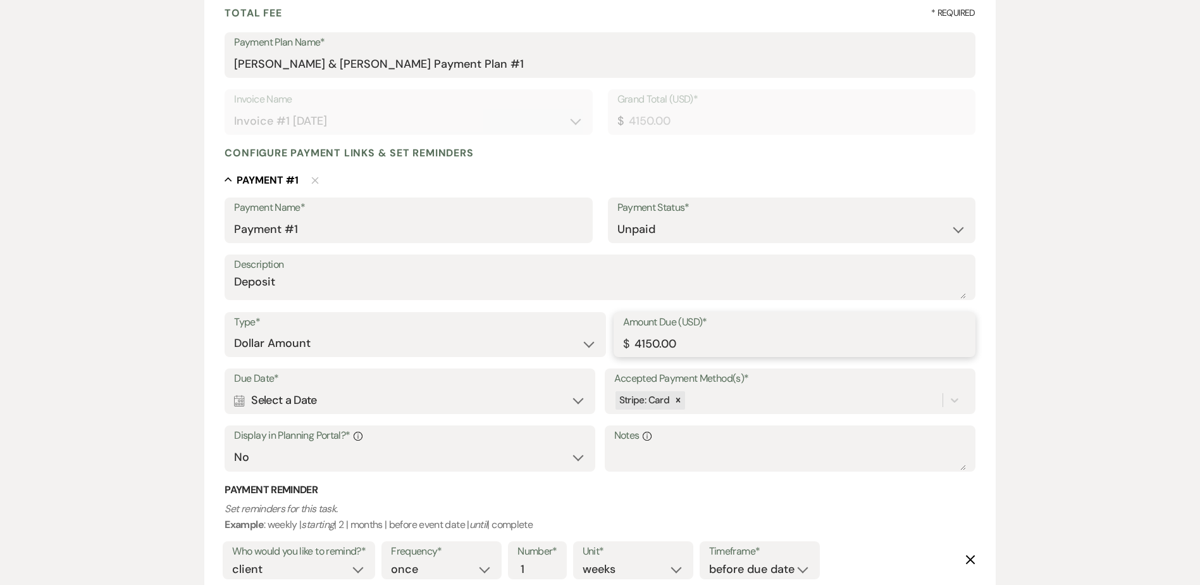
drag, startPoint x: 701, startPoint y: 340, endPoint x: 575, endPoint y: 351, distance: 127.0
click at [575, 351] on div "Type* Dollar Amount Percentage of Grand Total Amount Due (USD)* $ 4150.00" at bounding box center [600, 340] width 750 height 57
type input "1700.00"
click at [558, 392] on div "Calendar Select a Date Expand" at bounding box center [410, 400] width 352 height 25
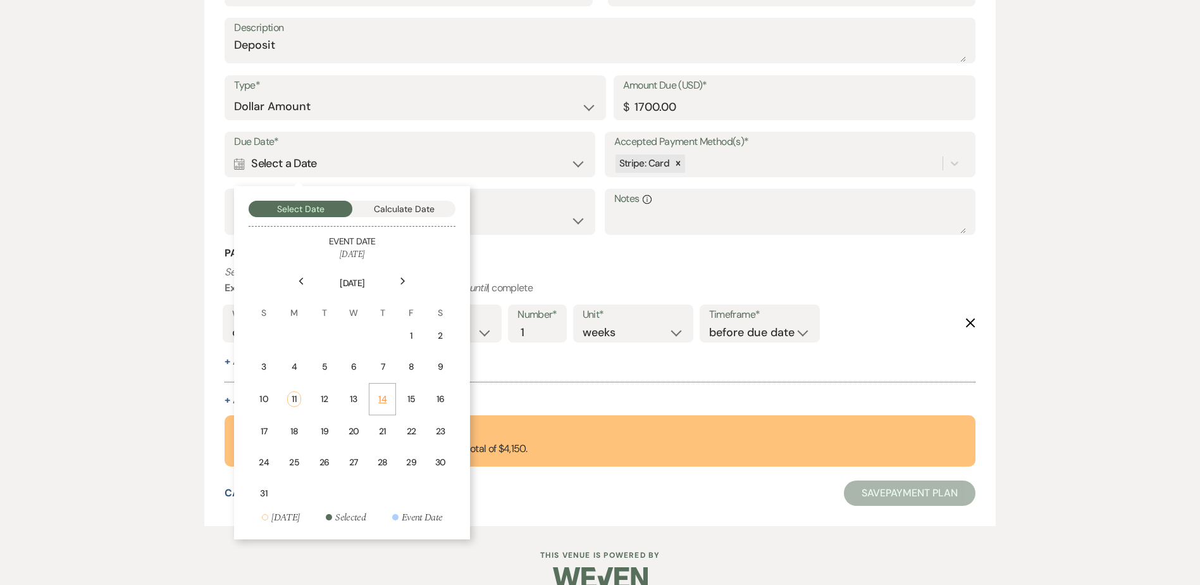
scroll to position [449, 0]
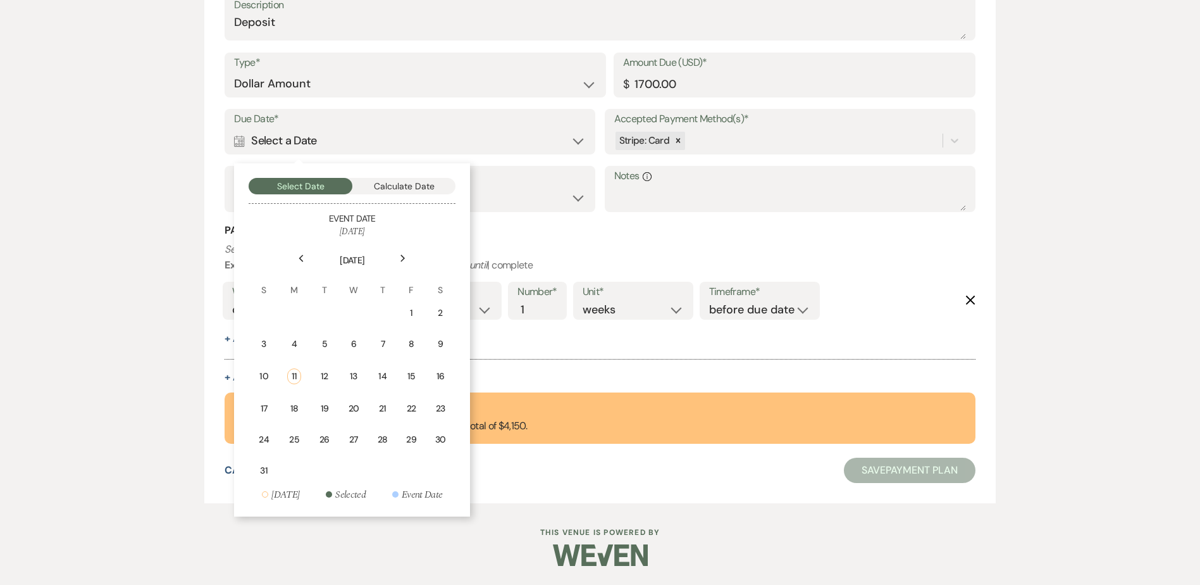
click at [302, 259] on icon "Previous" at bounding box center [301, 258] width 6 height 8
click at [386, 433] on div "31" at bounding box center [382, 436] width 11 height 13
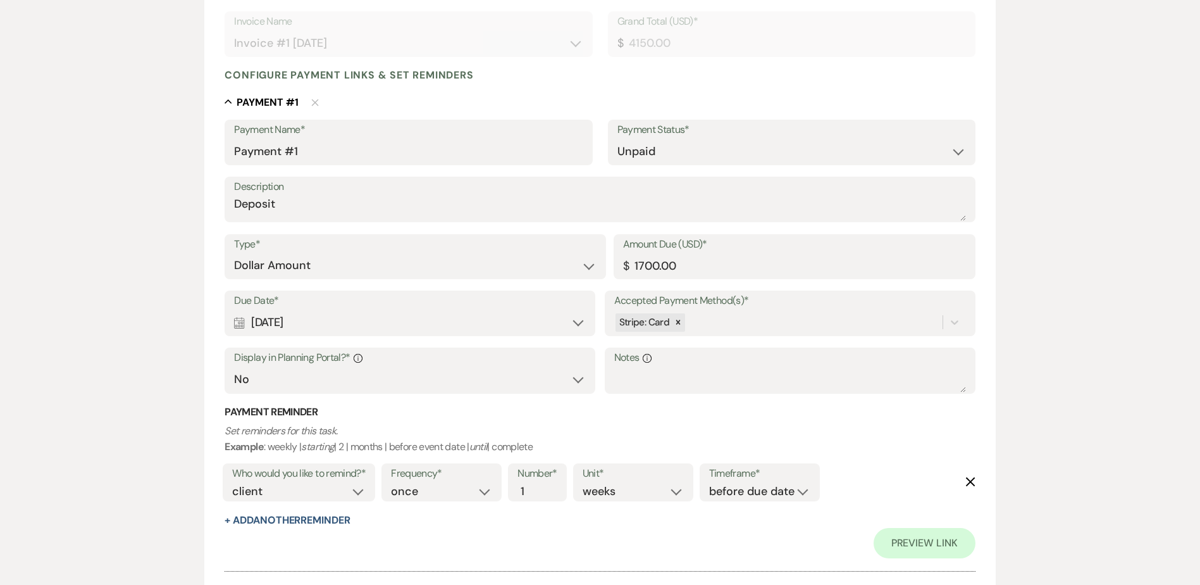
scroll to position [259, 0]
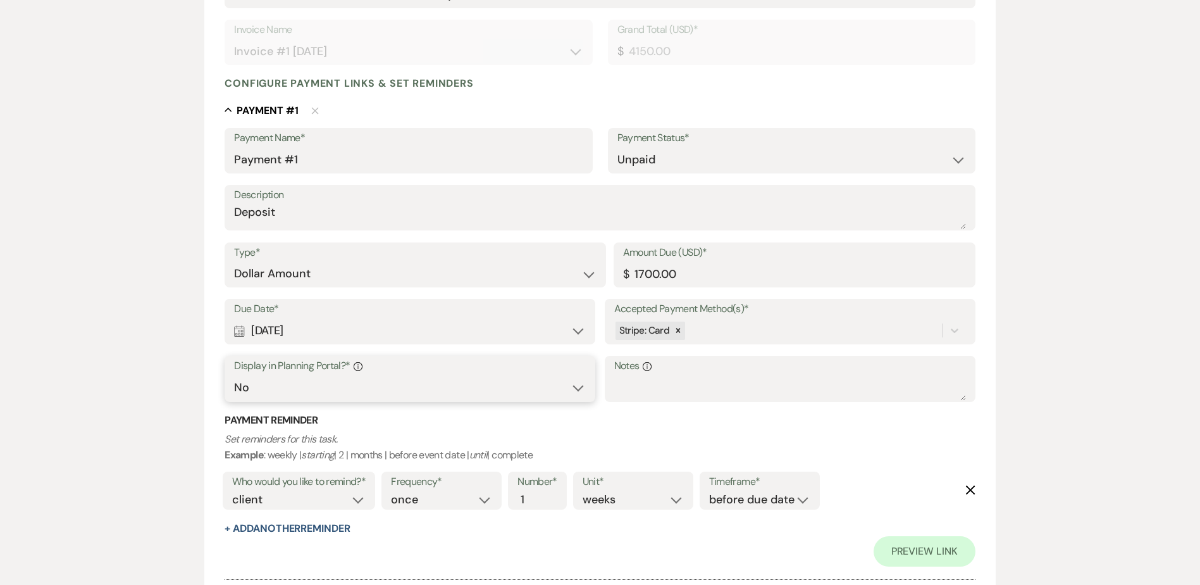
click at [542, 389] on select "Yes No" at bounding box center [410, 387] width 352 height 25
select select "true"
click at [234, 375] on select "Yes No" at bounding box center [410, 387] width 352 height 25
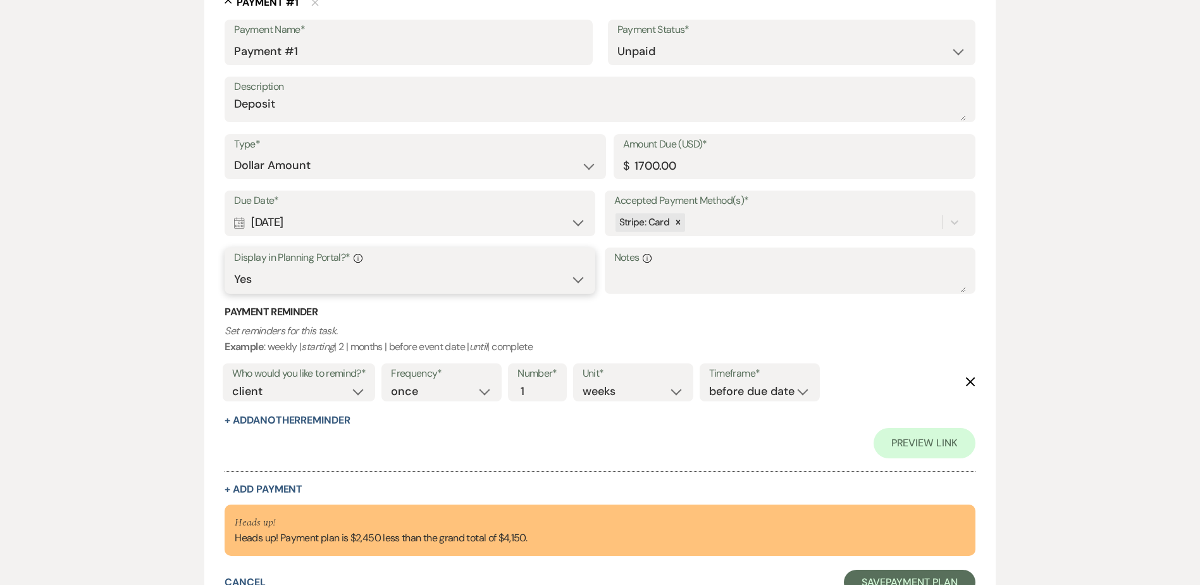
scroll to position [386, 0]
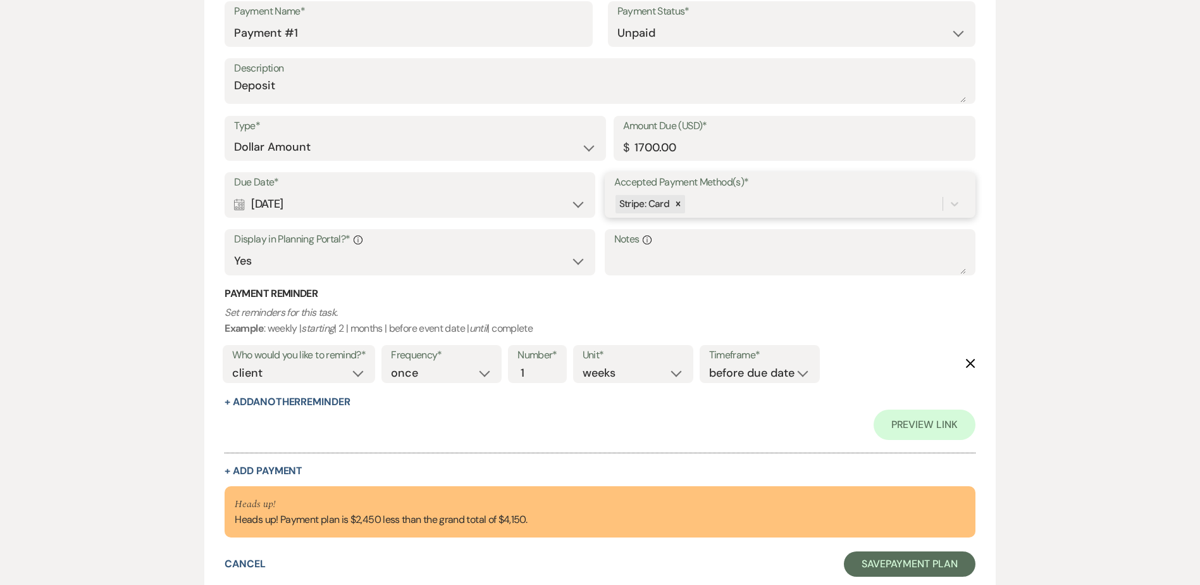
click at [764, 208] on div "Stripe: Card" at bounding box center [778, 204] width 328 height 22
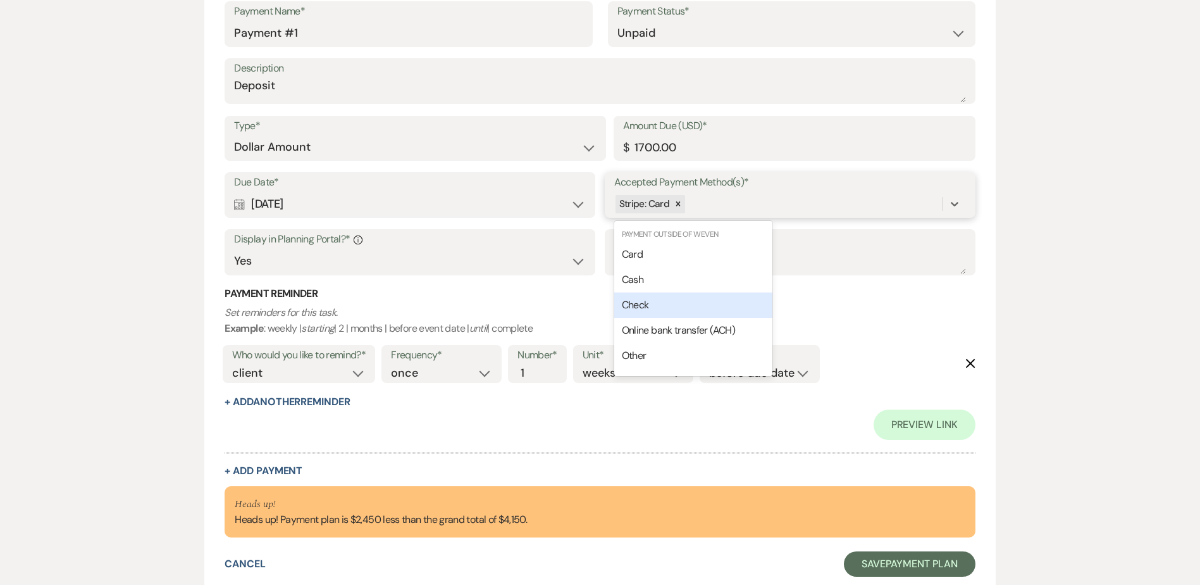
click at [680, 314] on div "Check" at bounding box center [693, 304] width 158 height 25
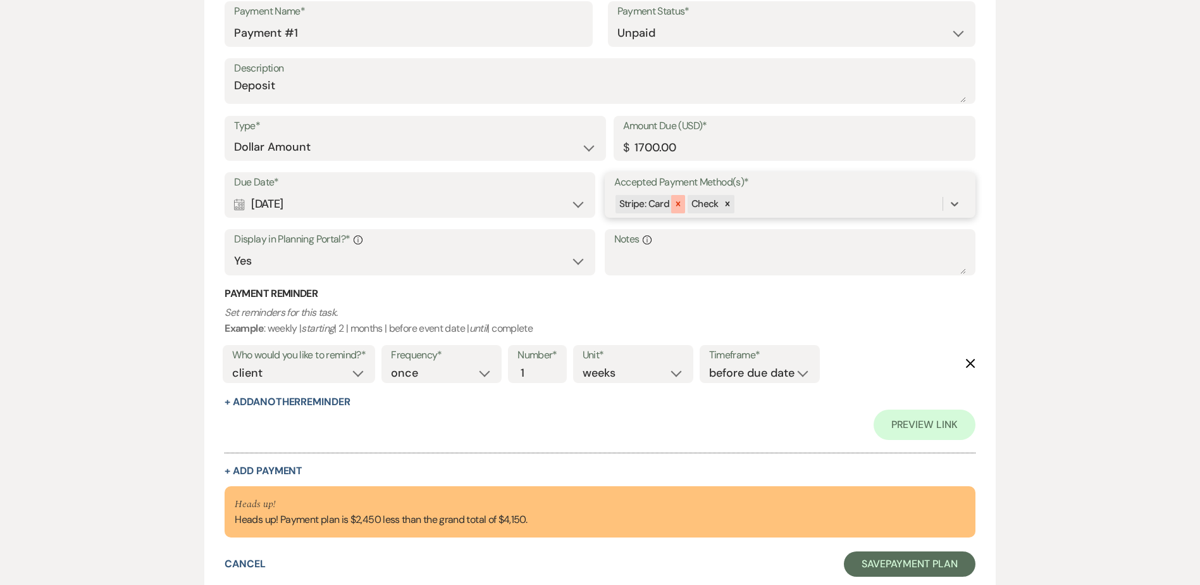
click at [682, 209] on div at bounding box center [678, 204] width 14 height 18
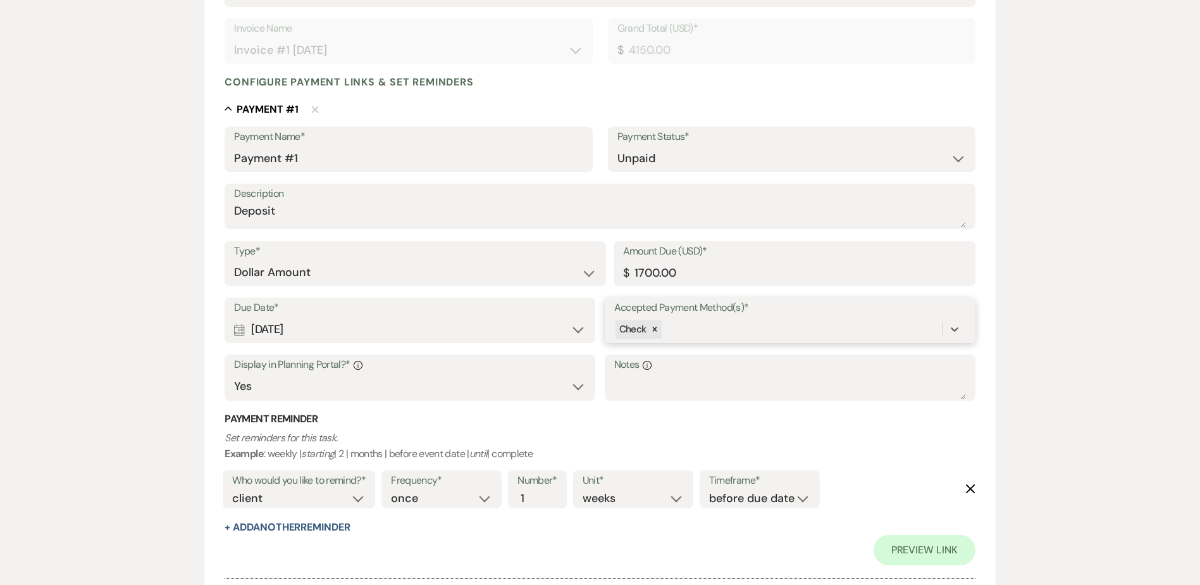
scroll to position [259, 0]
click at [718, 162] on select "Paid Unpaid" at bounding box center [792, 159] width 349 height 25
select select "1"
click at [618, 147] on select "Paid Unpaid" at bounding box center [792, 159] width 349 height 25
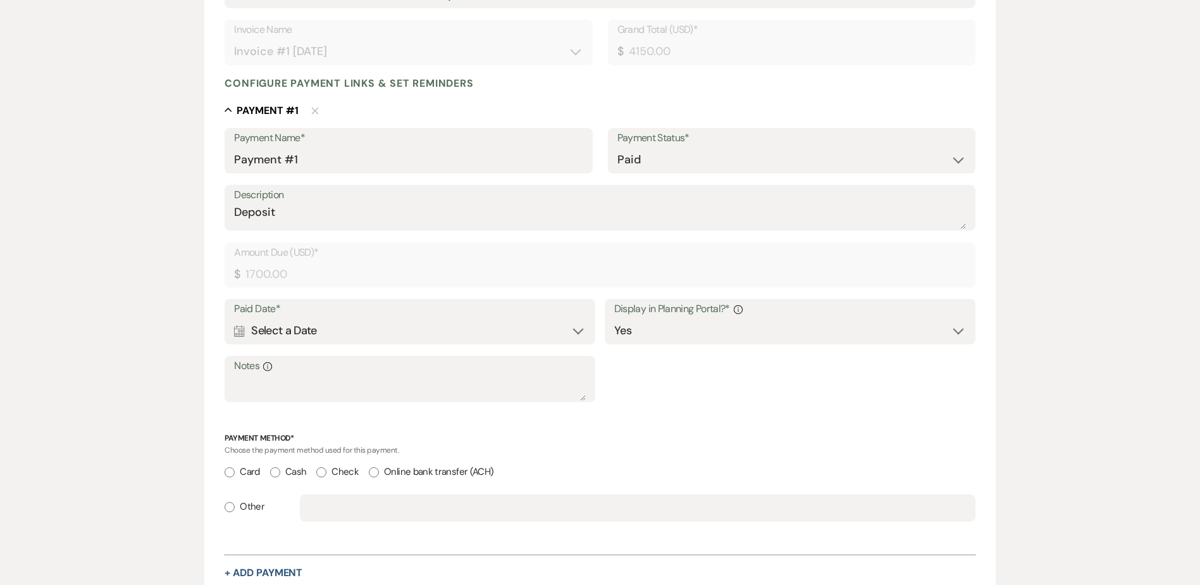
click at [320, 473] on input "Check" at bounding box center [321, 472] width 10 height 10
click at [376, 511] on input "text" at bounding box center [637, 507] width 657 height 25
radio input "false"
radio input "true"
type input "C"
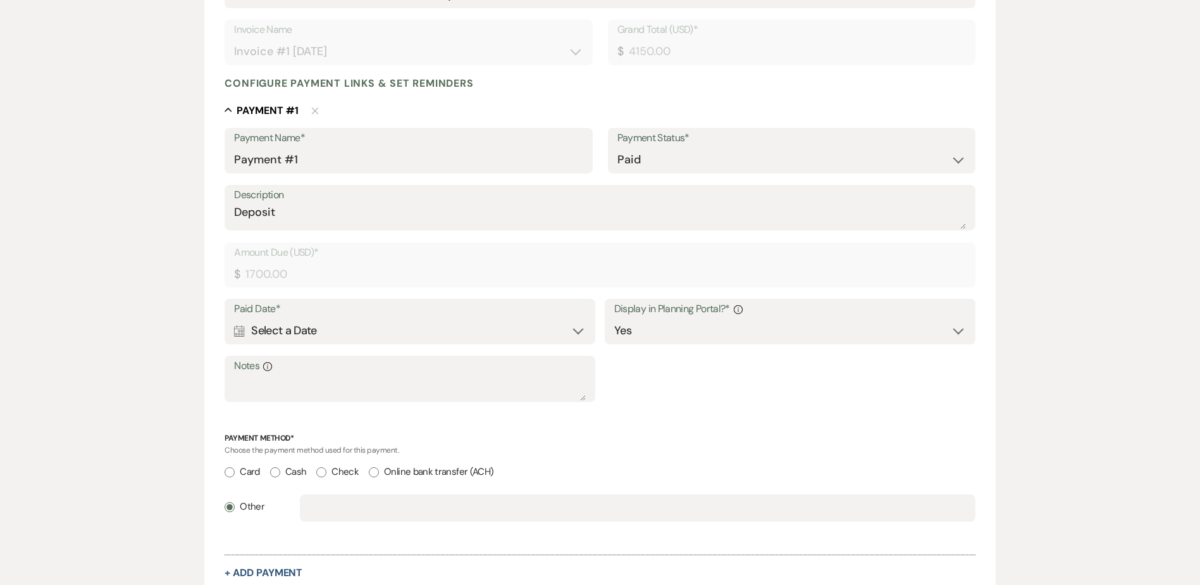
click at [341, 473] on label "Check" at bounding box center [337, 471] width 42 height 17
click at [327, 473] on input "Check" at bounding box center [321, 472] width 10 height 10
radio input "true"
radio input "false"
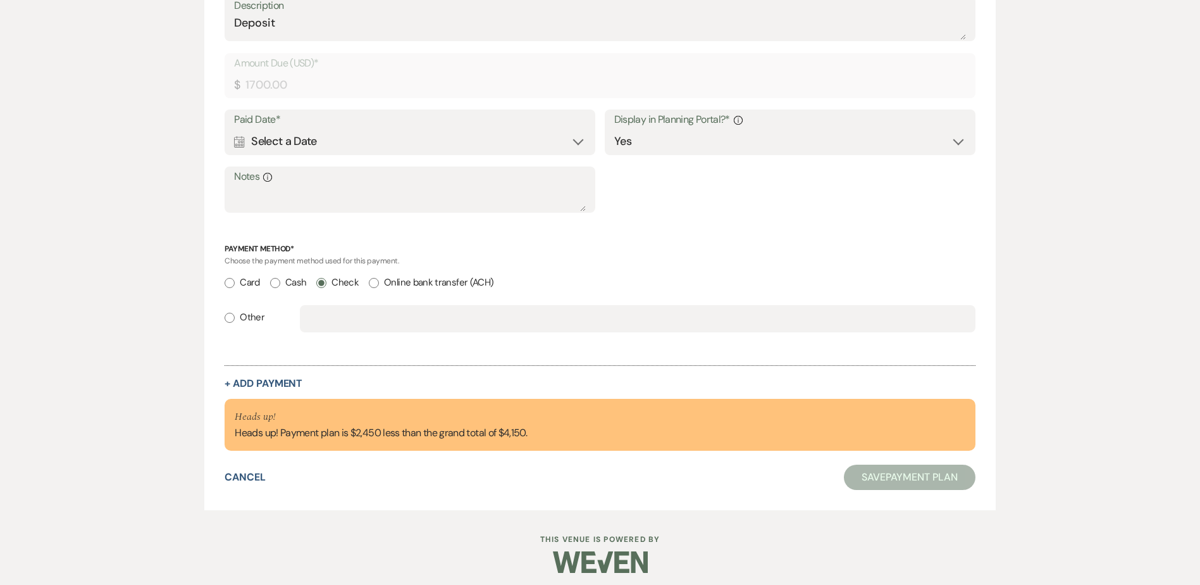
scroll to position [449, 0]
click at [258, 387] on button "+ Add Payment" at bounding box center [264, 383] width 78 height 10
select select "2"
select select "flat"
select select "false"
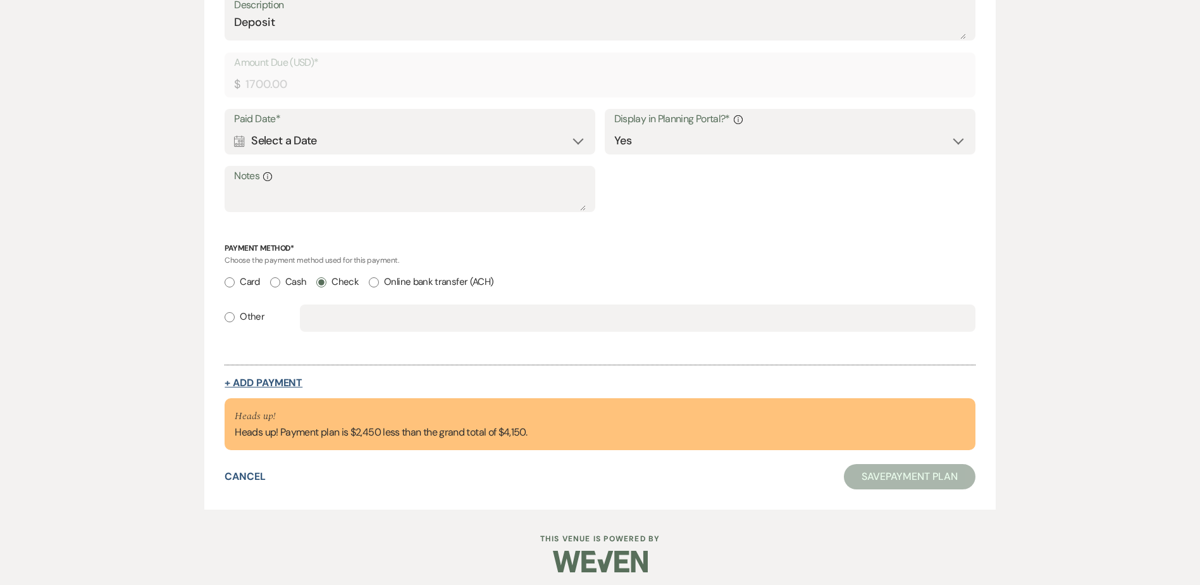
select select "client"
select select "weeks"
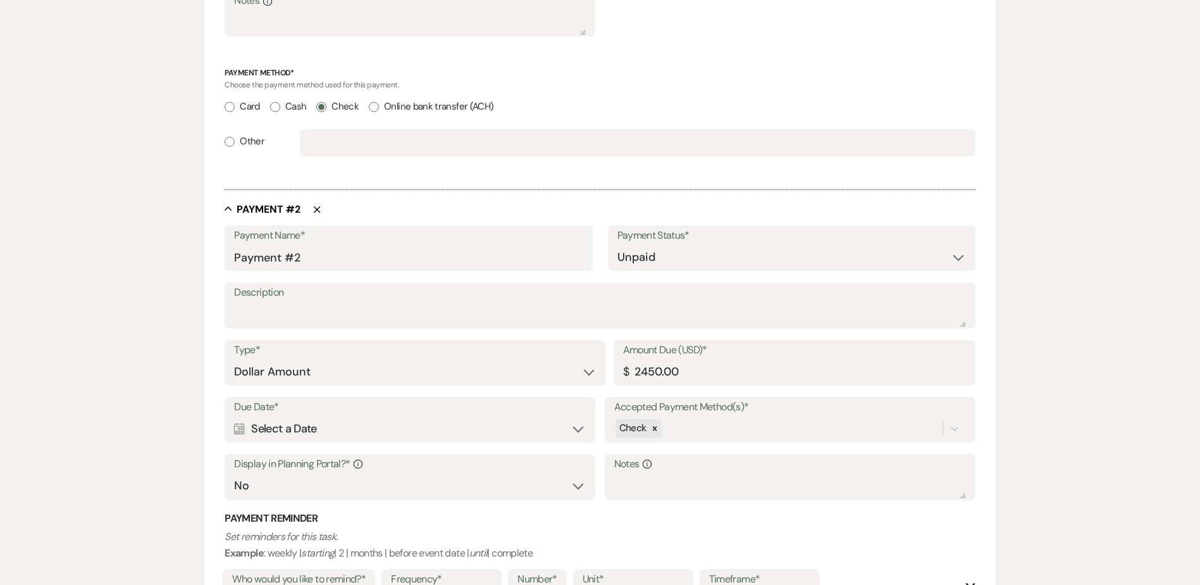
scroll to position [637, 0]
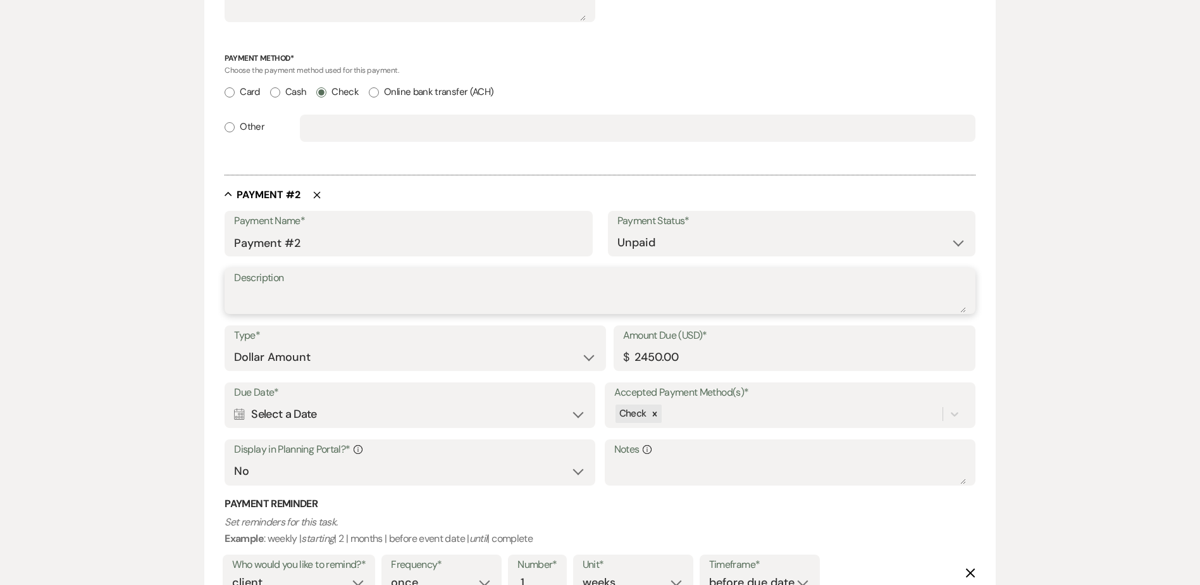
click at [335, 297] on textarea "Description" at bounding box center [600, 299] width 732 height 25
type textarea "Venue Balance Due"
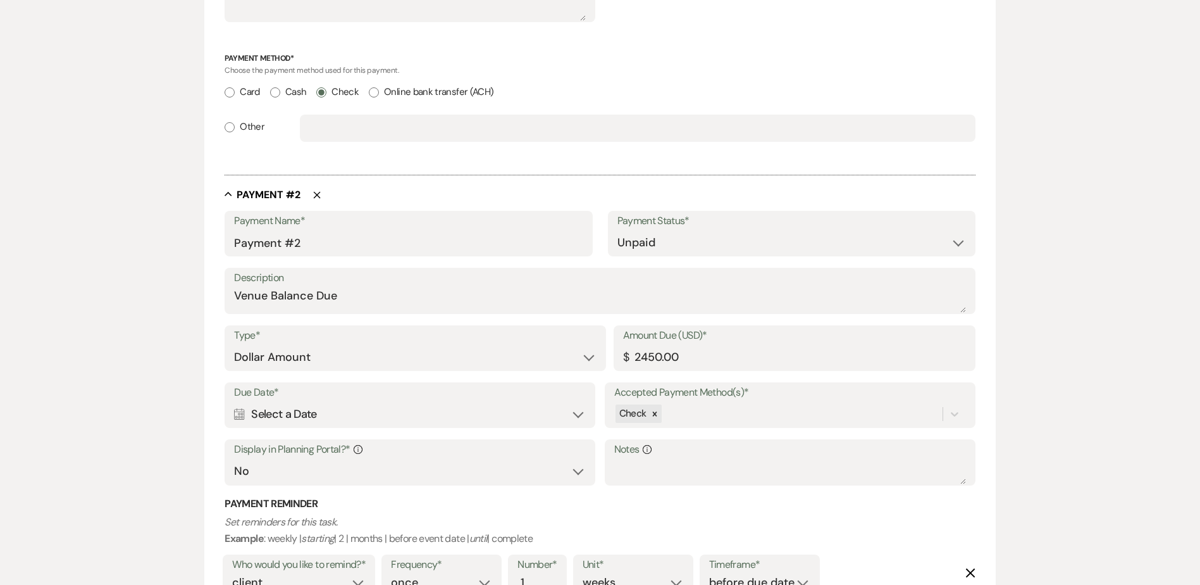
click at [434, 418] on div "Calendar Select a Date Expand" at bounding box center [410, 414] width 352 height 25
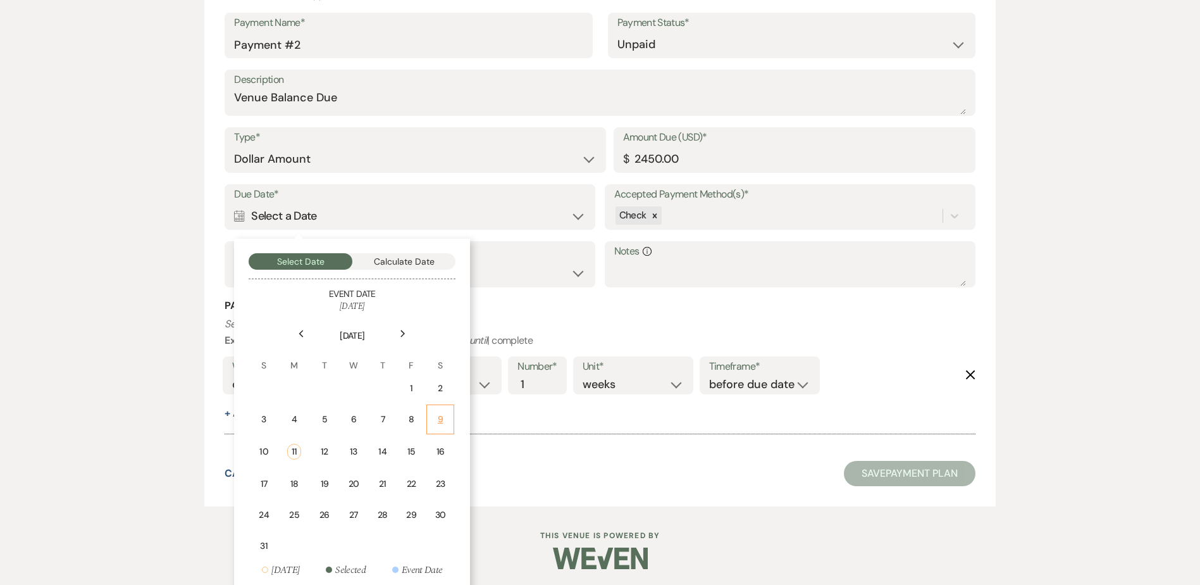
scroll to position [842, 0]
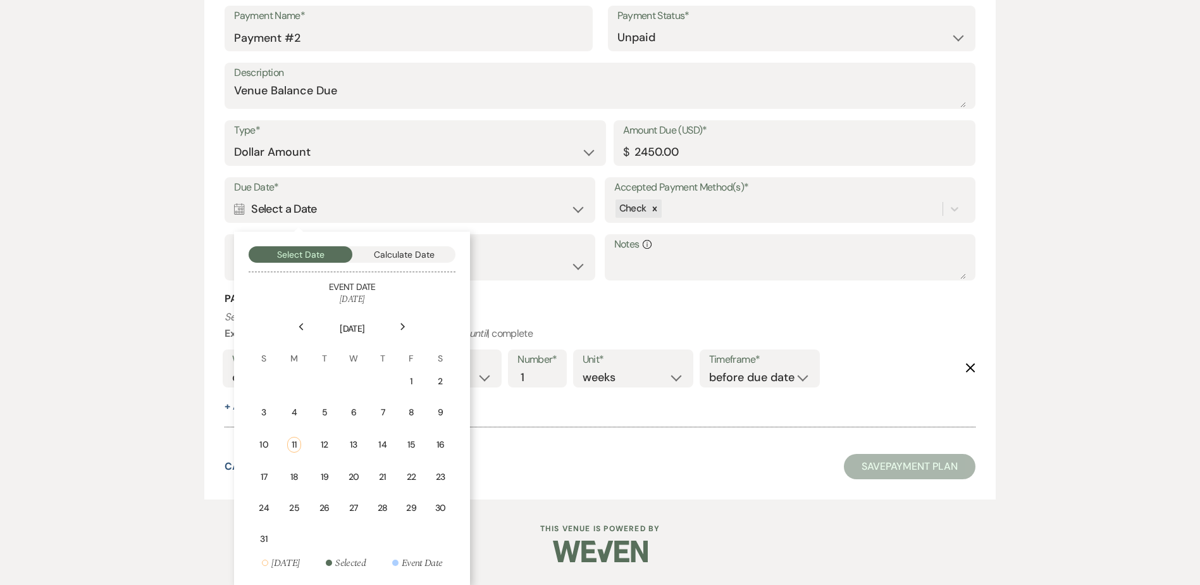
click at [406, 323] on icon "Next" at bounding box center [403, 327] width 6 height 8
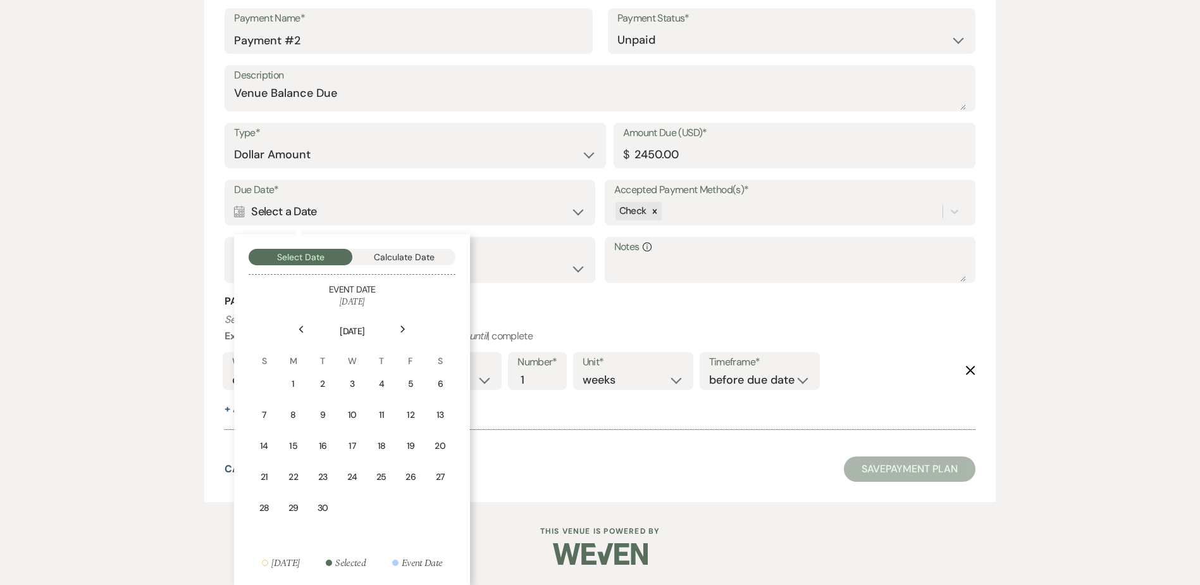
click at [406, 323] on div "Next" at bounding box center [403, 329] width 20 height 20
click at [406, 327] on icon "Next" at bounding box center [403, 329] width 6 height 8
click at [382, 446] on div "13" at bounding box center [382, 445] width 12 height 13
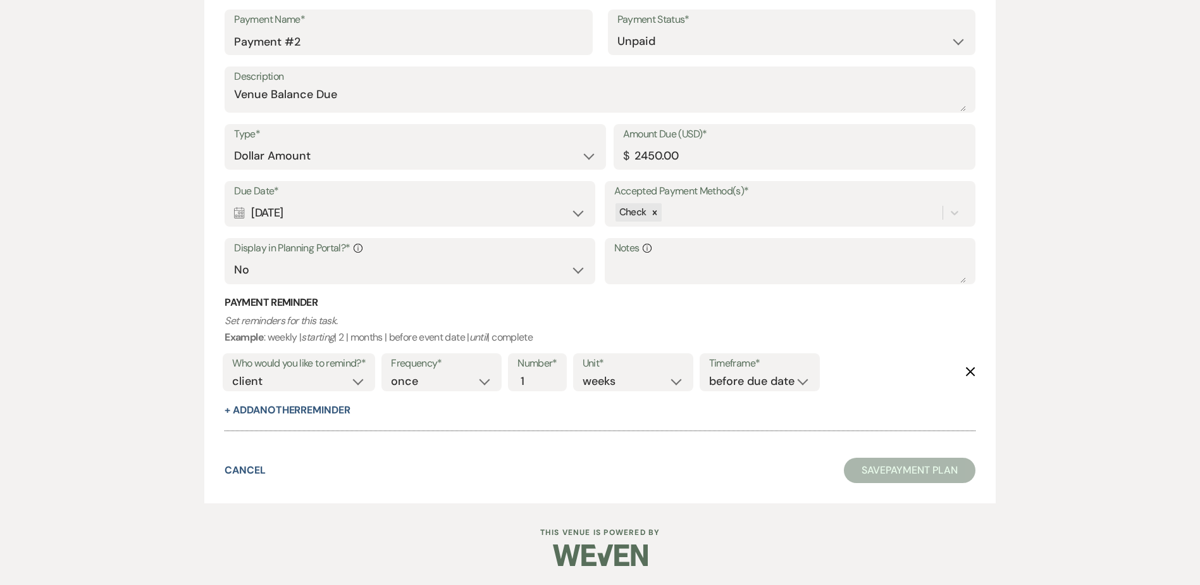
scroll to position [838, 0]
click at [738, 213] on div "Check" at bounding box center [778, 212] width 328 height 22
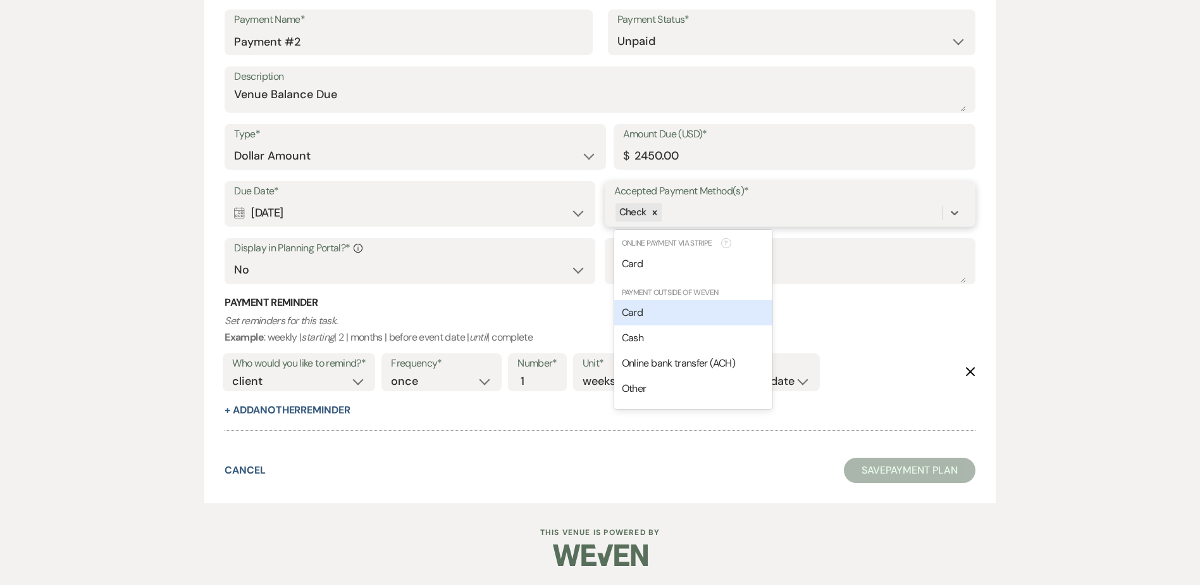
click at [655, 316] on div "Card" at bounding box center [693, 312] width 158 height 25
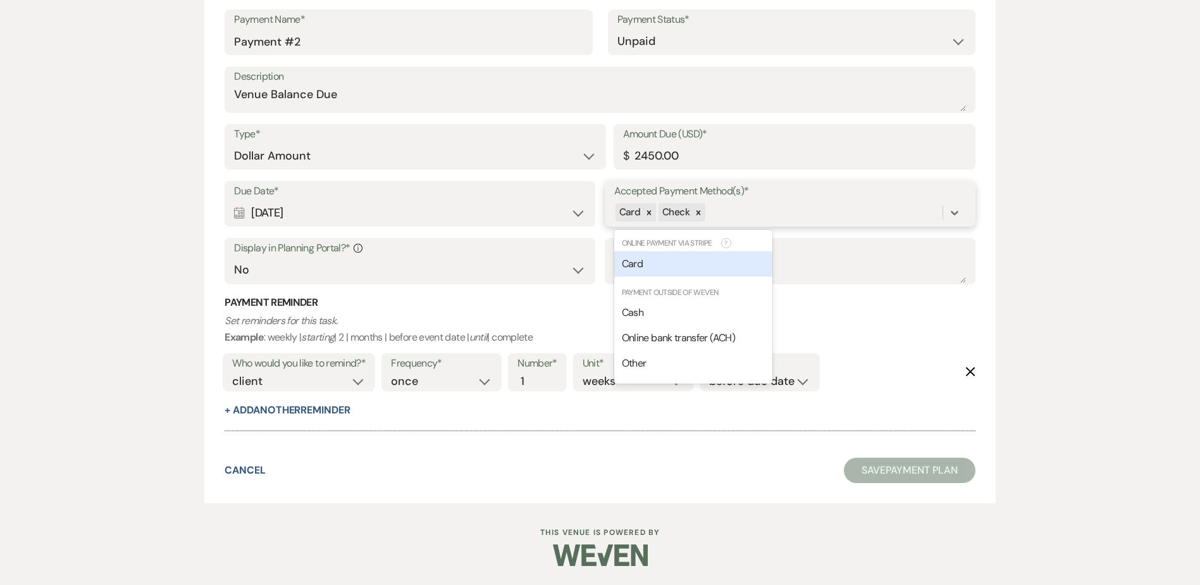
click at [776, 209] on div "Card Check" at bounding box center [778, 212] width 328 height 22
click at [688, 316] on div "Cash" at bounding box center [693, 312] width 158 height 25
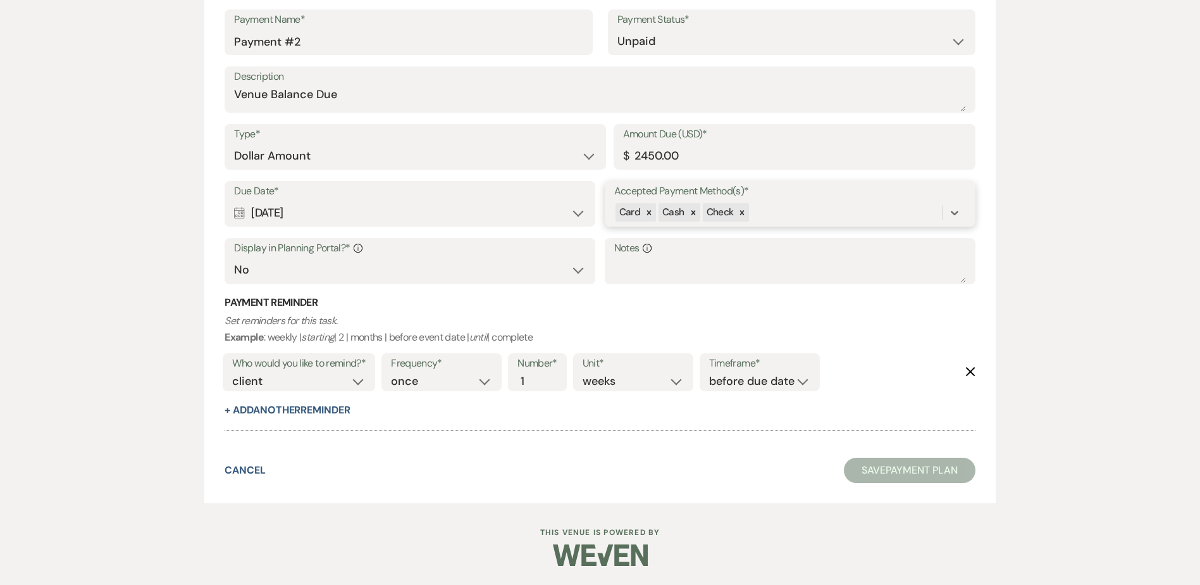
click at [809, 213] on div "Card Cash Check" at bounding box center [778, 212] width 328 height 22
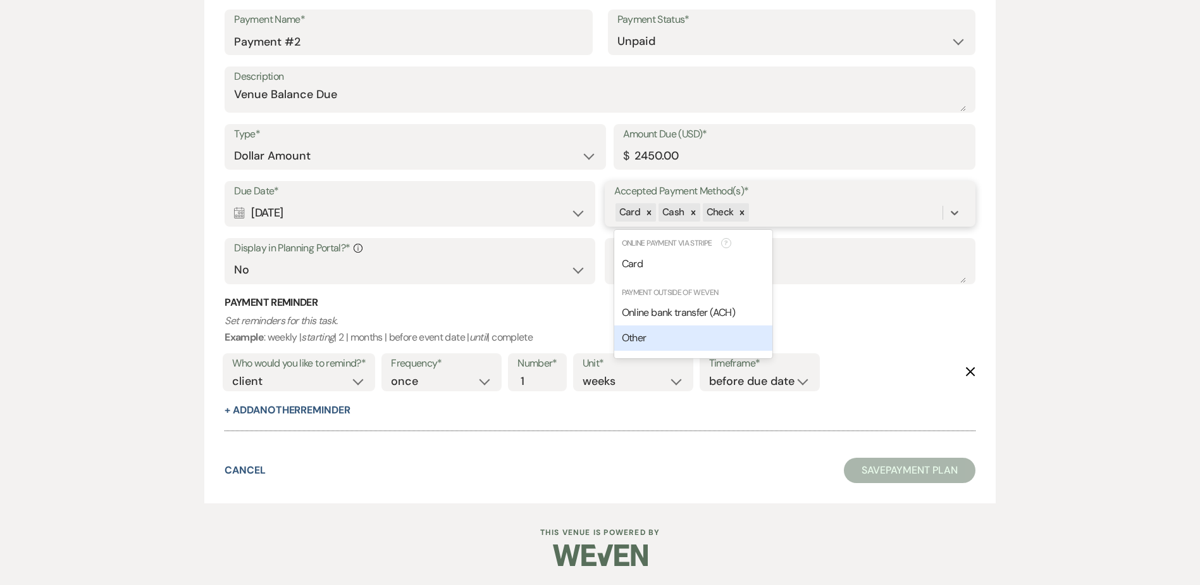
click at [726, 341] on div "Other" at bounding box center [693, 337] width 158 height 25
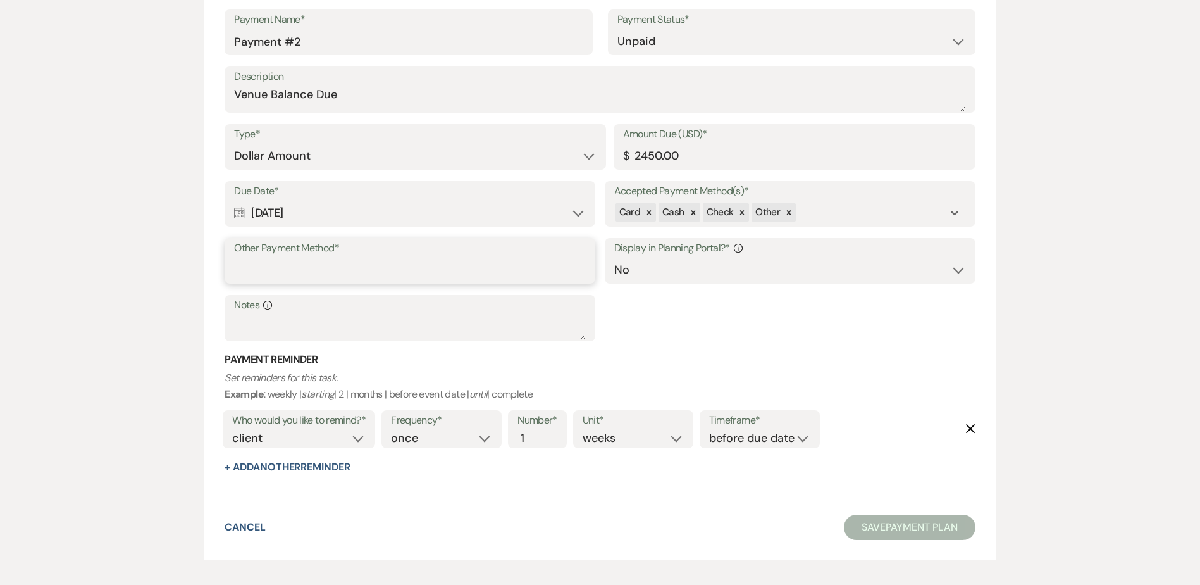
click at [358, 276] on input "Other Payment Method*" at bounding box center [410, 270] width 352 height 25
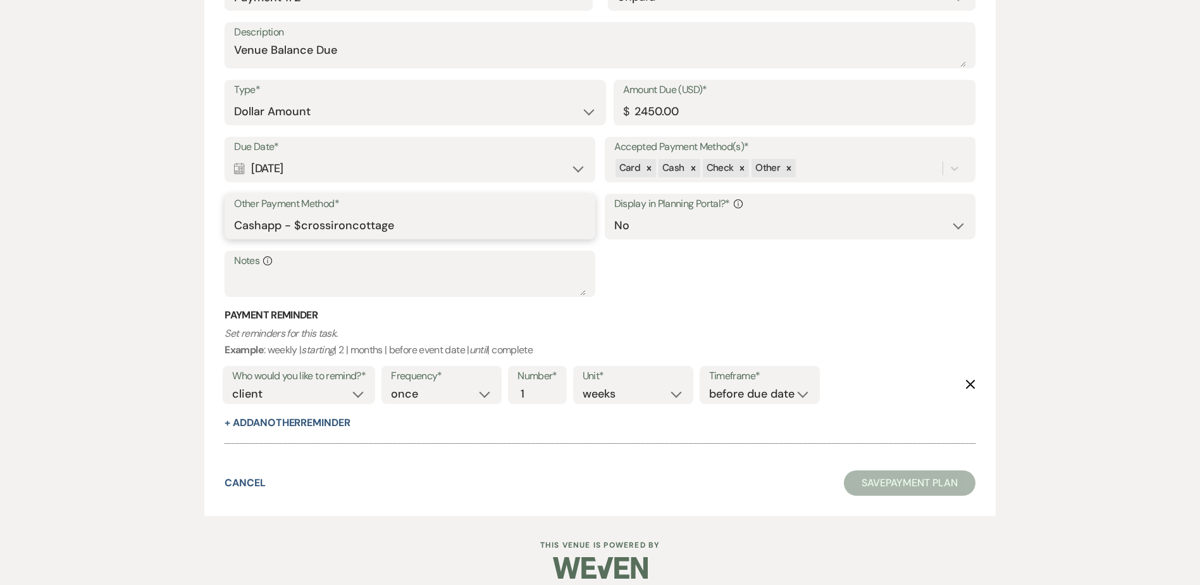
scroll to position [895, 0]
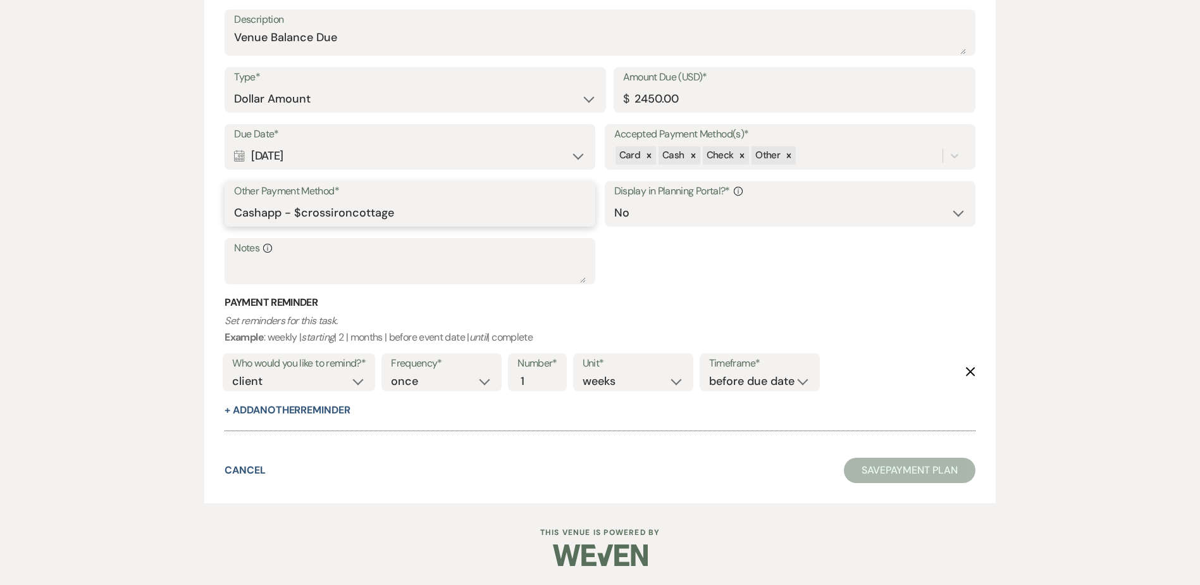
type input "Cashapp - $crossironcottage"
click at [347, 377] on select "client venue both" at bounding box center [299, 381] width 134 height 17
click at [232, 373] on select "client venue both" at bounding box center [299, 381] width 134 height 17
click at [347, 379] on select "client venue both" at bounding box center [299, 381] width 134 height 17
select select "both"
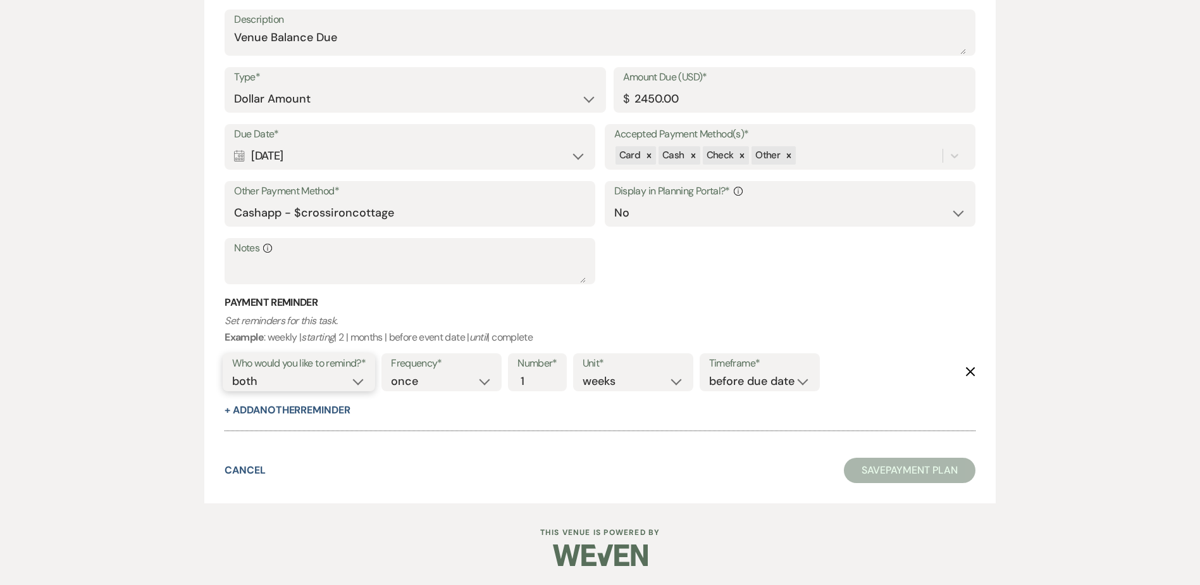
click at [232, 373] on select "client venue both" at bounding box center [299, 381] width 134 height 17
click at [483, 381] on select "once daily weekly monthly" at bounding box center [441, 381] width 101 height 17
select select "weekly"
click at [394, 373] on select "once daily weekly monthly" at bounding box center [441, 381] width 101 height 17
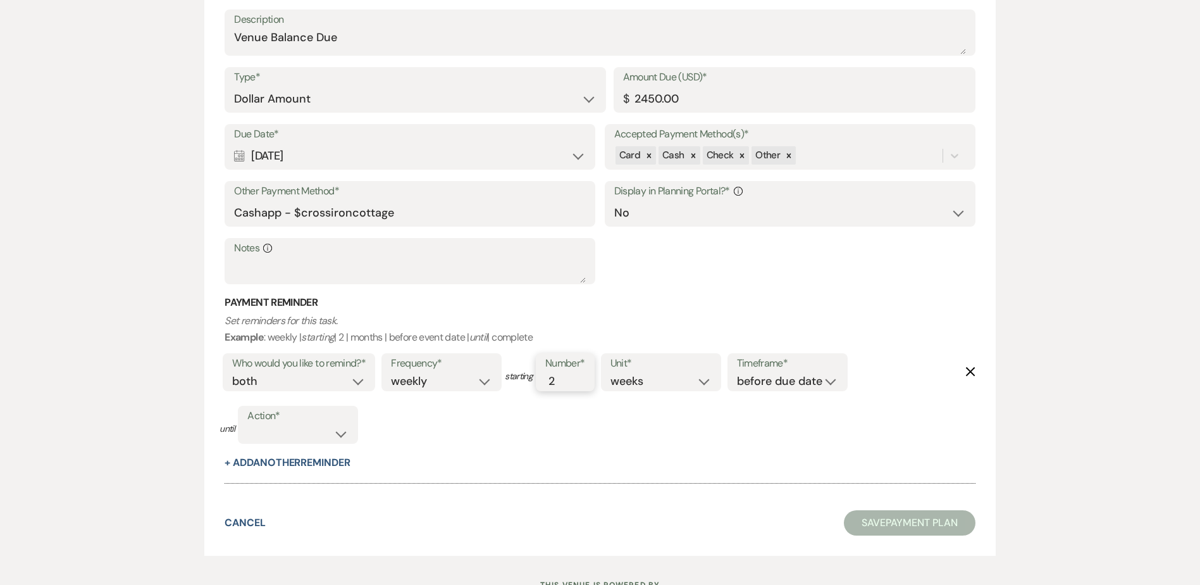
click at [566, 378] on input "2" at bounding box center [558, 381] width 27 height 17
type input "3"
click at [566, 378] on input "3" at bounding box center [558, 381] width 27 height 17
click at [338, 430] on select "complete due date custom date" at bounding box center [297, 433] width 101 height 17
click at [651, 473] on div at bounding box center [600, 477] width 750 height 13
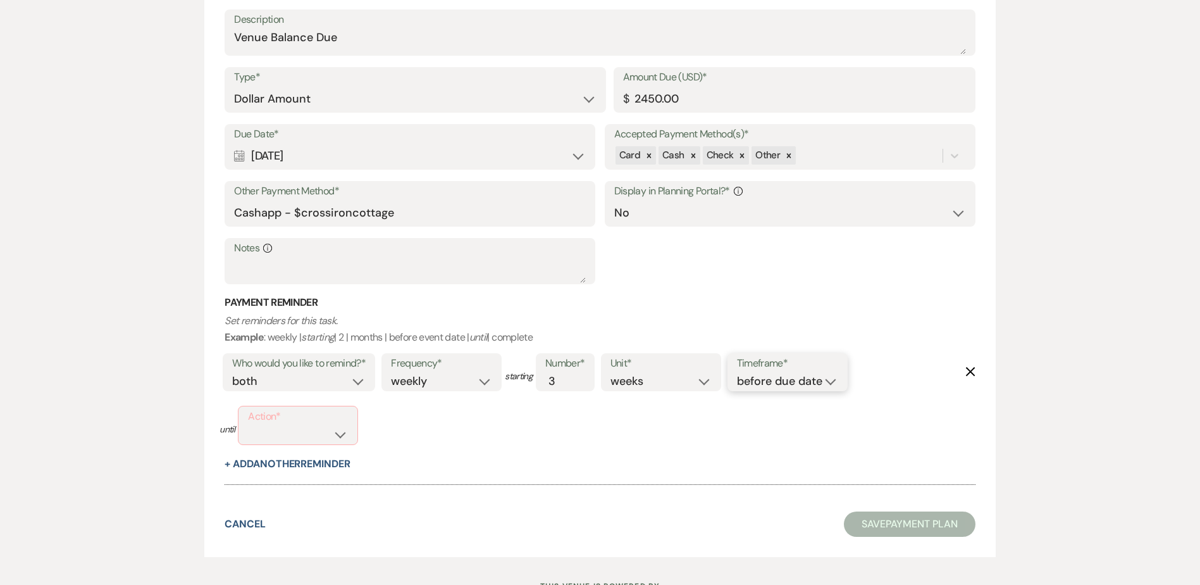
click at [831, 384] on select "before due date after due date on due date on custom date" at bounding box center [787, 381] width 101 height 17
click at [848, 387] on div "Timeframe* before due date after due date on due date on custom date" at bounding box center [788, 372] width 120 height 38
click at [352, 440] on div "Action* complete due date custom date" at bounding box center [298, 425] width 120 height 39
click at [343, 438] on select "complete due date custom date" at bounding box center [298, 434] width 100 height 17
select select "complete"
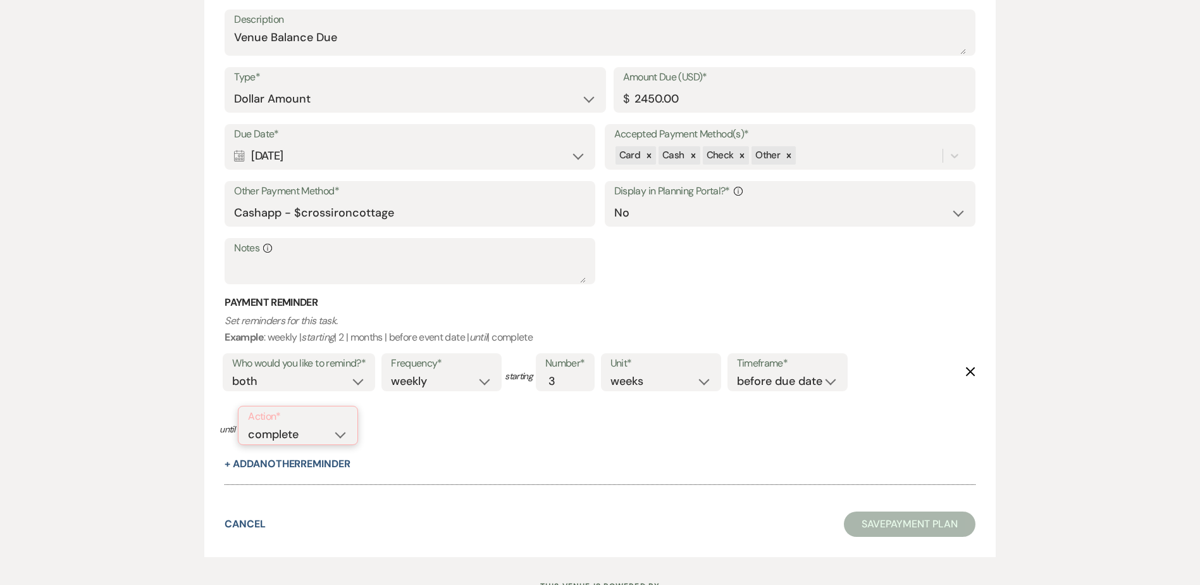
click at [248, 426] on select "complete due date custom date" at bounding box center [298, 434] width 100 height 17
click at [919, 526] on button "Save Payment Plan" at bounding box center [910, 522] width 132 height 25
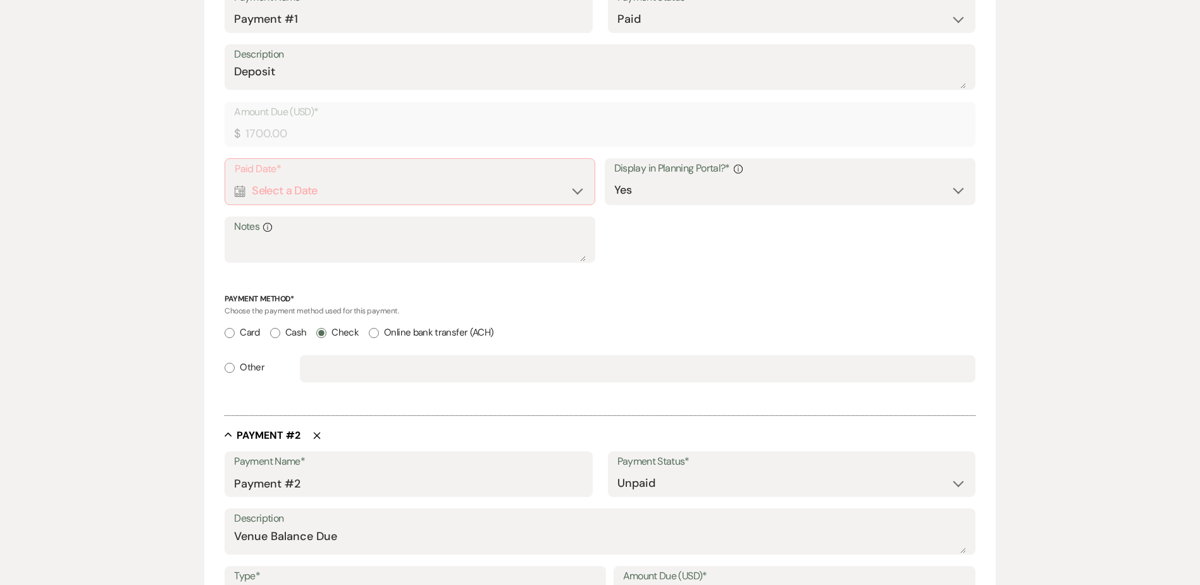
scroll to position [390, 0]
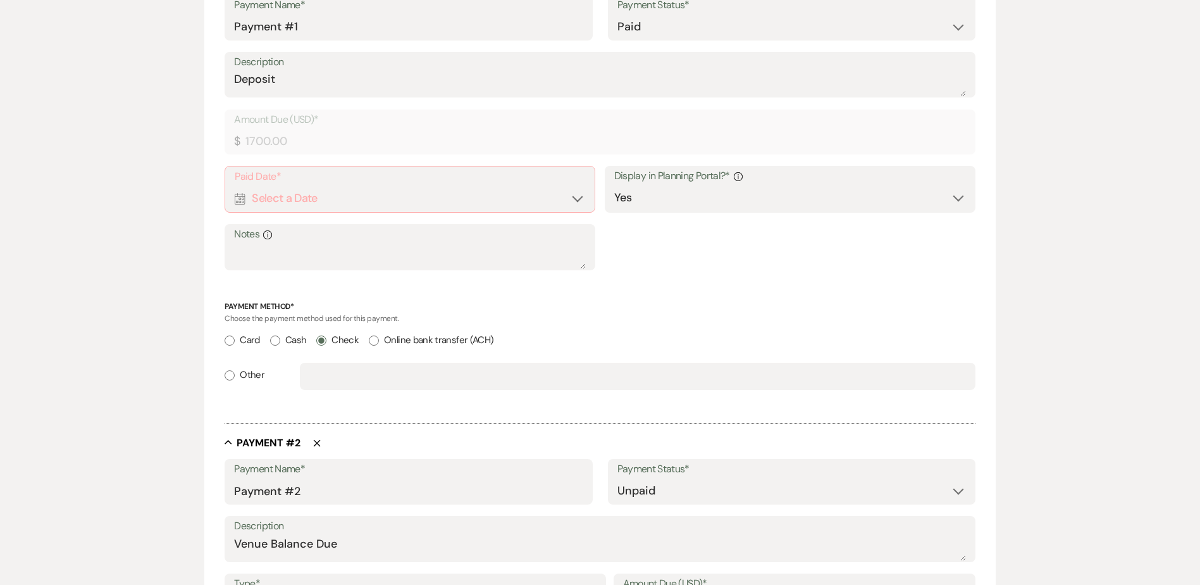
click at [590, 196] on div "Paid Date* Calendar Select a Date Expand" at bounding box center [410, 189] width 371 height 47
click at [576, 201] on div "Calendar Select a Date Expand" at bounding box center [410, 198] width 351 height 25
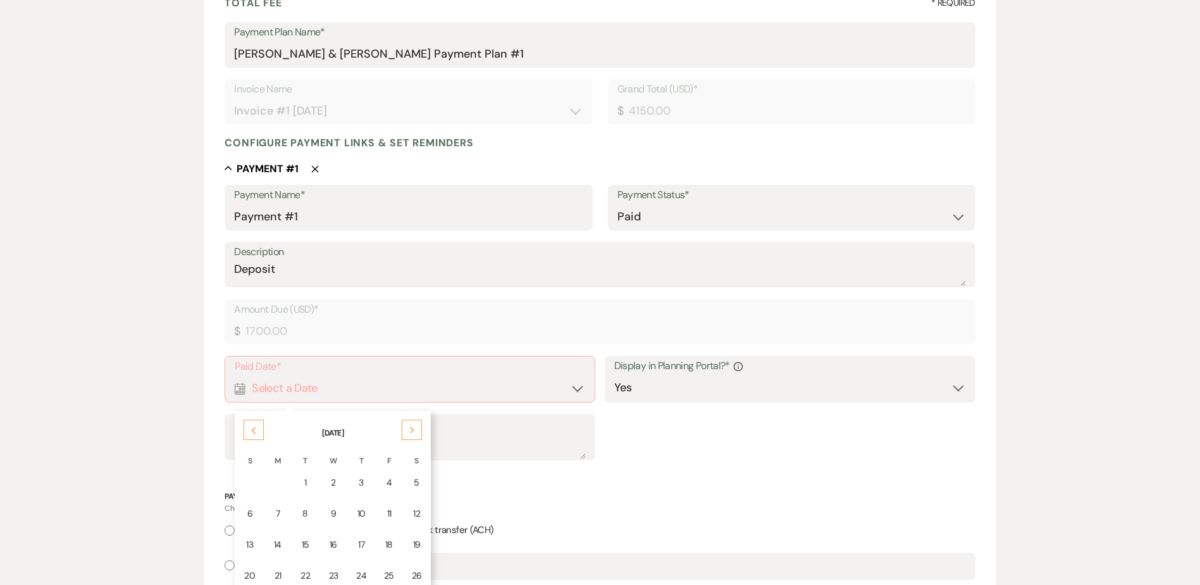
scroll to position [263, 0]
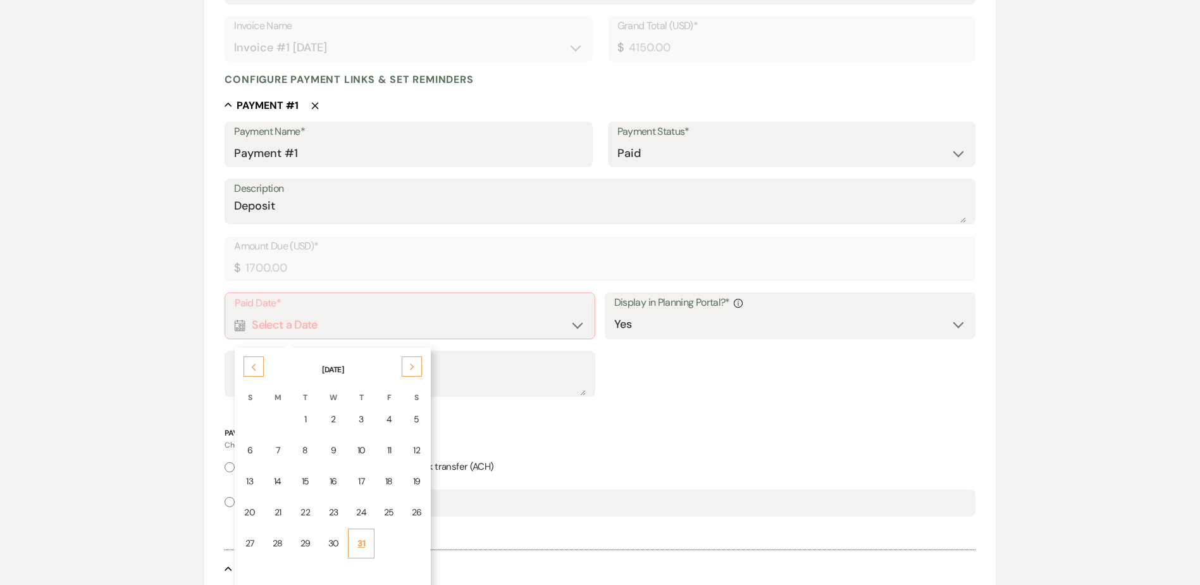
click at [363, 550] on div "31" at bounding box center [361, 543] width 10 height 13
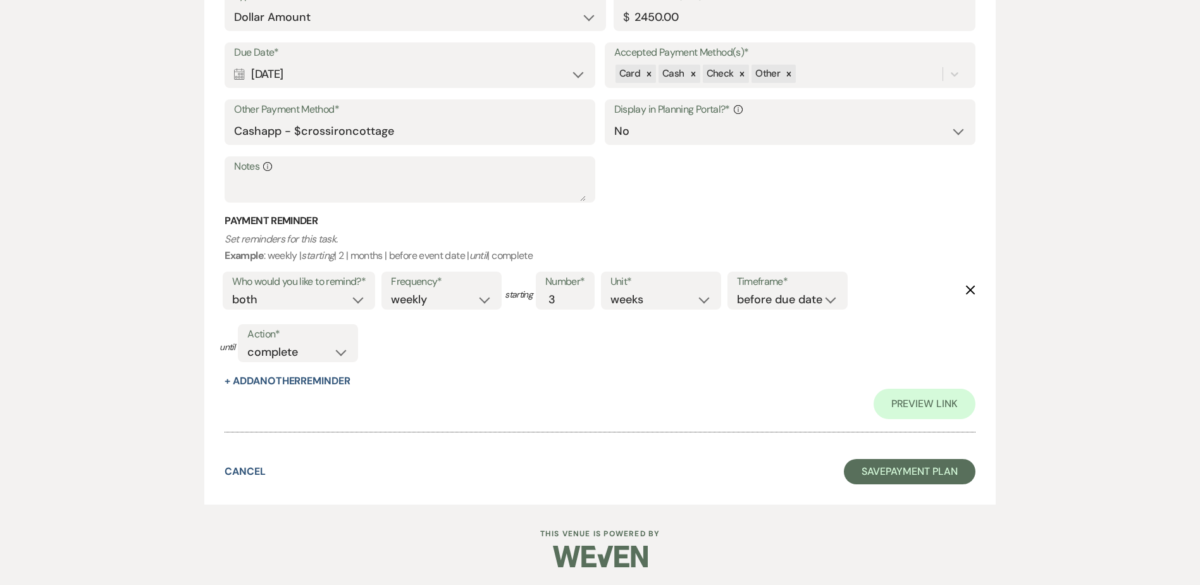
scroll to position [1008, 0]
click at [878, 466] on button "Save Payment Plan" at bounding box center [910, 470] width 132 height 25
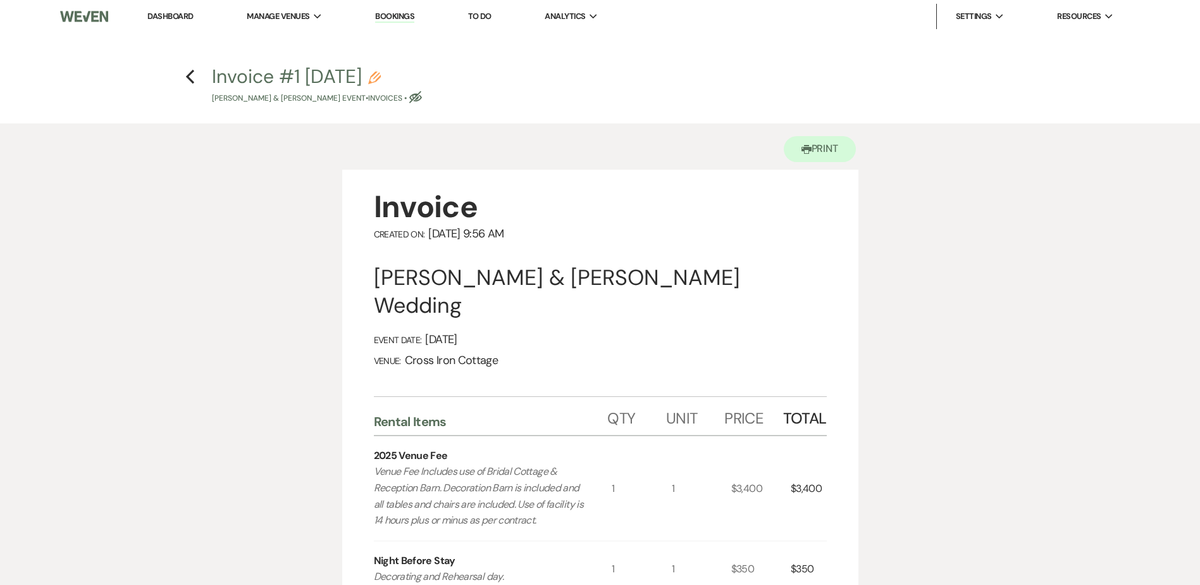
click at [179, 11] on link "Dashboard" at bounding box center [170, 16] width 46 height 11
